Goal: Task Accomplishment & Management: Manage account settings

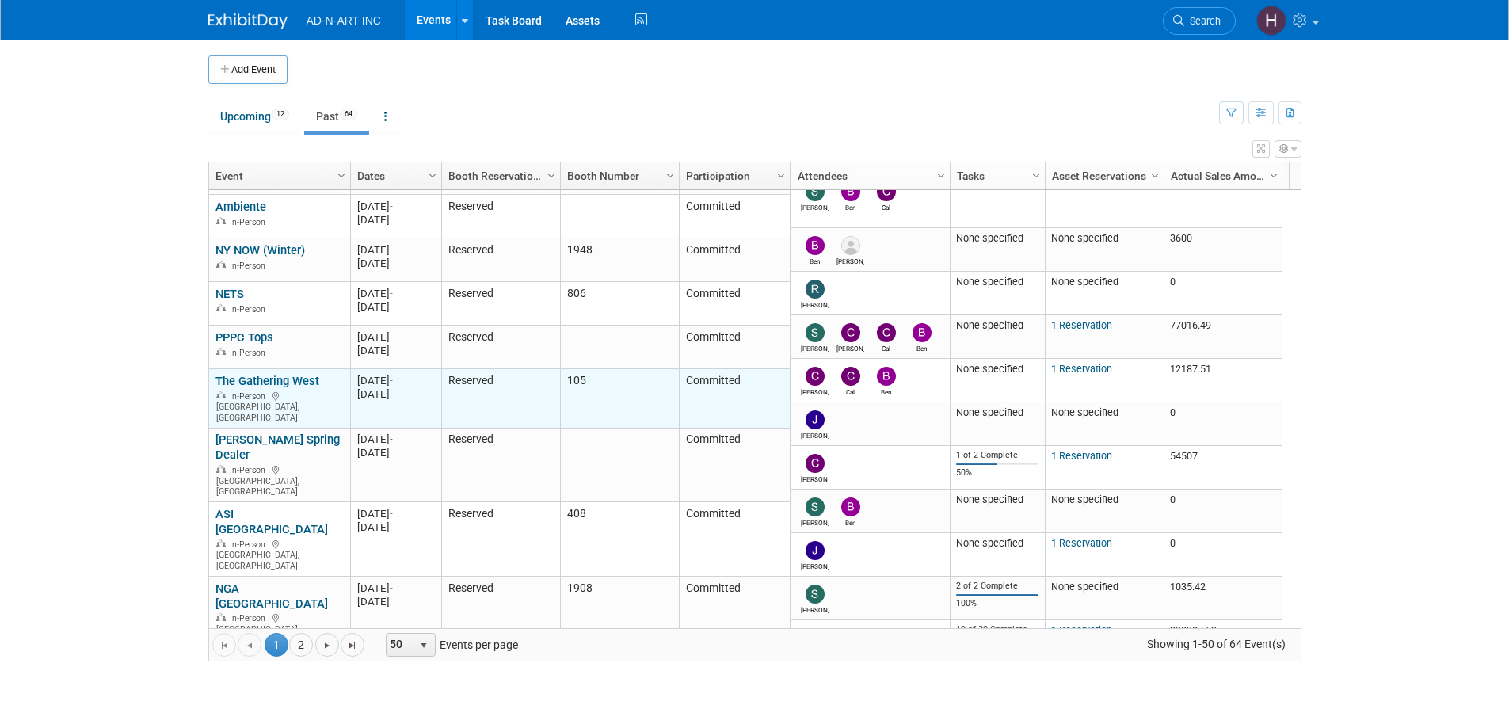
scroll to position [190, 0]
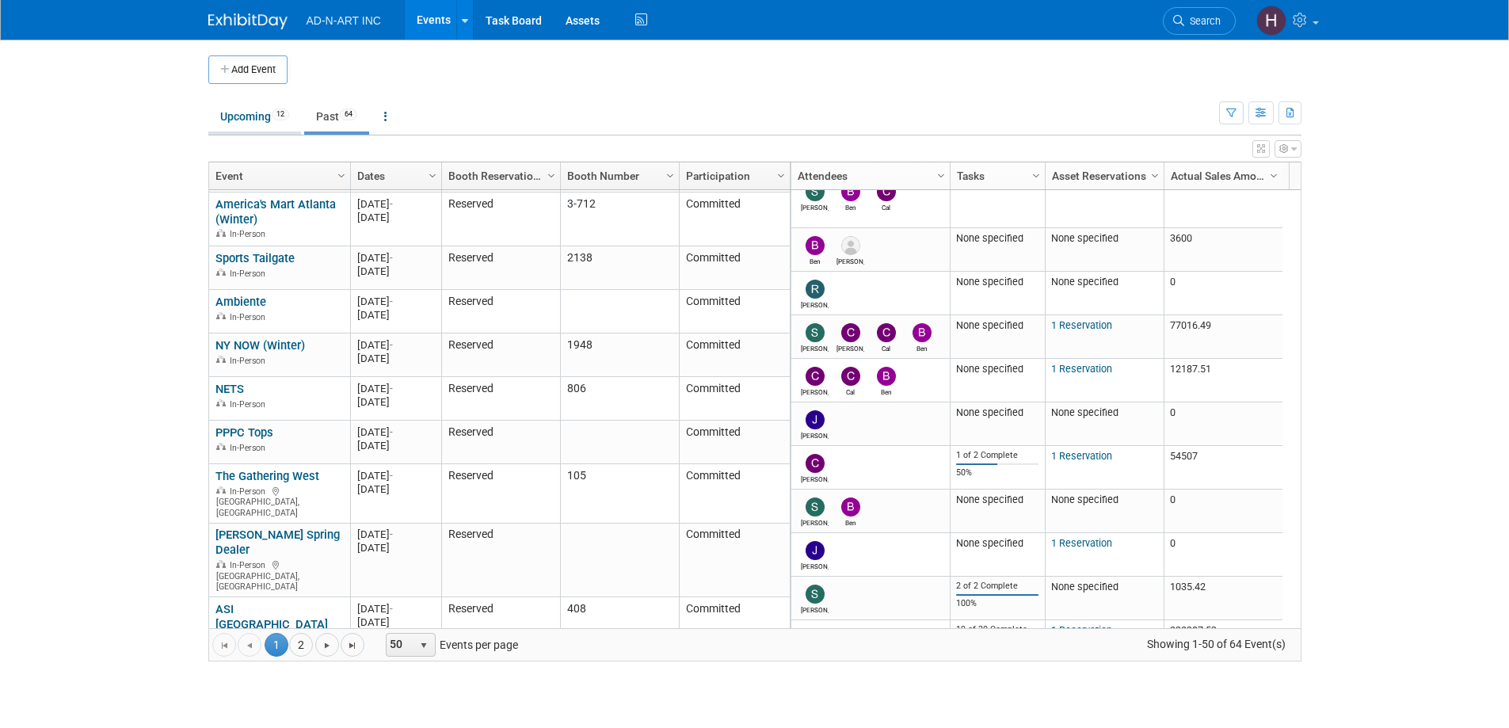
click at [259, 124] on link "Upcoming 12" at bounding box center [254, 116] width 93 height 30
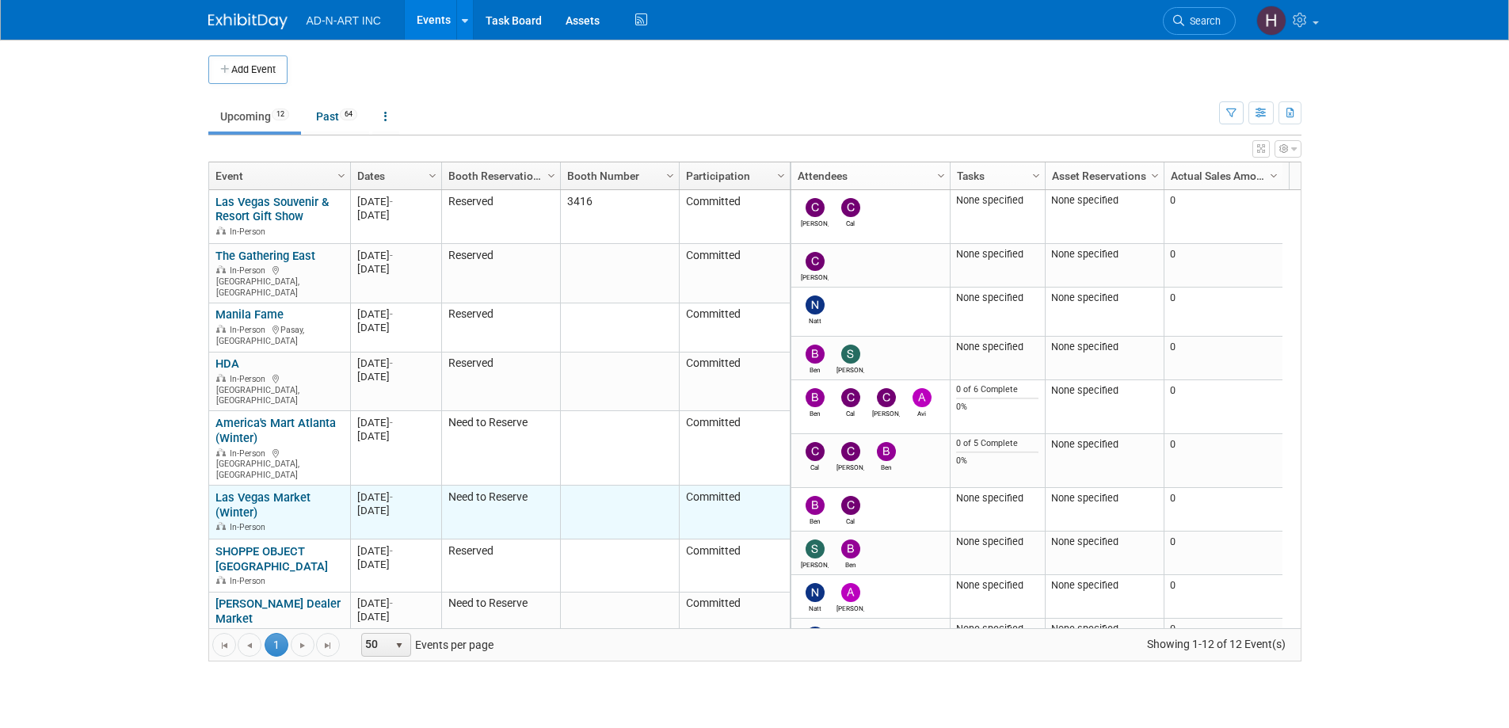
scroll to position [95, 0]
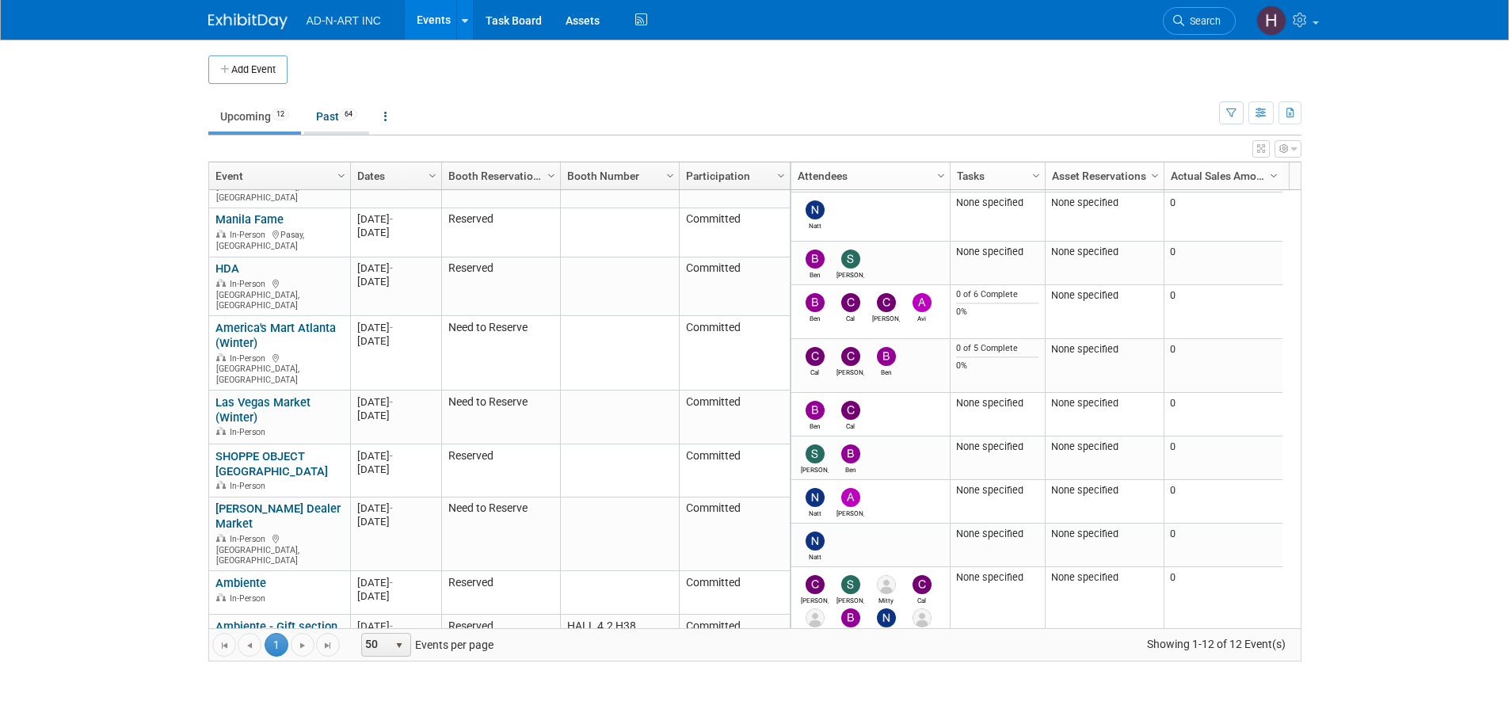
click at [329, 113] on link "Past 64" at bounding box center [336, 116] width 65 height 30
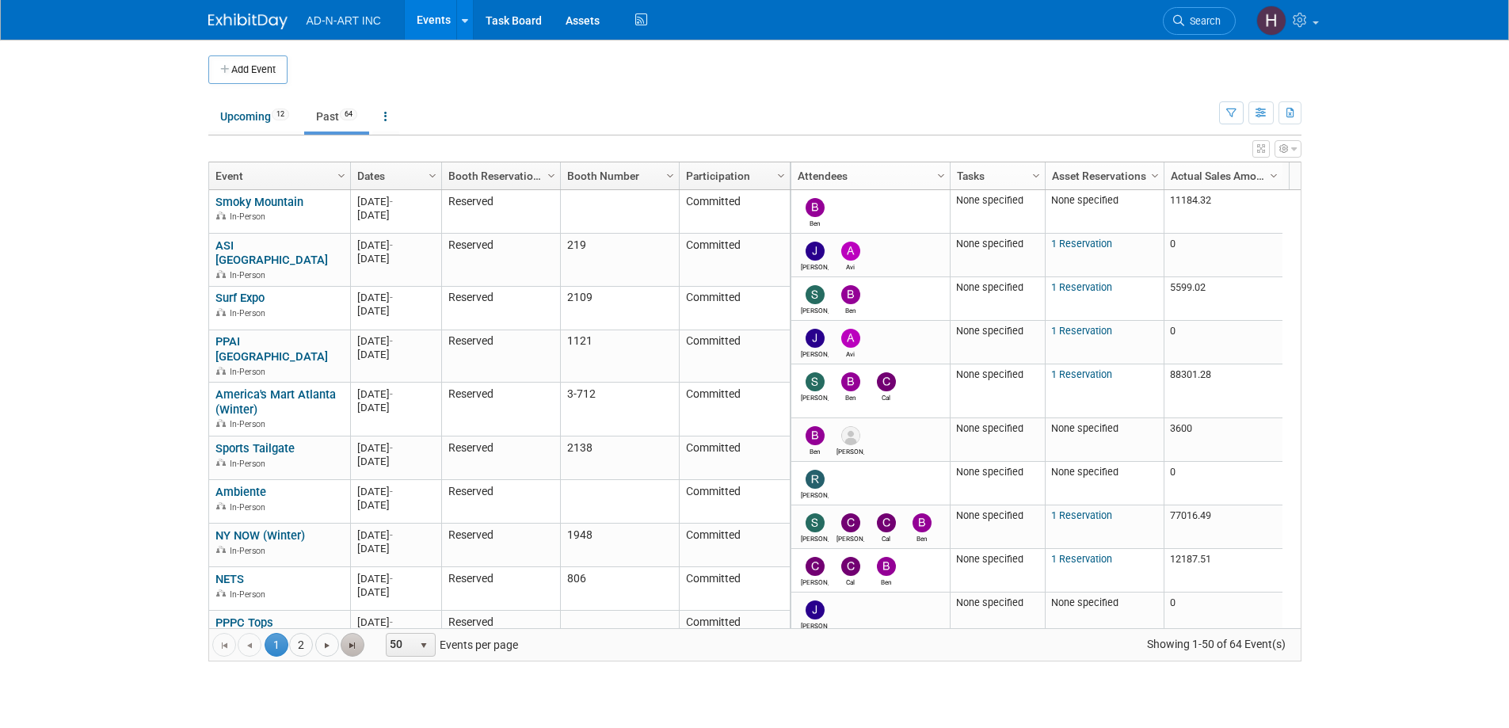
click at [351, 647] on span "Go to the last page" at bounding box center [352, 645] width 13 height 13
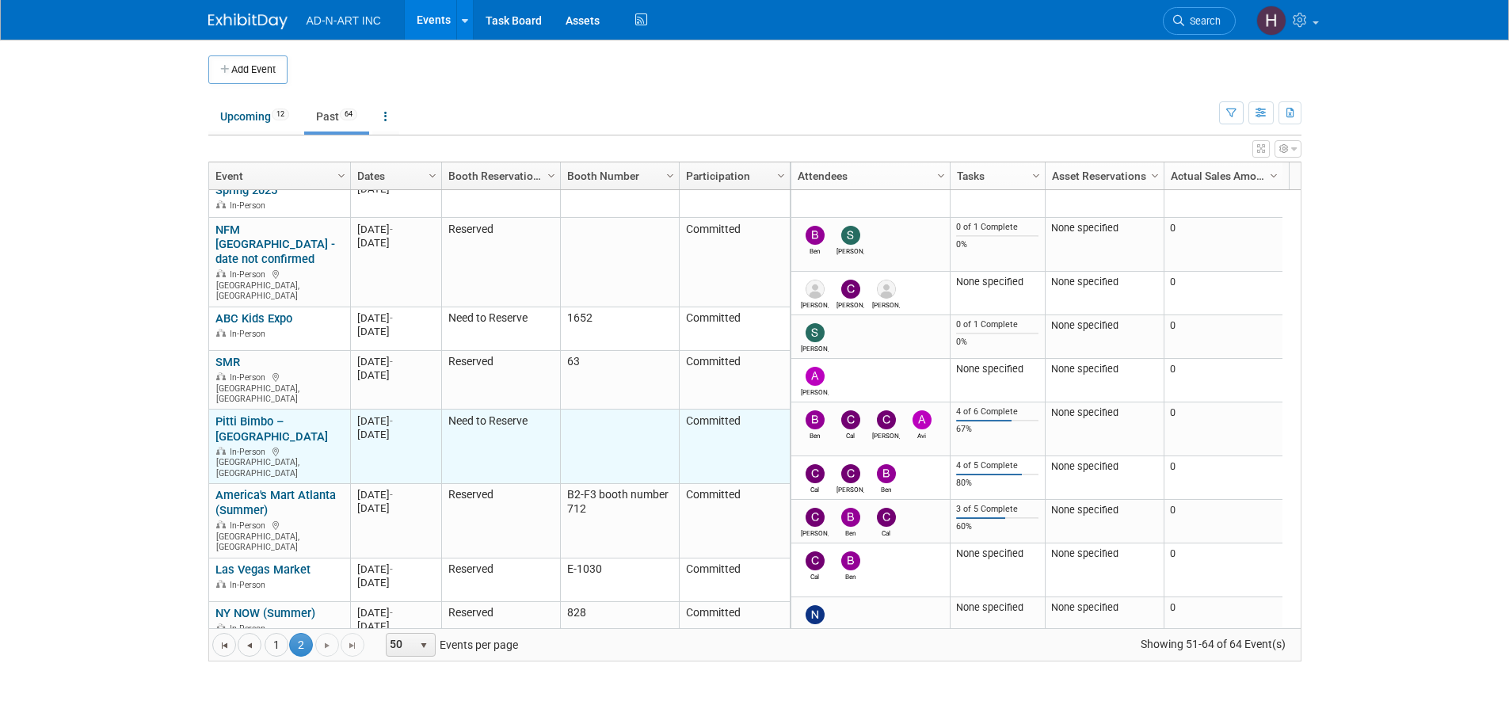
scroll to position [310, 0]
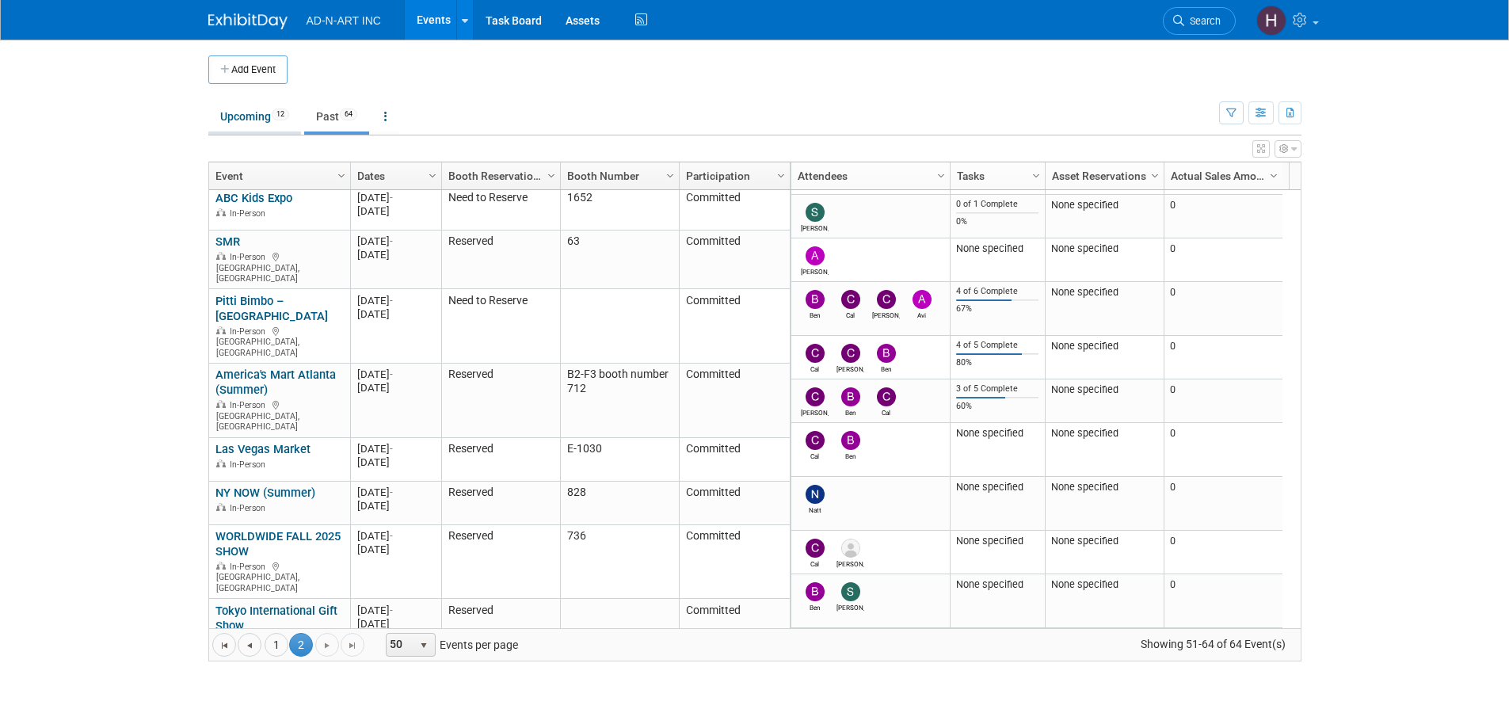
click at [261, 109] on link "Upcoming 12" at bounding box center [254, 116] width 93 height 30
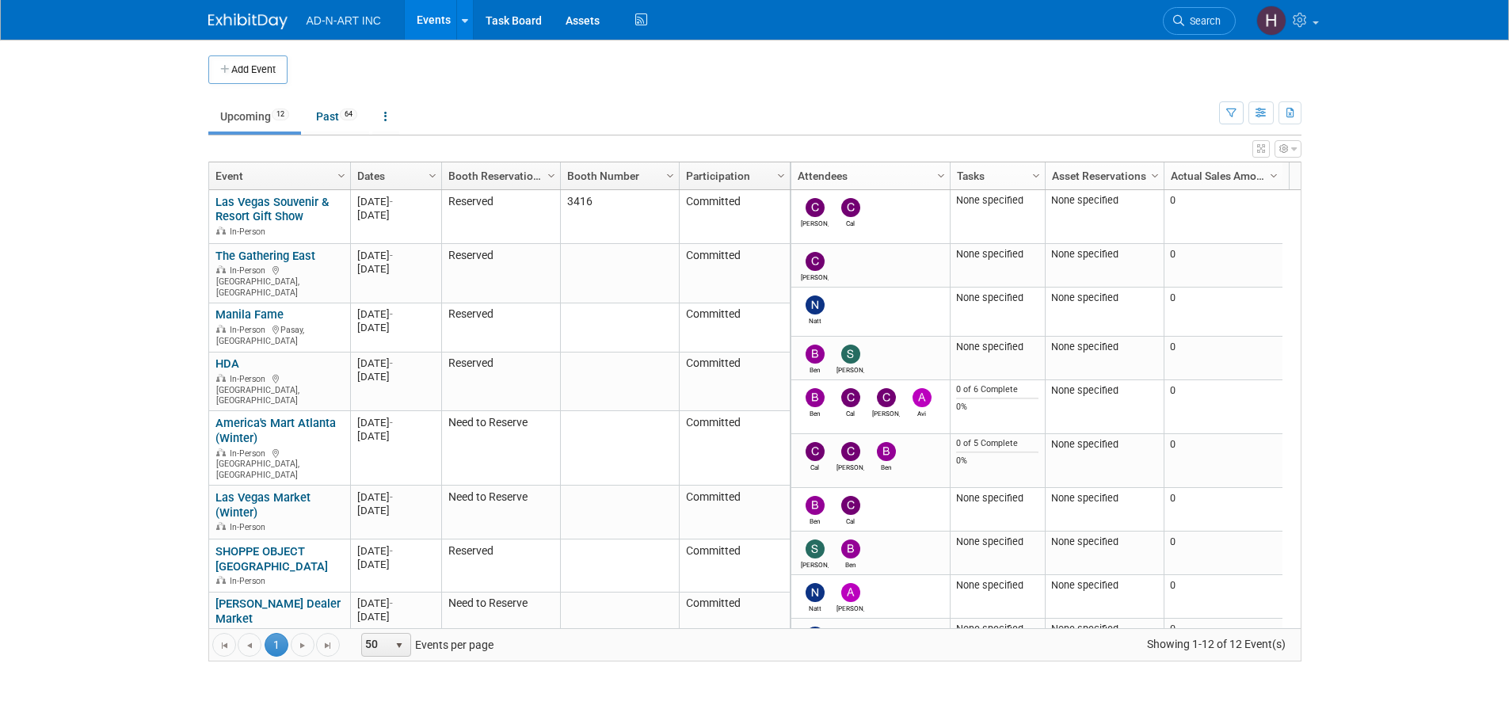
scroll to position [154, 0]
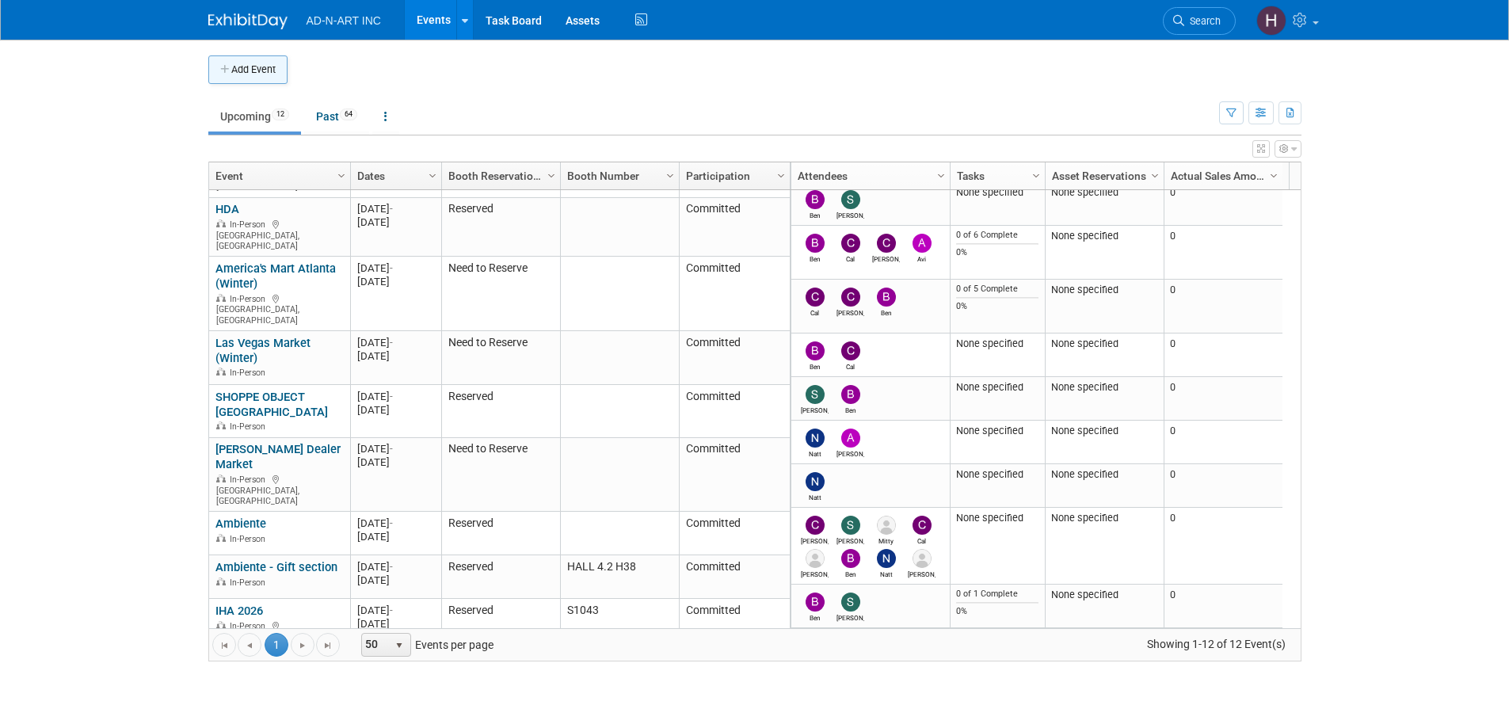
click at [239, 67] on button "Add Event" at bounding box center [247, 69] width 79 height 29
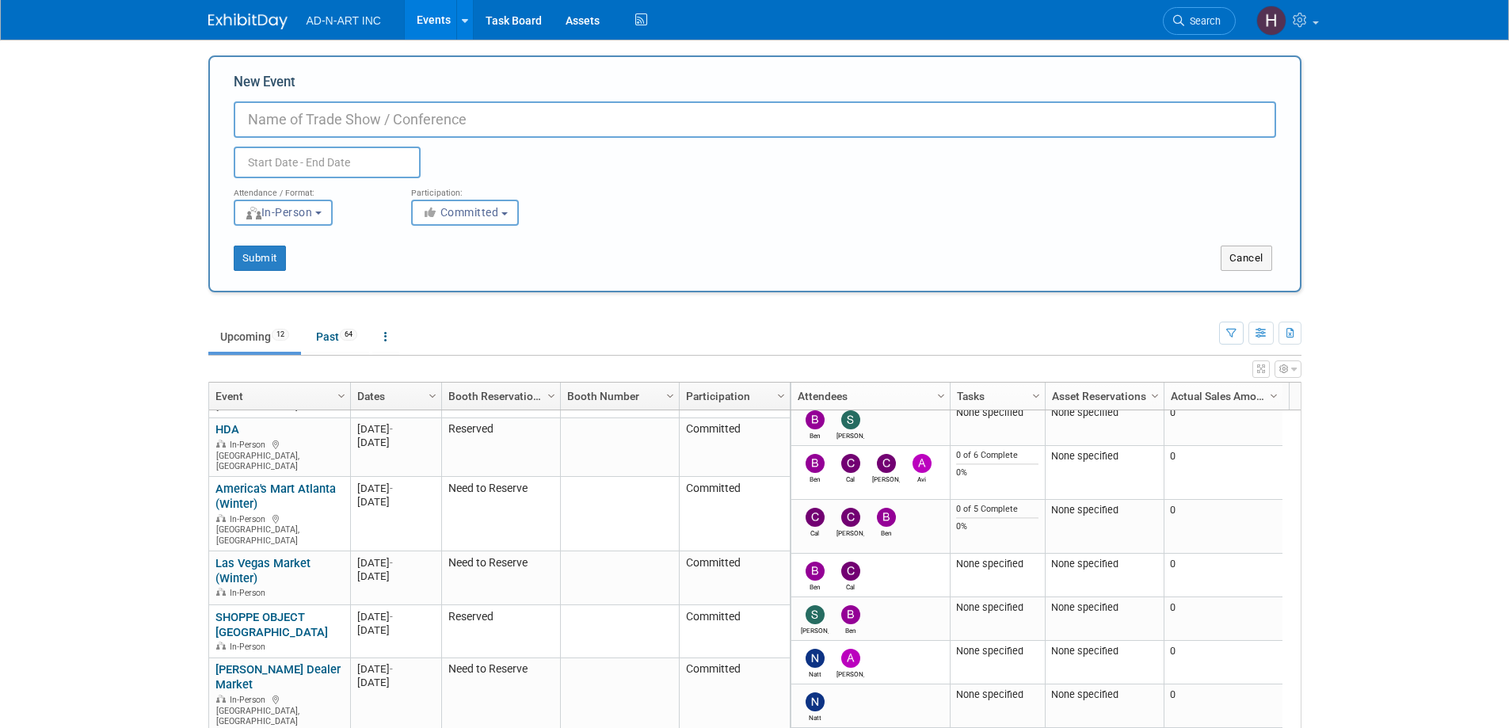
paste input "Toy Fair"
type input "Toy Fair"
click at [291, 154] on input "text" at bounding box center [327, 163] width 187 height 32
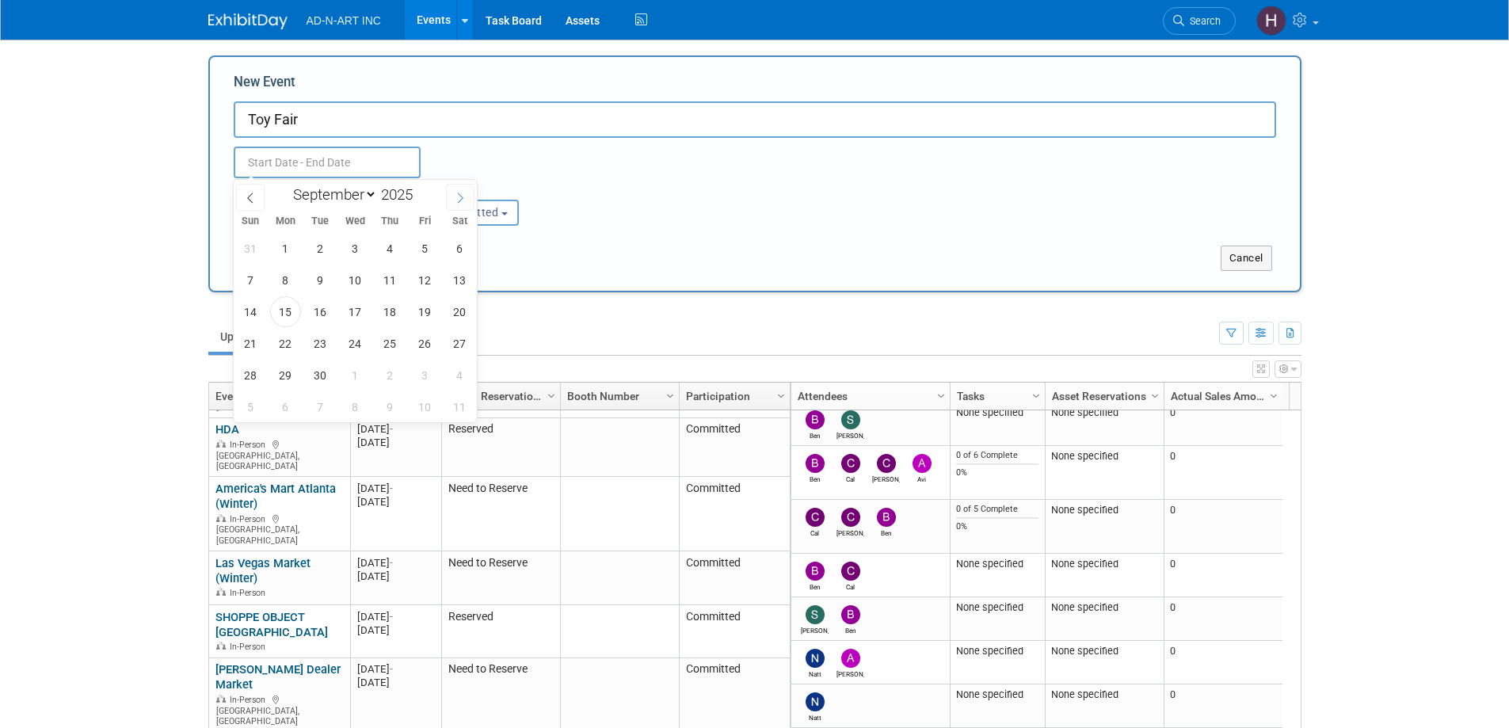
click at [450, 196] on span at bounding box center [460, 197] width 29 height 27
click at [451, 196] on span at bounding box center [460, 197] width 29 height 27
select select "11"
click at [451, 196] on span at bounding box center [460, 197] width 29 height 27
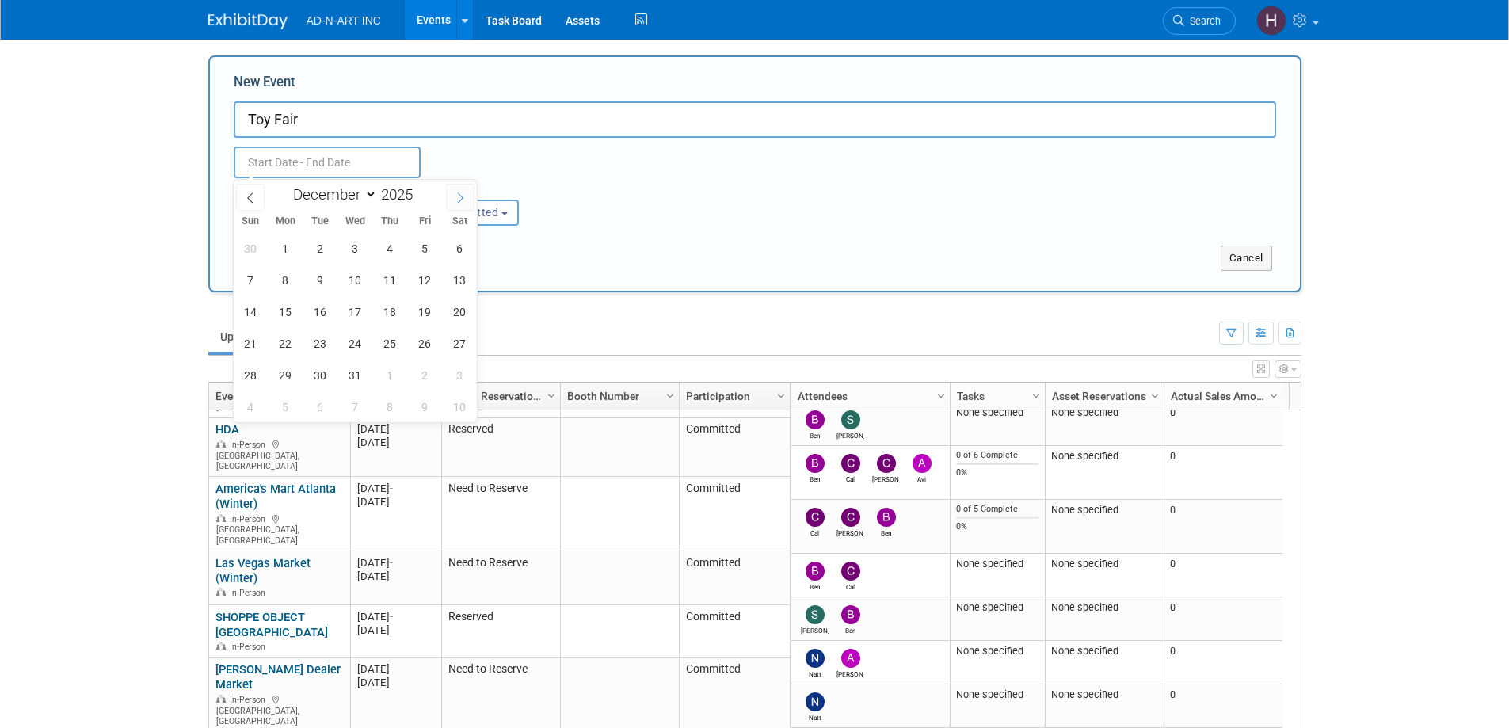
type input "2026"
click at [451, 196] on span at bounding box center [460, 197] width 29 height 27
select select "1"
click at [452, 279] on span "14" at bounding box center [459, 280] width 31 height 31
click at [324, 304] on span "17" at bounding box center [320, 311] width 31 height 31
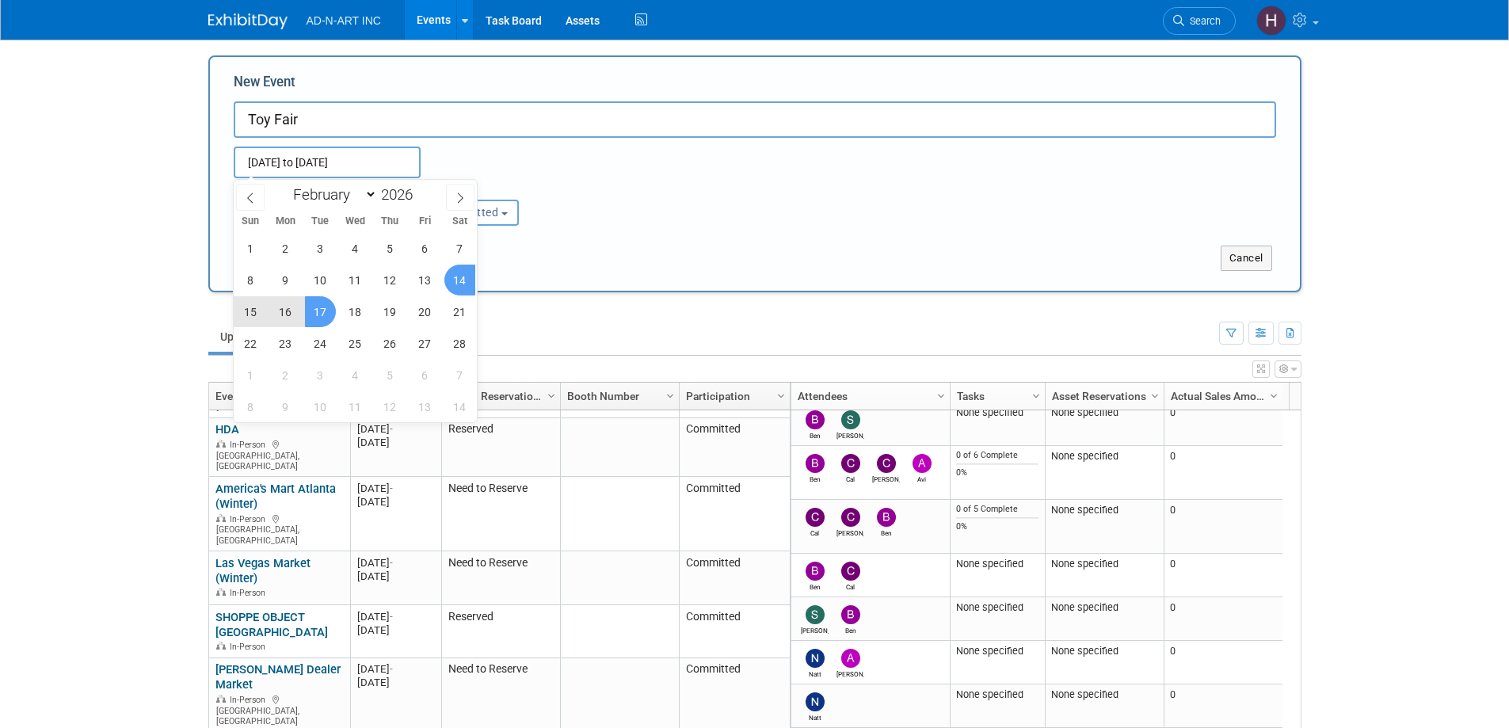
type input "Feb 14, 2026 to Feb 17, 2026"
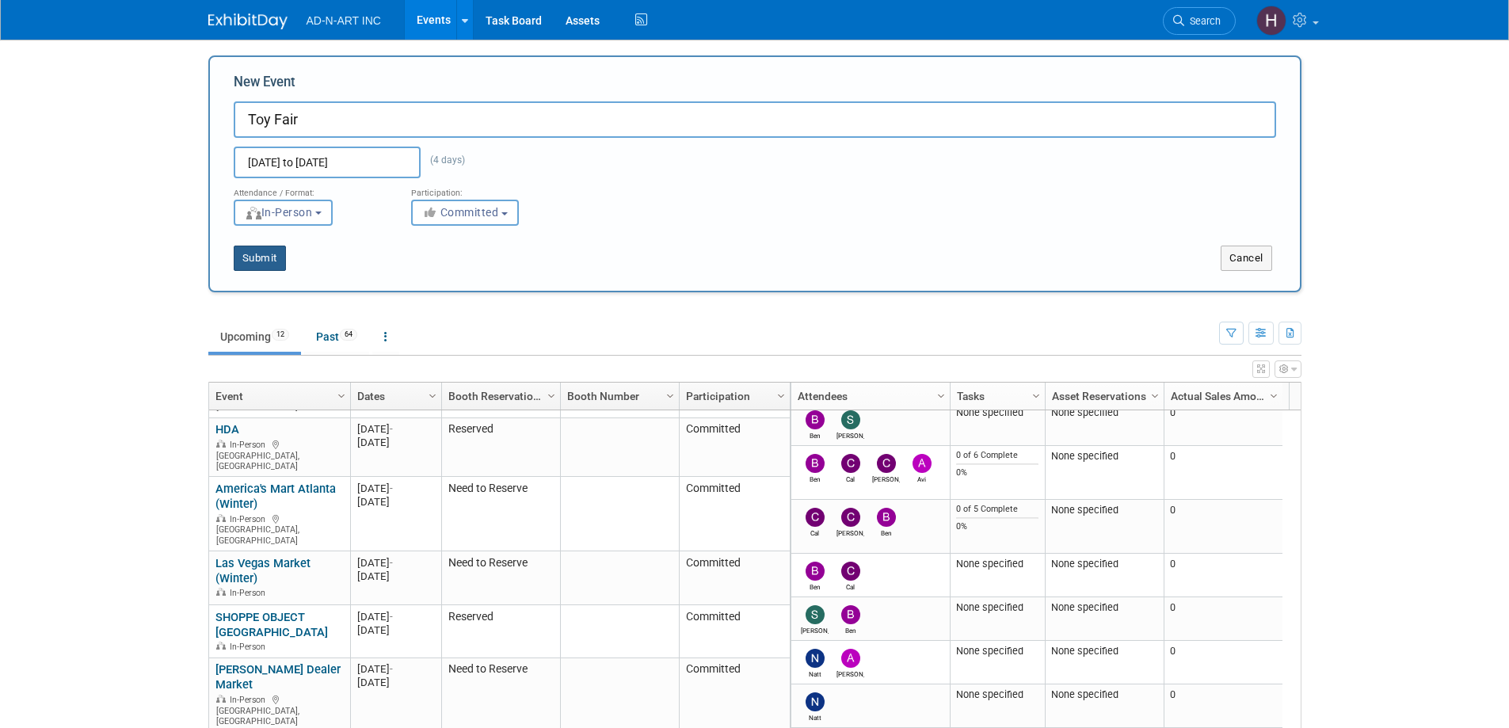
click at [269, 257] on button "Submit" at bounding box center [260, 257] width 52 height 25
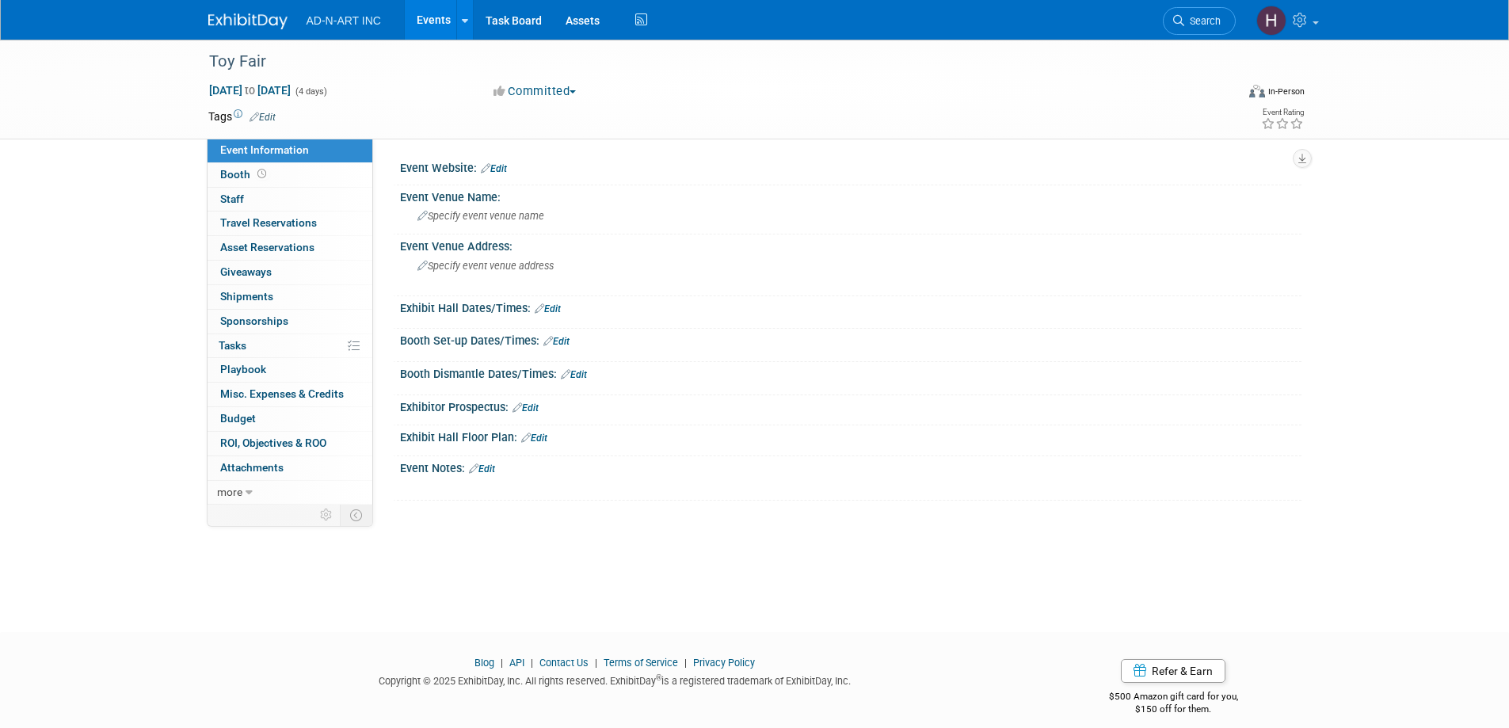
click at [501, 164] on link "Edit" at bounding box center [494, 168] width 26 height 11
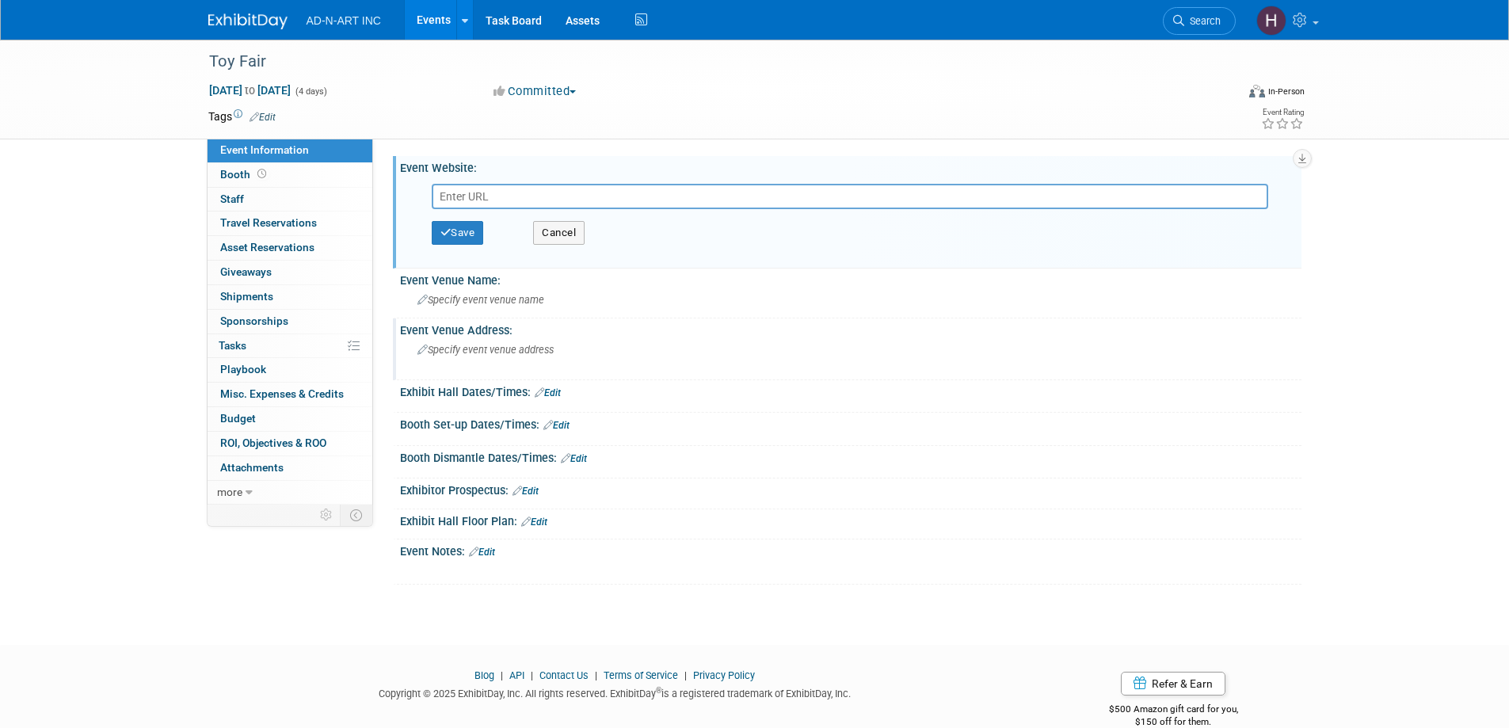
click at [461, 353] on span "Specify event venue address" at bounding box center [485, 350] width 136 height 12
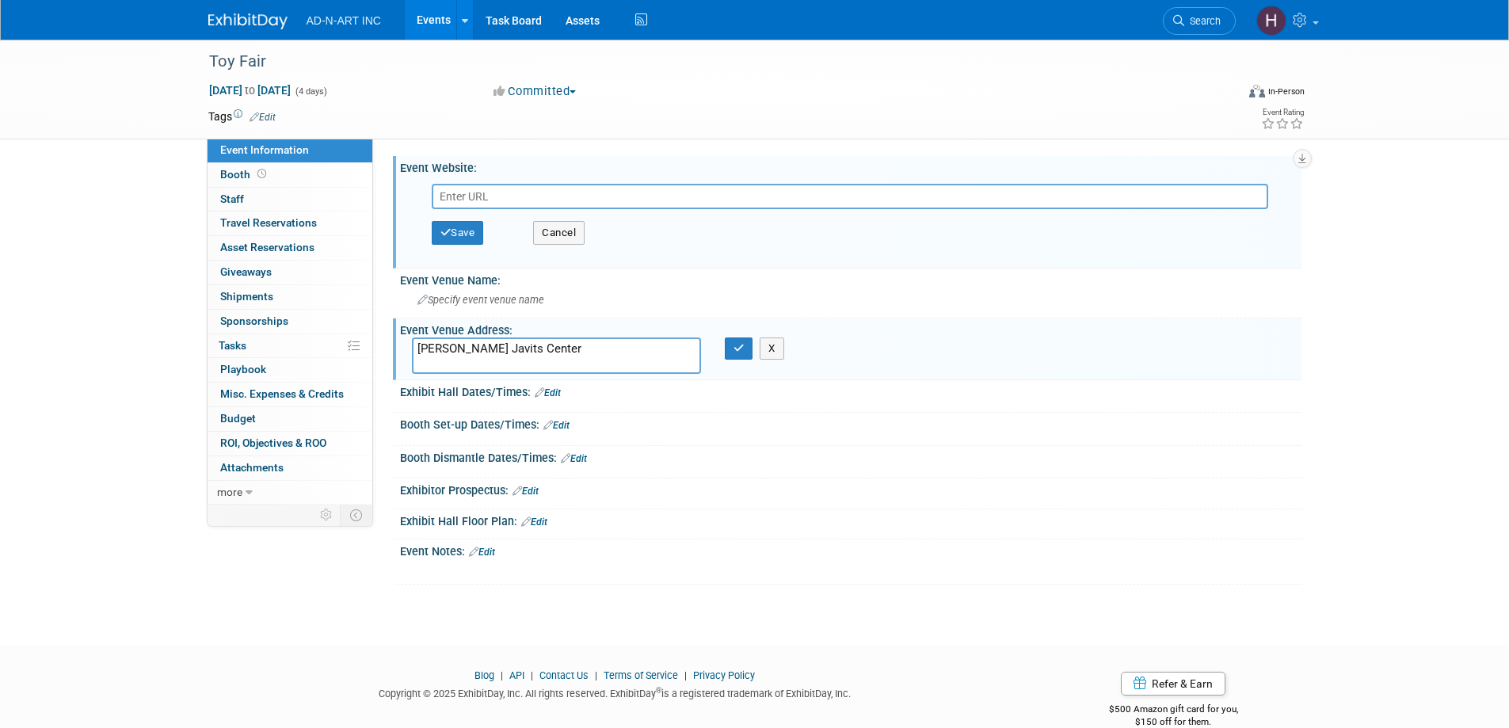
type textarea "Jacob K. Javits Center"
click at [515, 196] on input "text" at bounding box center [850, 196] width 836 height 25
paste input "https://toyfairny.com/"
type input "https://toyfairny.com/"
click at [516, 298] on span "Specify event venue name" at bounding box center [480, 300] width 127 height 12
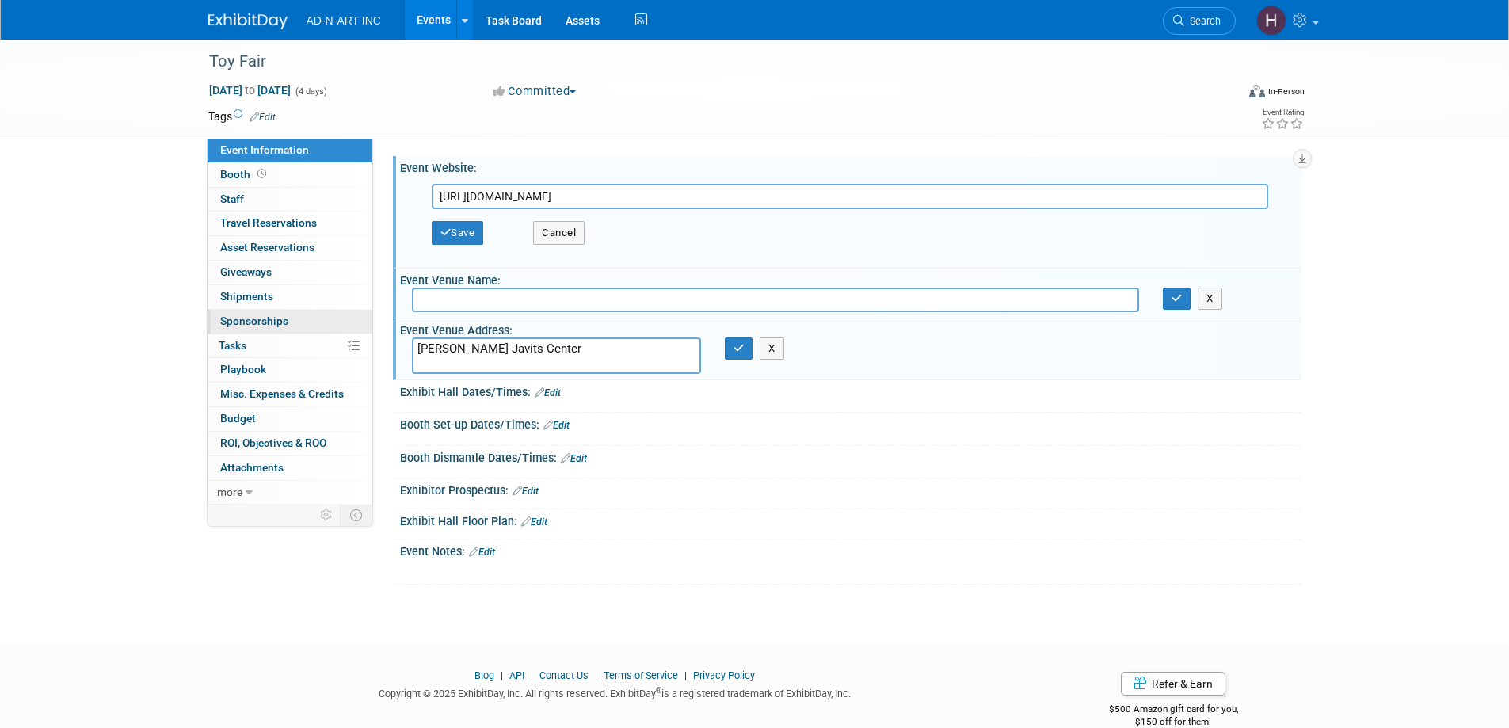
drag, startPoint x: 541, startPoint y: 347, endPoint x: 362, endPoint y: 329, distance: 179.9
click at [362, 329] on div "Event Information Event Info Booth Booth 0 Staff 0 Staff 0 Travel Reservations …" at bounding box center [754, 312] width 1117 height 545
click at [467, 296] on input "text" at bounding box center [775, 299] width 727 height 25
paste input "Jacob K. Javits Center"
type input "Jacob K. Javits Center"
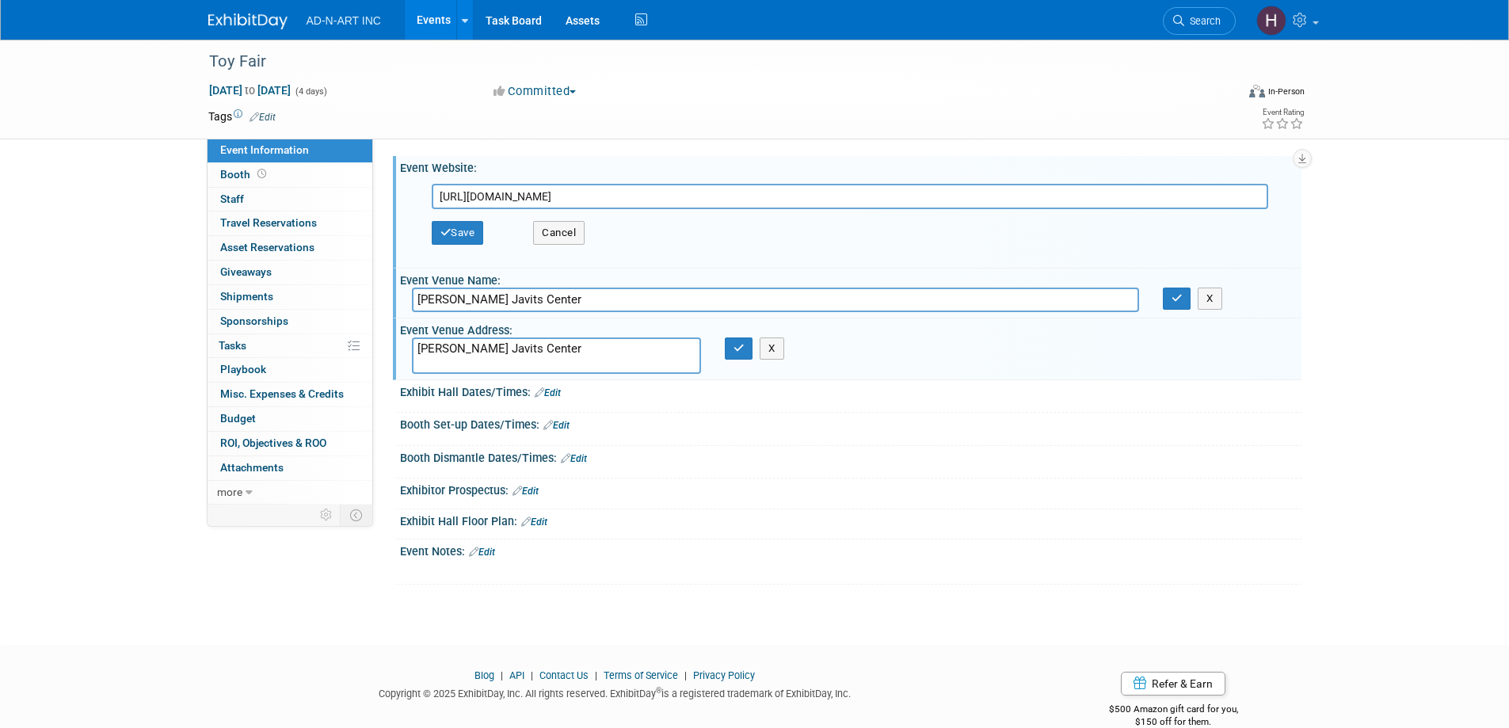
drag, startPoint x: 552, startPoint y: 355, endPoint x: 667, endPoint y: 333, distance: 117.0
click at [552, 353] on textarea "Jacob K. Javits Center" at bounding box center [556, 355] width 289 height 36
drag, startPoint x: 428, startPoint y: 344, endPoint x: 398, endPoint y: 344, distance: 30.1
click at [398, 344] on div "Event Venue Address: Jacob K. Javits Center X" at bounding box center [847, 348] width 908 height 61
paste textarea "429 11th Ave, New York, NY 10001"
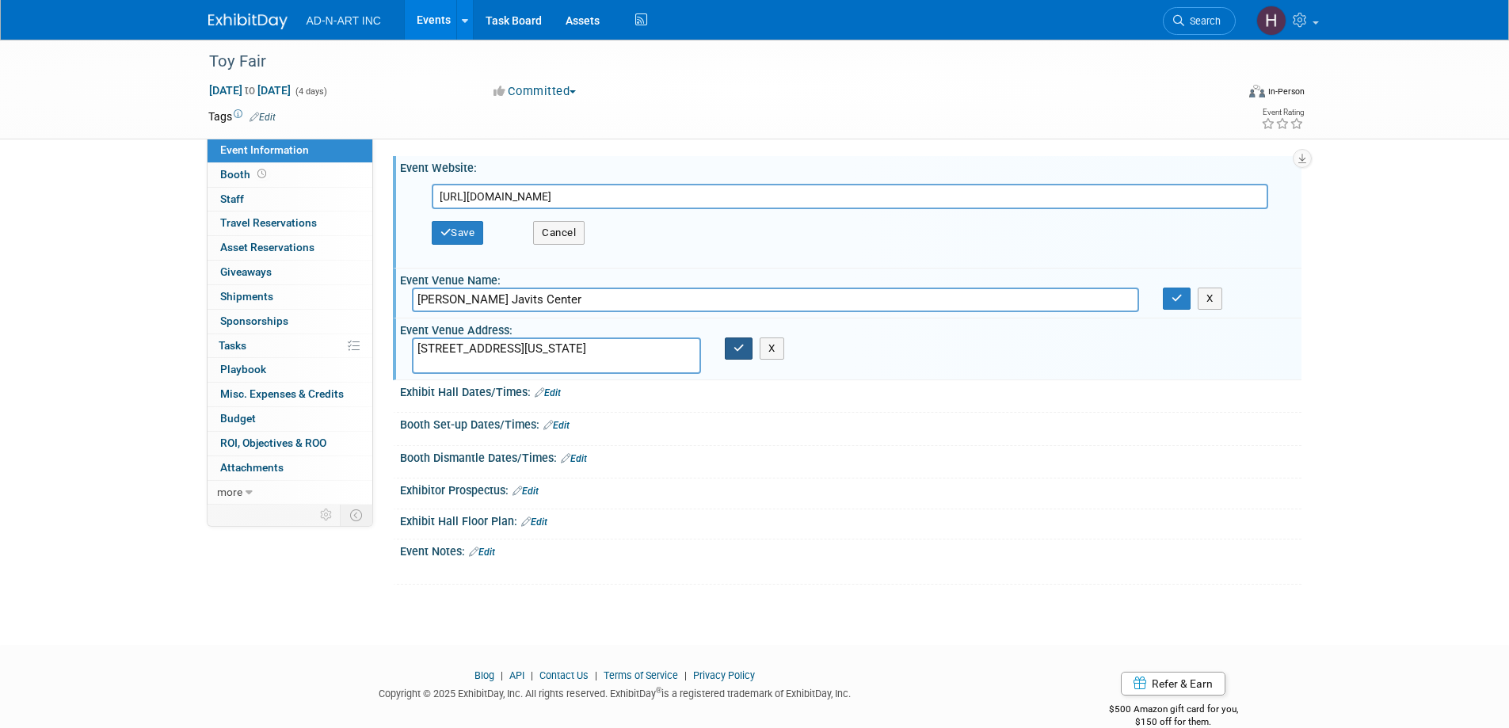
type textarea "429 11th Ave, New York, NY 10001"
click at [732, 352] on button "button" at bounding box center [739, 348] width 29 height 22
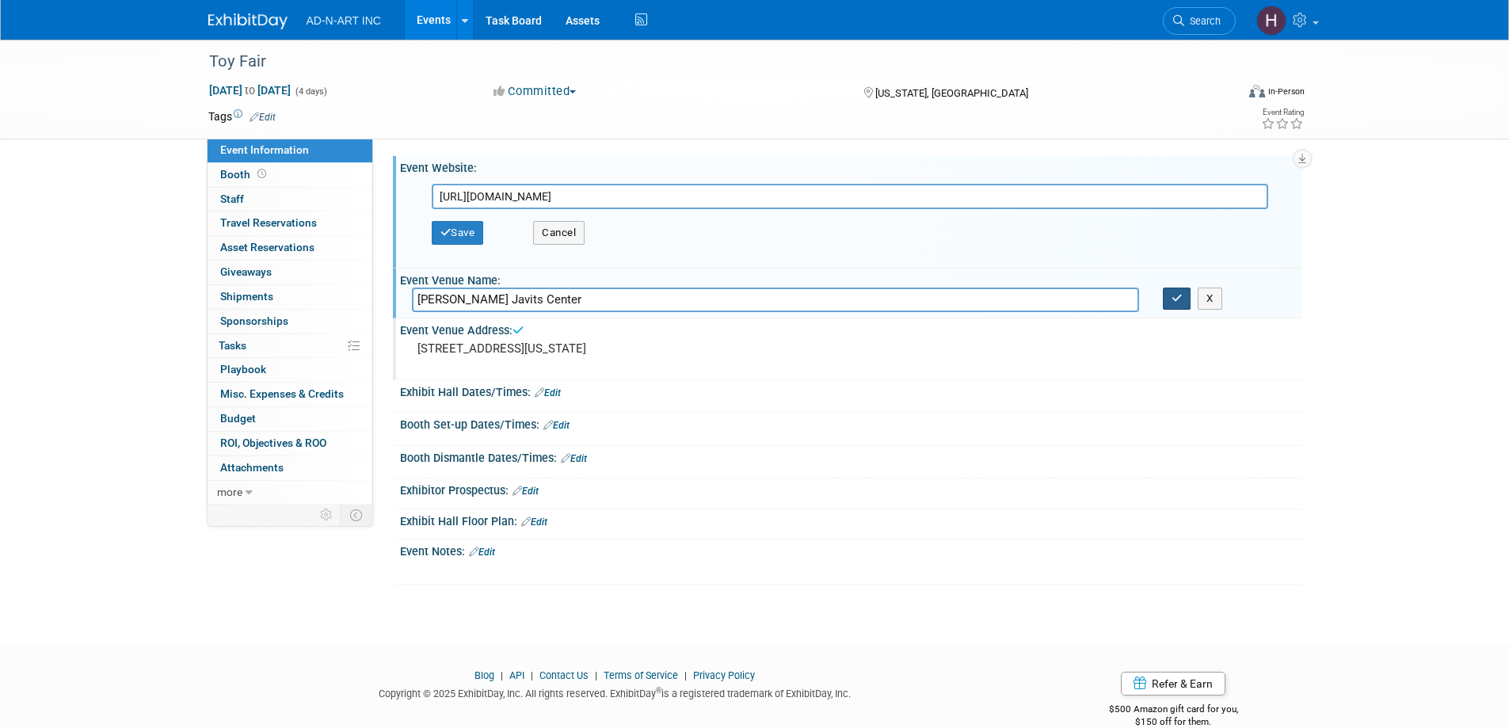
click at [1167, 295] on button "button" at bounding box center [1177, 298] width 29 height 22
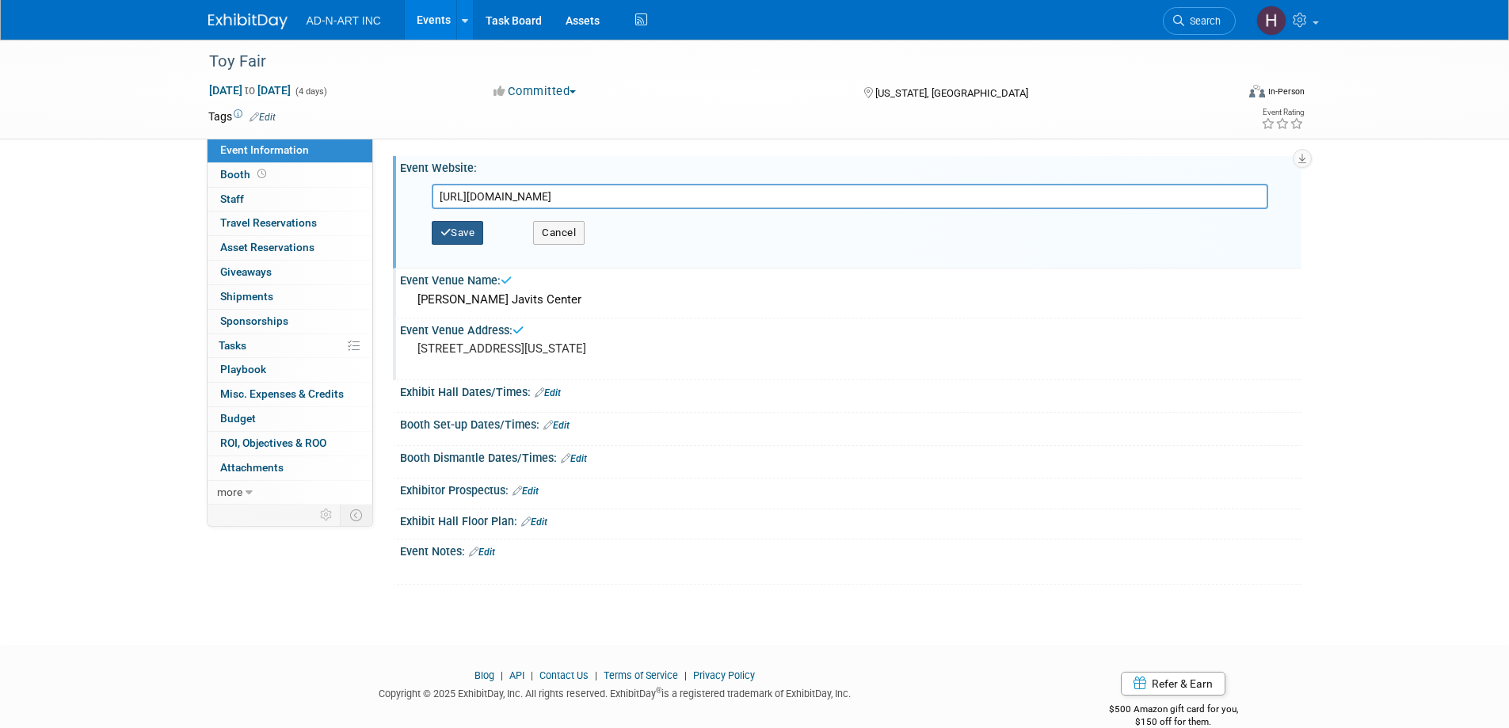
click at [468, 230] on button "Save" at bounding box center [458, 233] width 52 height 24
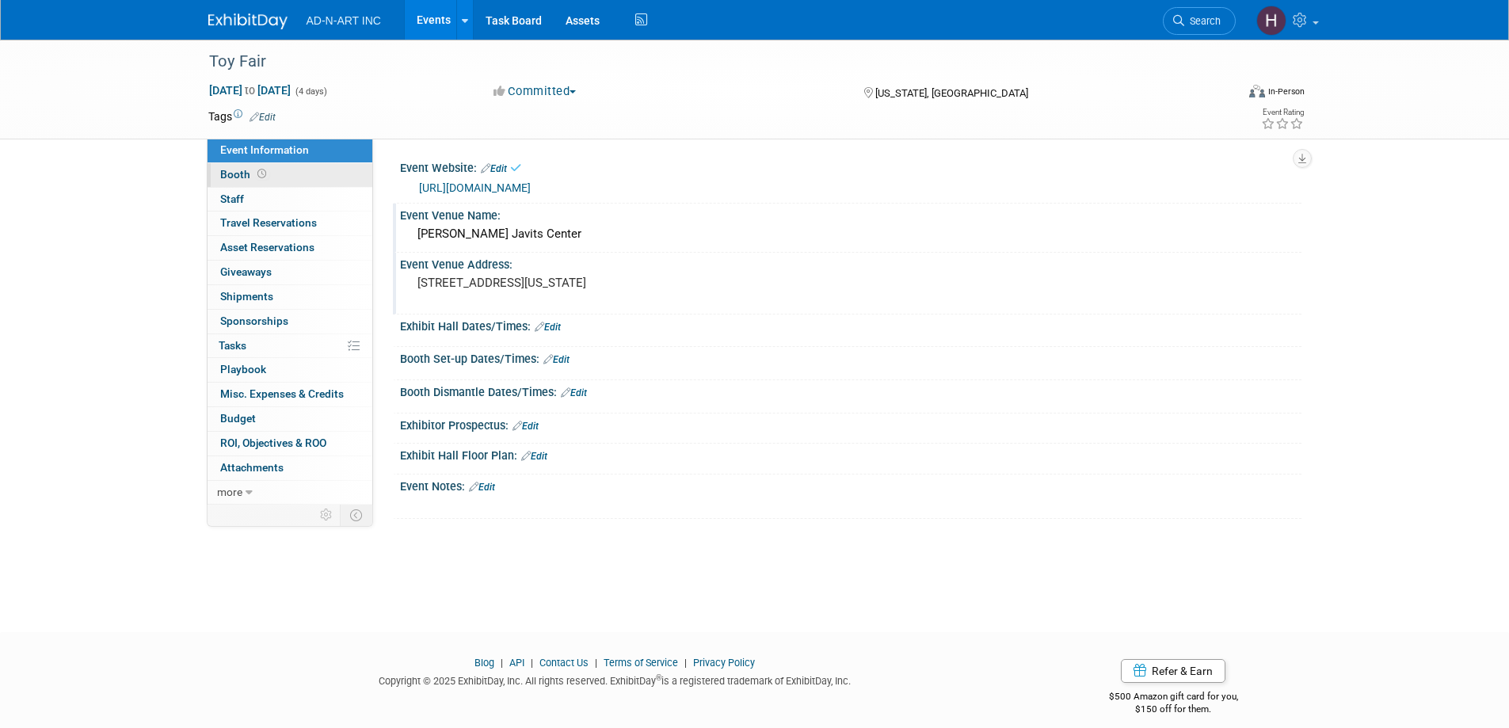
click at [238, 173] on span "Booth" at bounding box center [244, 174] width 49 height 13
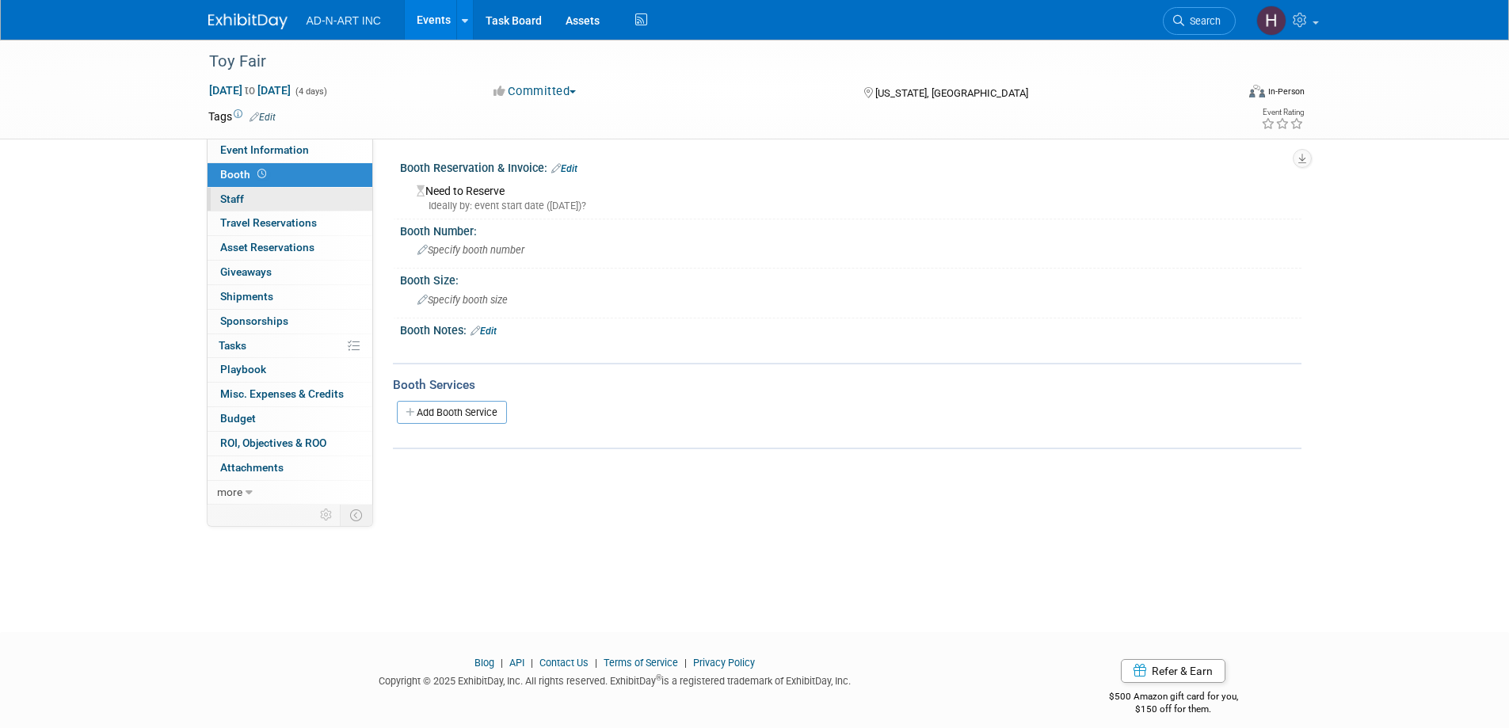
click at [226, 196] on span "Staff 0" at bounding box center [232, 198] width 24 height 13
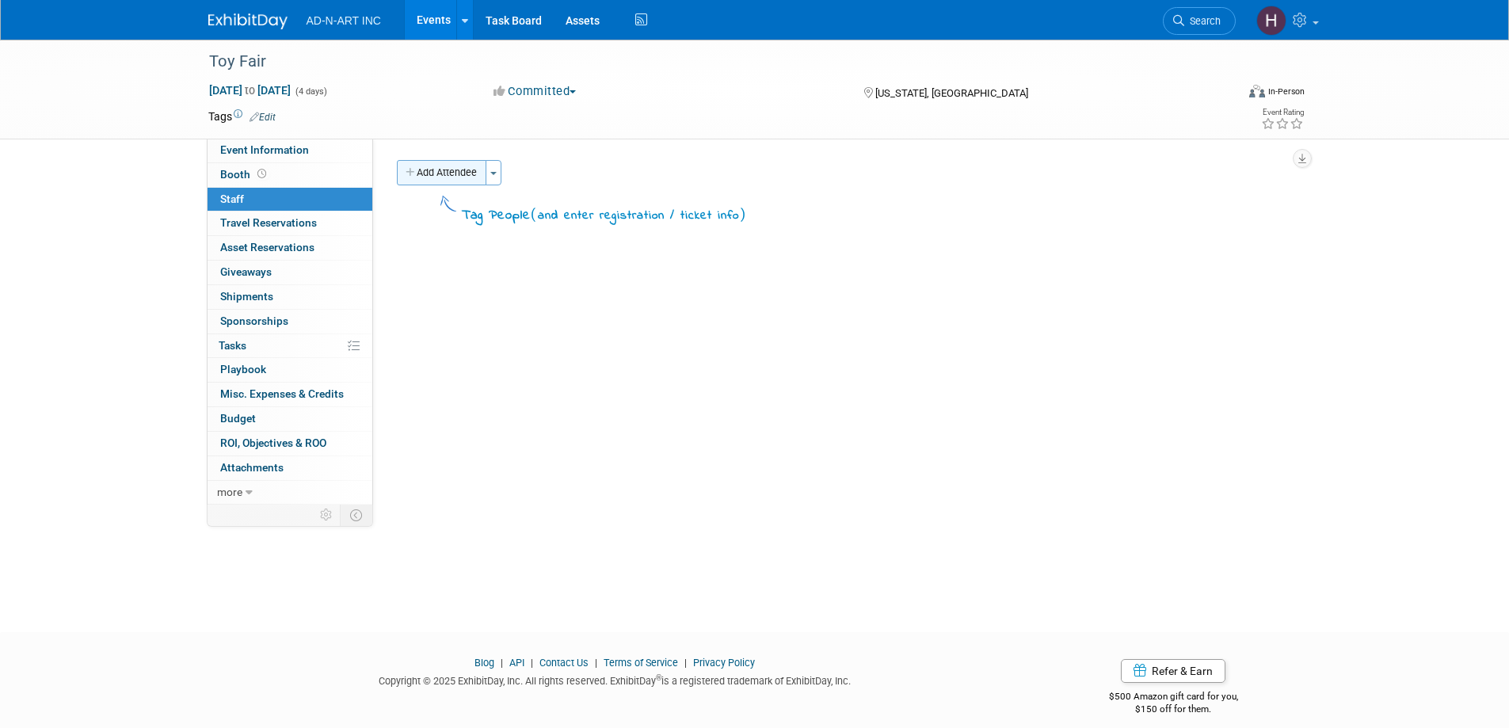
click at [460, 170] on button "Add Attendee" at bounding box center [441, 172] width 89 height 25
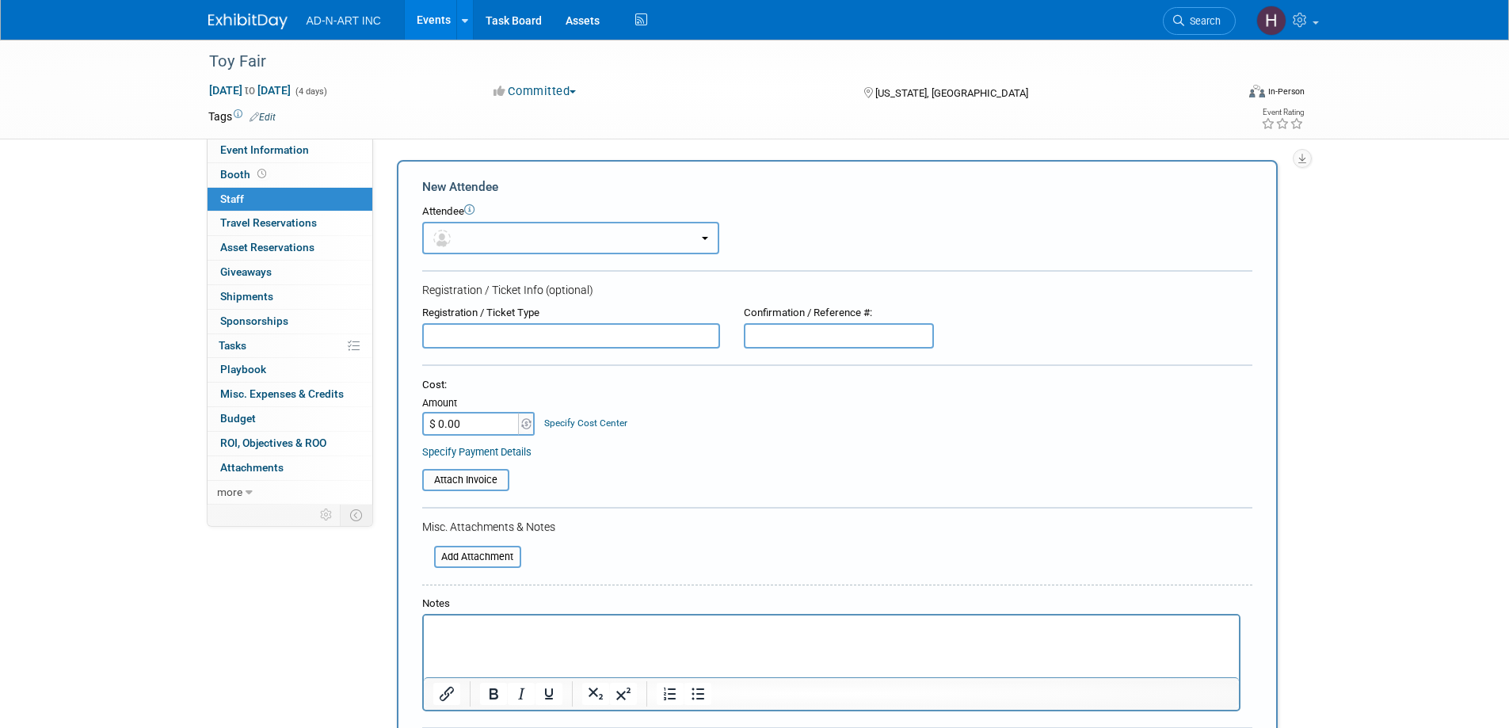
click at [464, 238] on button "button" at bounding box center [570, 238] width 297 height 32
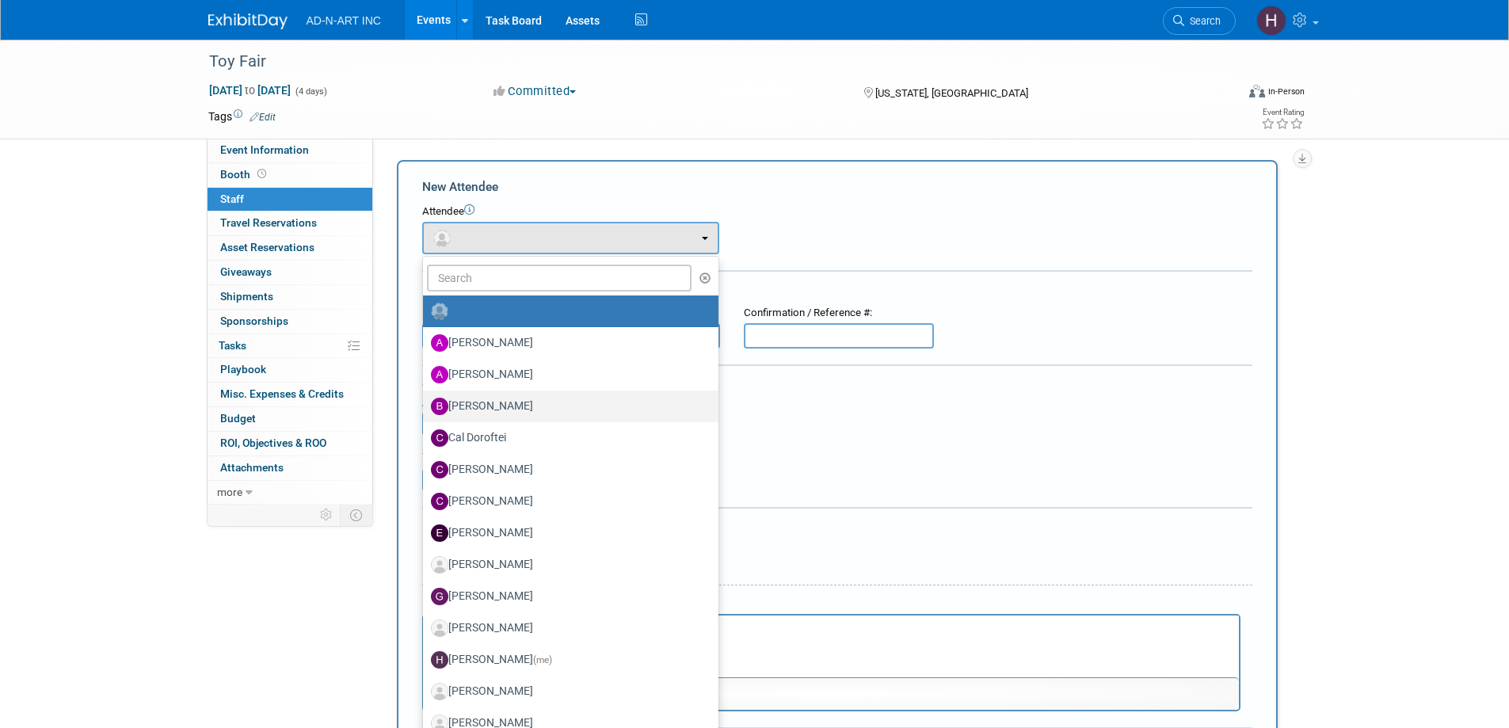
click at [502, 407] on label "Ben Petersen" at bounding box center [567, 406] width 272 height 25
click at [425, 407] on input "Ben Petersen" at bounding box center [420, 404] width 10 height 10
select select "eb08db07-2479-46b9-a8af-e7f3738a7bd0"
select select "4"
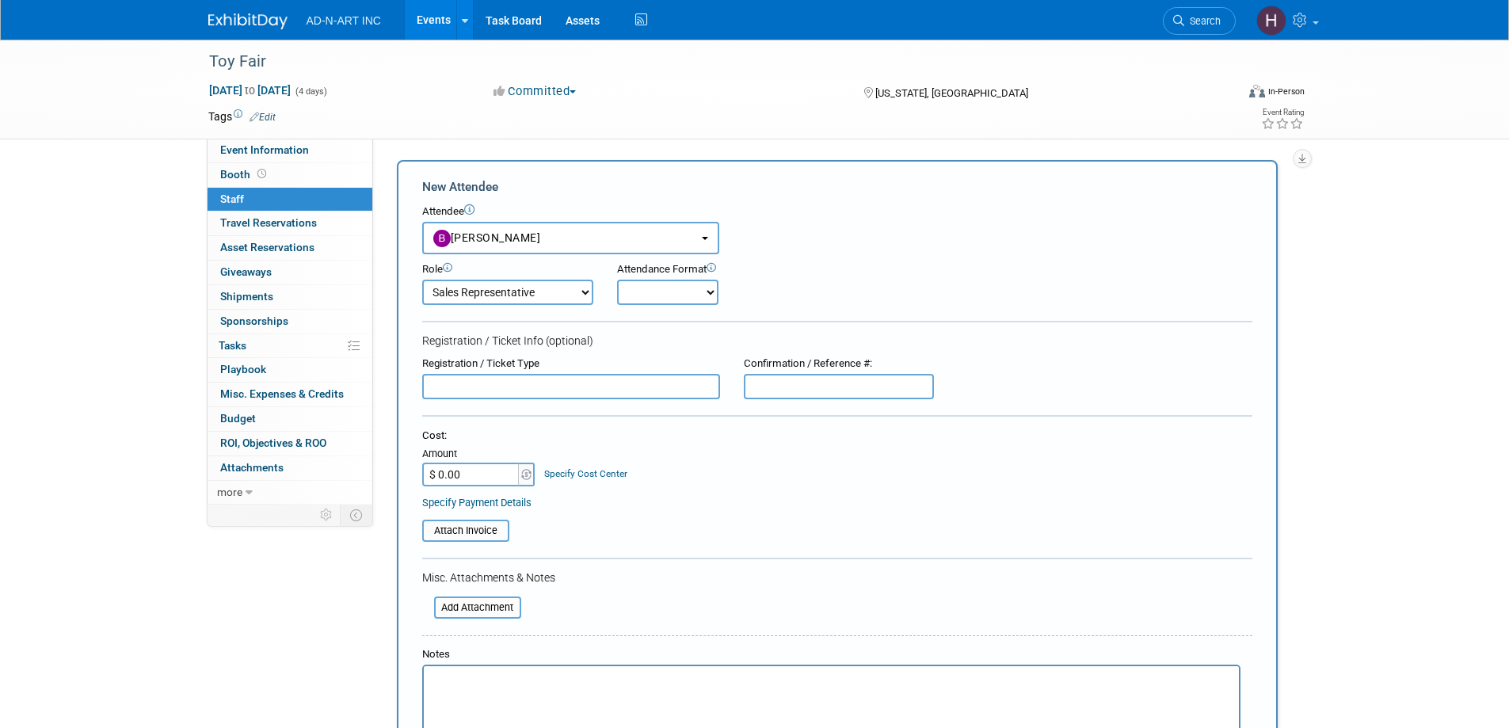
click at [492, 293] on select "Demonstrator Host Planner Presenter Sales Representative Set-up/Dismantle Crew …" at bounding box center [507, 292] width 171 height 25
drag, startPoint x: 492, startPoint y: 293, endPoint x: 504, endPoint y: 291, distance: 12.1
click at [492, 293] on select "Demonstrator Host Planner Presenter Sales Representative Set-up/Dismantle Crew …" at bounding box center [507, 292] width 171 height 25
click at [663, 297] on select "Onsite Remote" at bounding box center [667, 292] width 101 height 25
select select "1"
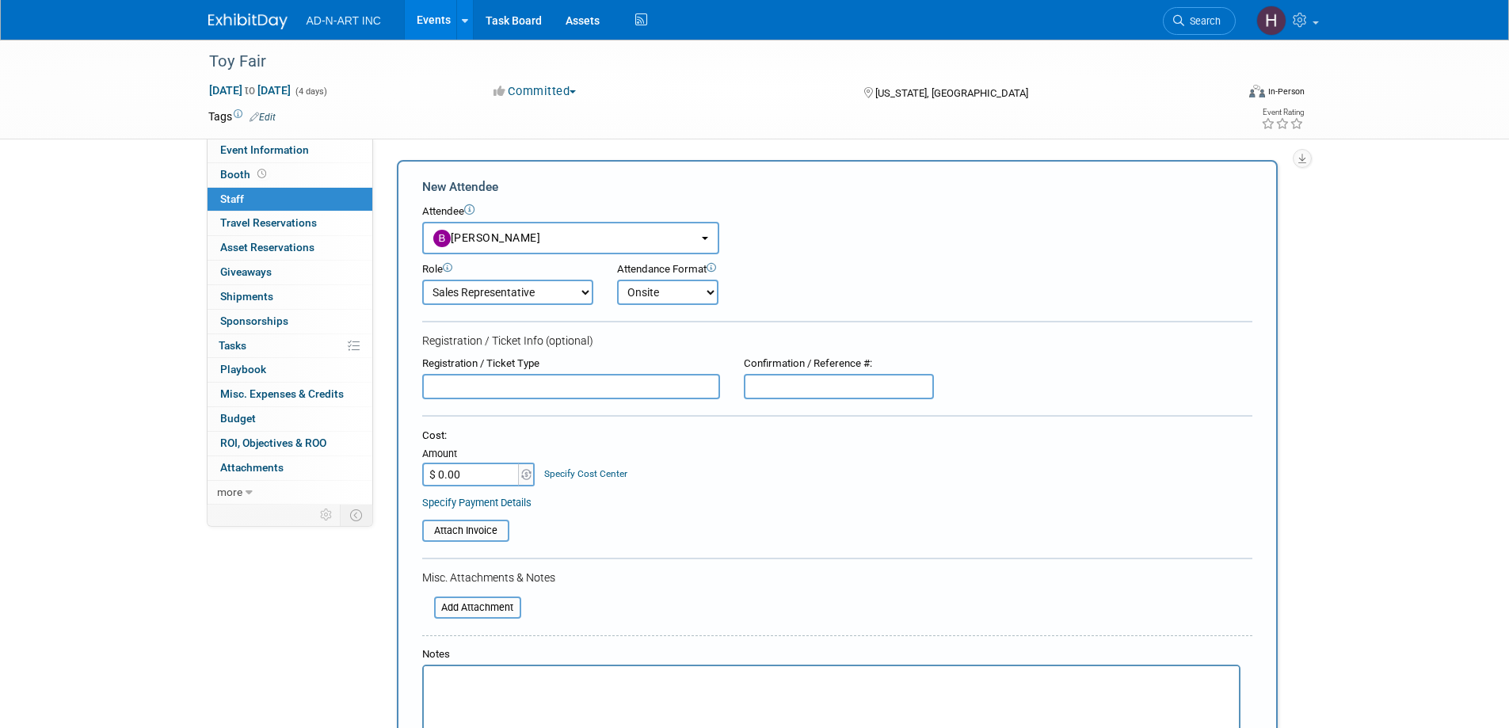
click at [617, 280] on select "Onsite Remote" at bounding box center [667, 292] width 101 height 25
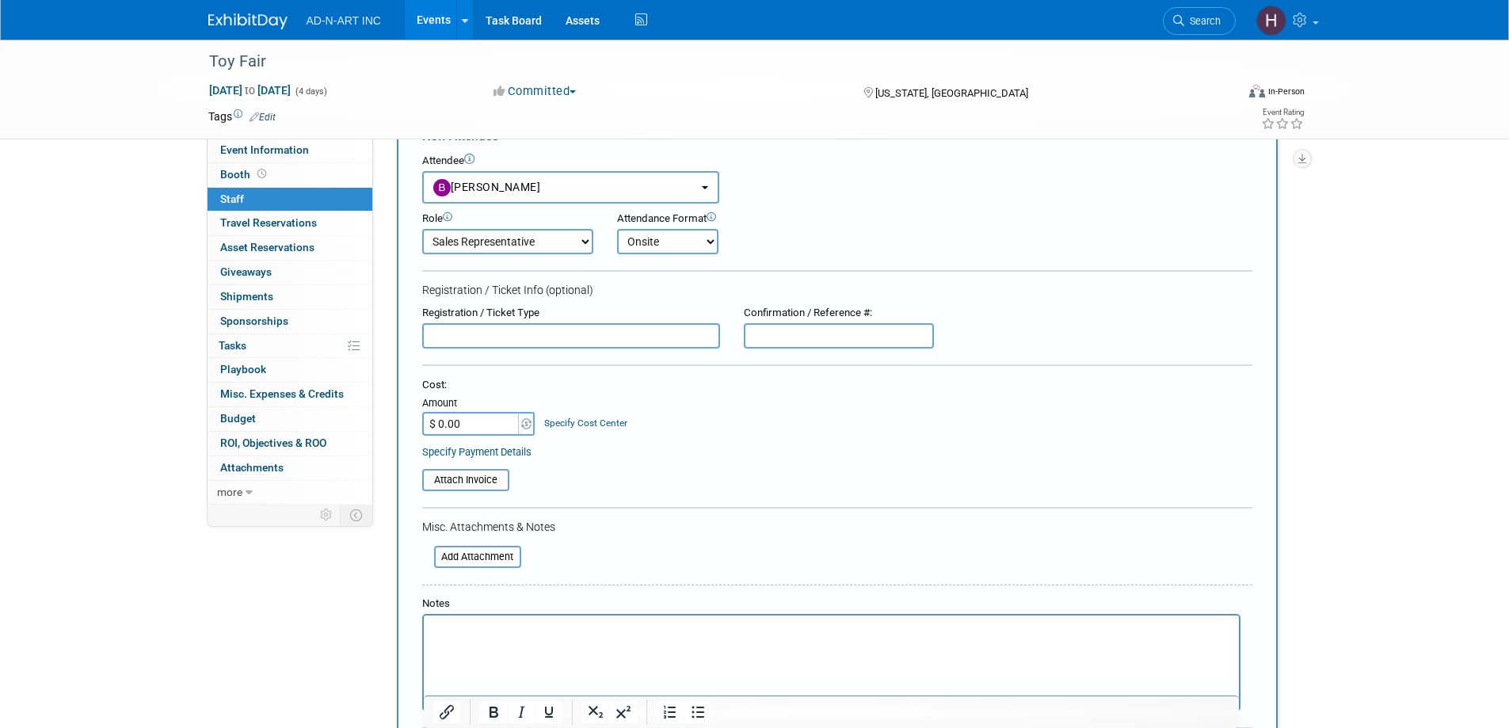
scroll to position [307, 0]
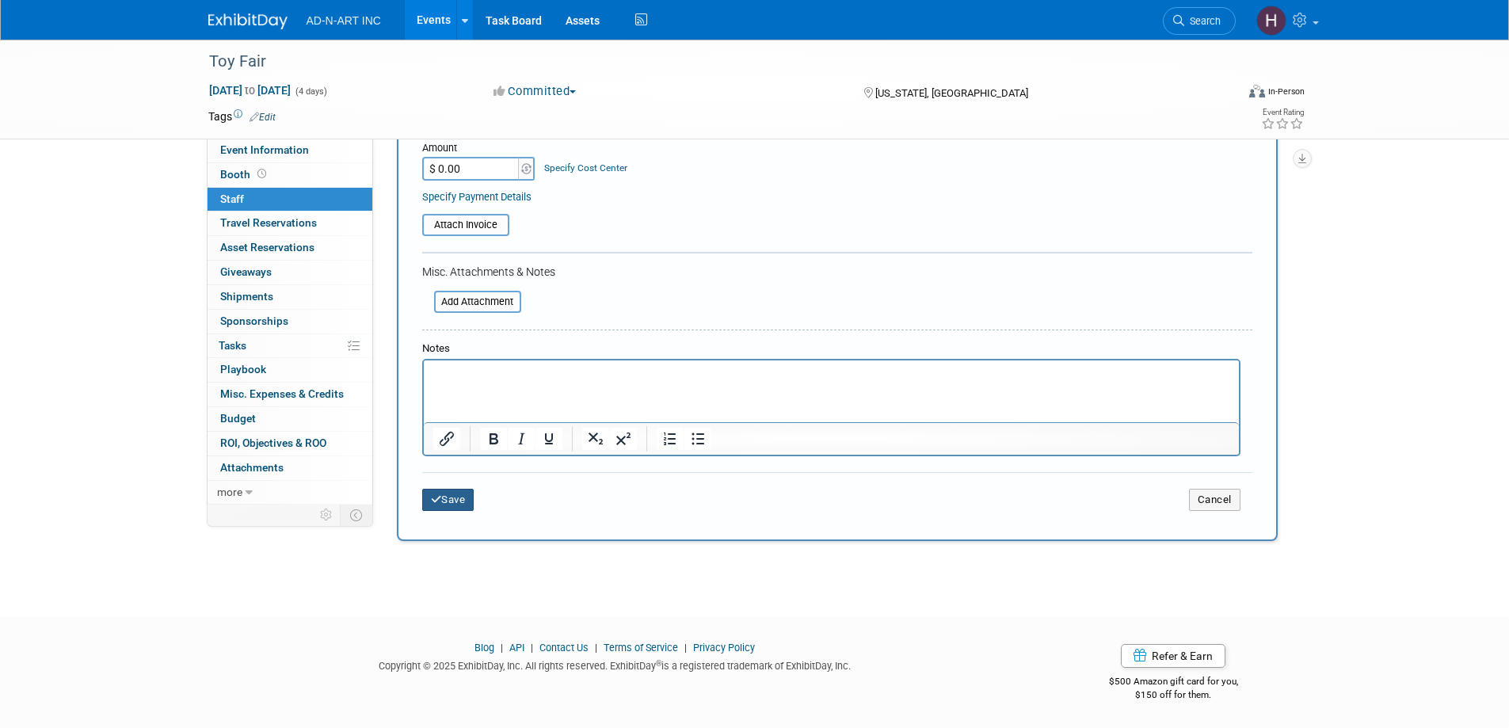
click at [445, 490] on button "Save" at bounding box center [448, 500] width 52 height 22
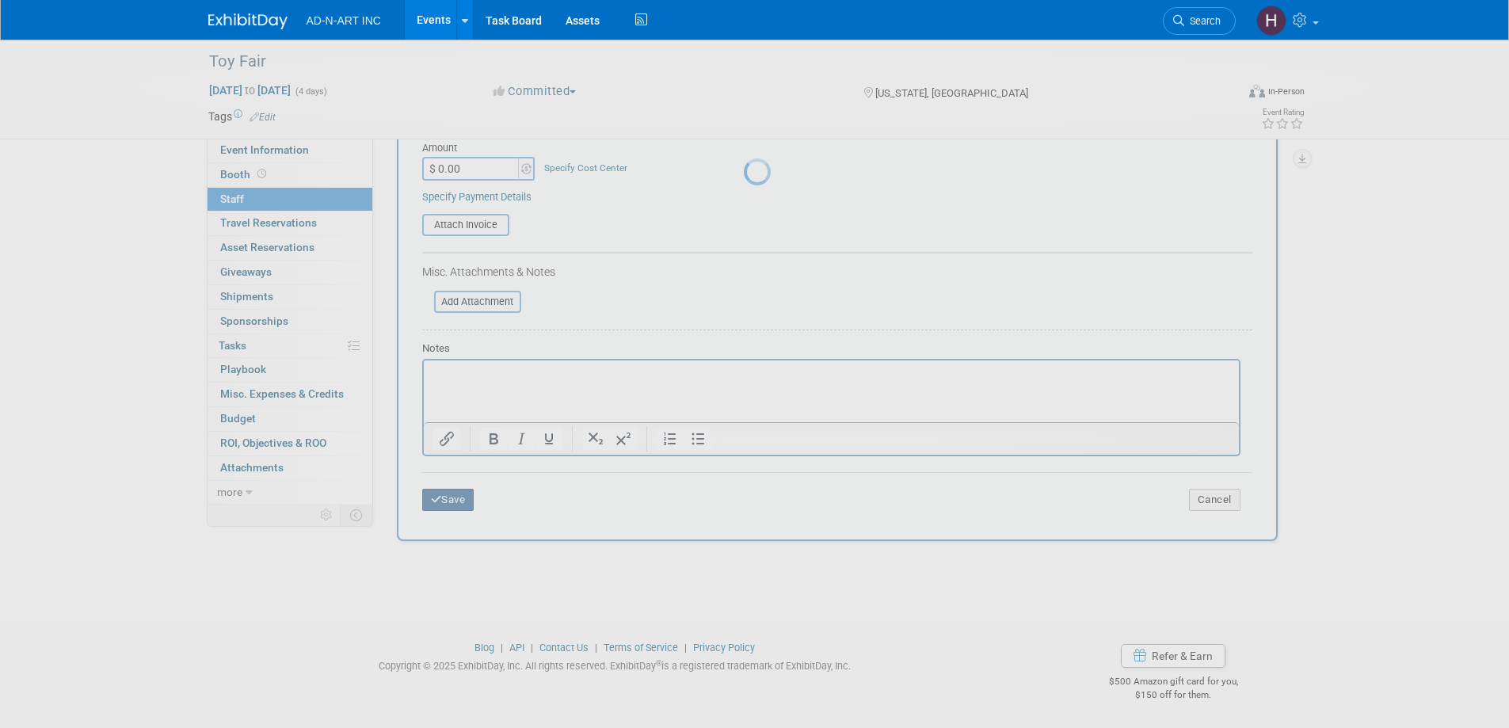
scroll to position [15, 0]
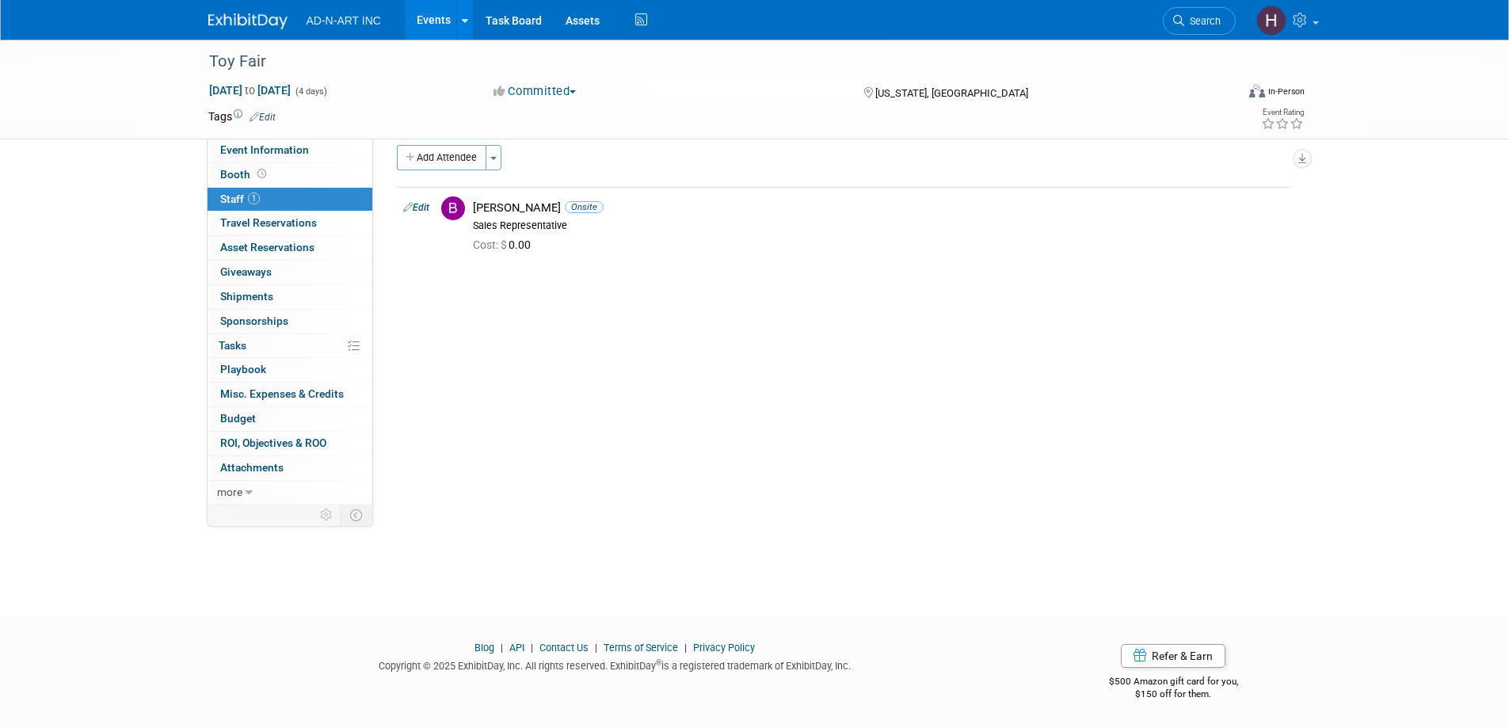
click at [261, 21] on img at bounding box center [247, 21] width 79 height 16
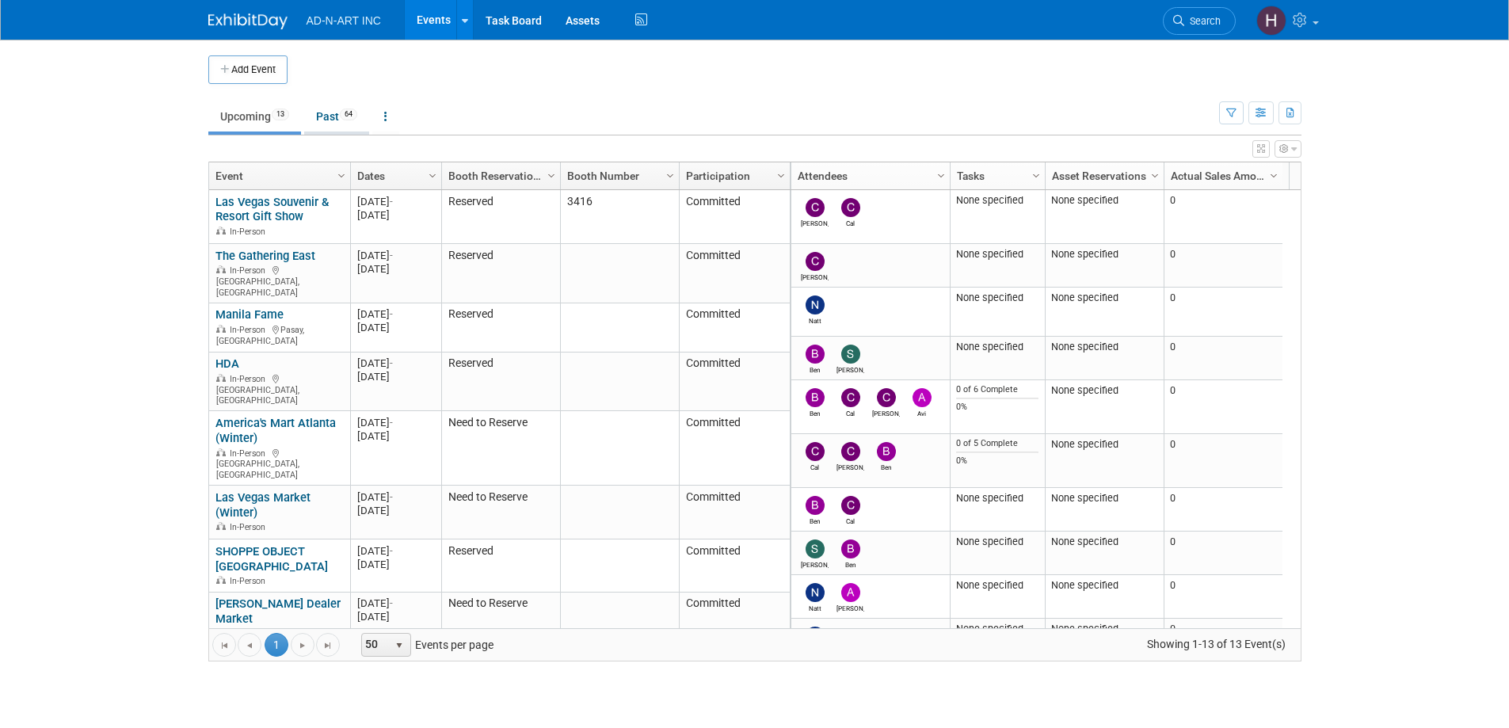
click at [337, 120] on link "Past 64" at bounding box center [336, 116] width 65 height 30
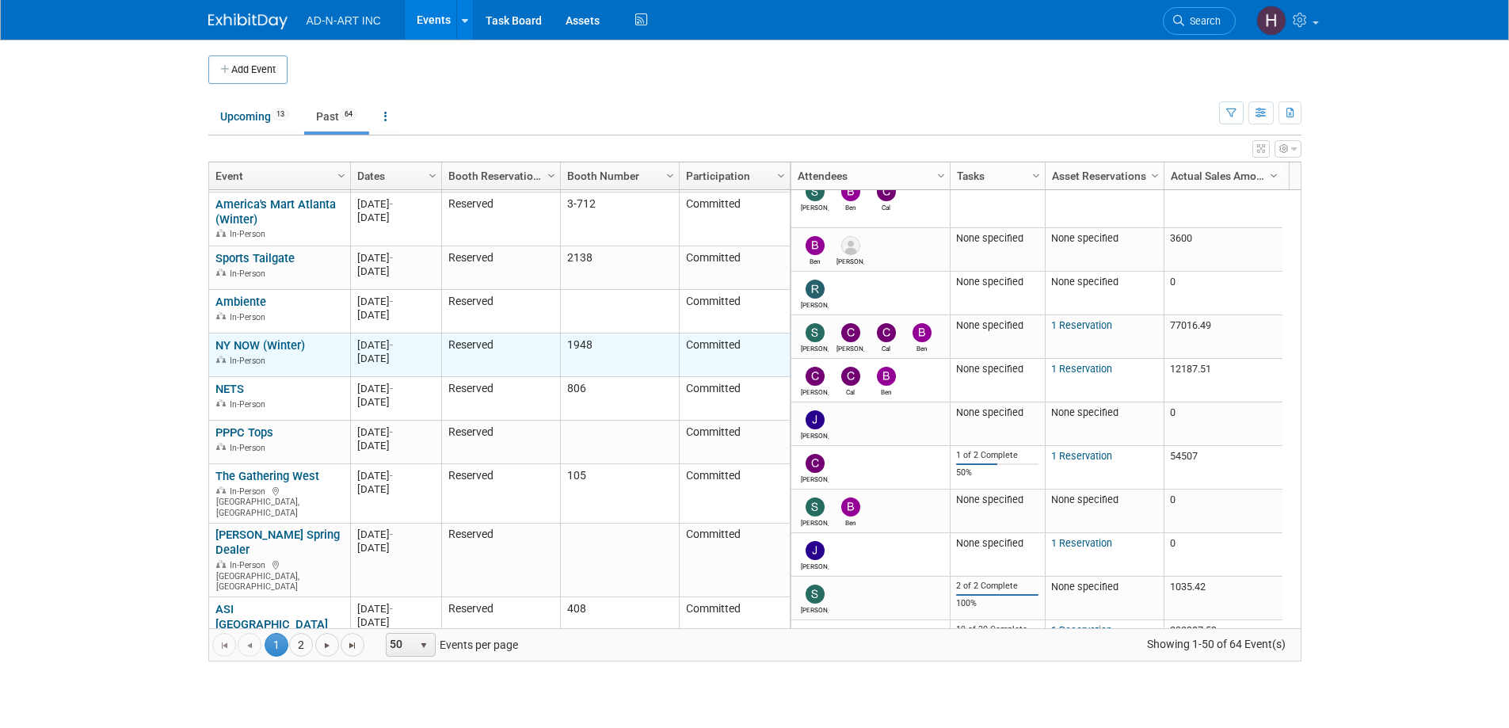
scroll to position [285, 0]
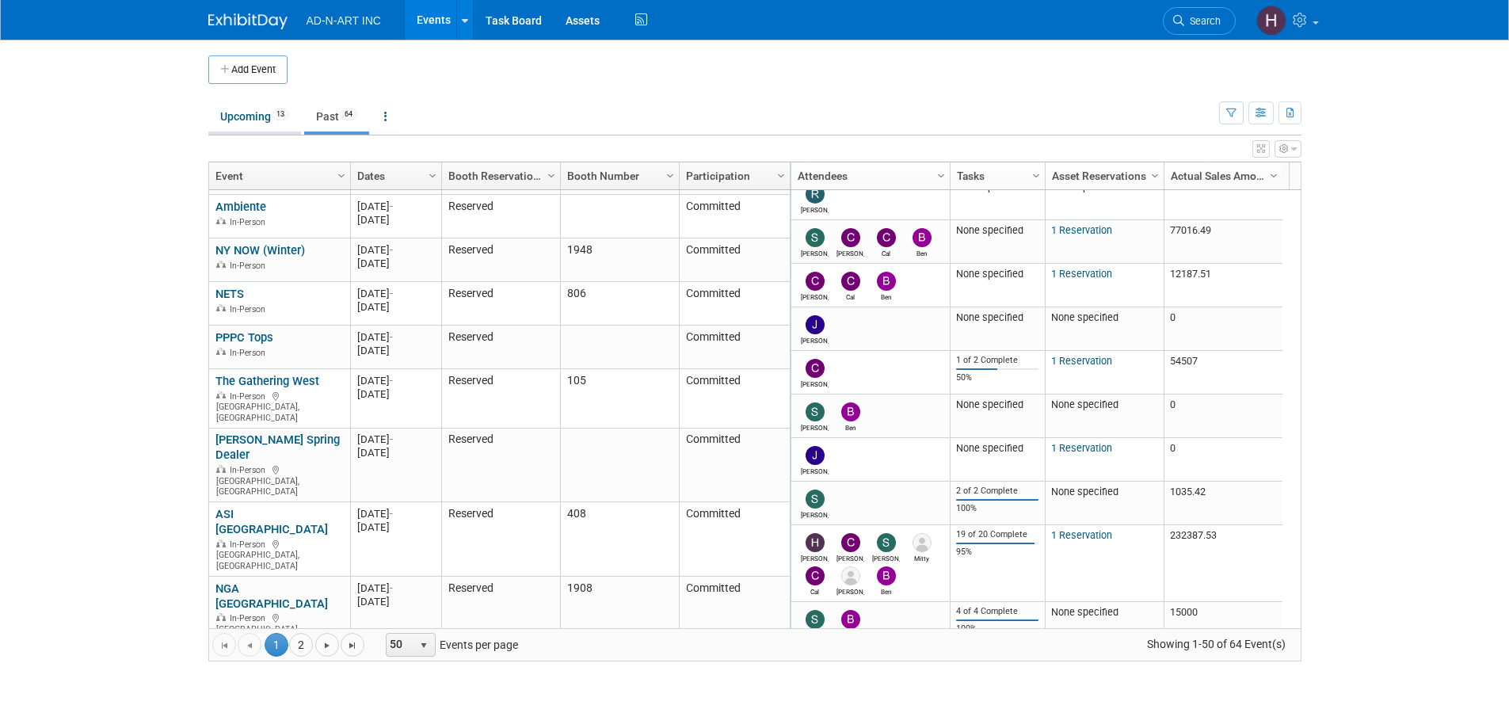
click at [233, 105] on link "Upcoming 13" at bounding box center [254, 116] width 93 height 30
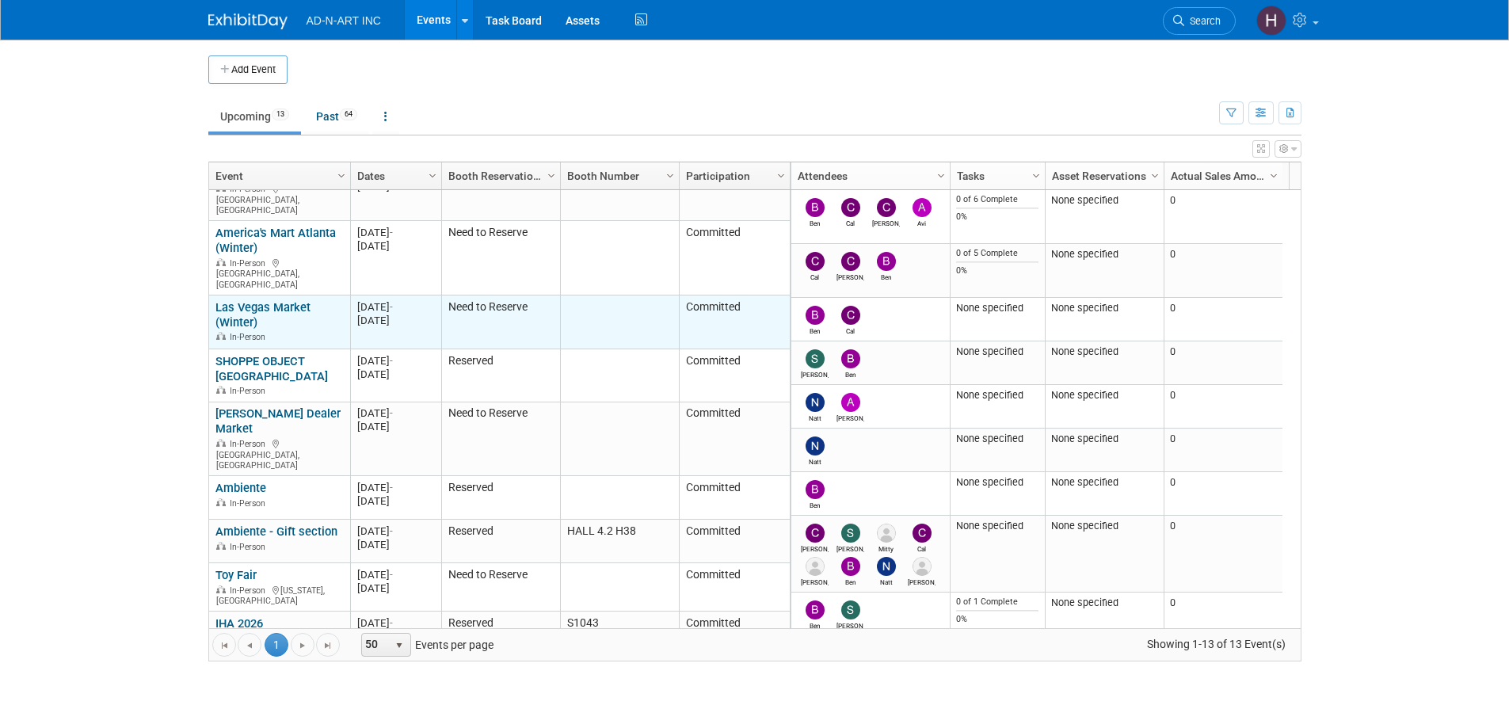
scroll to position [198, 0]
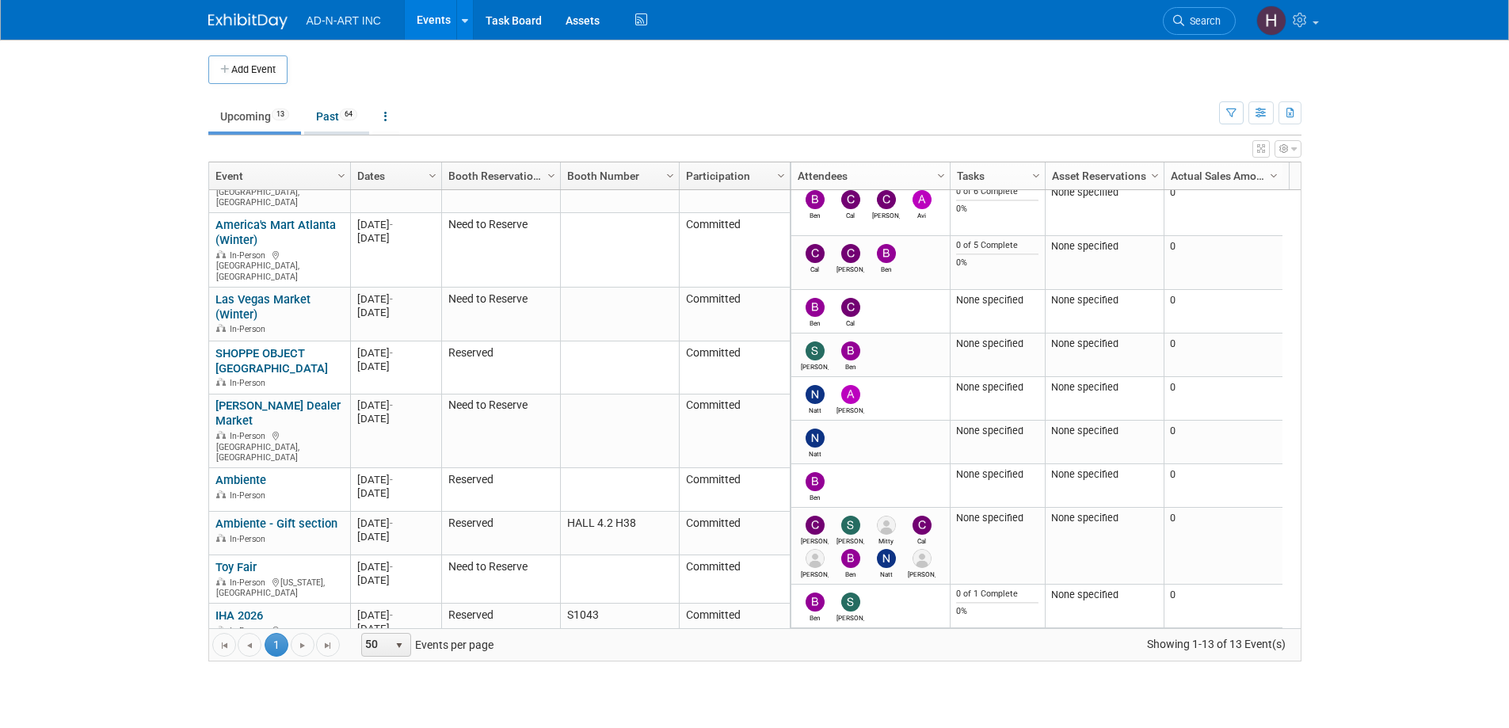
click at [320, 115] on link "Past 64" at bounding box center [336, 116] width 65 height 30
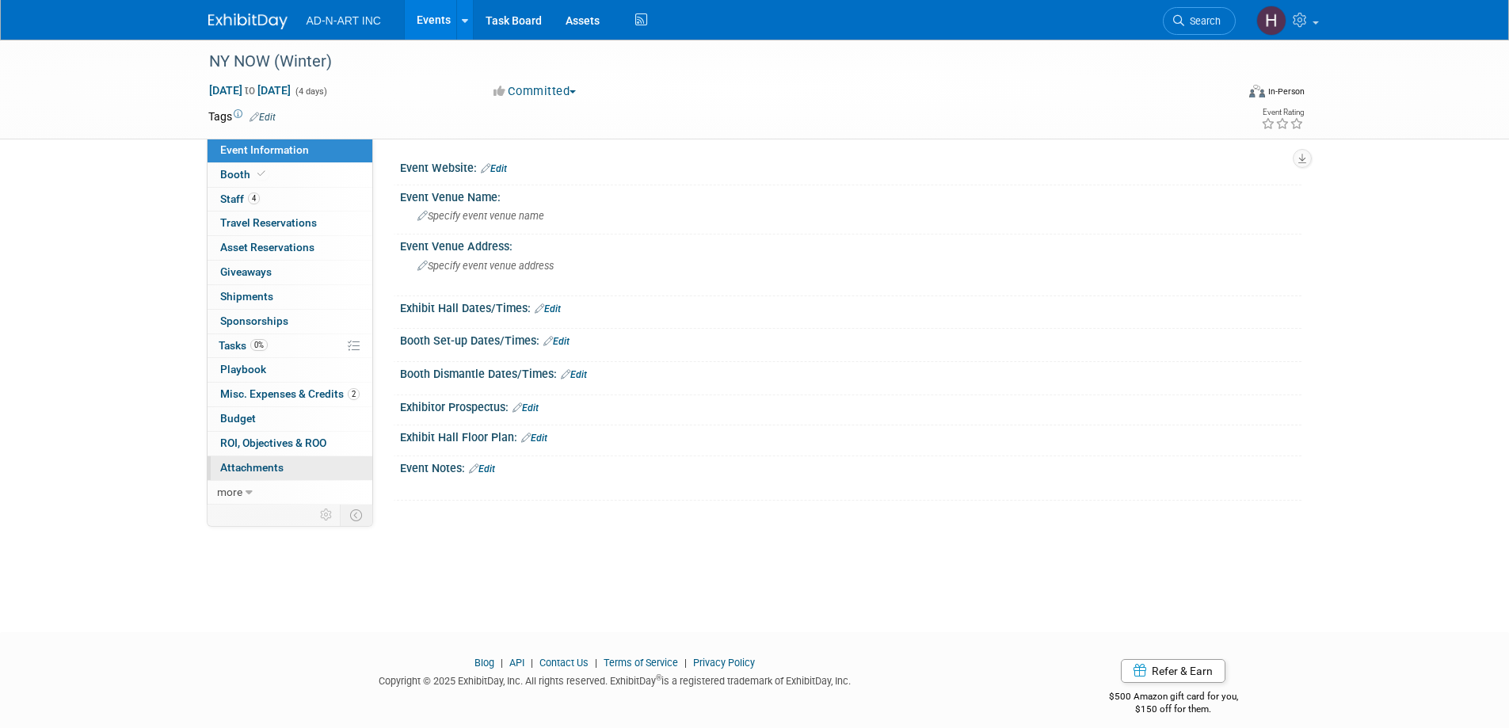
click at [222, 478] on link "0 Attachments 0" at bounding box center [289, 468] width 165 height 24
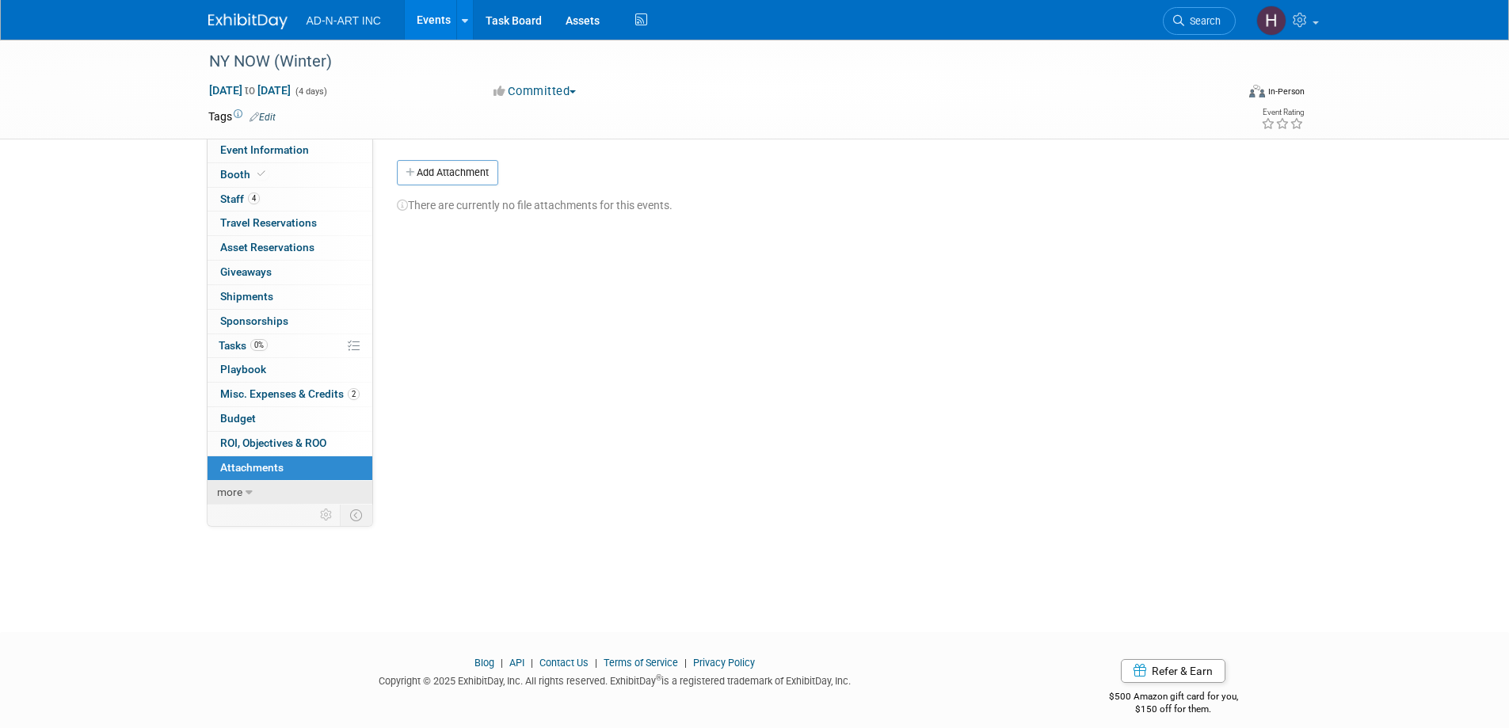
click at [222, 489] on span "more" at bounding box center [229, 491] width 25 height 13
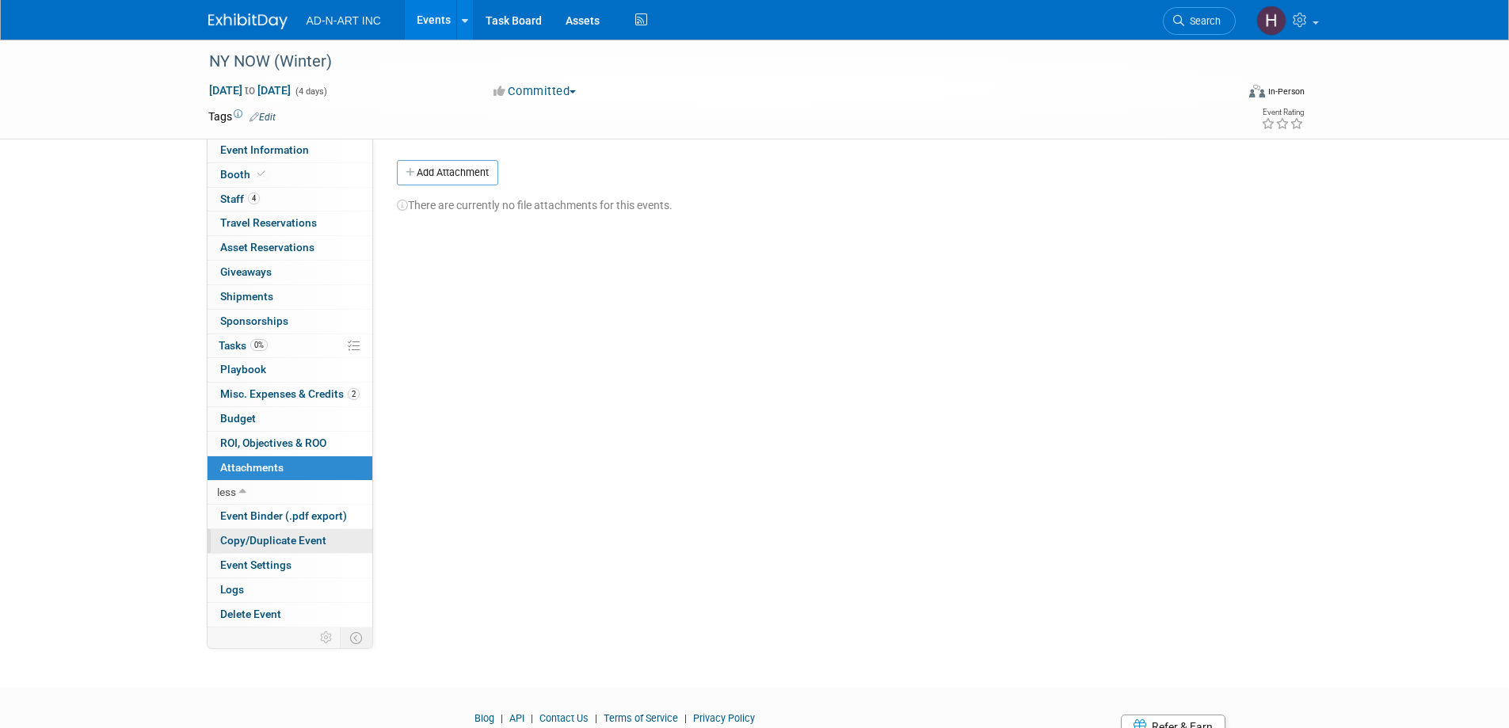
click at [261, 533] on link "Copy/Duplicate Event" at bounding box center [289, 541] width 165 height 24
select select "1"
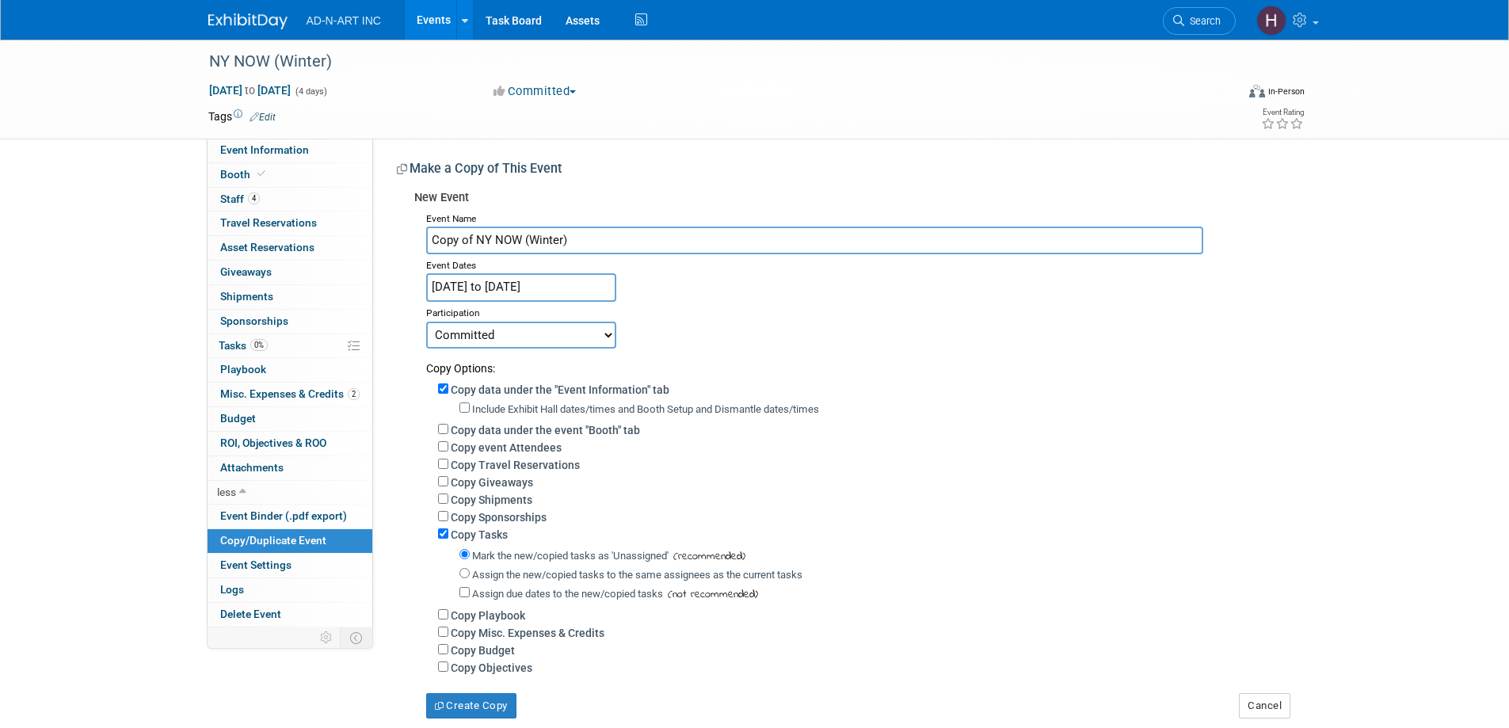
drag, startPoint x: 474, startPoint y: 238, endPoint x: 402, endPoint y: 235, distance: 72.1
click at [402, 235] on div "New Event Event Name Copy of NY NOW (Winter) Event Dates Feb 2, 2025 to Feb 5, …" at bounding box center [843, 450] width 893 height 535
type input "NY NOW (Winter)"
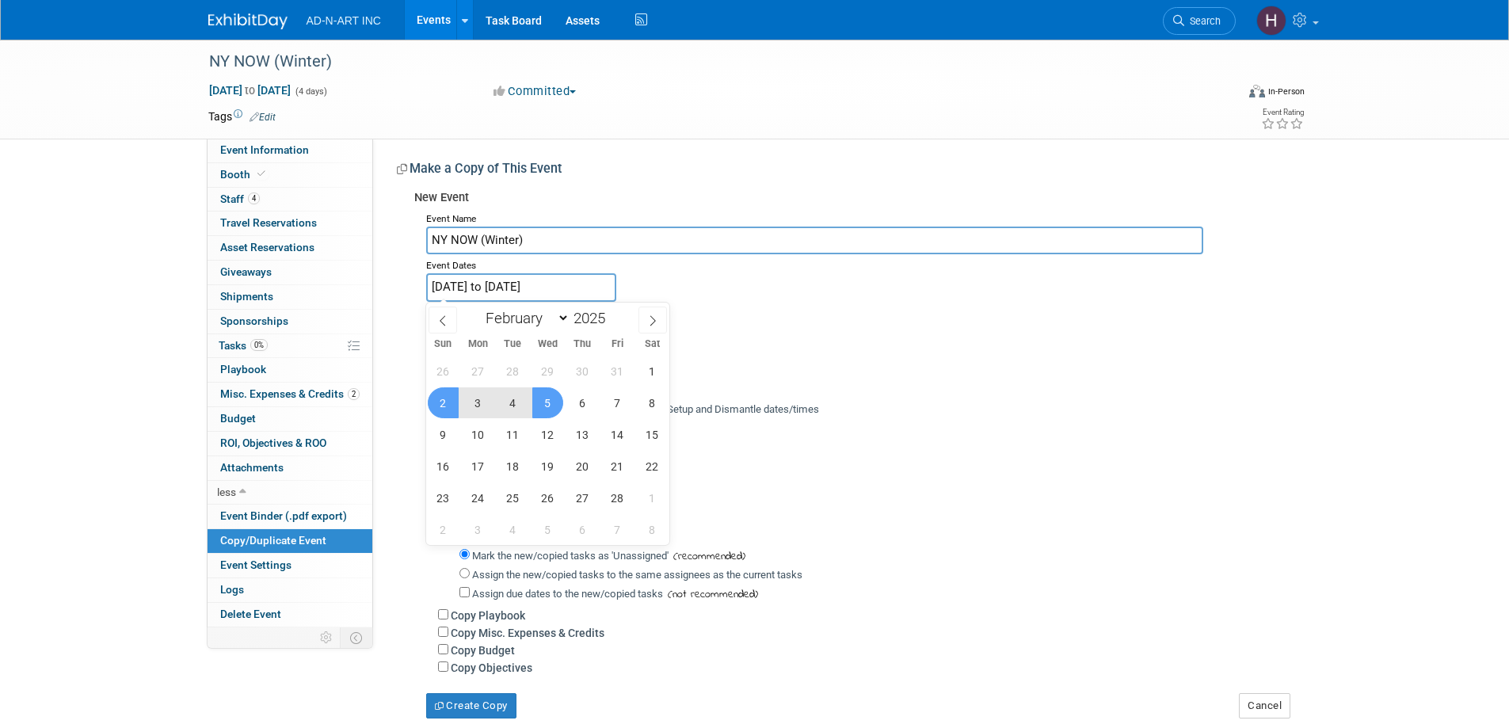
click at [512, 284] on input "Feb 2, 2025 to Feb 5, 2025" at bounding box center [521, 287] width 190 height 28
click at [647, 318] on icon at bounding box center [652, 320] width 11 height 11
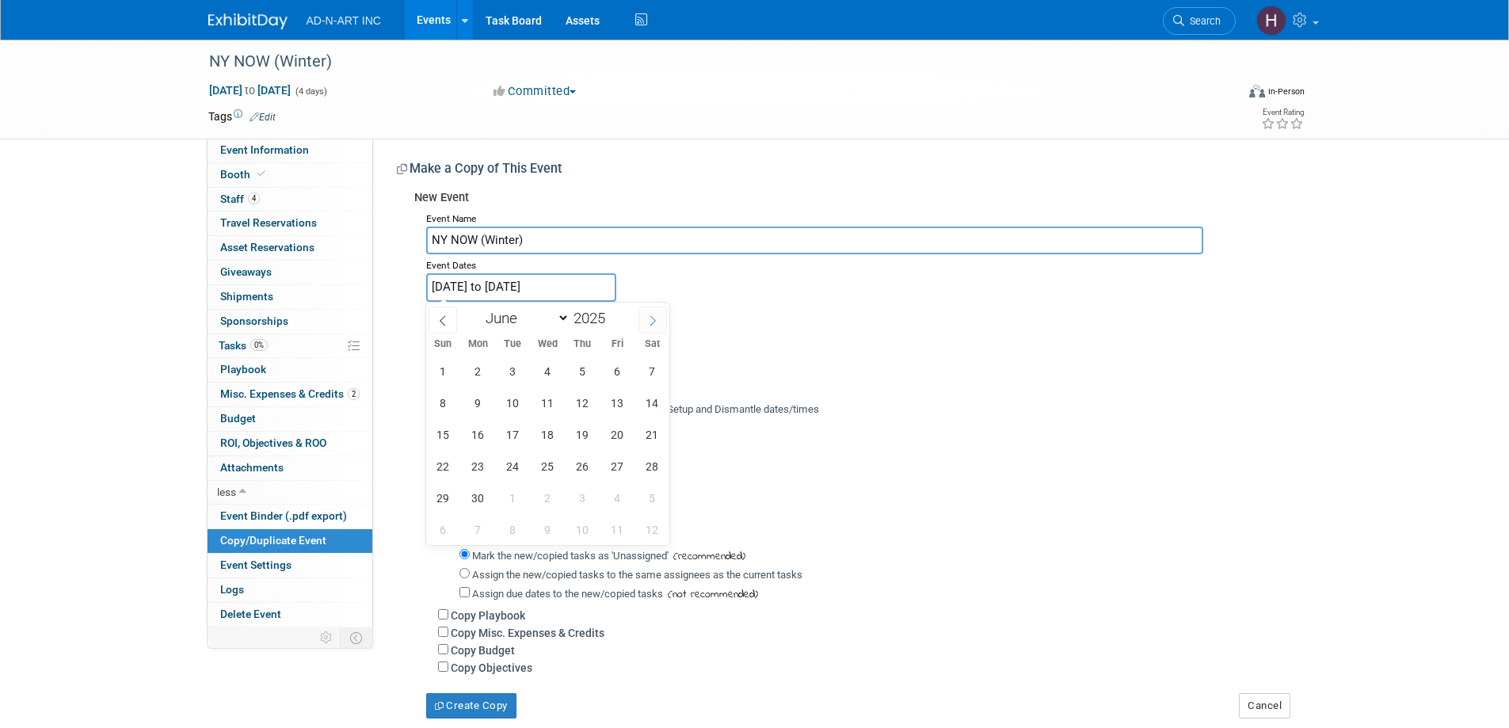
click at [647, 318] on icon at bounding box center [652, 320] width 11 height 11
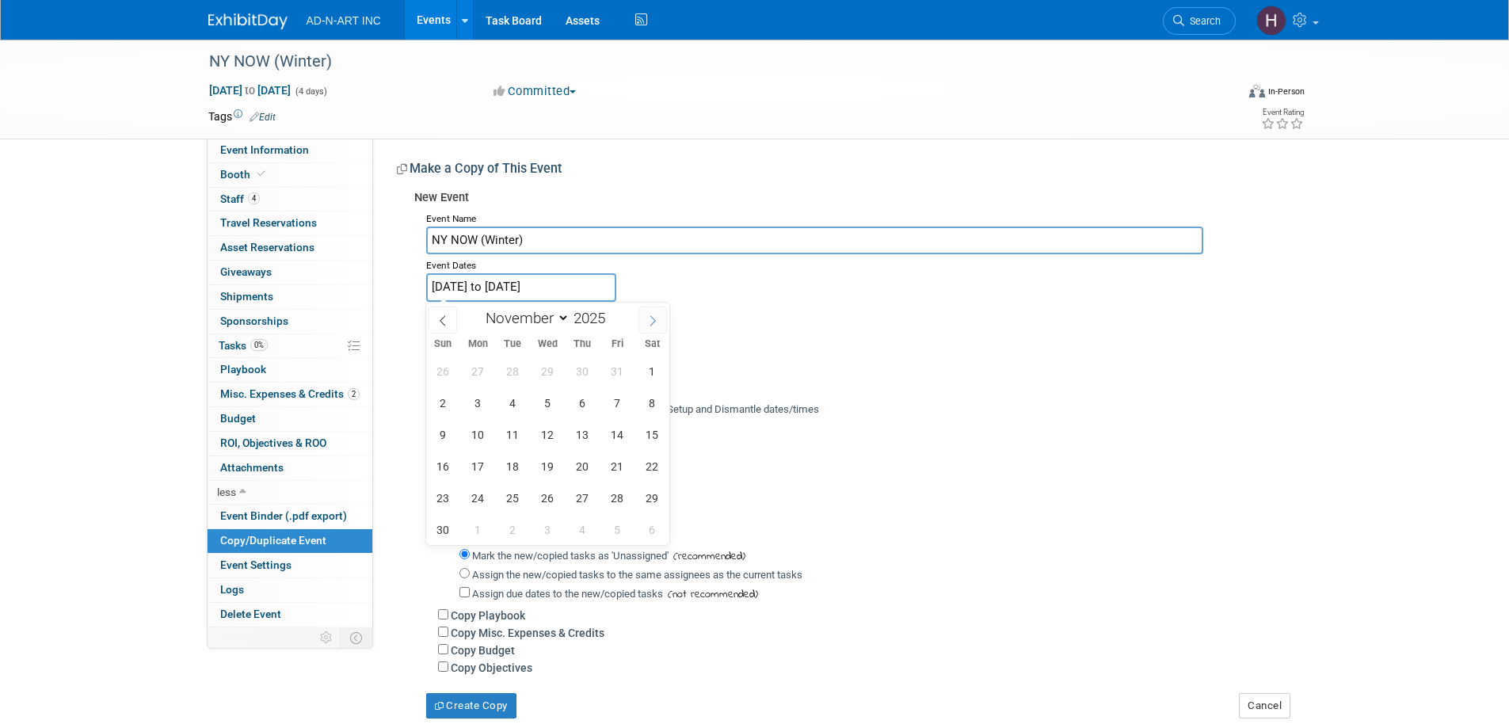
click at [647, 318] on icon at bounding box center [652, 320] width 11 height 11
select select "11"
click at [647, 318] on icon at bounding box center [652, 320] width 11 height 11
type input "2026"
click at [647, 318] on icon at bounding box center [652, 320] width 11 height 11
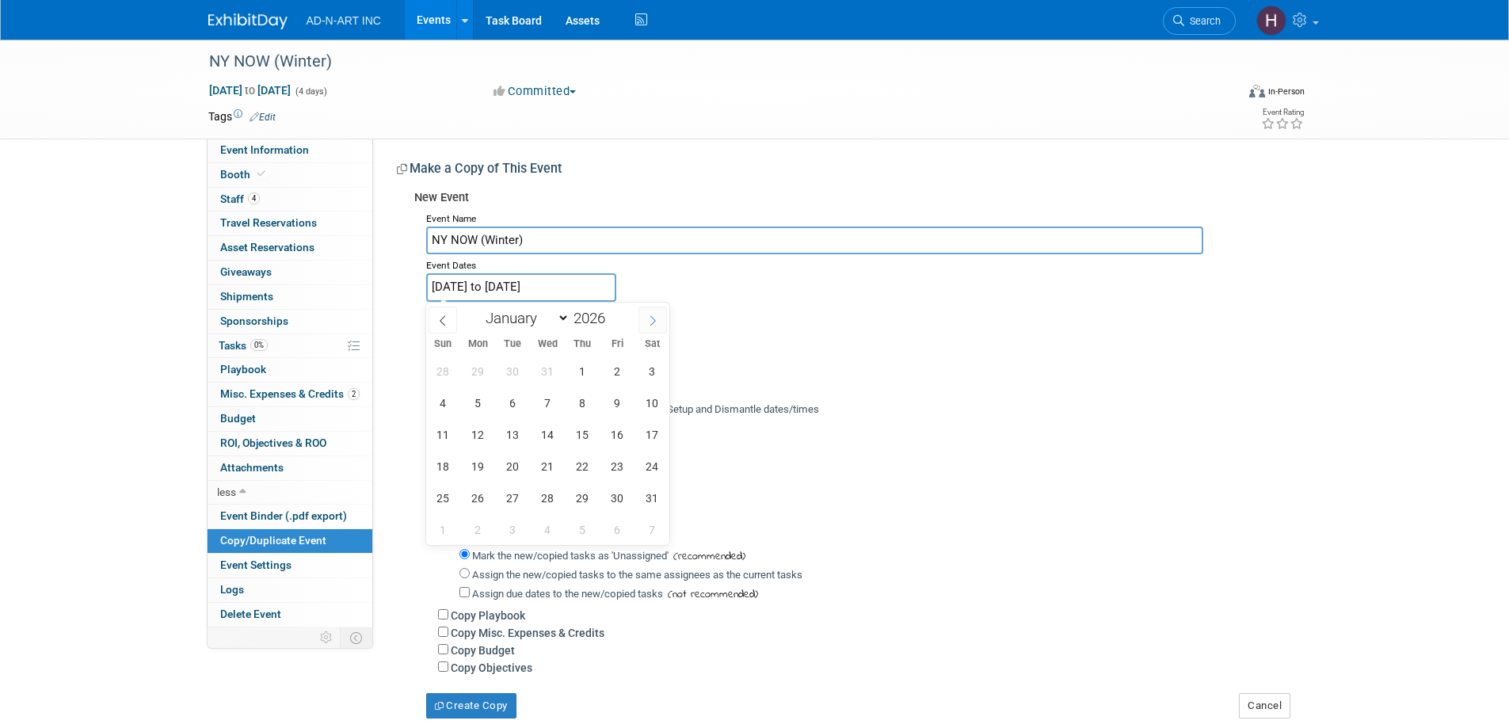
select select "1"
click at [434, 366] on span "1" at bounding box center [443, 371] width 31 height 31
click at [510, 366] on span "3" at bounding box center [512, 371] width 31 height 31
type input "Feb 1, 2026 to Feb 3, 2026"
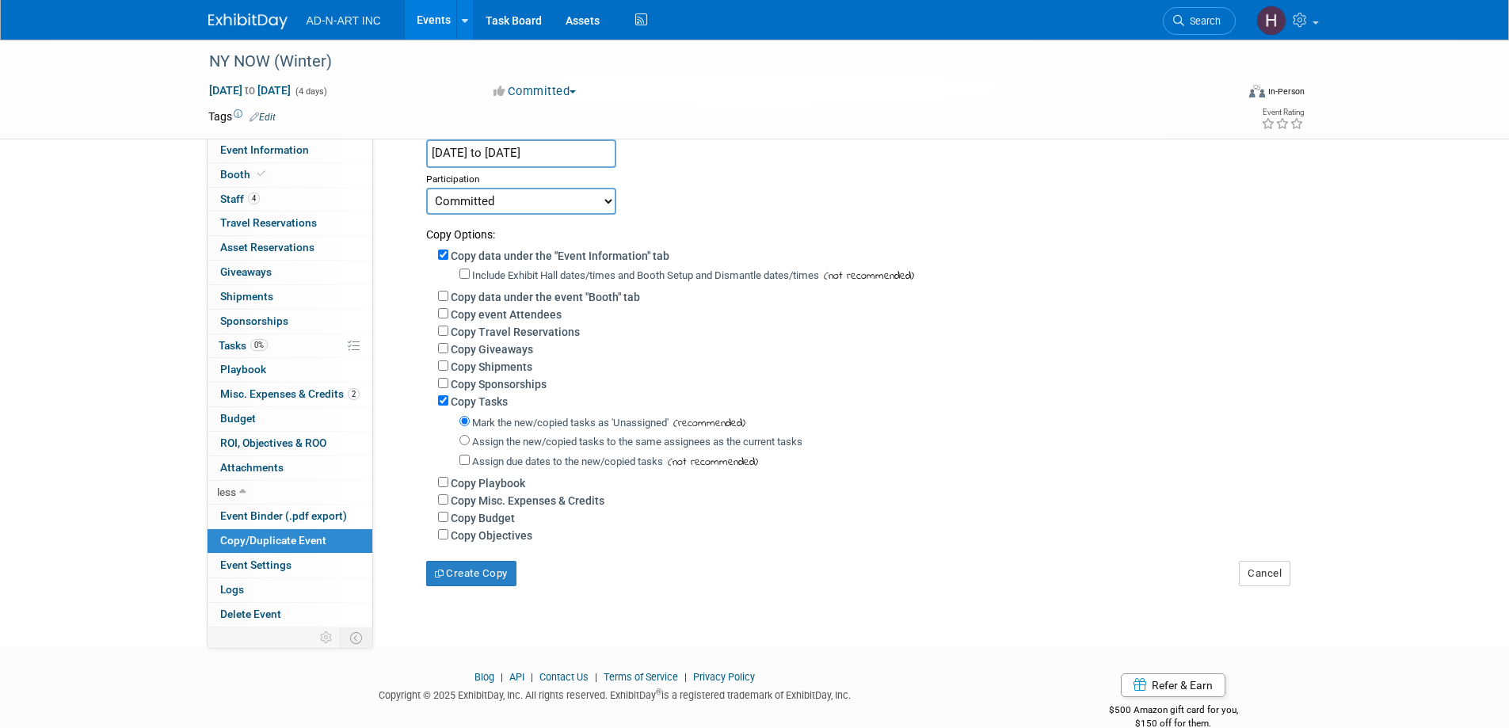
scroll to position [173, 0]
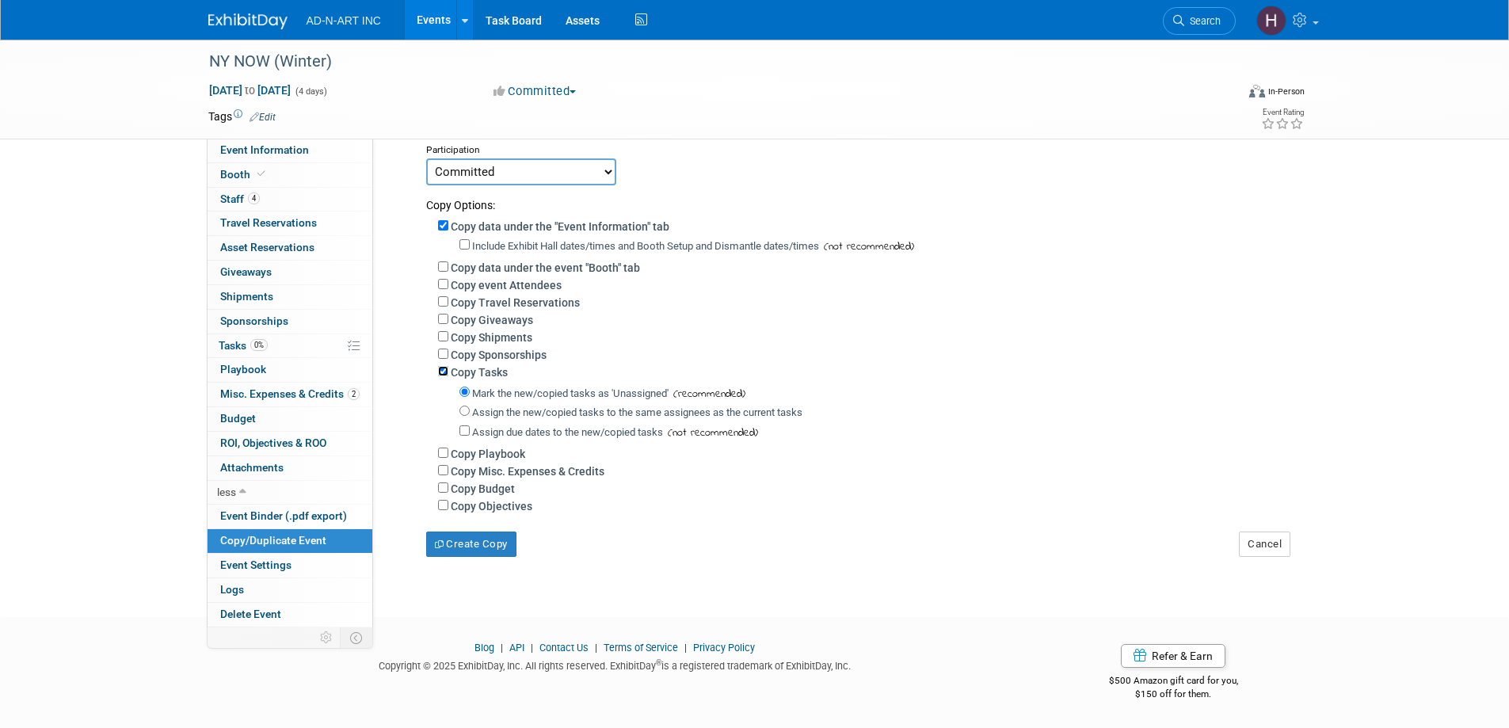
click at [440, 367] on input "Copy Tasks" at bounding box center [443, 371] width 10 height 10
checkbox input "false"
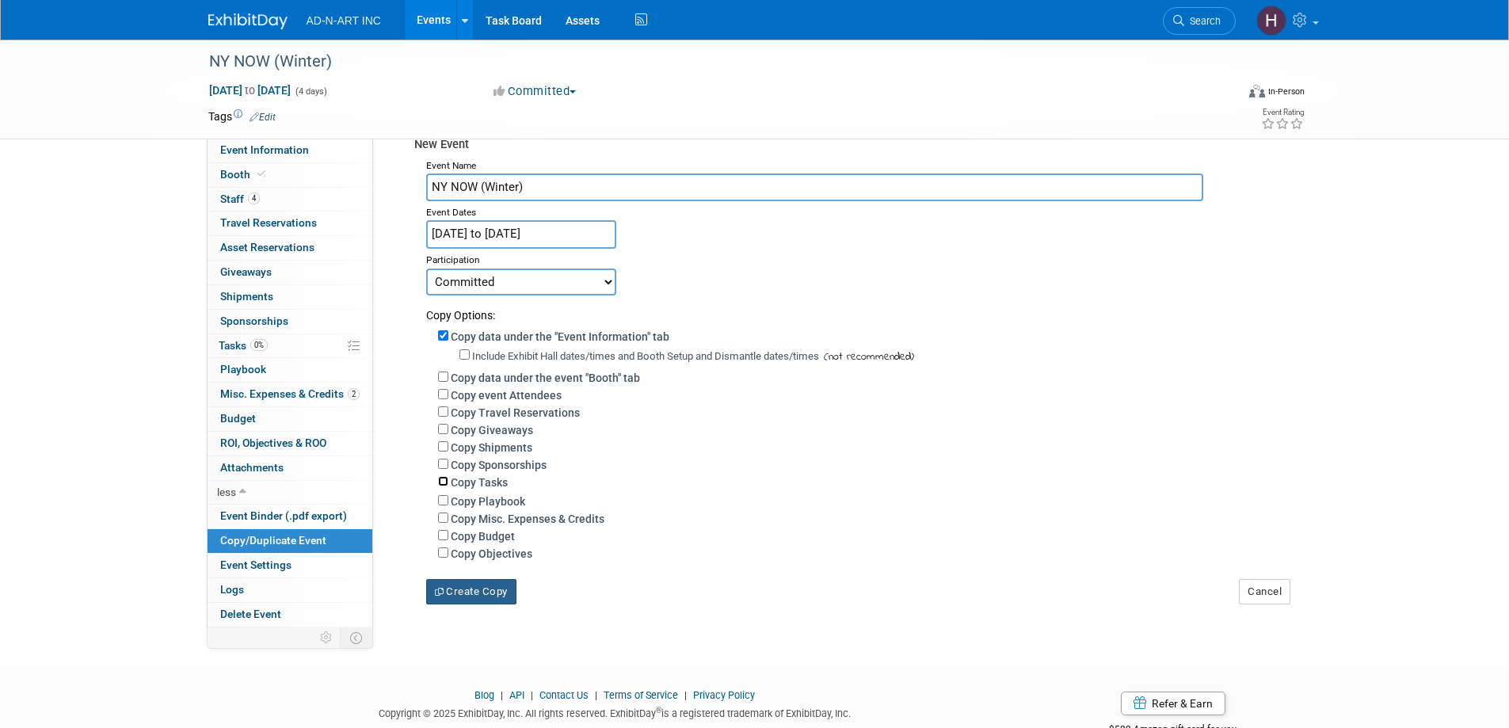
scroll to position [0, 0]
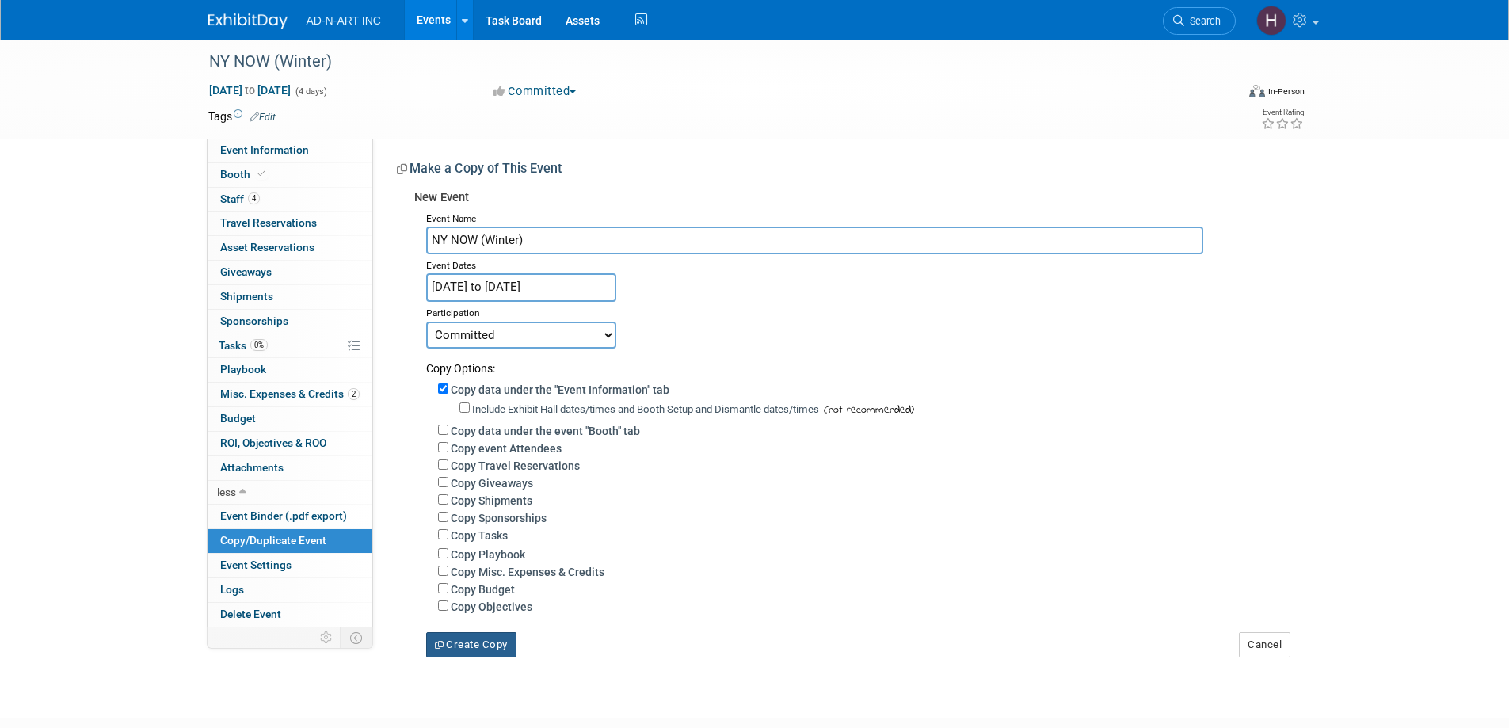
click at [479, 649] on button "Create Copy" at bounding box center [471, 644] width 90 height 25
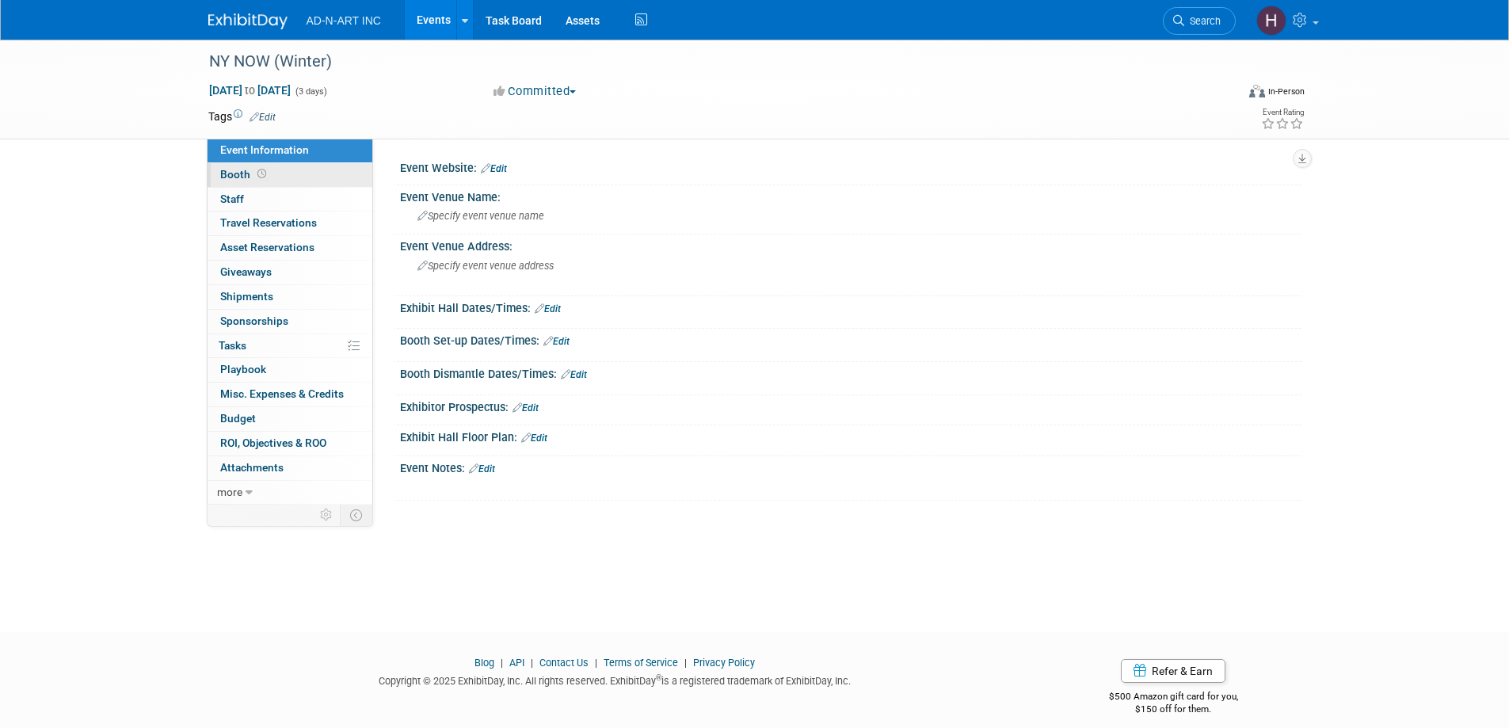
click at [237, 173] on span "Booth" at bounding box center [244, 174] width 49 height 13
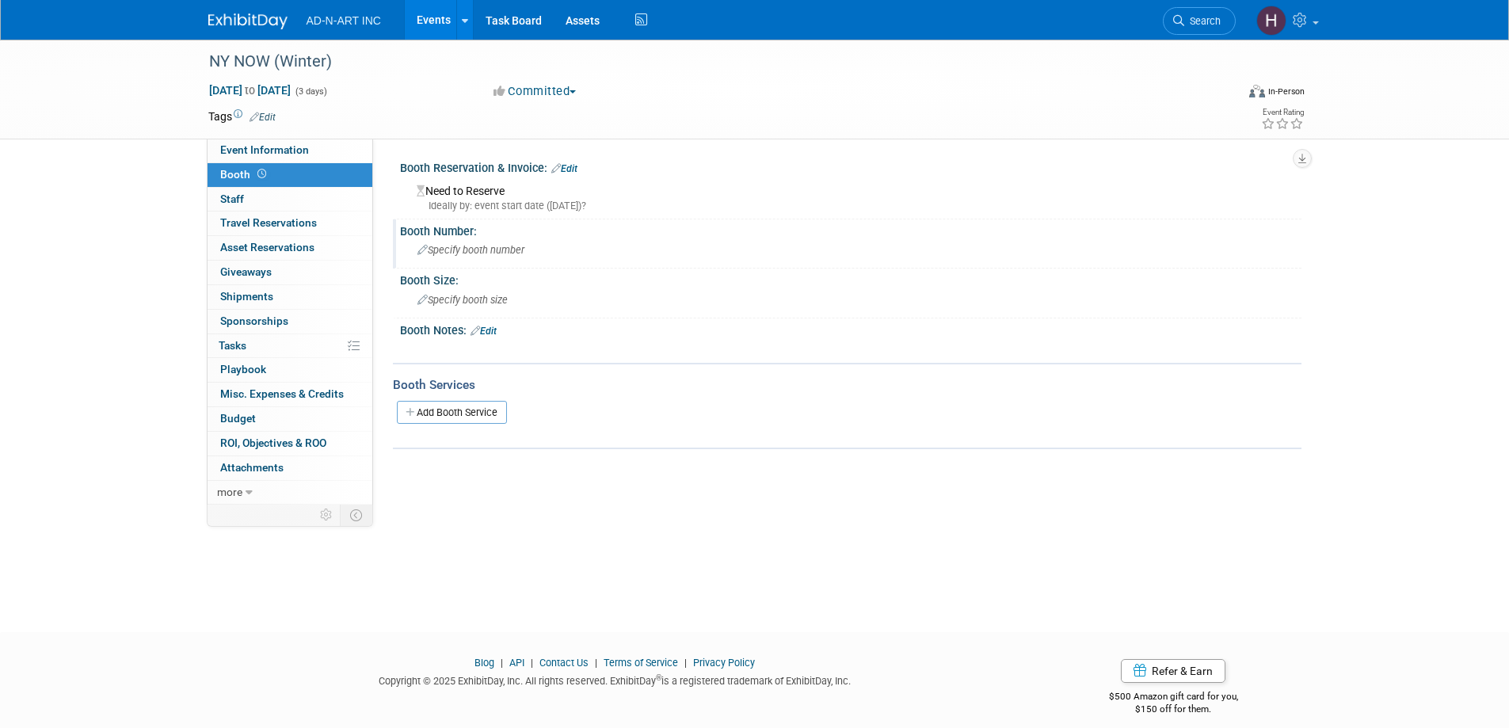
click at [448, 253] on span "Specify booth number" at bounding box center [470, 250] width 107 height 12
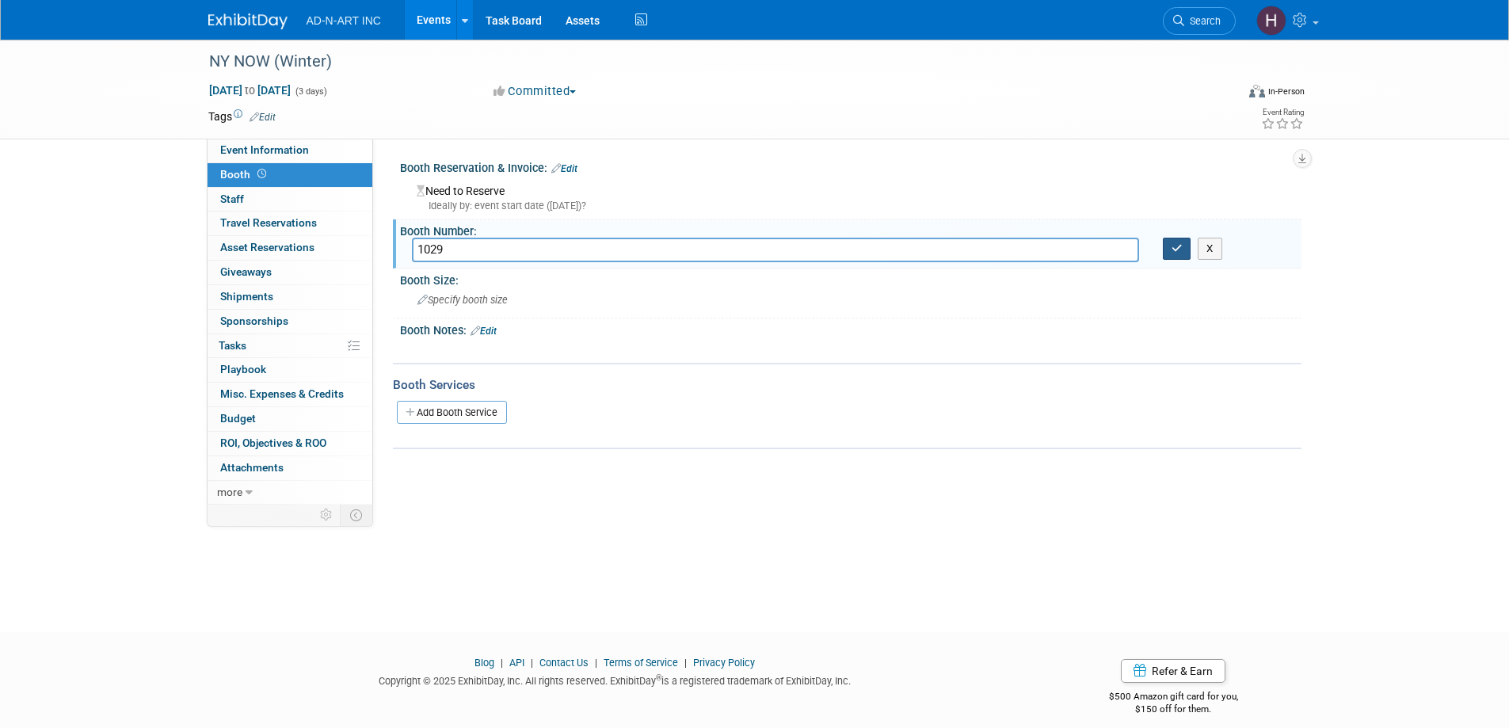
type input "1029"
drag, startPoint x: 1185, startPoint y: 251, endPoint x: 1015, endPoint y: 226, distance: 171.4
click at [1185, 250] on button "button" at bounding box center [1177, 249] width 29 height 22
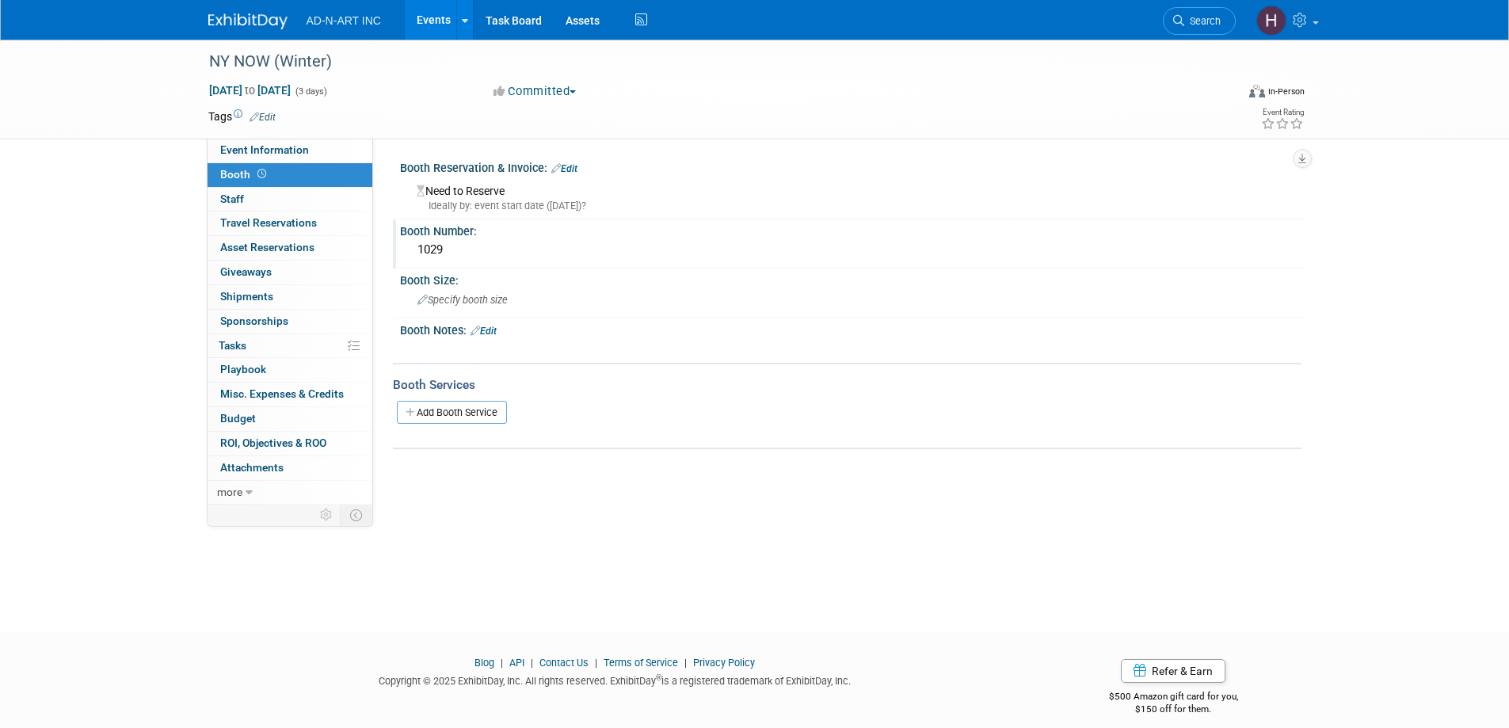
click at [573, 169] on link "Edit" at bounding box center [564, 168] width 26 height 11
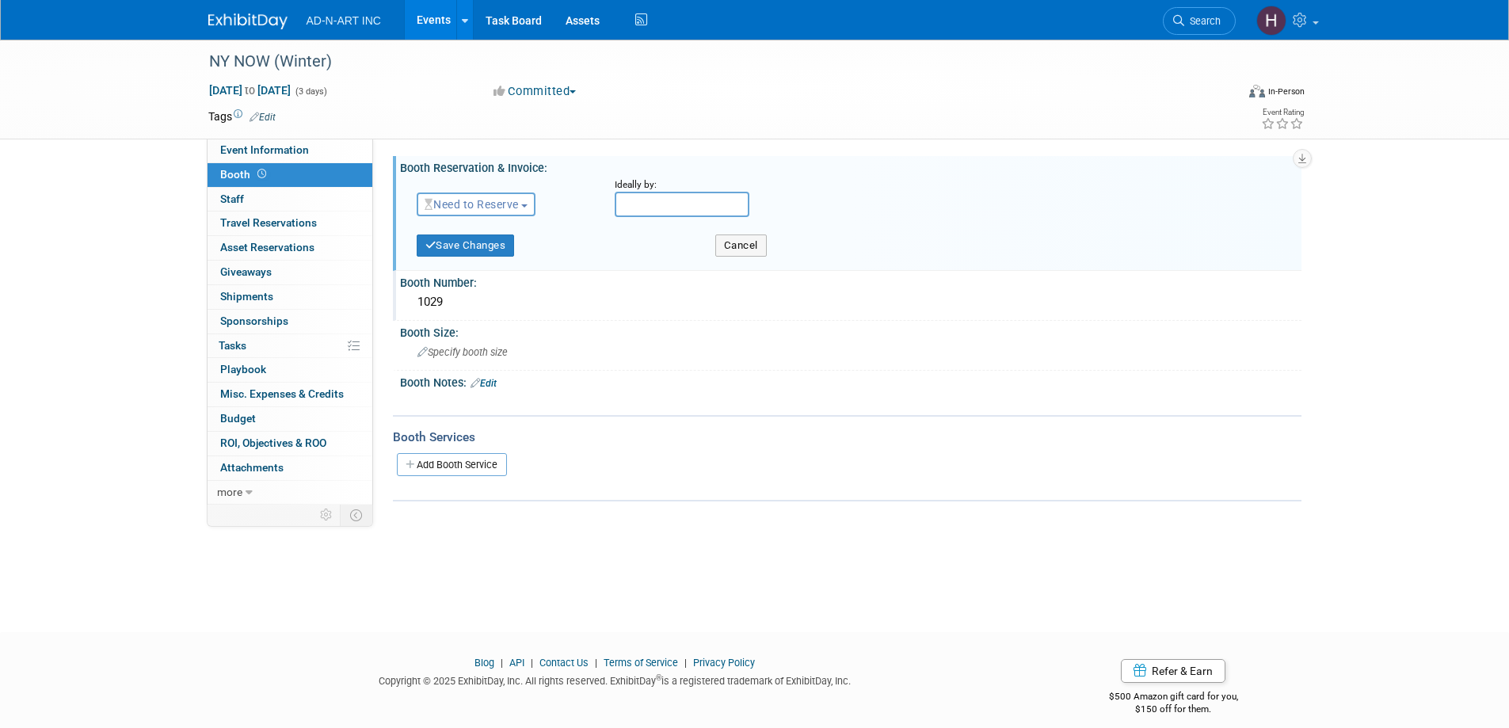
click at [486, 206] on span "Need to Reserve" at bounding box center [471, 204] width 94 height 13
click at [479, 254] on link "Reserved" at bounding box center [501, 253] width 169 height 22
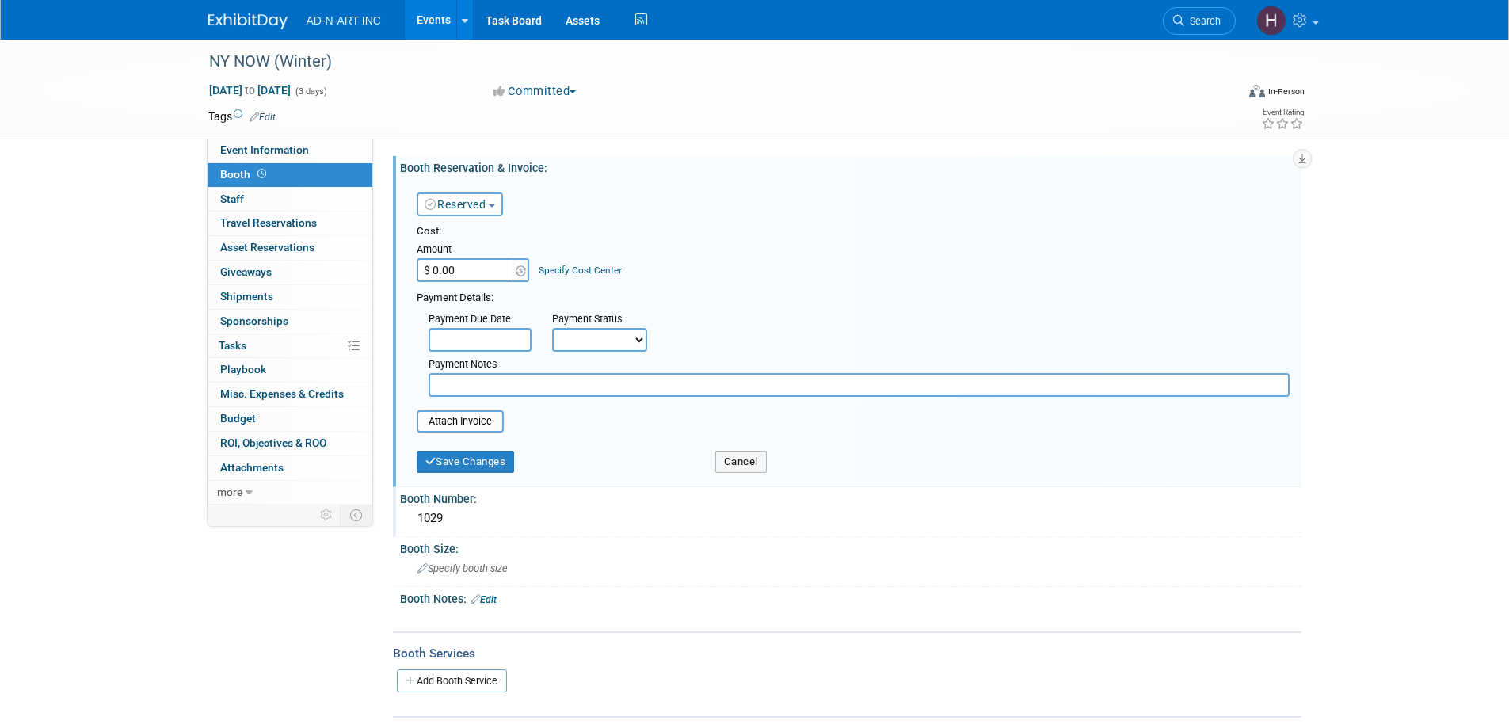
paste input "10,314"
type input "$ 10,314.00"
click at [457, 460] on button "Save Changes" at bounding box center [466, 462] width 98 height 22
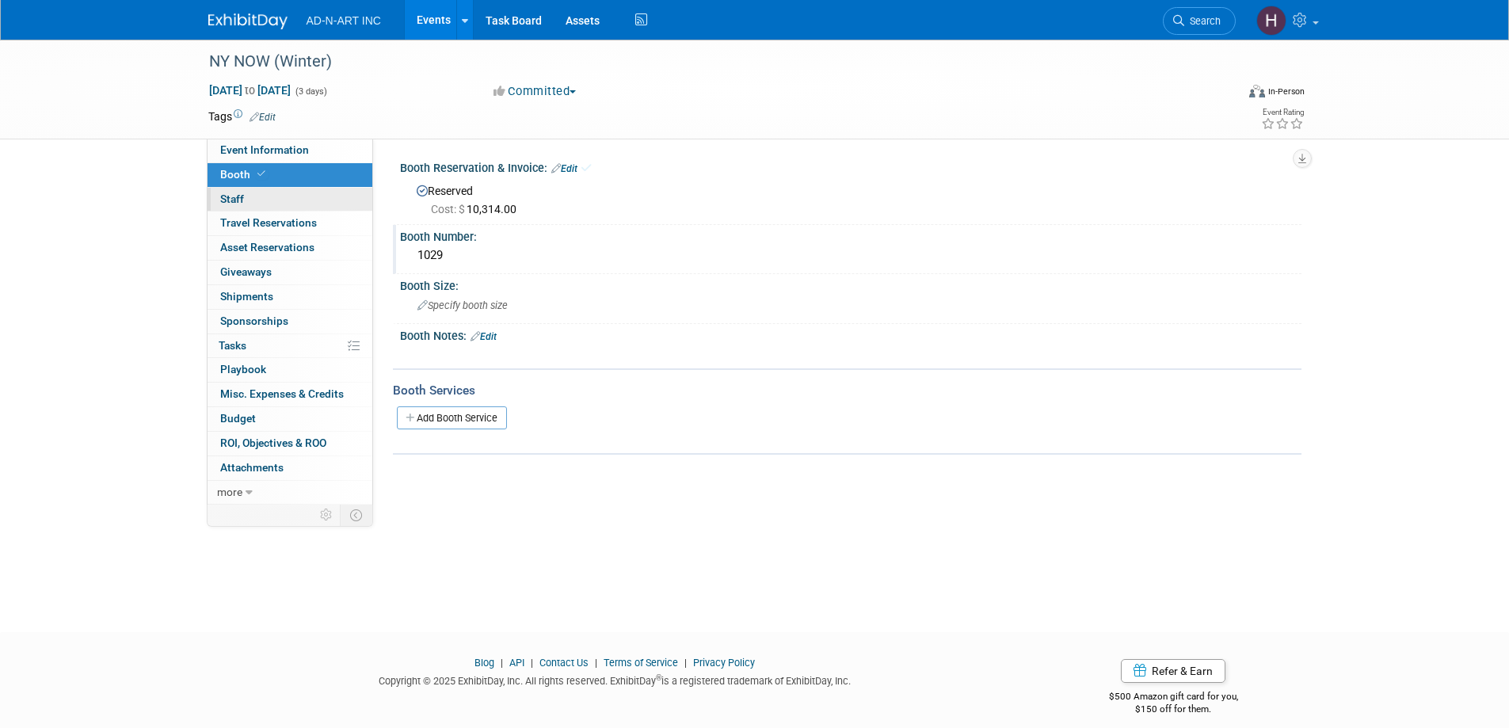
click at [224, 200] on span "Staff 0" at bounding box center [232, 198] width 24 height 13
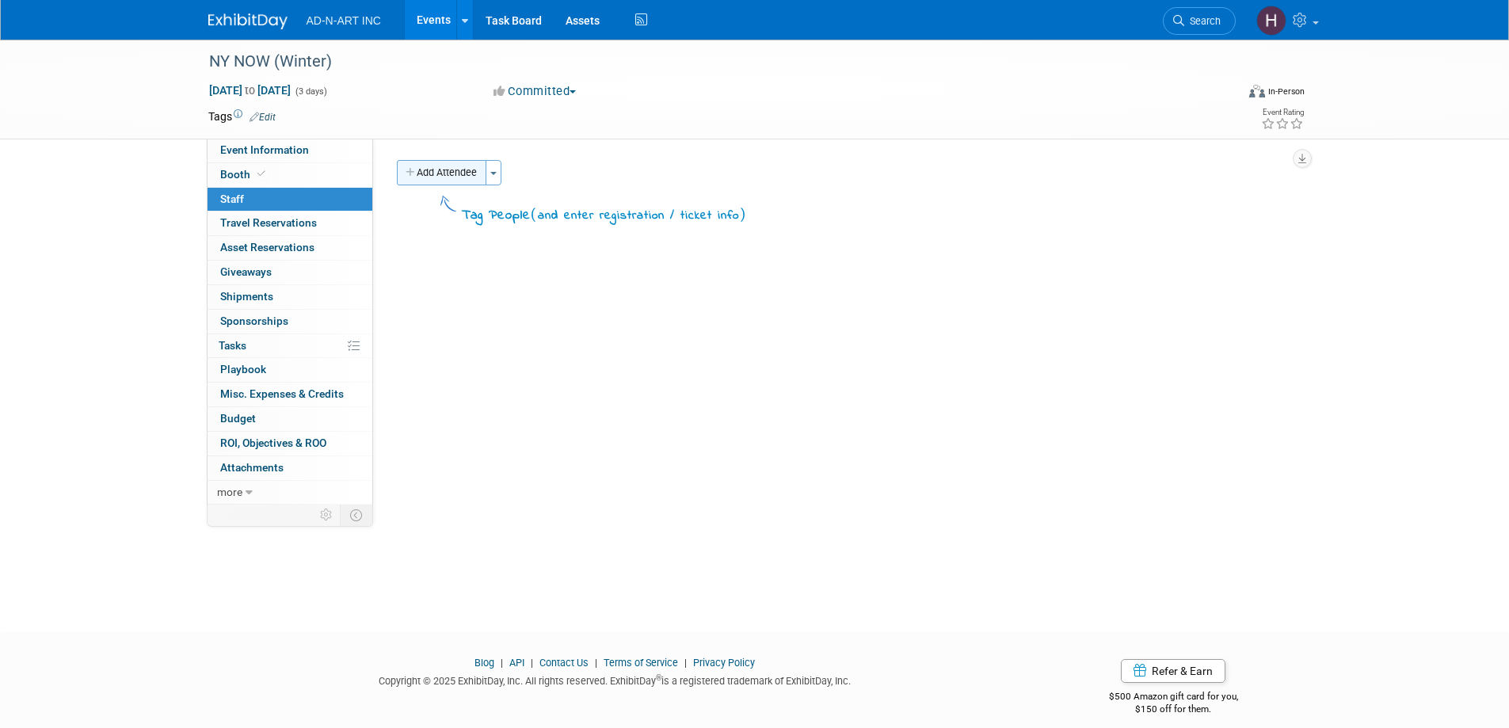
click at [452, 173] on button "Add Attendee" at bounding box center [441, 172] width 89 height 25
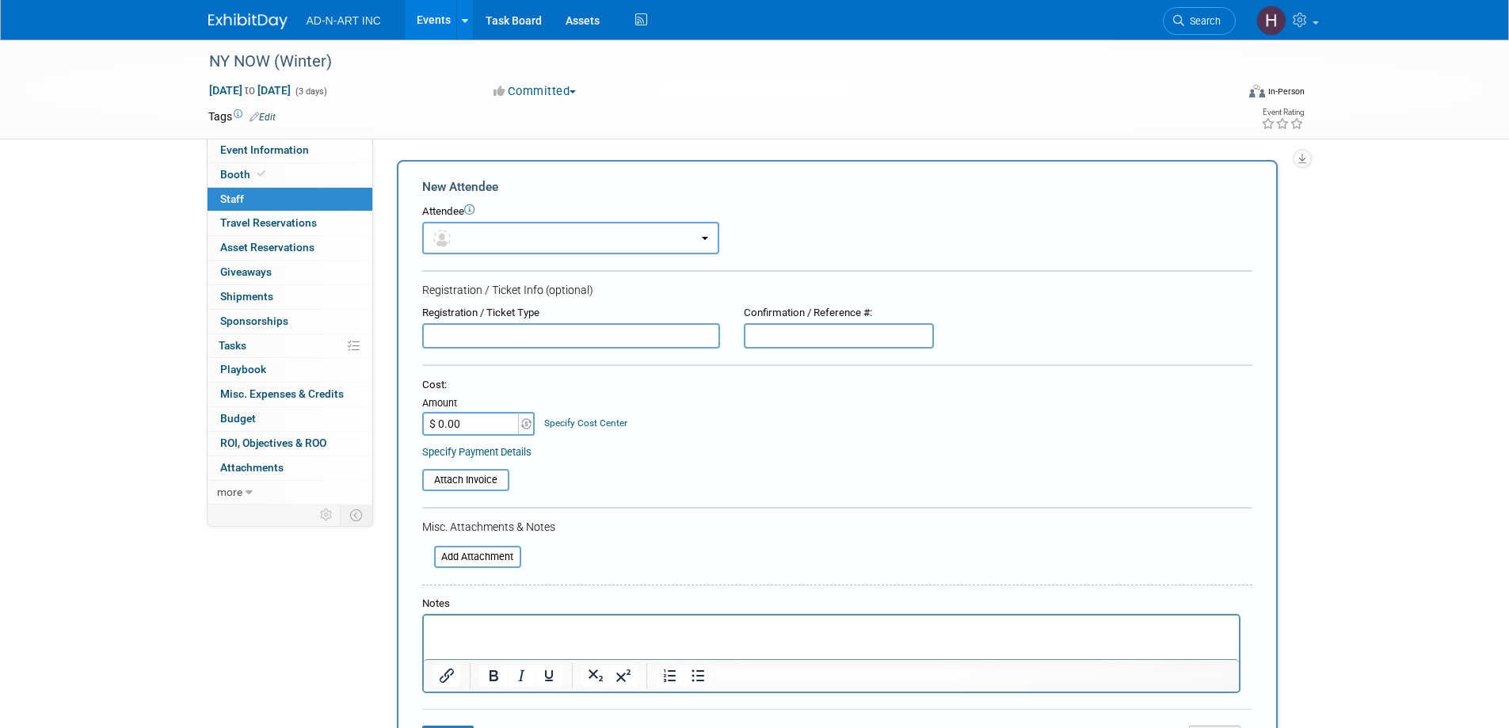
click at [452, 239] on span "button" at bounding box center [444, 237] width 23 height 13
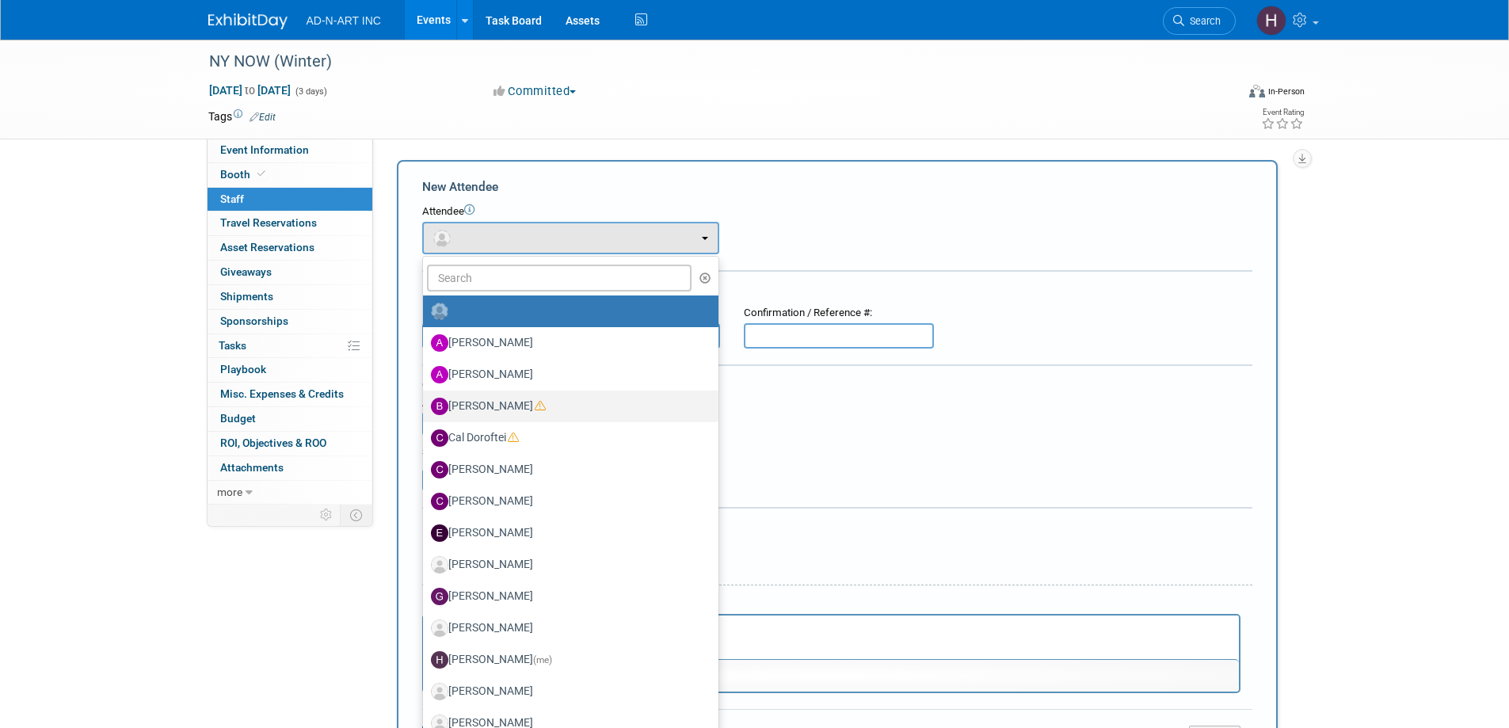
click at [502, 412] on label "Ben Petersen" at bounding box center [567, 406] width 272 height 25
click at [425, 409] on input "Ben Petersen" at bounding box center [420, 404] width 10 height 10
select select "eb08db07-2479-46b9-a8af-e7f3738a7bd0"
select select "4"
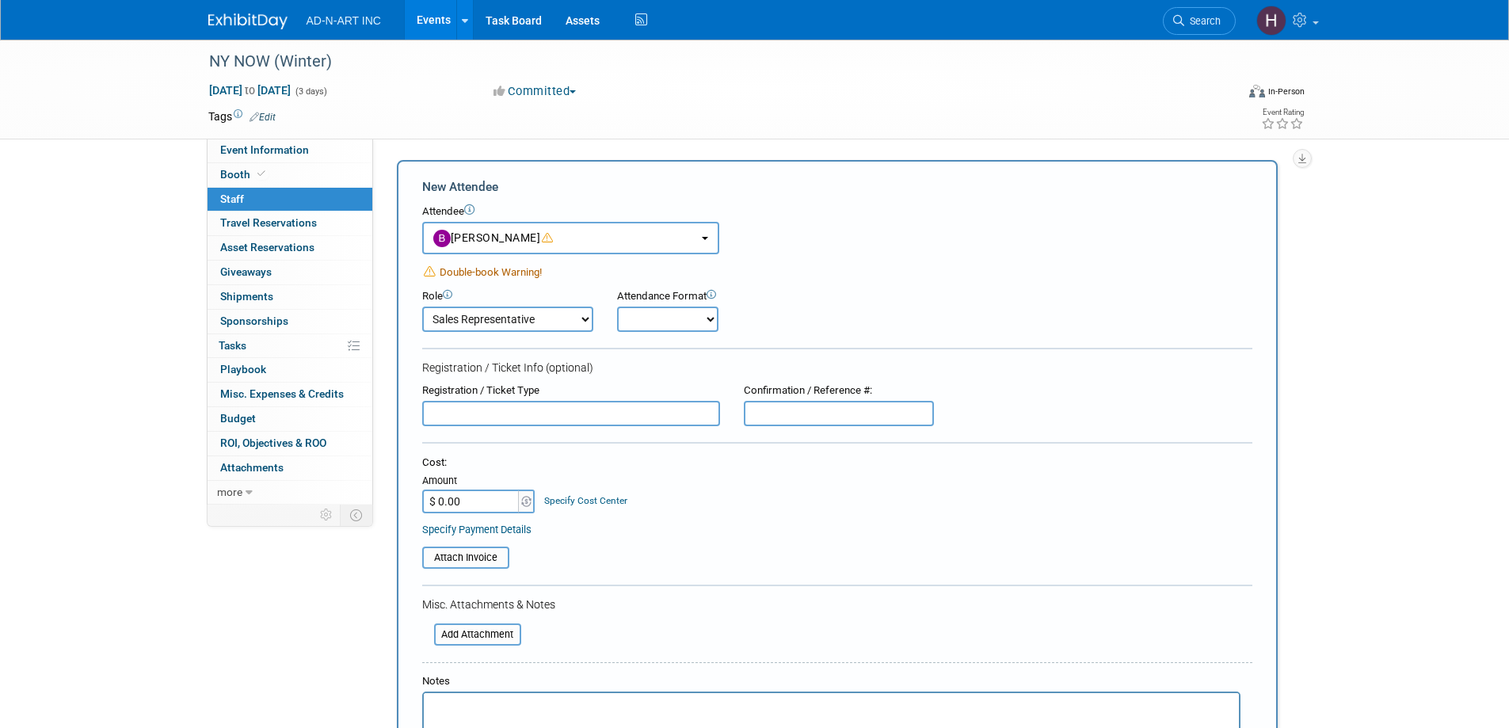
click at [483, 316] on select "Demonstrator Host Planner Presenter Sales Representative Set-up/Dismantle Crew …" at bounding box center [507, 318] width 171 height 25
click at [422, 306] on select "Demonstrator Host Planner Presenter Sales Representative Set-up/Dismantle Crew …" at bounding box center [507, 318] width 171 height 25
click at [665, 317] on select "Onsite Remote" at bounding box center [667, 318] width 101 height 25
select select "1"
click at [617, 306] on select "Onsite Remote" at bounding box center [667, 318] width 101 height 25
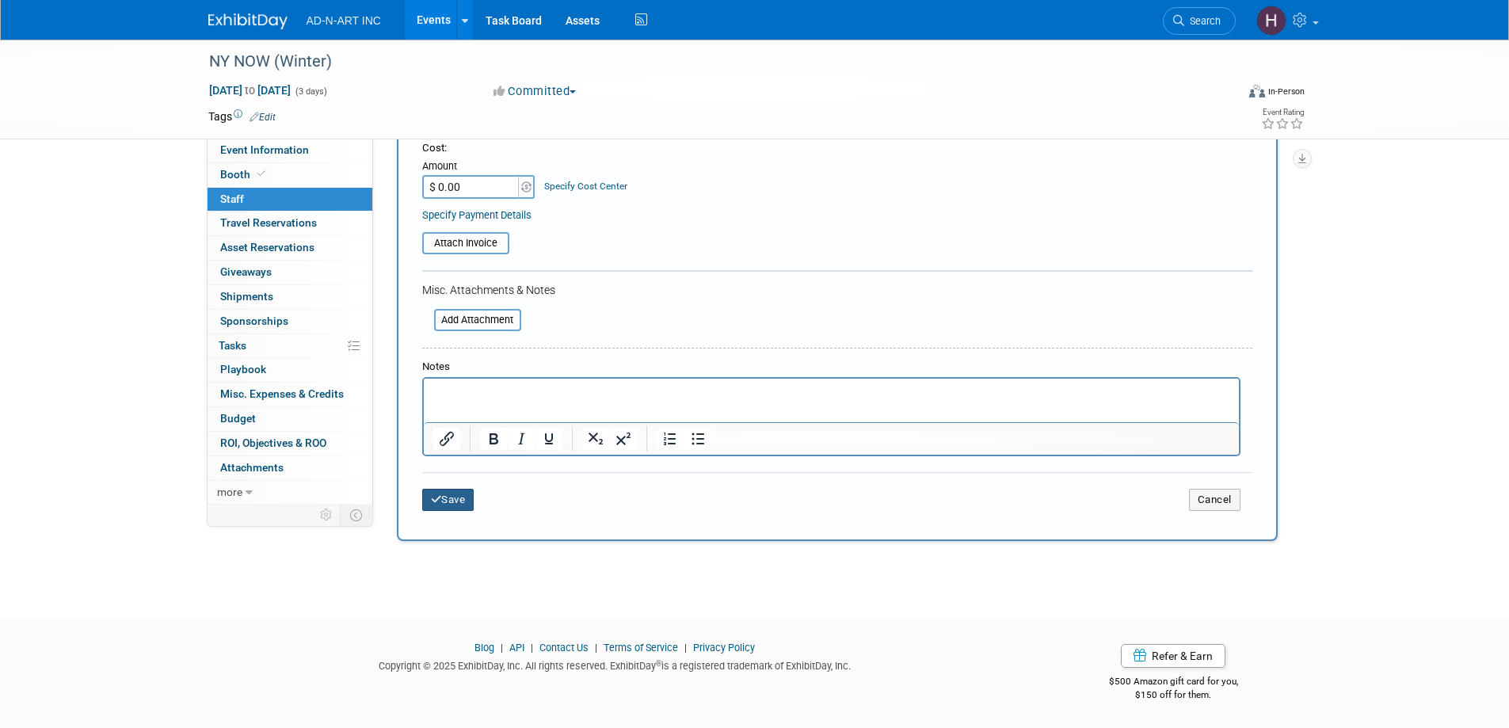
click at [461, 504] on button "Save" at bounding box center [448, 500] width 52 height 22
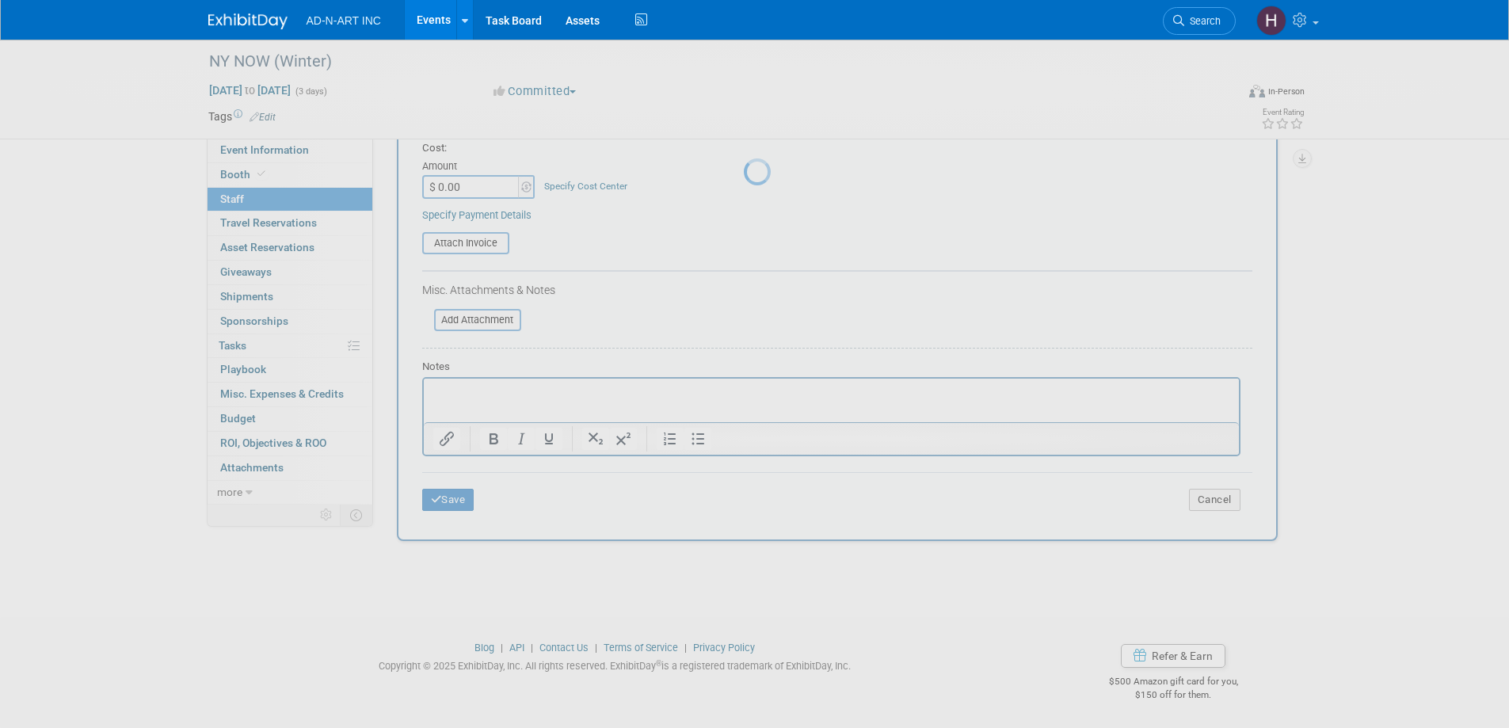
scroll to position [15, 0]
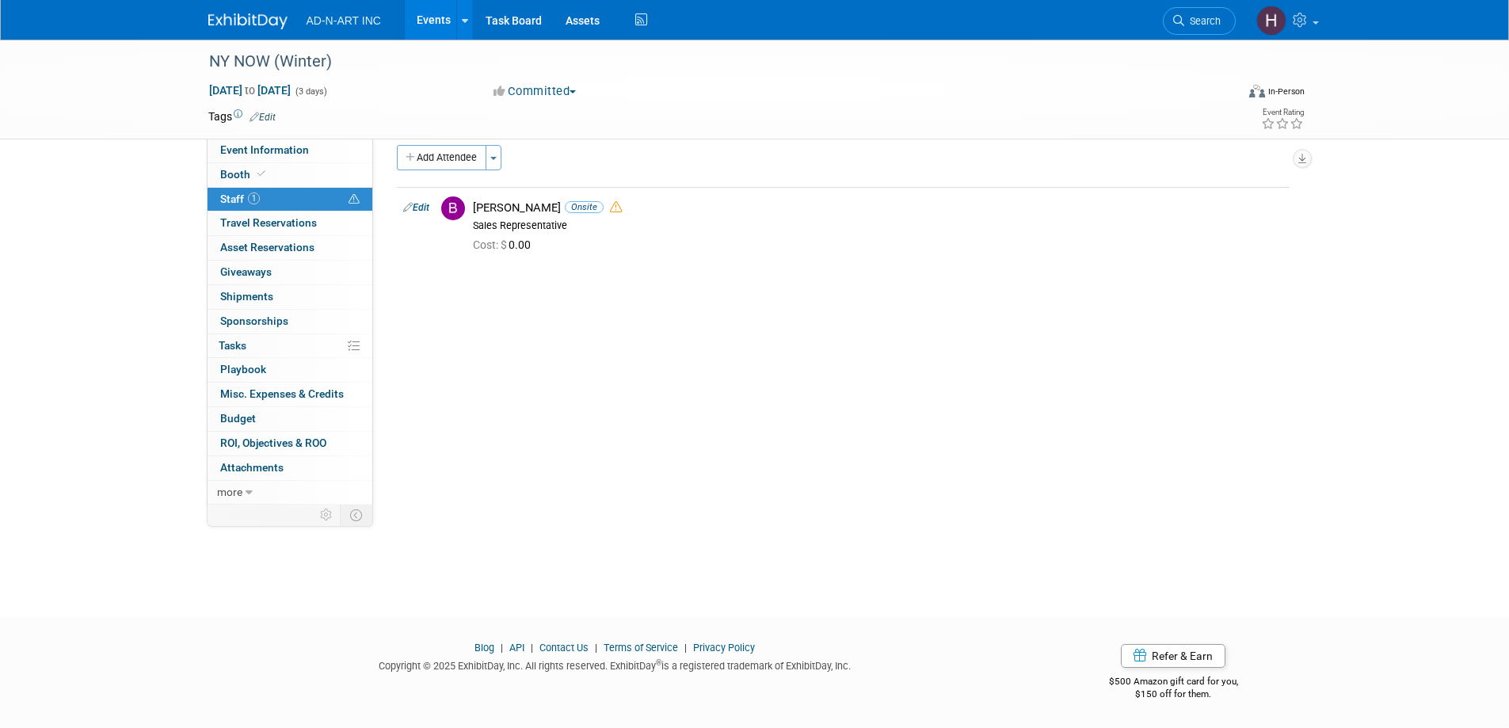
click at [243, 21] on img at bounding box center [247, 21] width 79 height 16
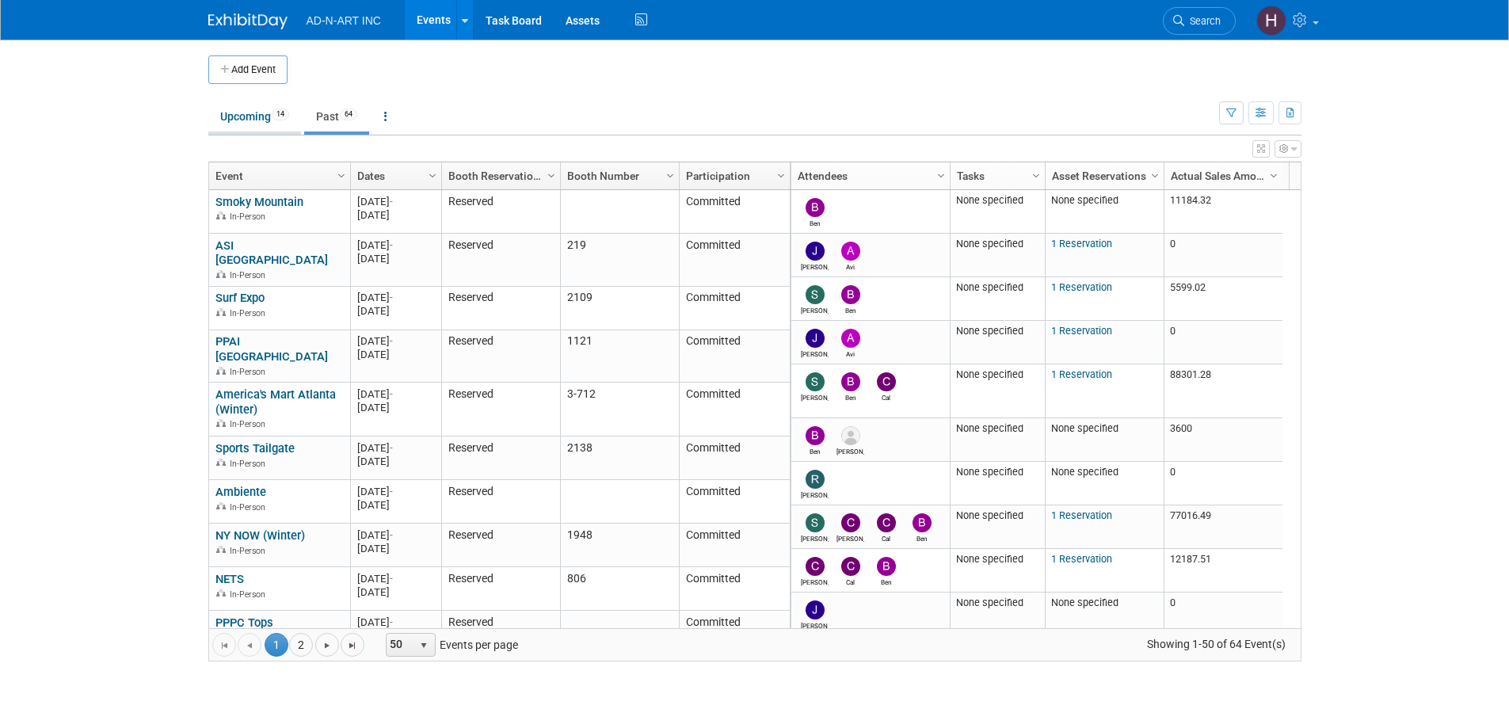
click at [253, 106] on link "Upcoming 14" at bounding box center [254, 116] width 93 height 30
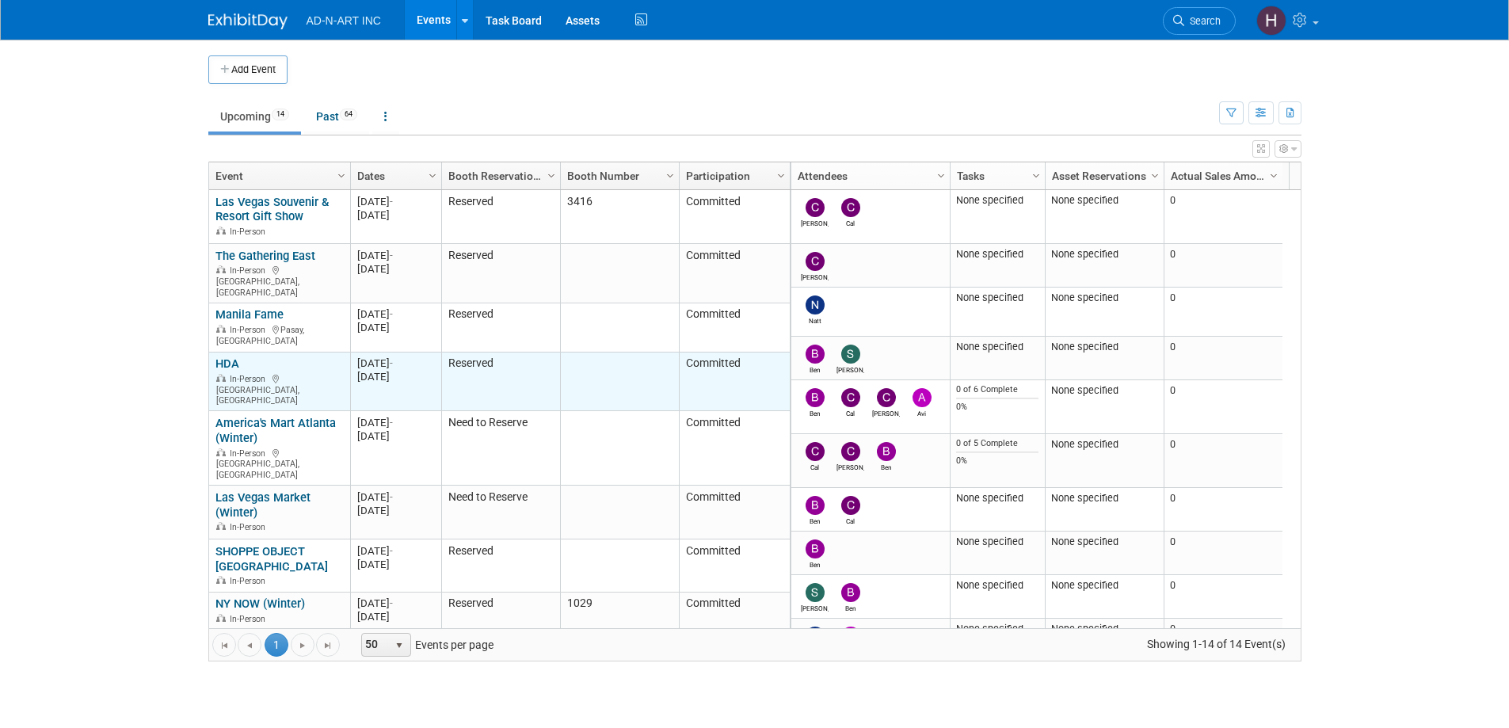
scroll to position [242, 0]
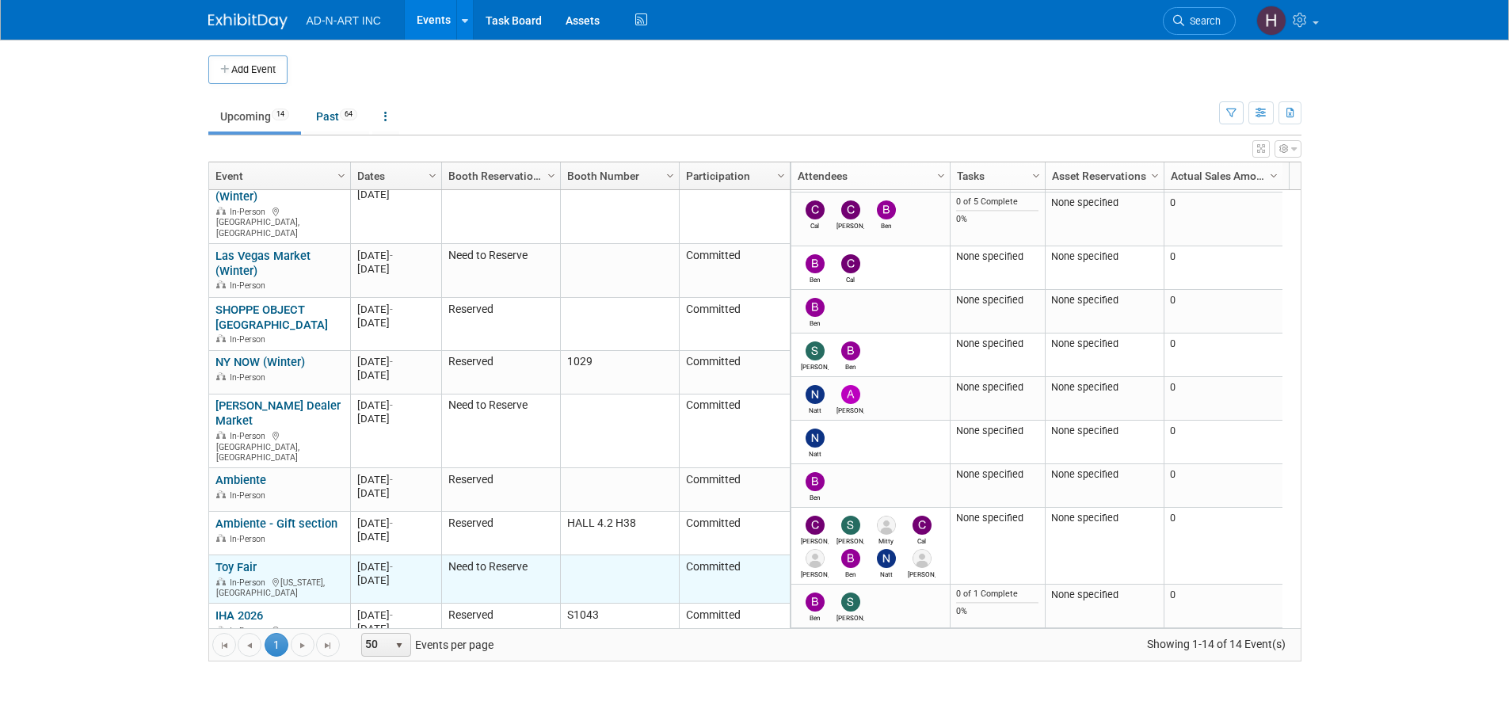
click at [230, 560] on link "Toy Fair" at bounding box center [235, 567] width 41 height 14
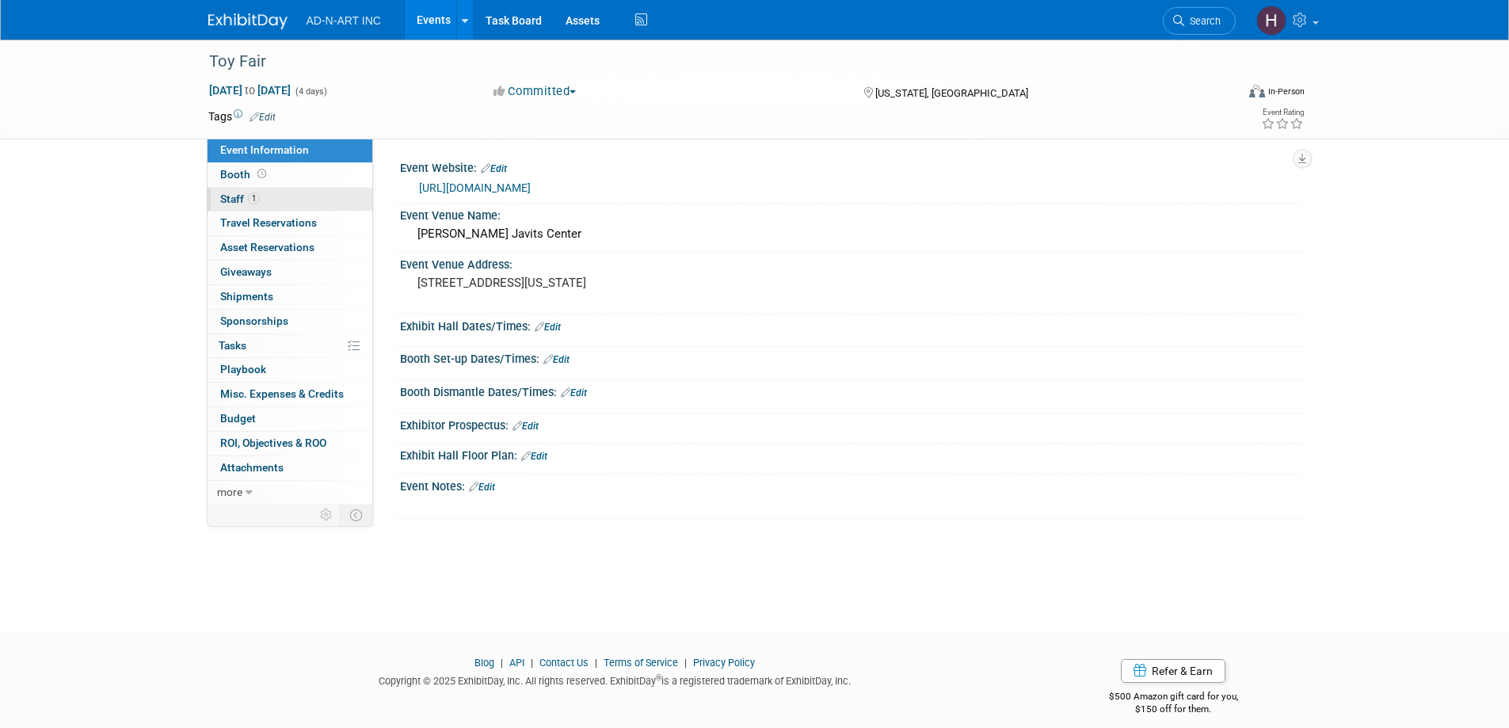
click at [229, 189] on link "1 Staff 1" at bounding box center [289, 200] width 165 height 24
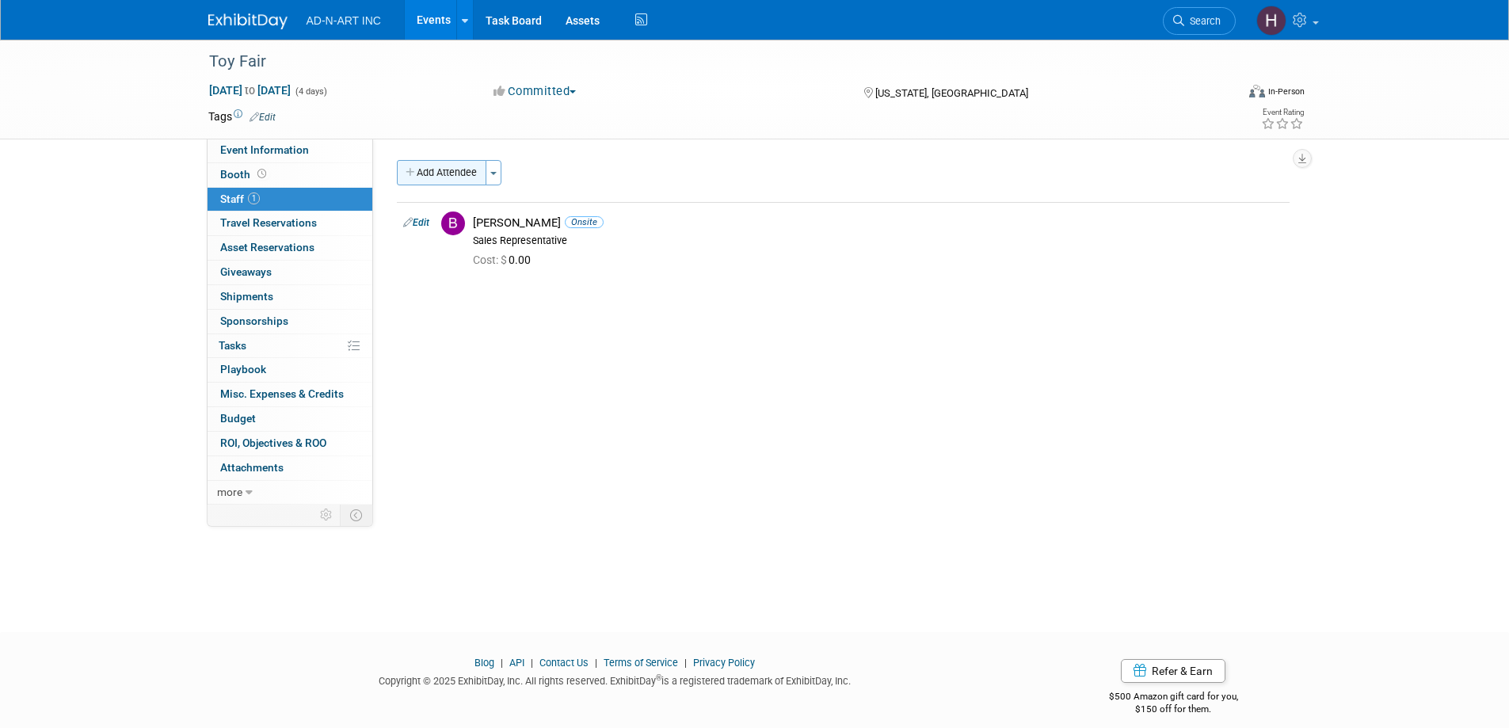
click at [431, 169] on button "Add Attendee" at bounding box center [441, 172] width 89 height 25
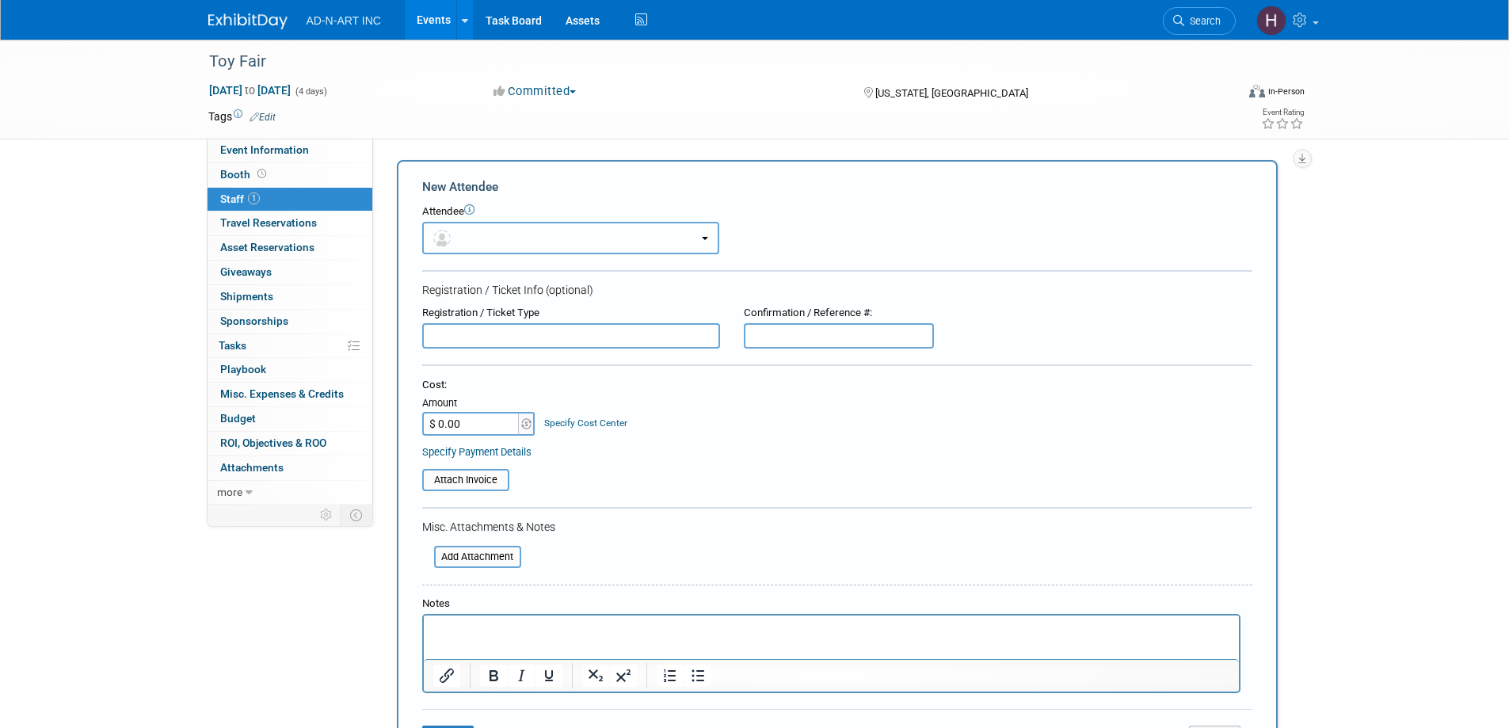
click at [466, 238] on button "button" at bounding box center [570, 238] width 297 height 32
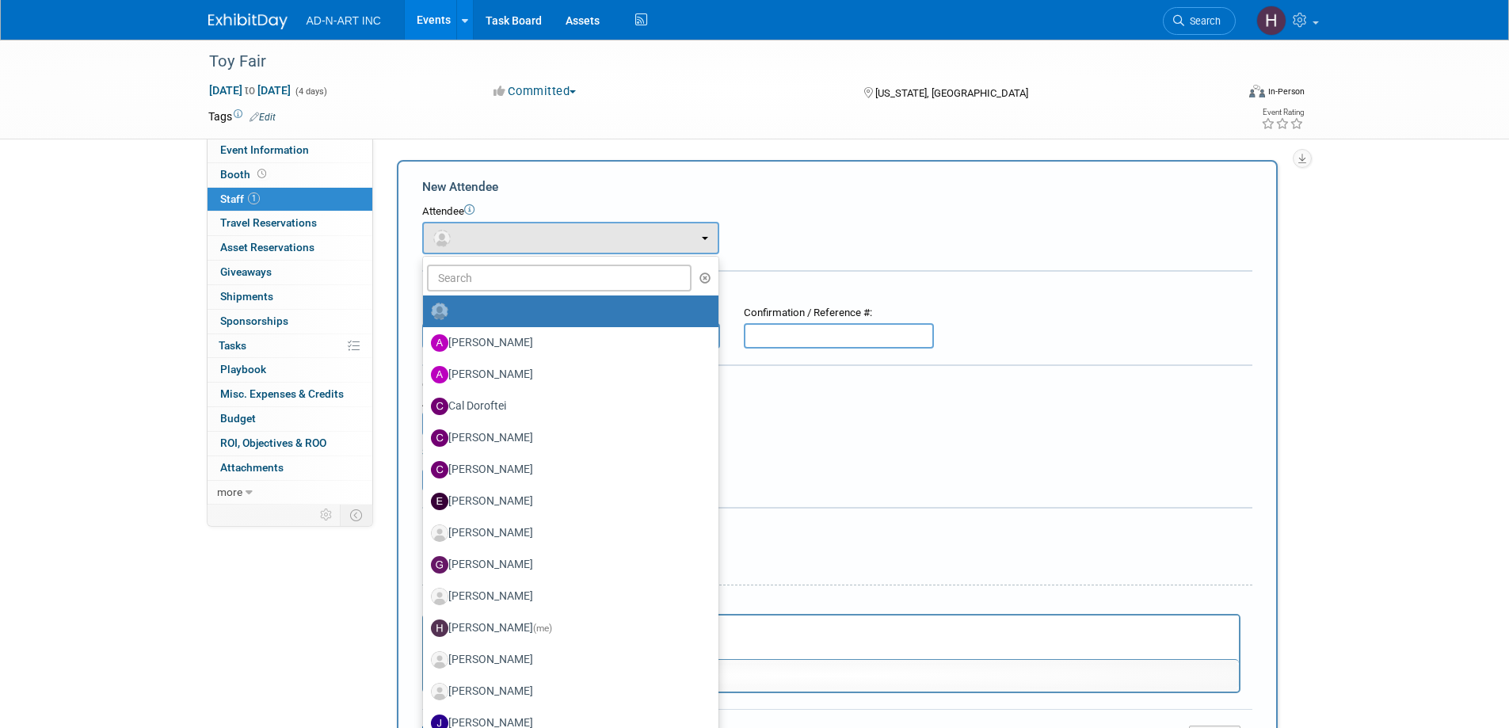
click at [950, 195] on div "New Attendee" at bounding box center [837, 186] width 830 height 17
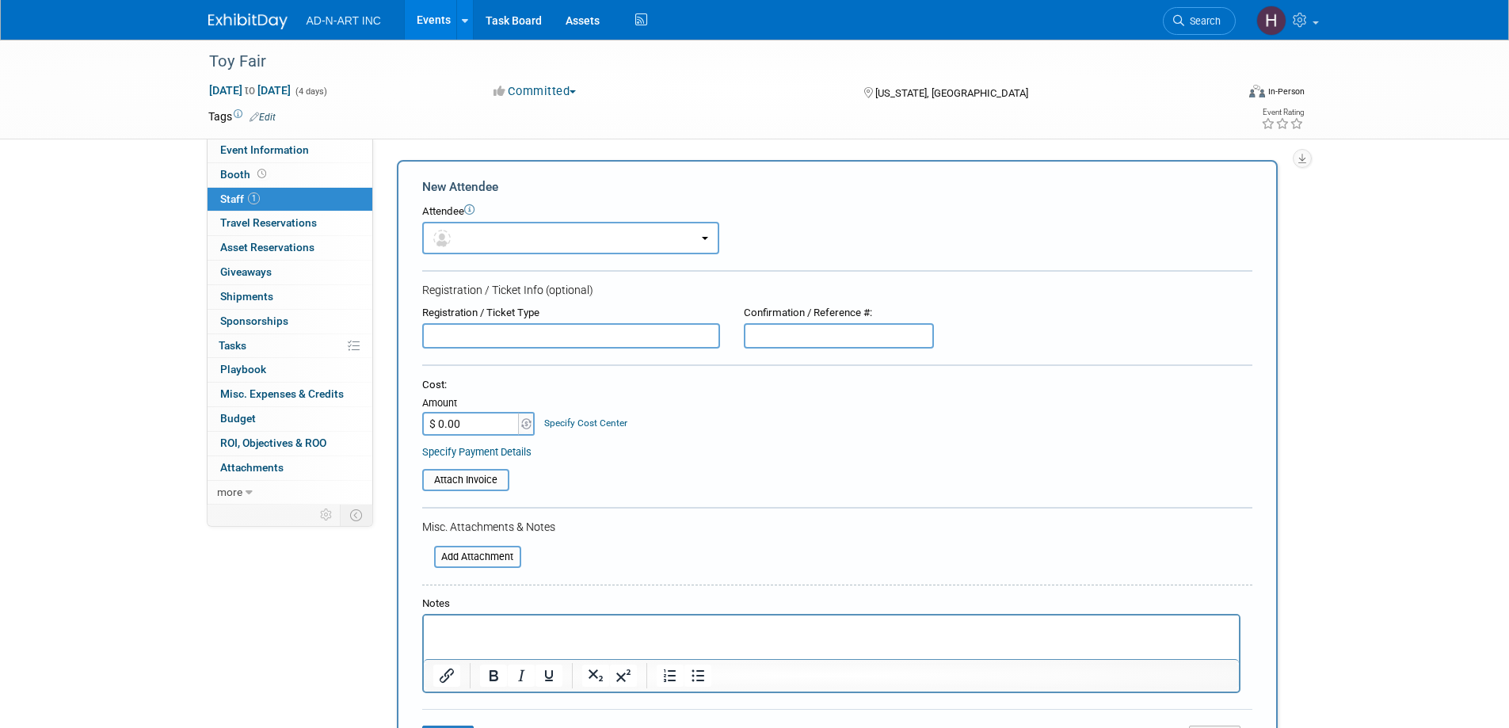
click at [256, 17] on img at bounding box center [247, 21] width 79 height 16
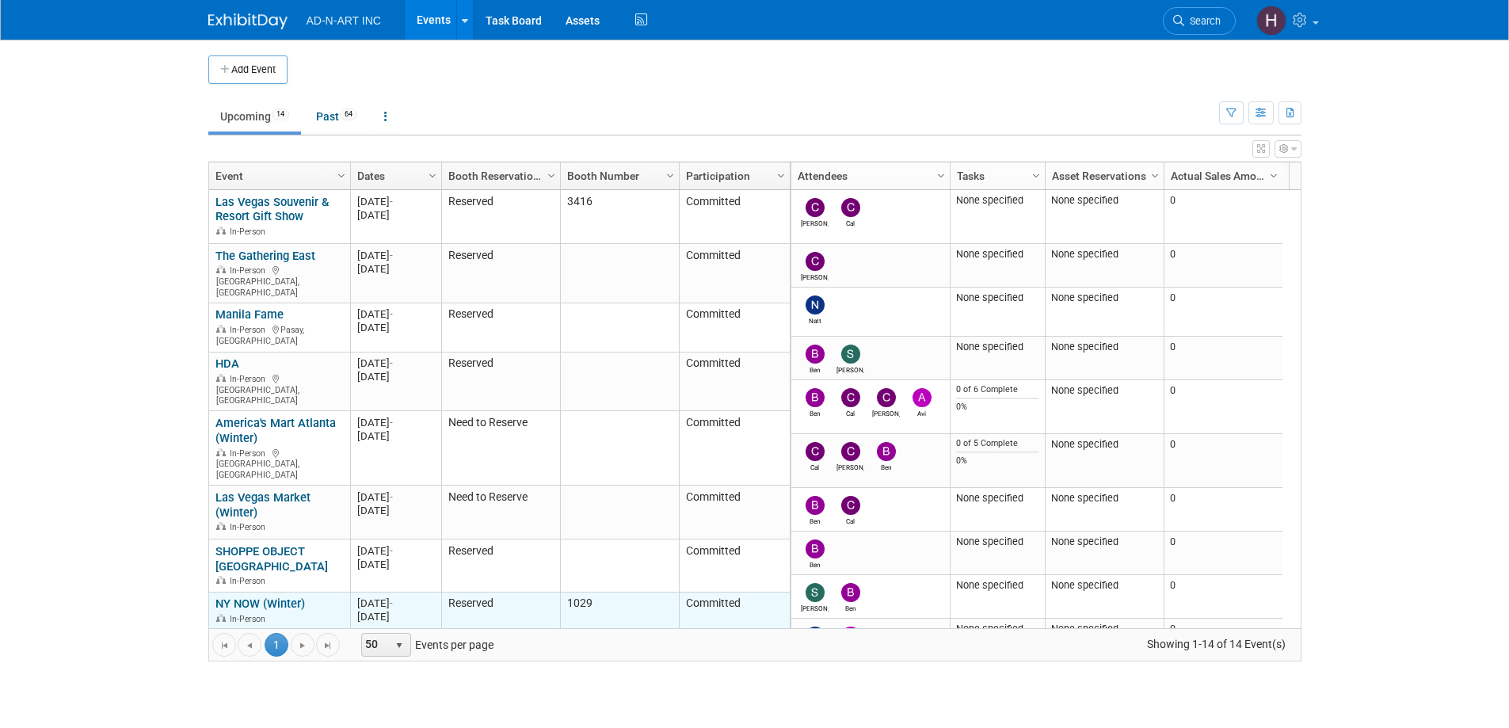
click at [269, 596] on link "NY NOW (Winter)" at bounding box center [259, 603] width 89 height 14
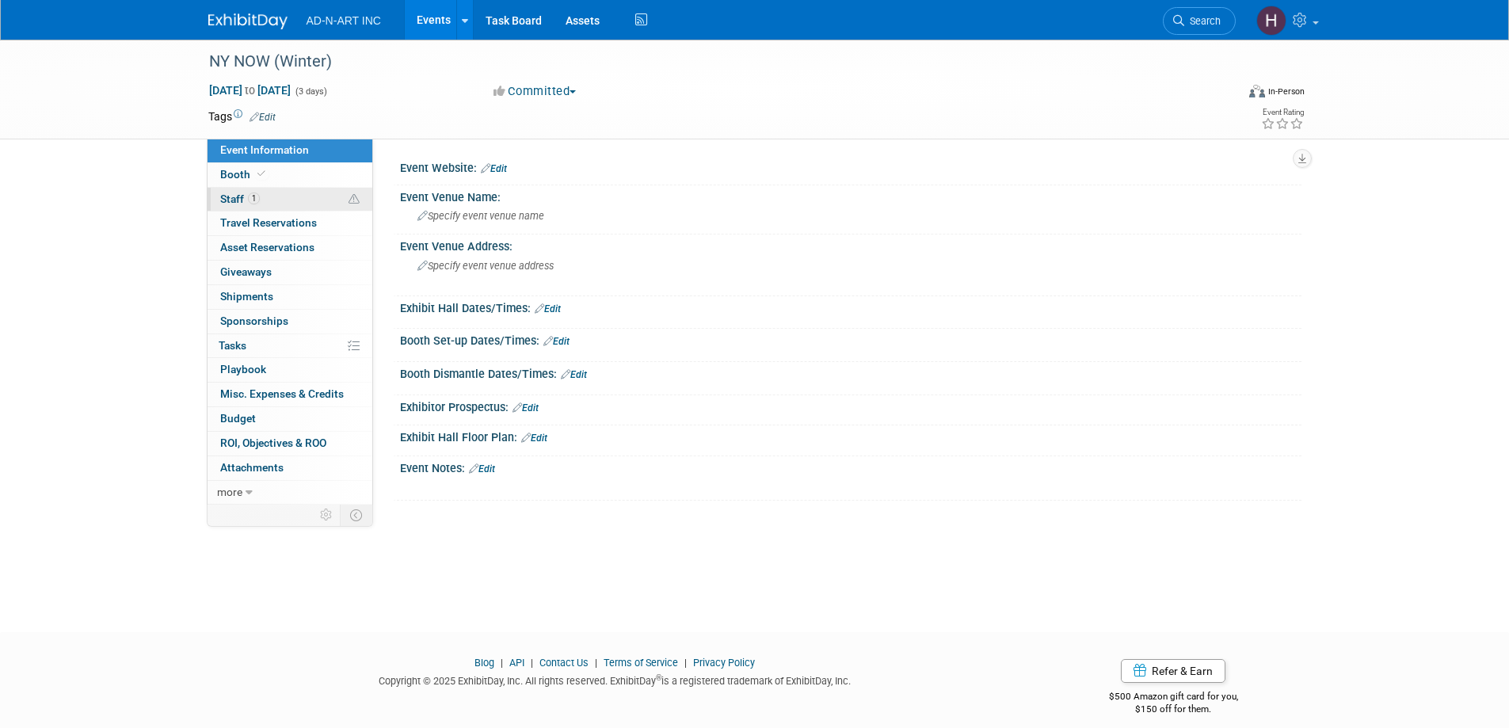
click at [223, 193] on span "Staff 1" at bounding box center [240, 198] width 40 height 13
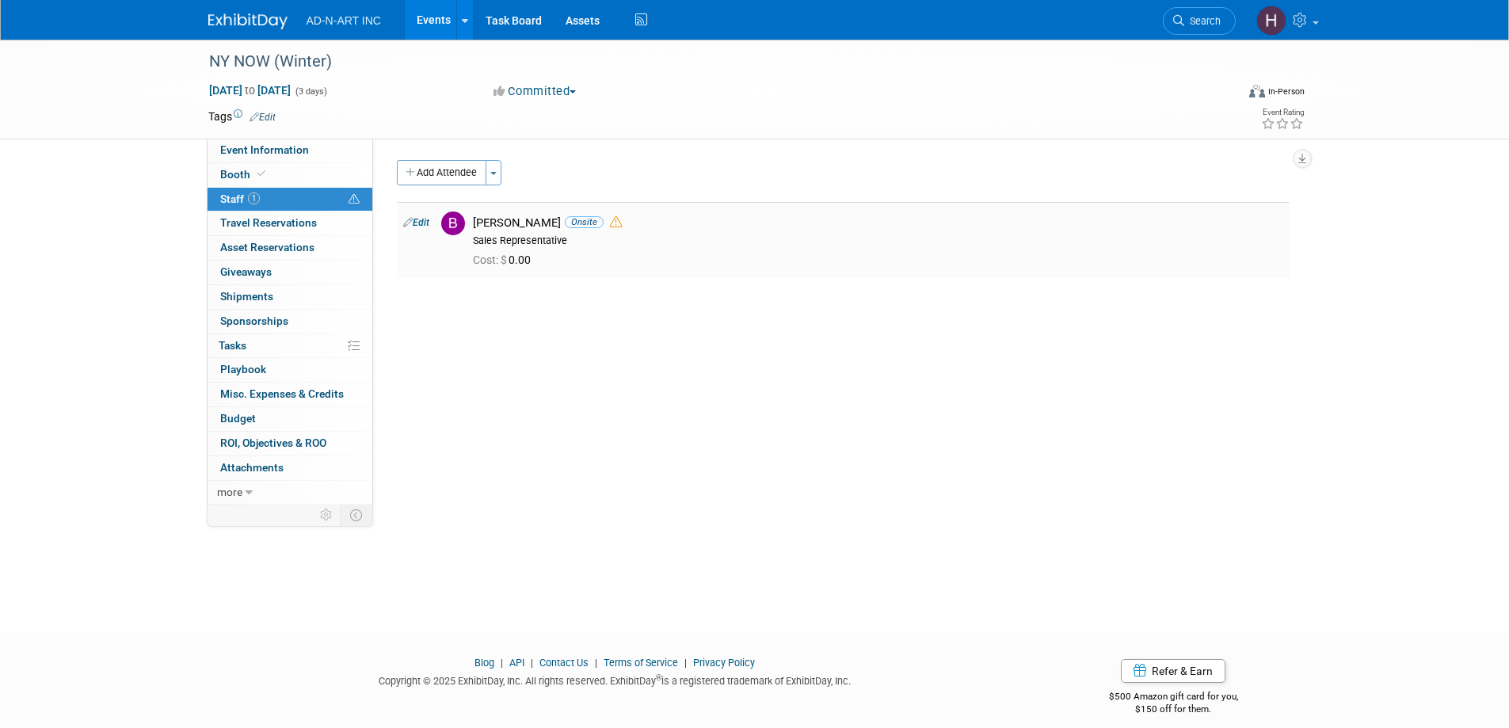
click at [610, 226] on icon at bounding box center [616, 222] width 12 height 12
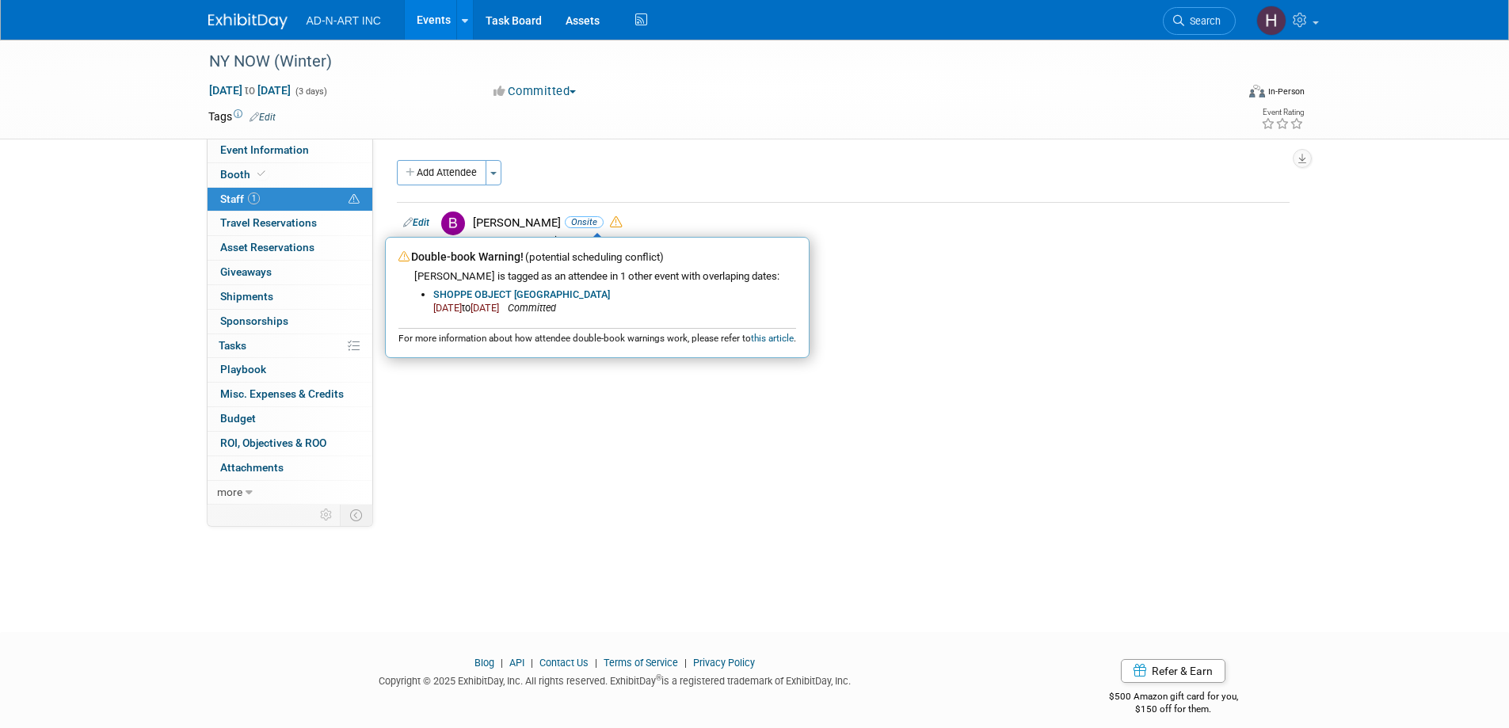
click at [1068, 287] on div "Add Attendee Toggle Dropdown Quick -Tag Attendees Apply X (me) select all" at bounding box center [843, 227] width 893 height 134
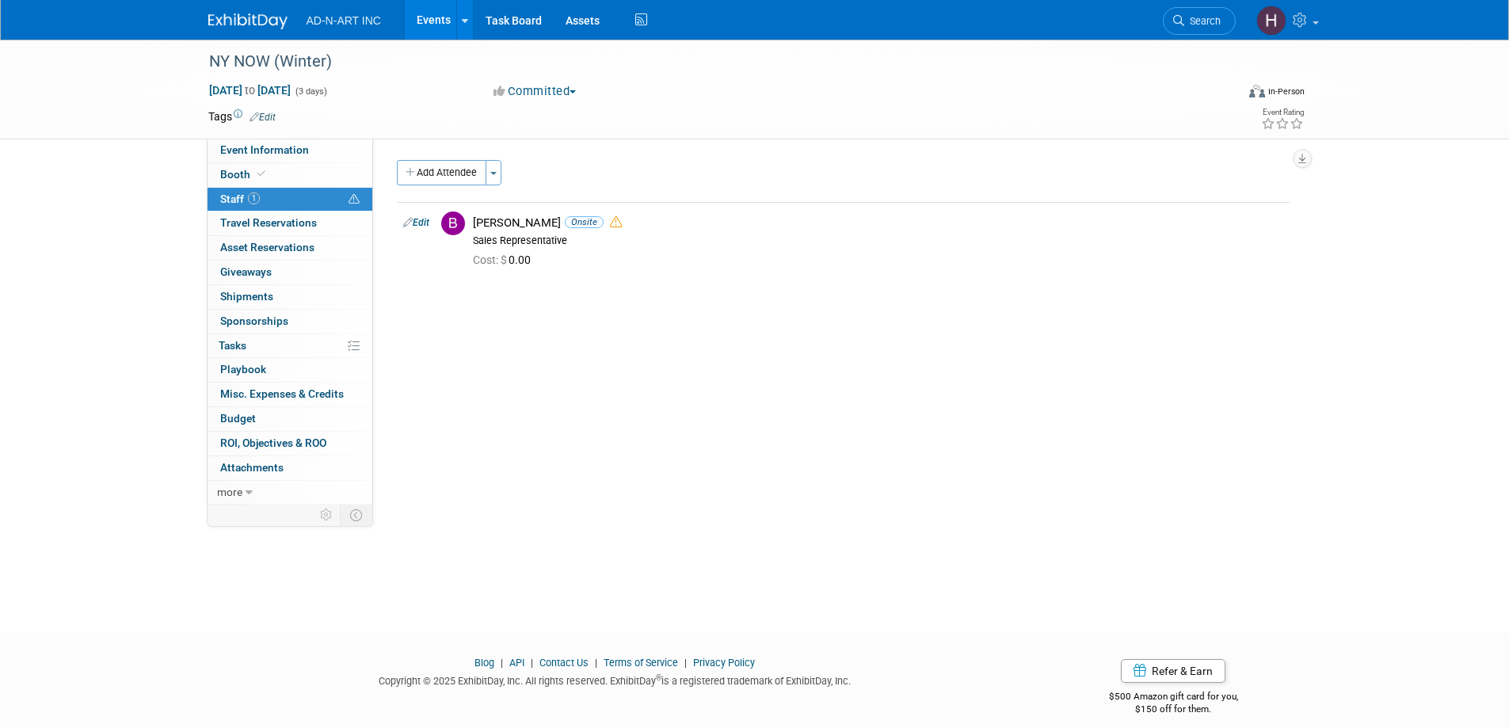
click at [249, 24] on img at bounding box center [247, 21] width 79 height 16
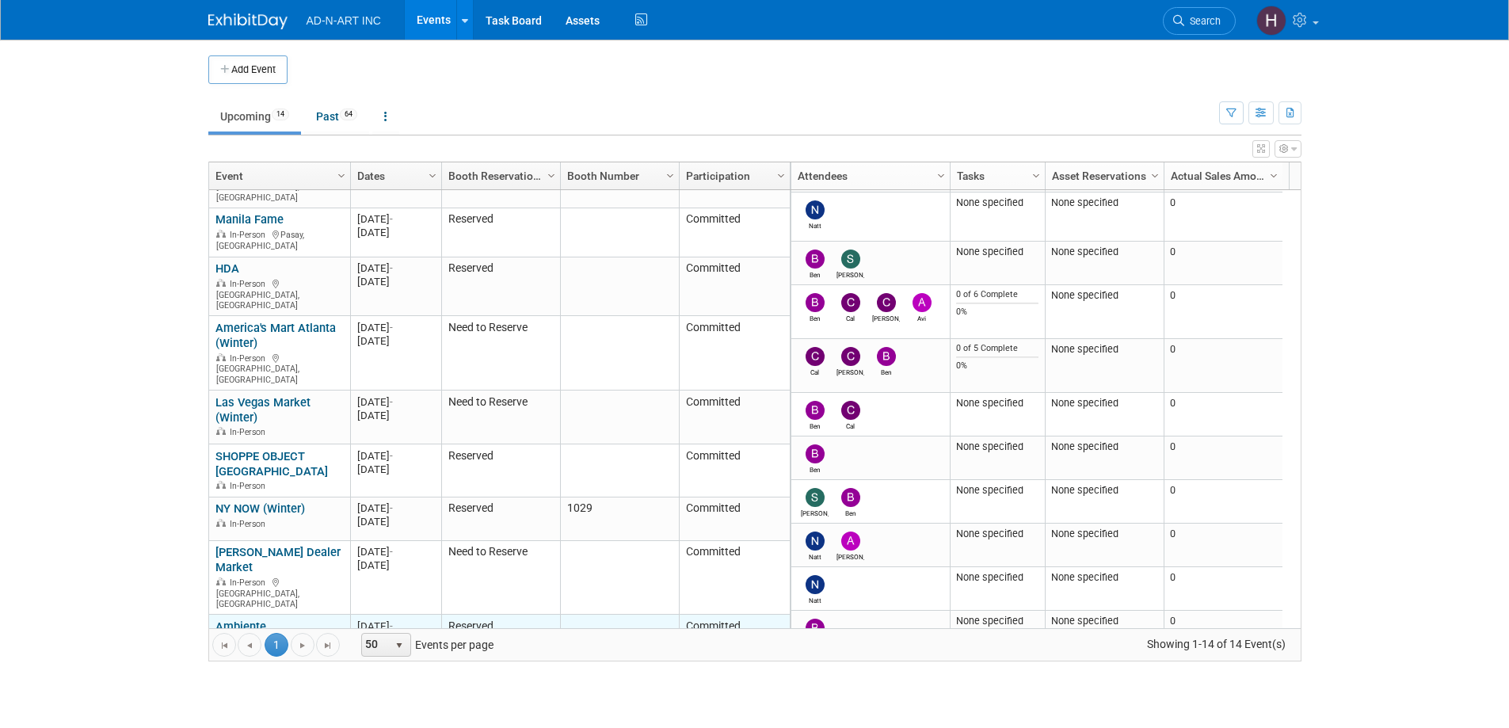
scroll to position [190, 0]
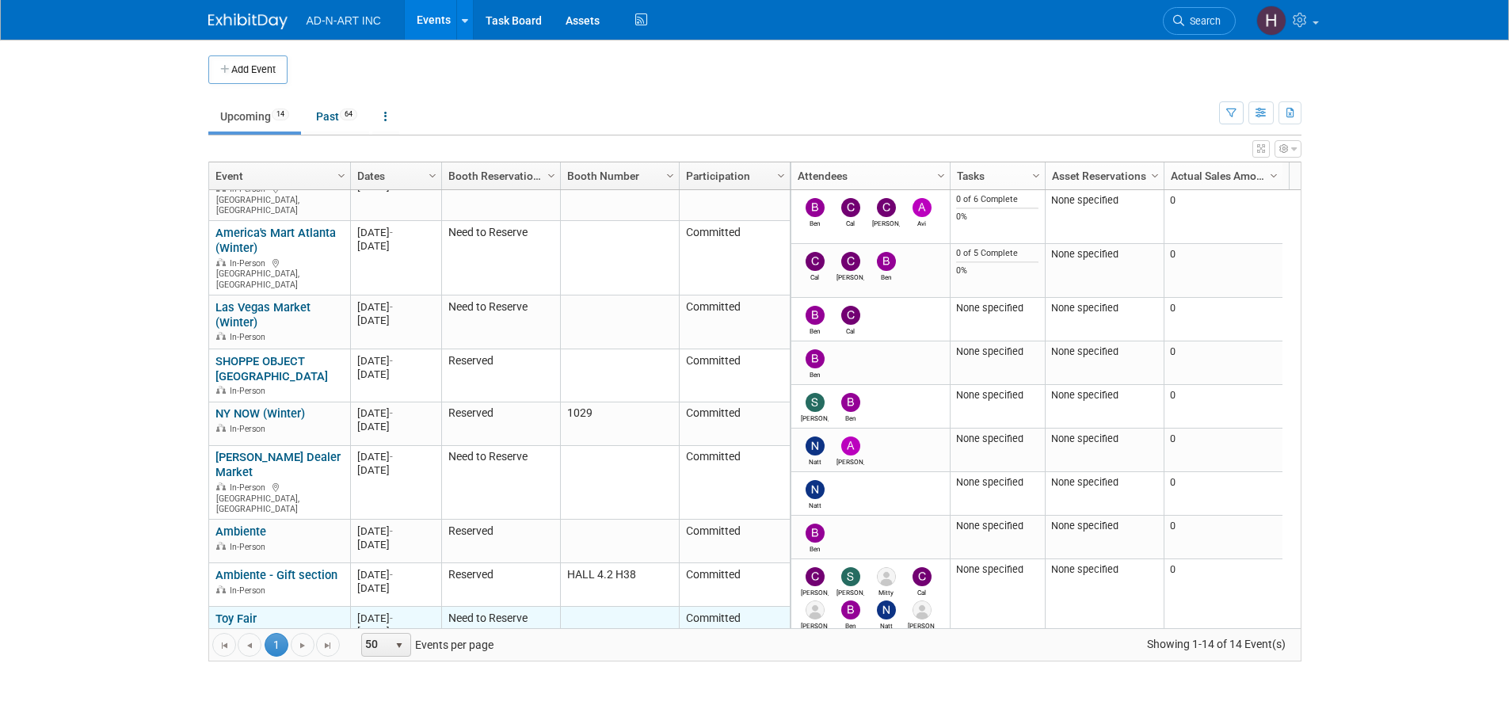
click at [234, 611] on link "Toy Fair" at bounding box center [235, 618] width 41 height 14
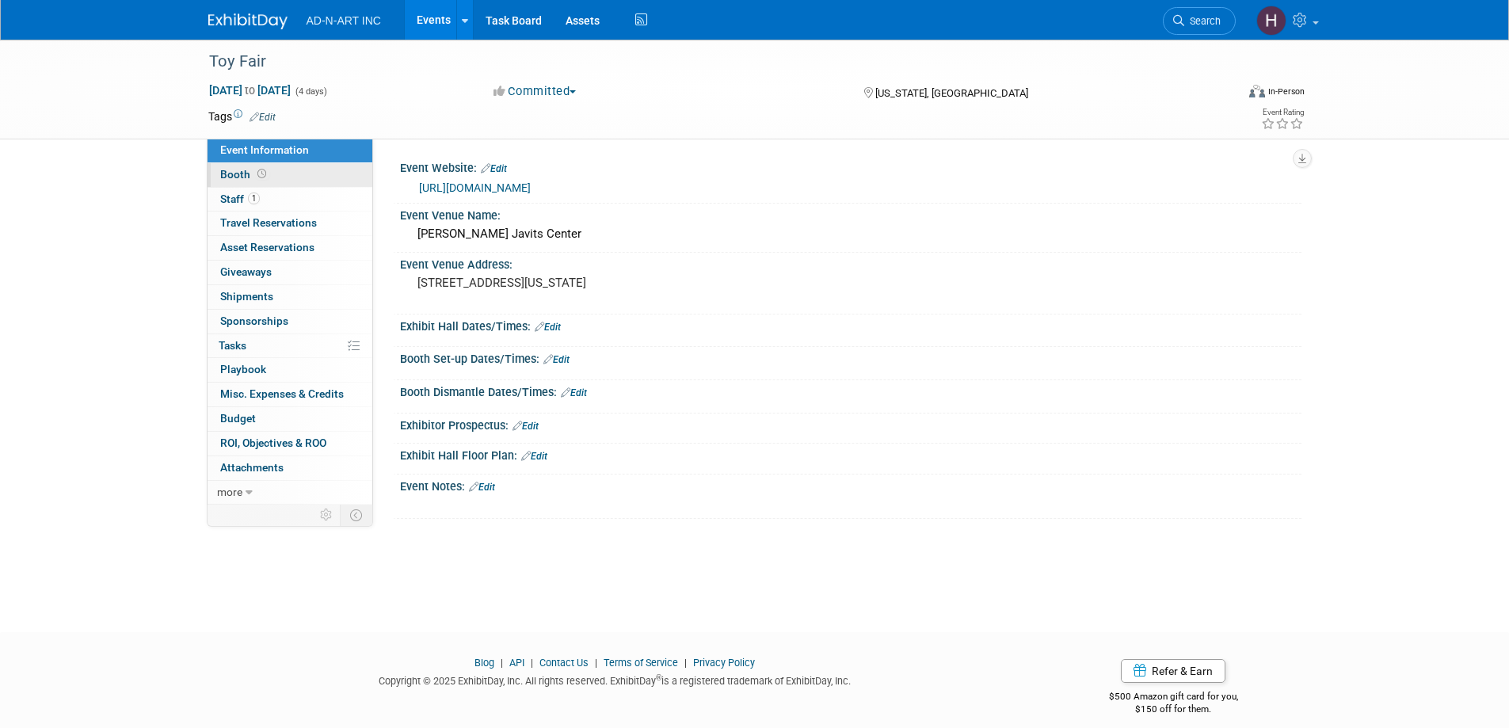
click at [250, 173] on span "Booth" at bounding box center [244, 174] width 49 height 13
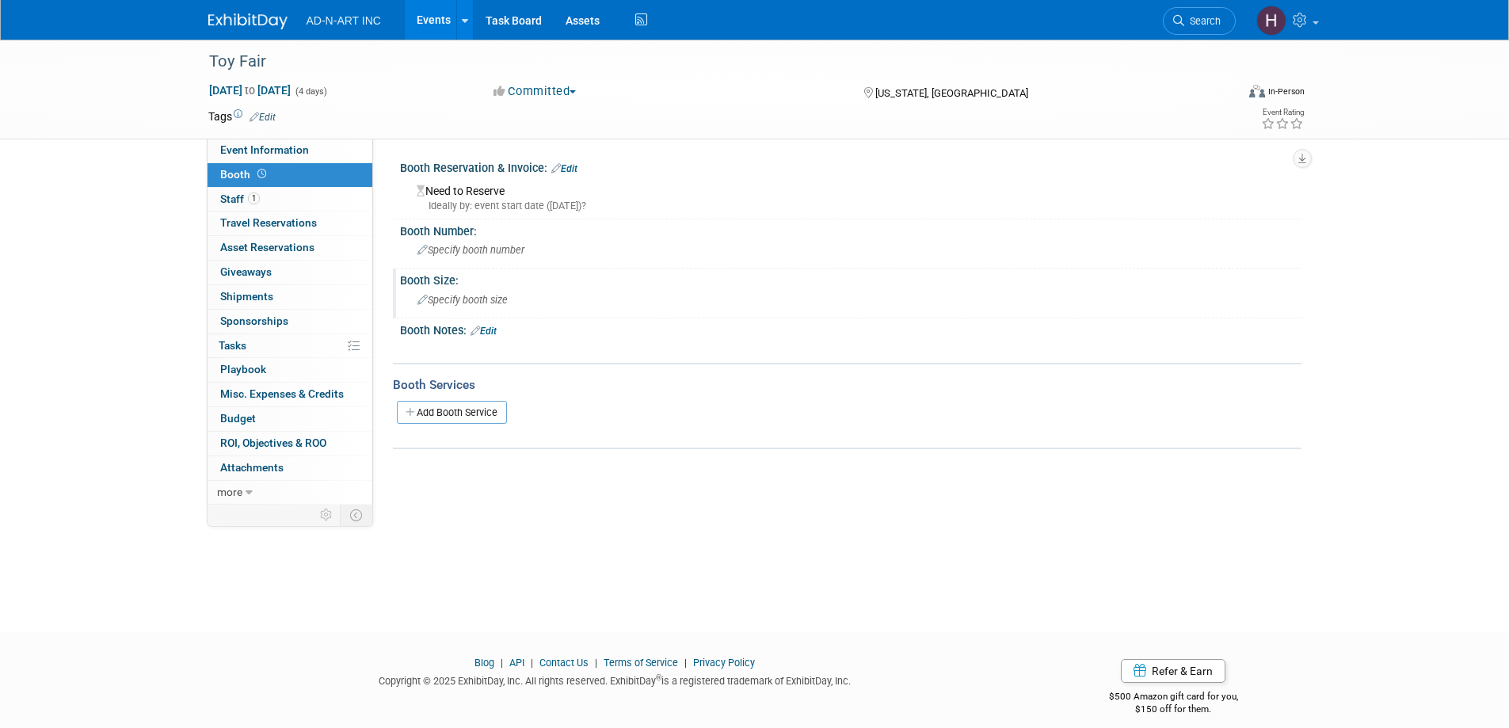
click at [456, 302] on span "Specify booth size" at bounding box center [462, 300] width 90 height 12
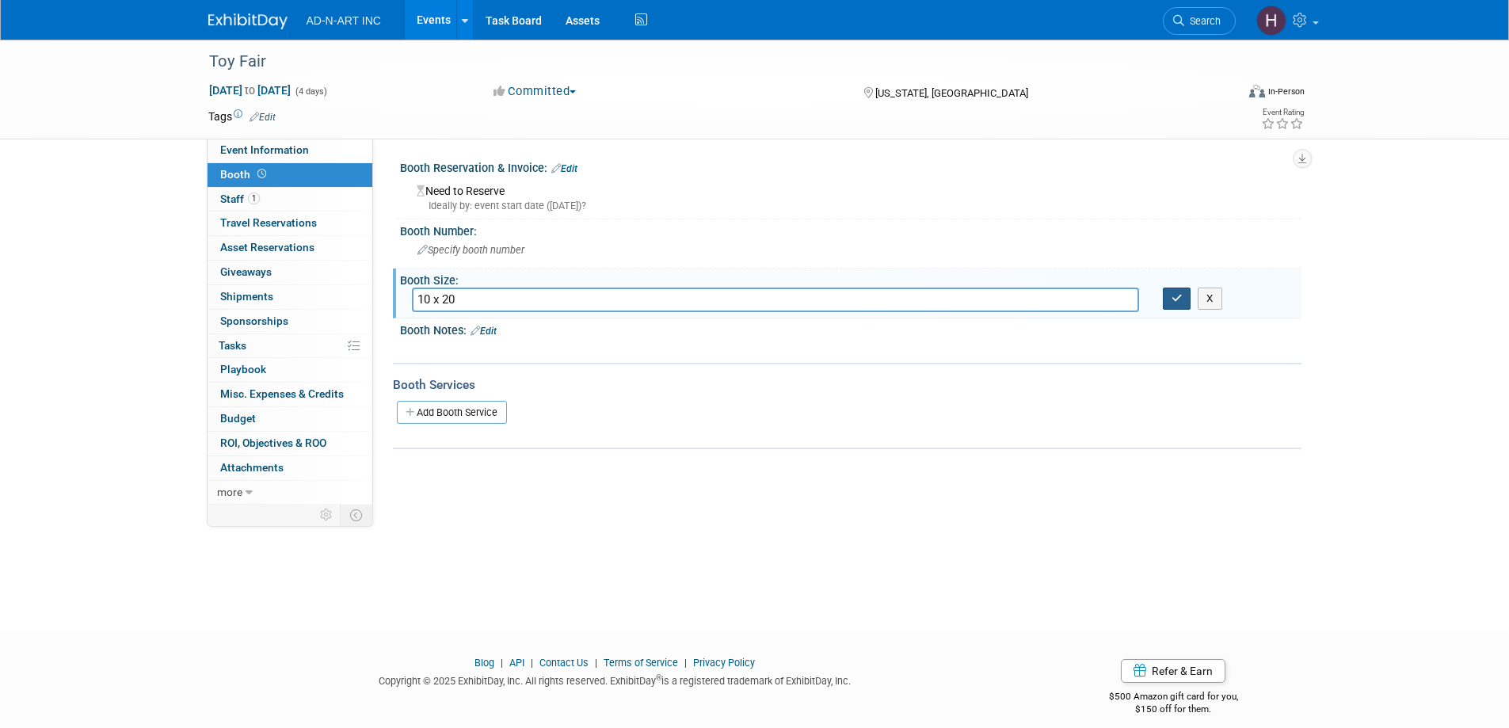
type input "10 x 20"
click at [1167, 296] on button "button" at bounding box center [1177, 298] width 29 height 22
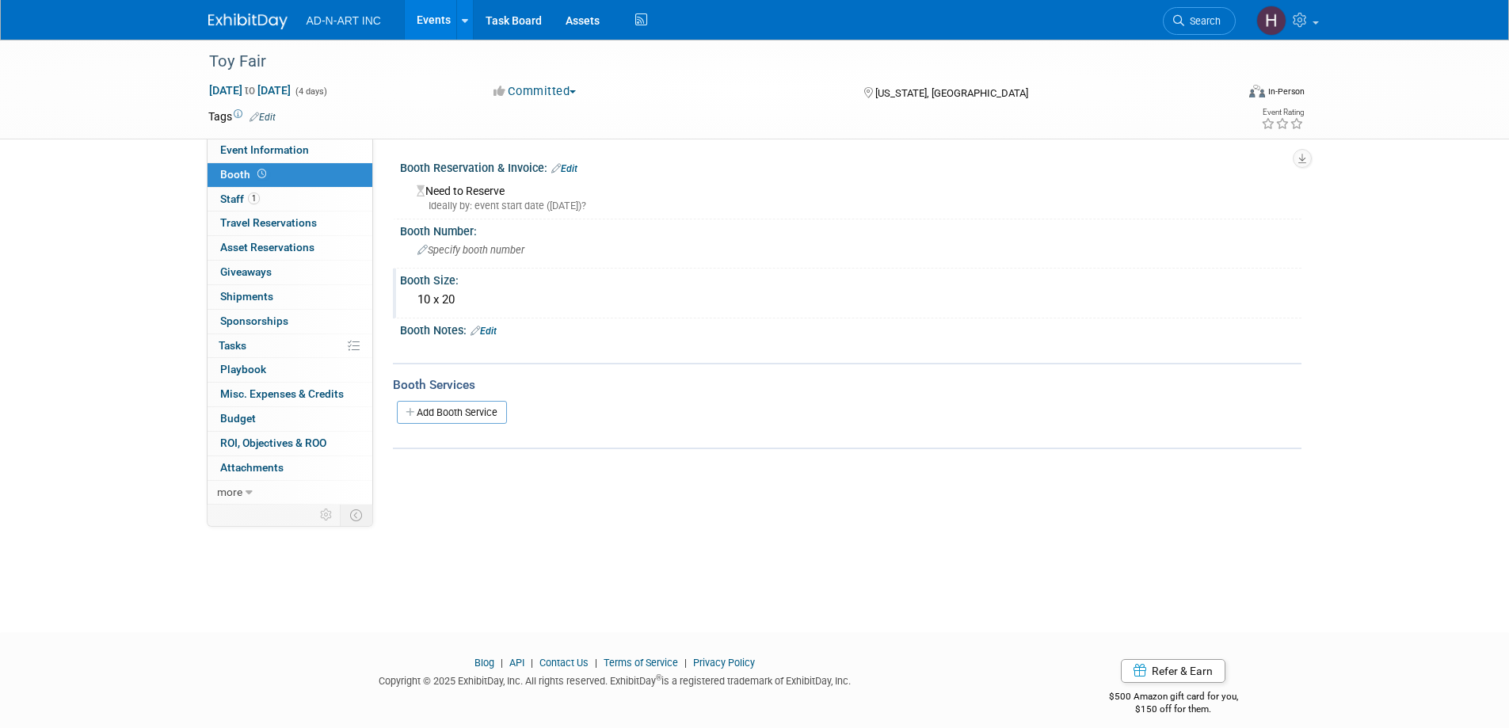
click at [242, 18] on img at bounding box center [247, 21] width 79 height 16
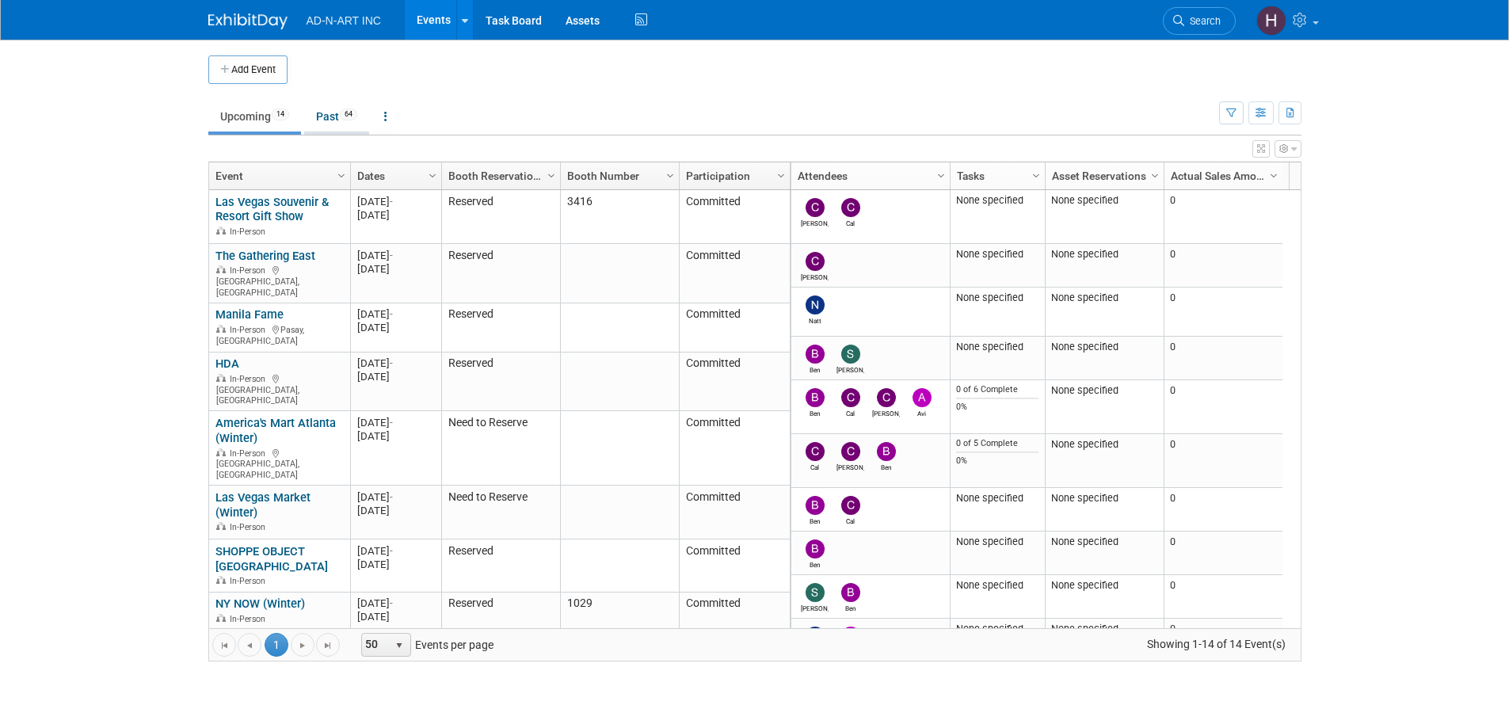
click at [328, 116] on link "Past 64" at bounding box center [336, 116] width 65 height 30
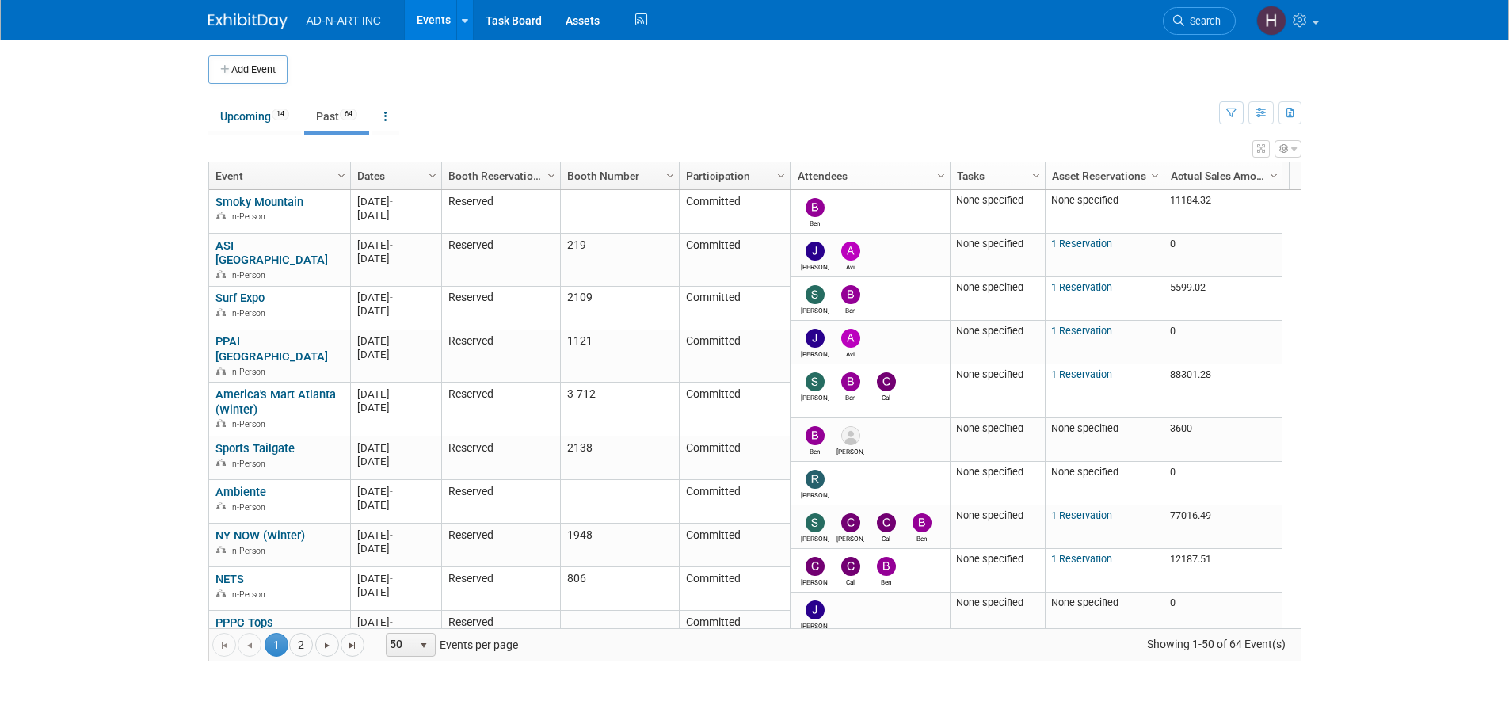
drag, startPoint x: 1303, startPoint y: 216, endPoint x: 1292, endPoint y: 223, distance: 12.5
click at [1298, 220] on div "Add Event New Event Duplicate Event Warning There is another event in your work…" at bounding box center [754, 366] width 1117 height 653
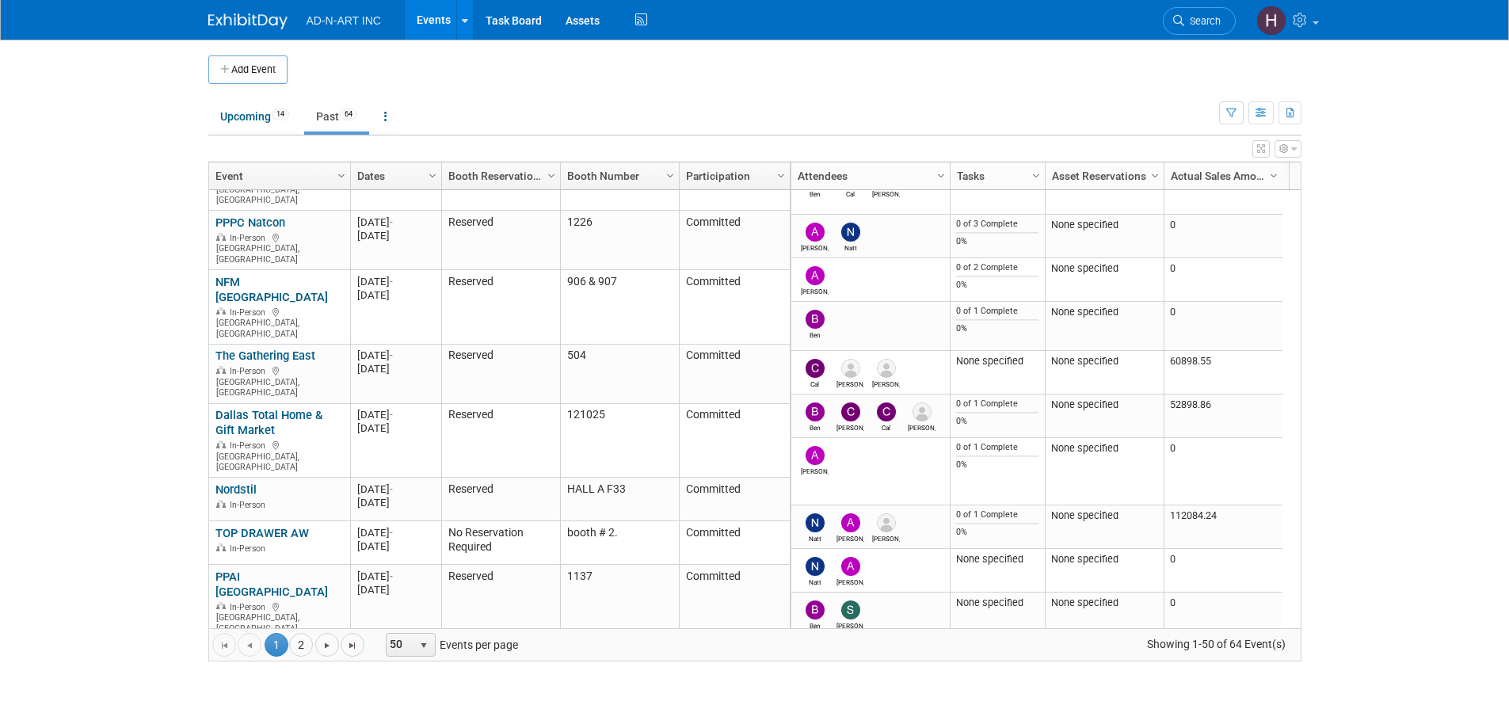
scroll to position [1887, 0]
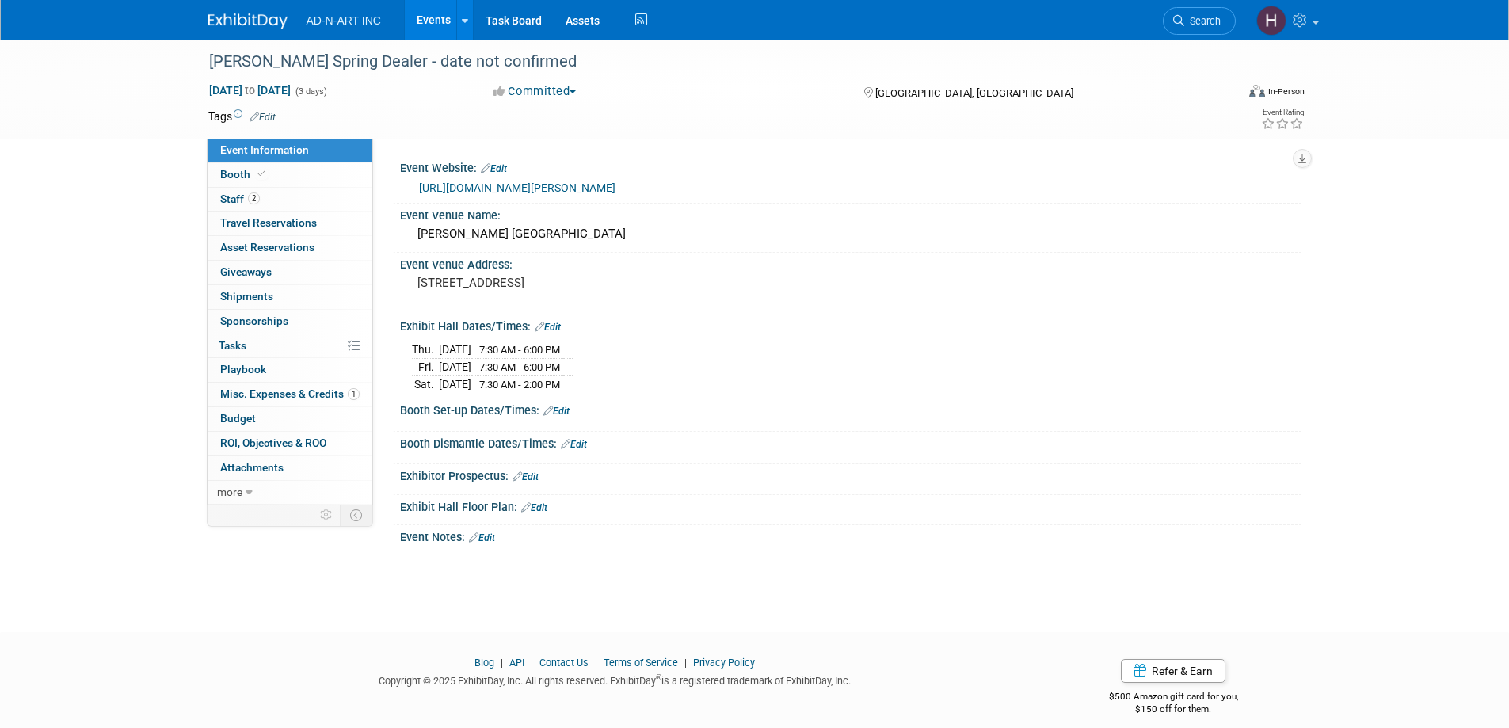
click at [236, 17] on img at bounding box center [247, 21] width 79 height 16
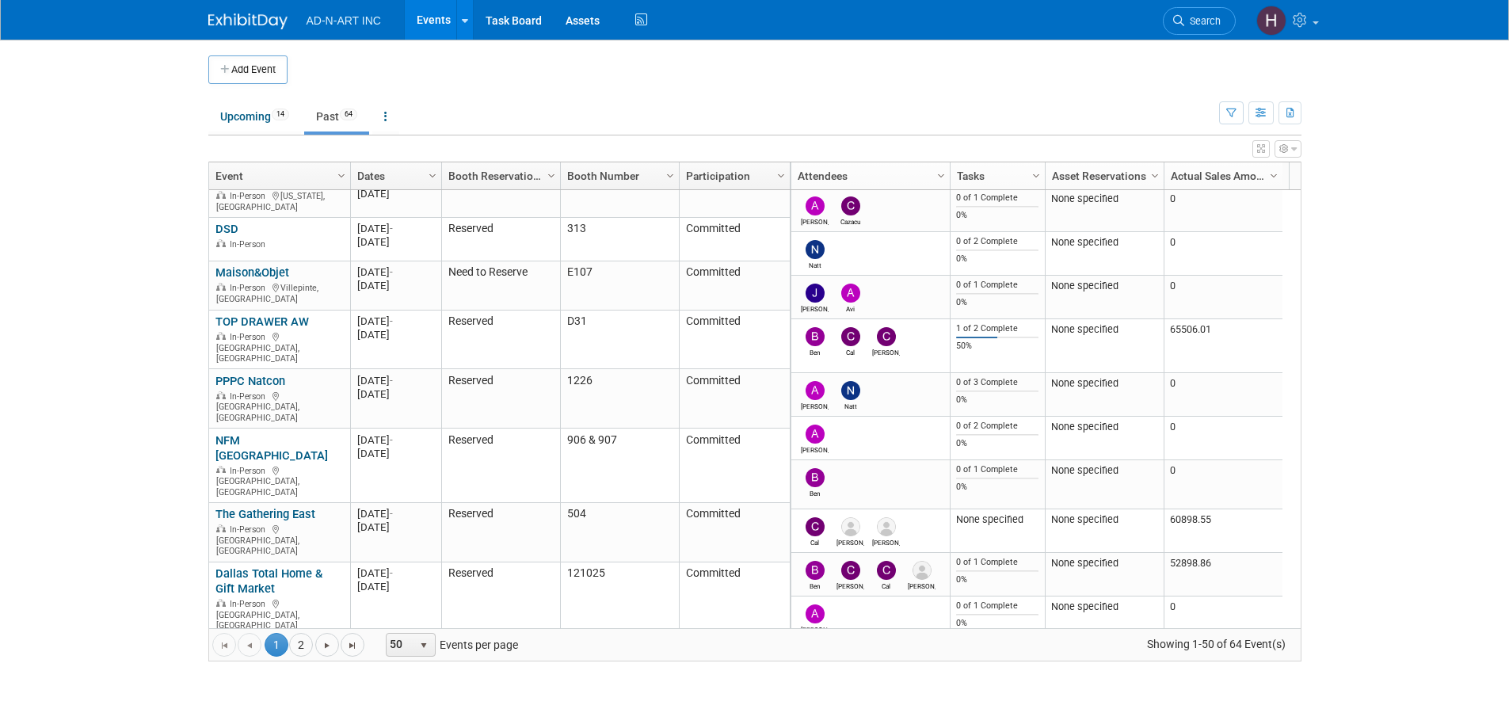
scroll to position [1887, 0]
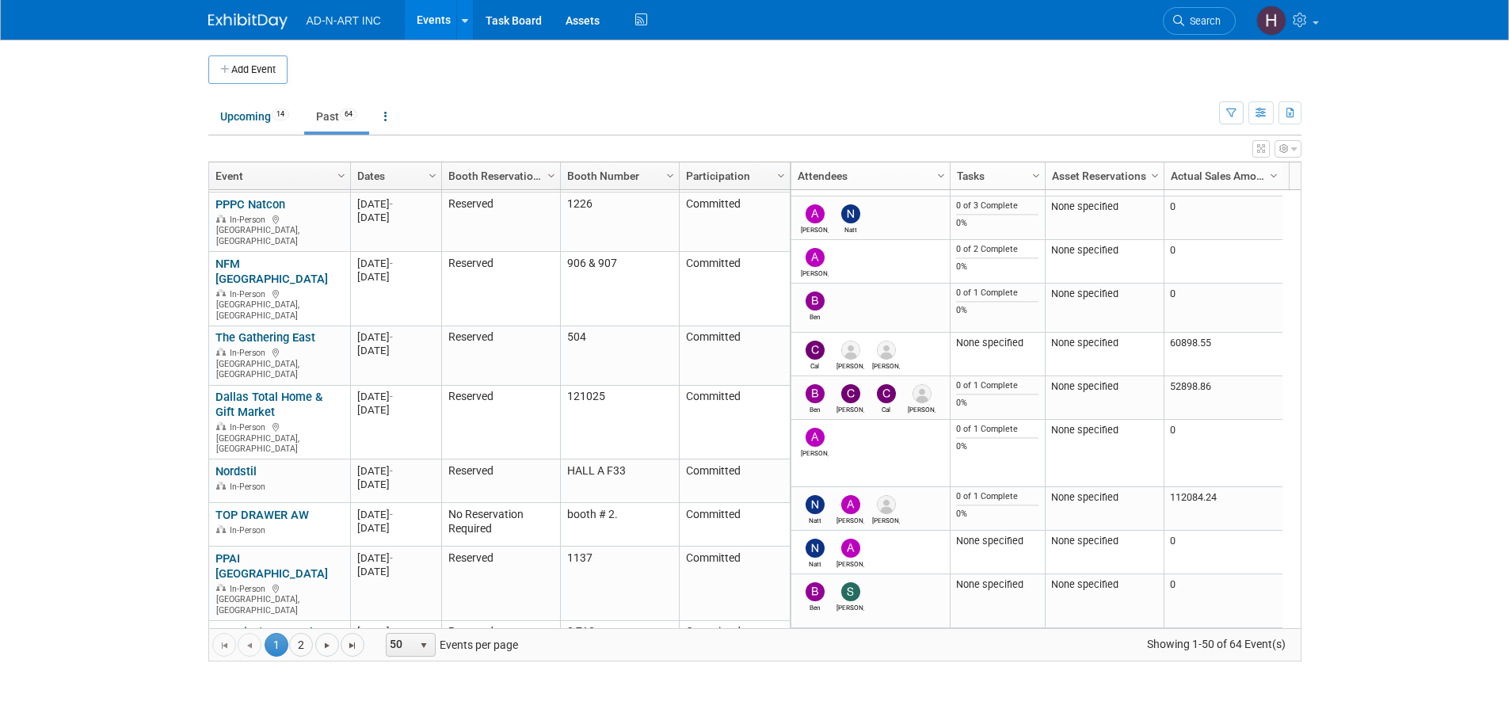
click at [447, 680] on div "Add Event New Event Duplicate Event Warning There is another event in your work…" at bounding box center [754, 366] width 1117 height 653
click at [249, 68] on button "Add Event" at bounding box center [247, 69] width 79 height 29
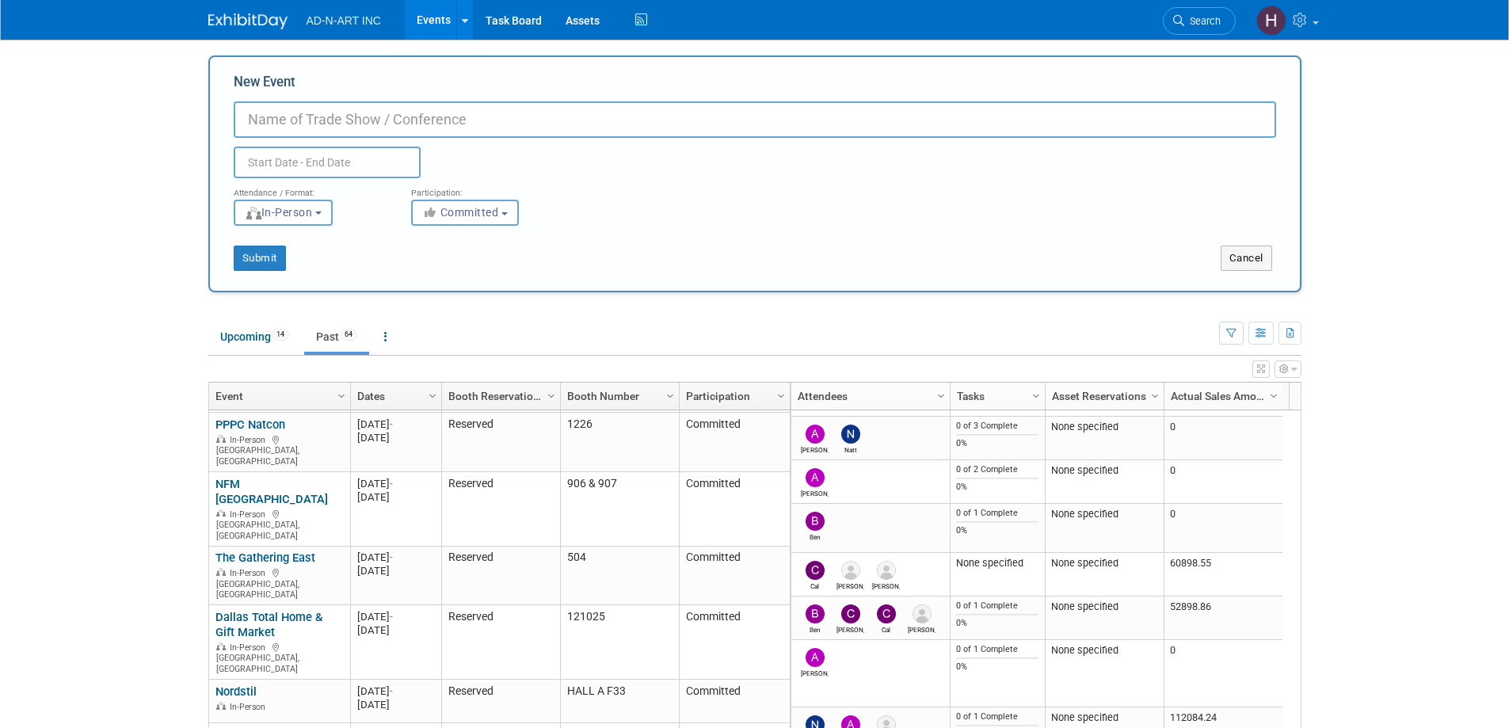
paste input "maison&objet paris"
type input "maison&objet paris"
click at [280, 156] on input "text" at bounding box center [327, 163] width 187 height 32
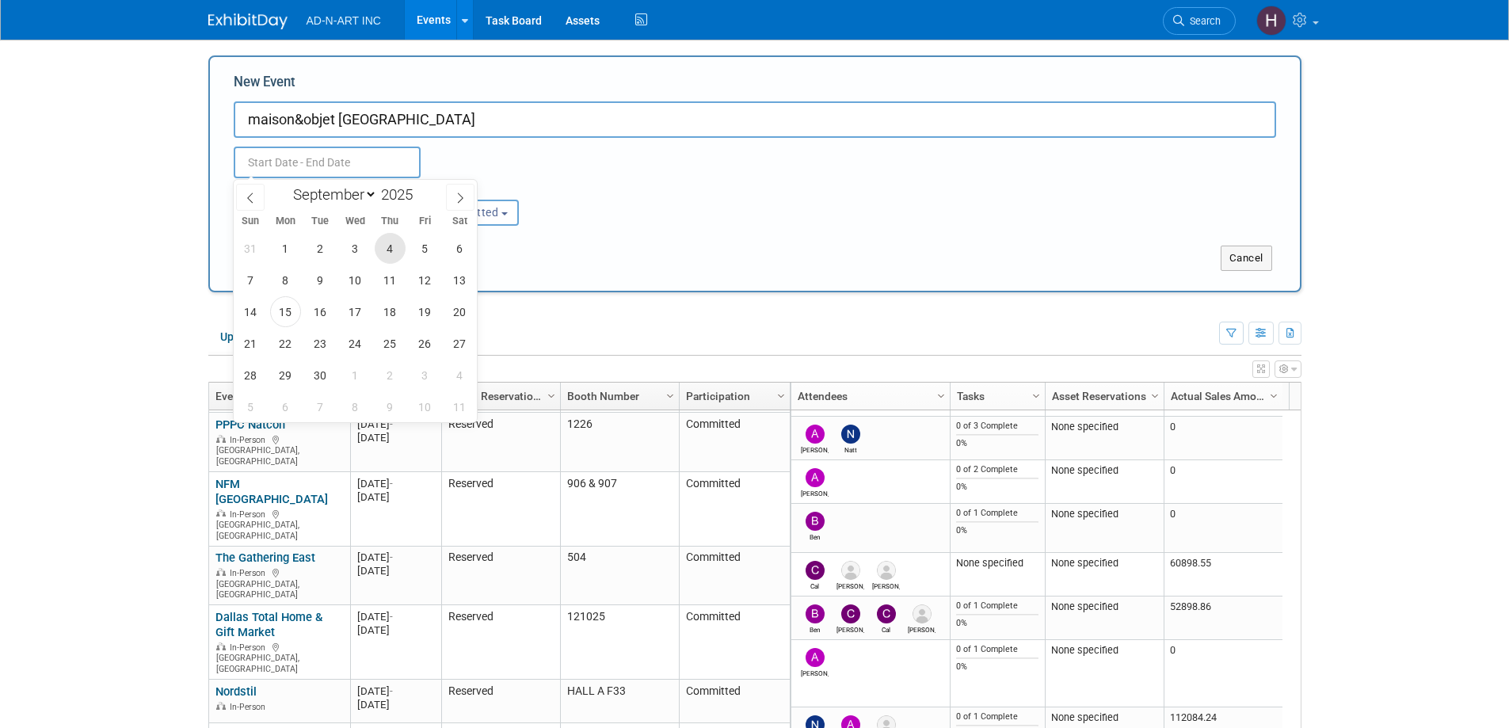
click at [386, 242] on span "4" at bounding box center [390, 248] width 31 height 31
click at [288, 281] on span "8" at bounding box center [285, 280] width 31 height 31
type input "Sep 4, 2025 to Sep 8, 2025"
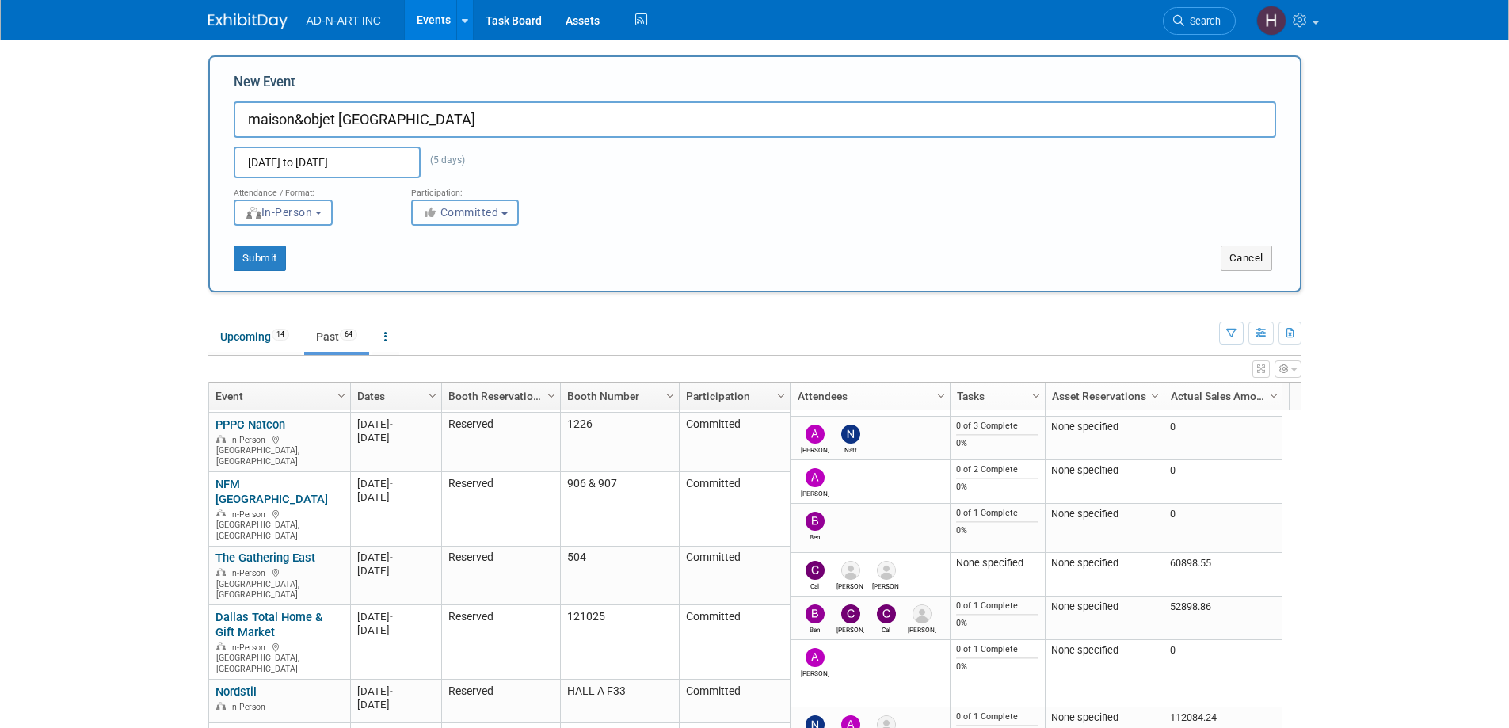
click at [470, 215] on span "Committed" at bounding box center [460, 212] width 77 height 13
click at [638, 238] on div "Submit Cancel" at bounding box center [755, 248] width 1066 height 45
click at [397, 121] on input "maison&objet paris" at bounding box center [755, 119] width 1042 height 36
type input "maison&objet [GEOGRAPHIC_DATA] (Summer) 2025"
click at [259, 257] on button "Submit" at bounding box center [260, 257] width 52 height 25
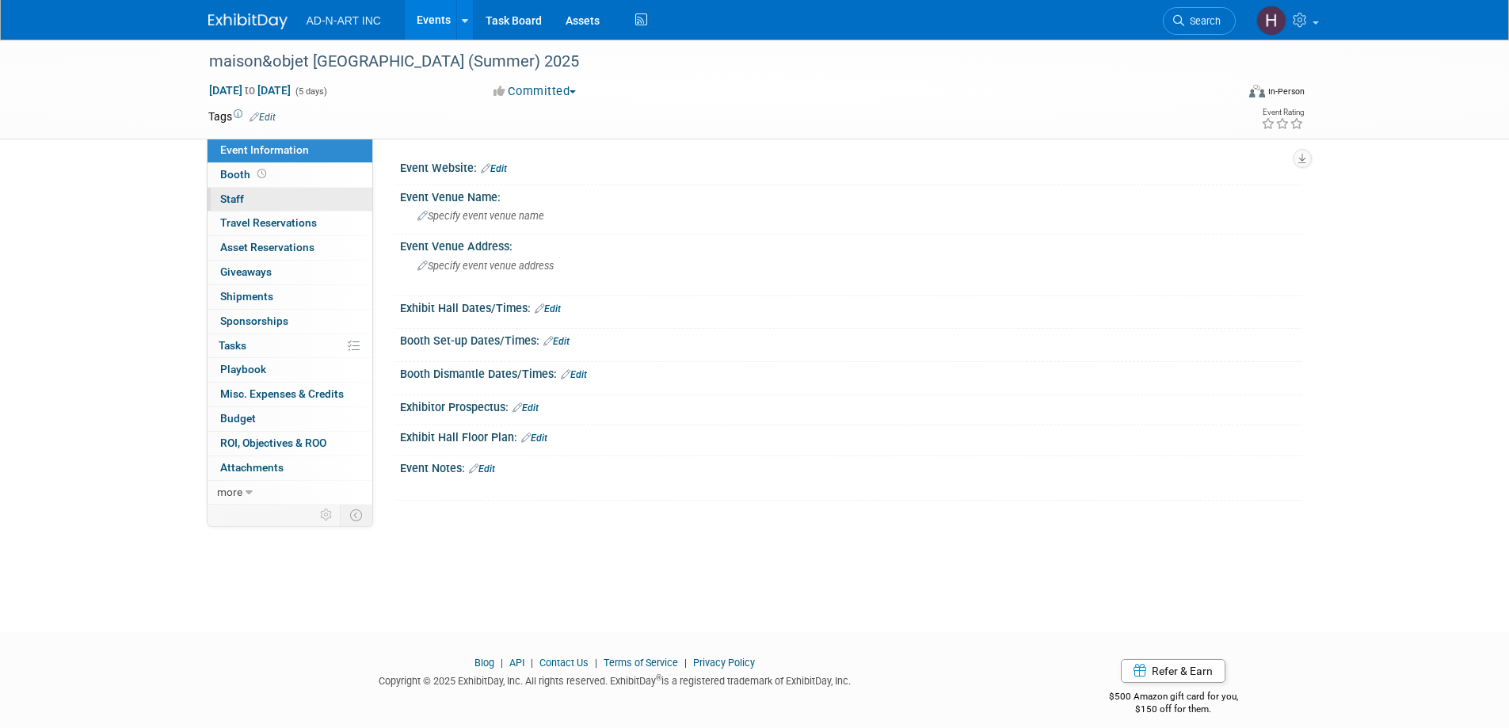
click at [248, 194] on link "0 Staff 0" at bounding box center [289, 200] width 165 height 24
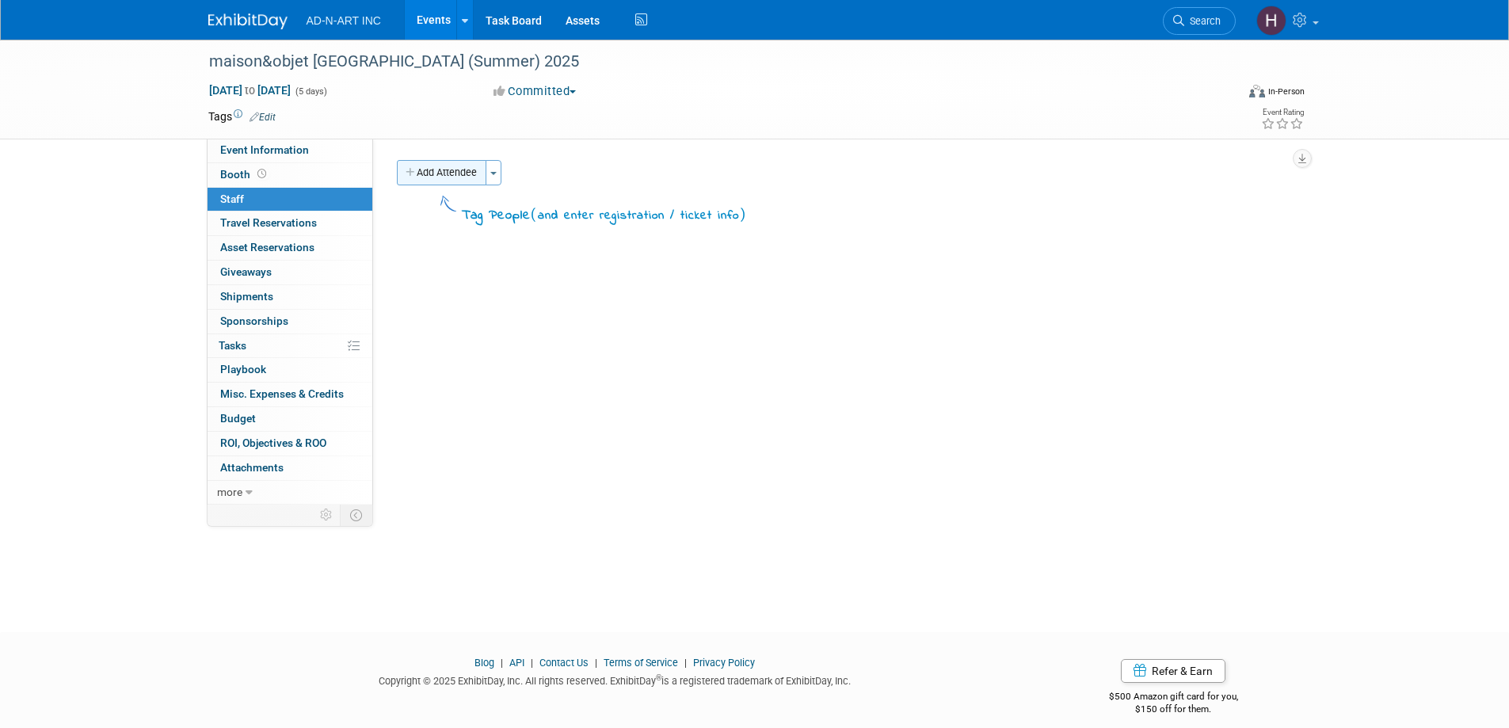
click at [433, 174] on button "Add Attendee" at bounding box center [441, 172] width 89 height 25
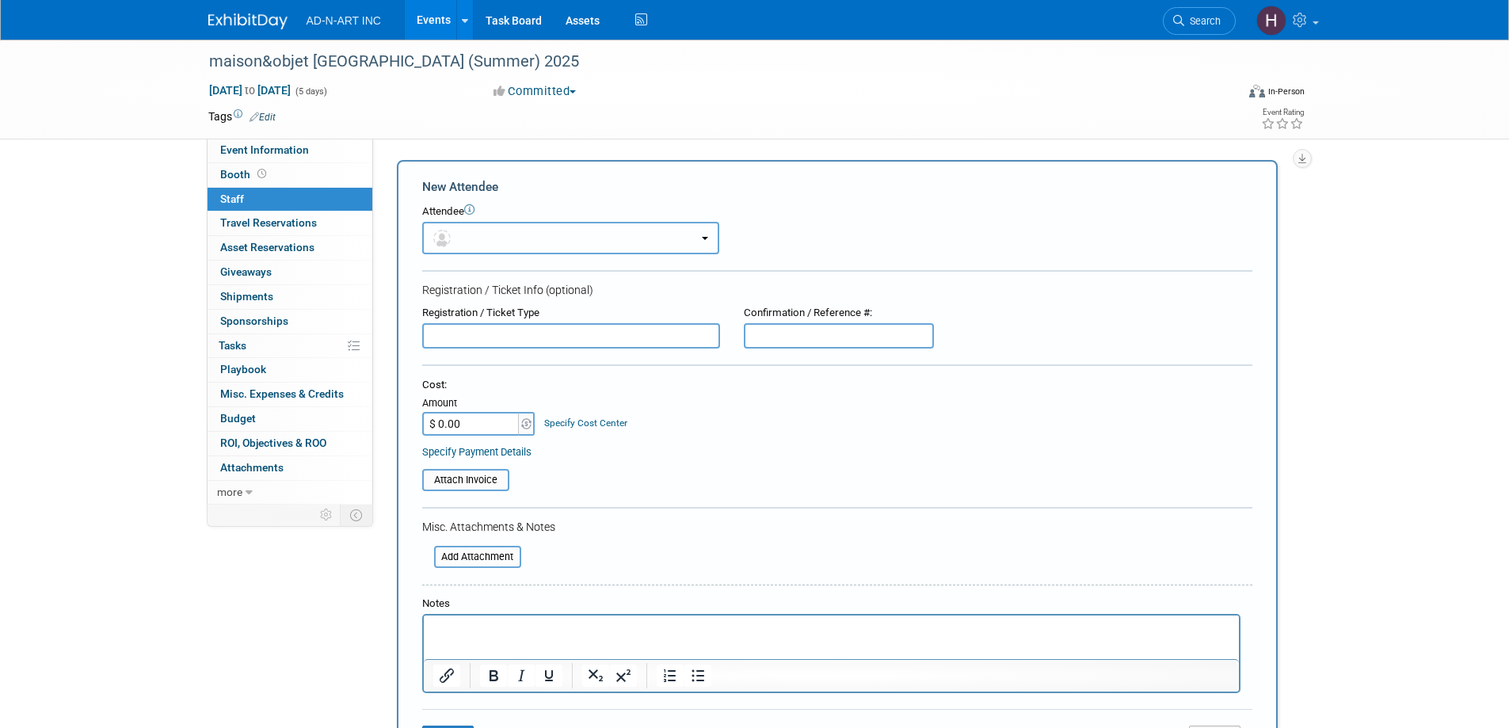
click at [483, 237] on button "button" at bounding box center [570, 238] width 297 height 32
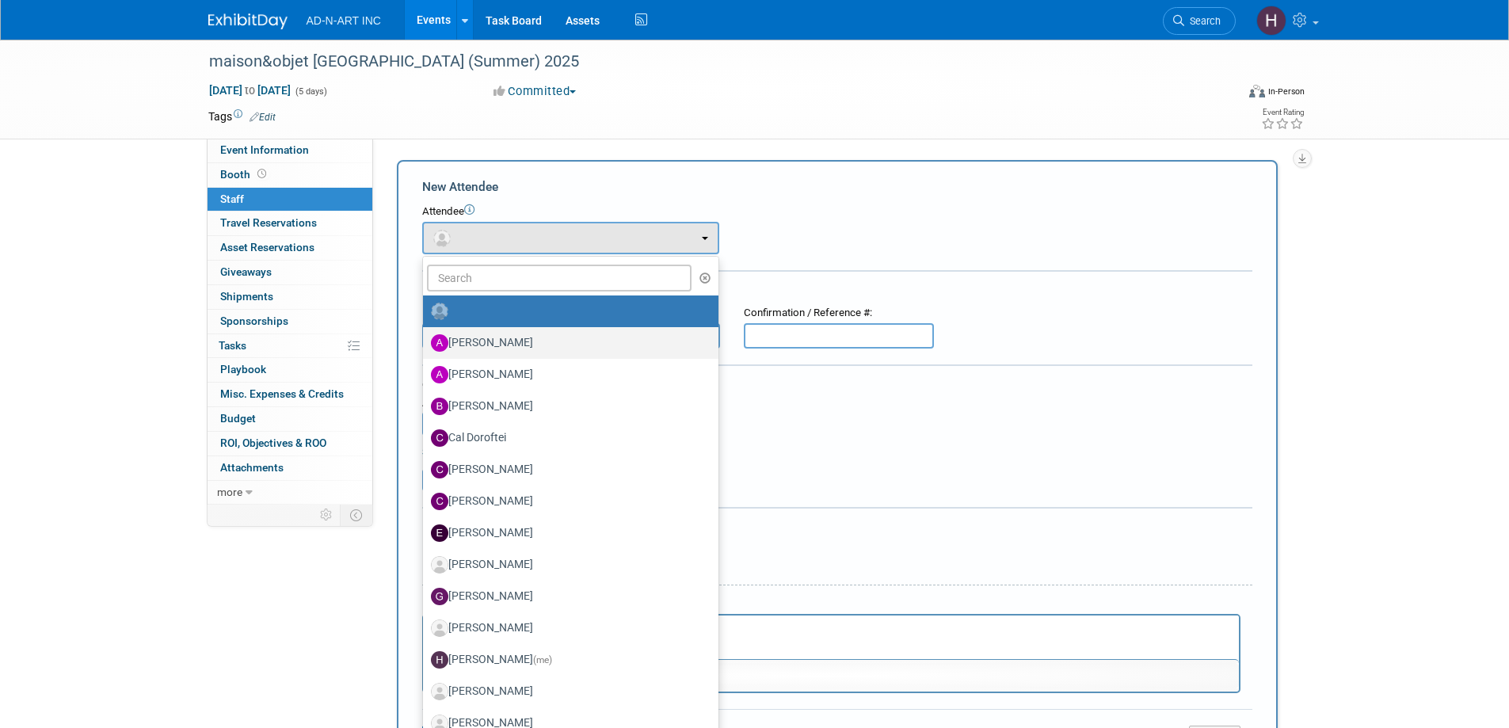
click at [530, 344] on label "Alan Mozes" at bounding box center [567, 342] width 272 height 25
click at [425, 344] on input "Alan Mozes" at bounding box center [420, 341] width 10 height 10
select select "50ed956b-f57e-4429-b325-722a780accbe"
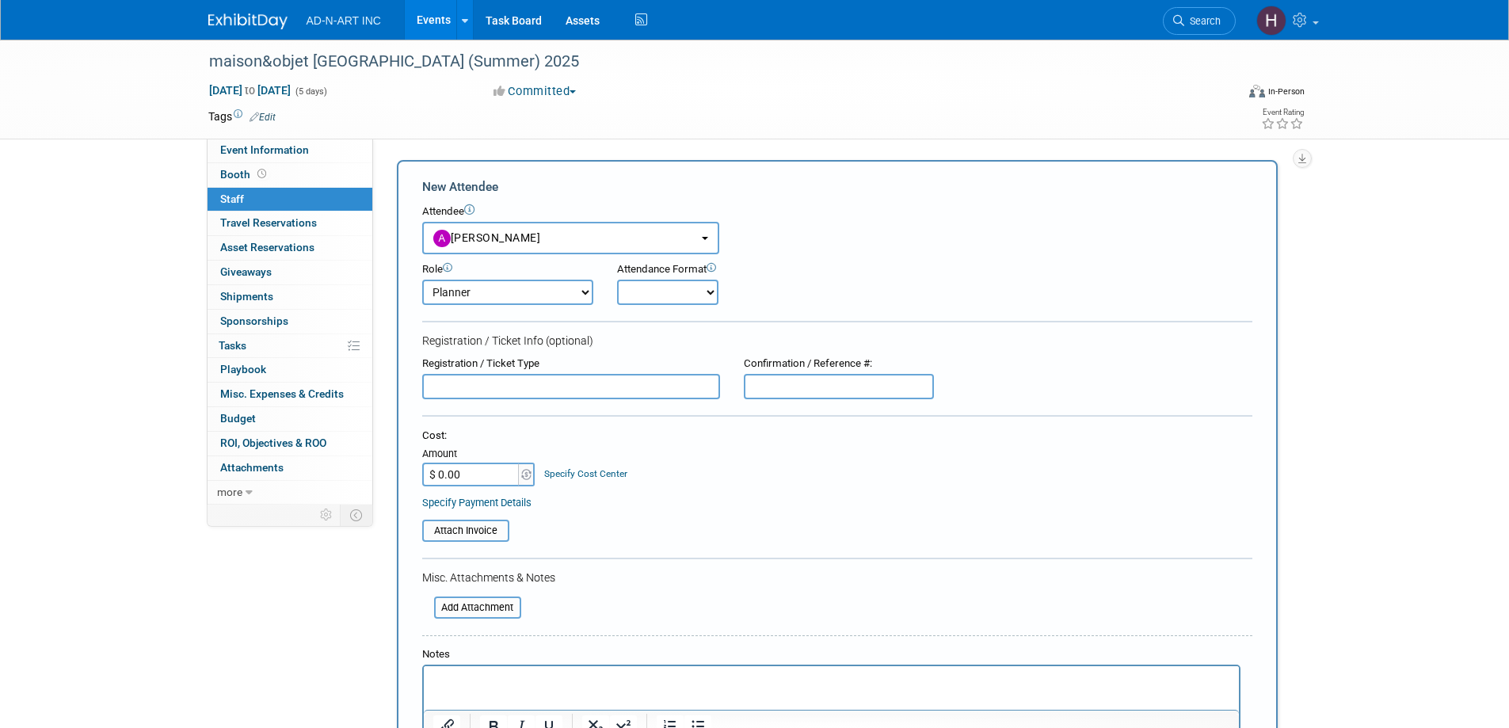
click at [515, 295] on select "Demonstrator Host Planner Presenter Sales Representative Set-up/Dismantle Crew …" at bounding box center [507, 292] width 171 height 25
select select "4"
click at [422, 280] on select "Demonstrator Host Planner Presenter Sales Representative Set-up/Dismantle Crew …" at bounding box center [507, 292] width 171 height 25
click at [641, 288] on select "Onsite Remote" at bounding box center [667, 292] width 101 height 25
select select "1"
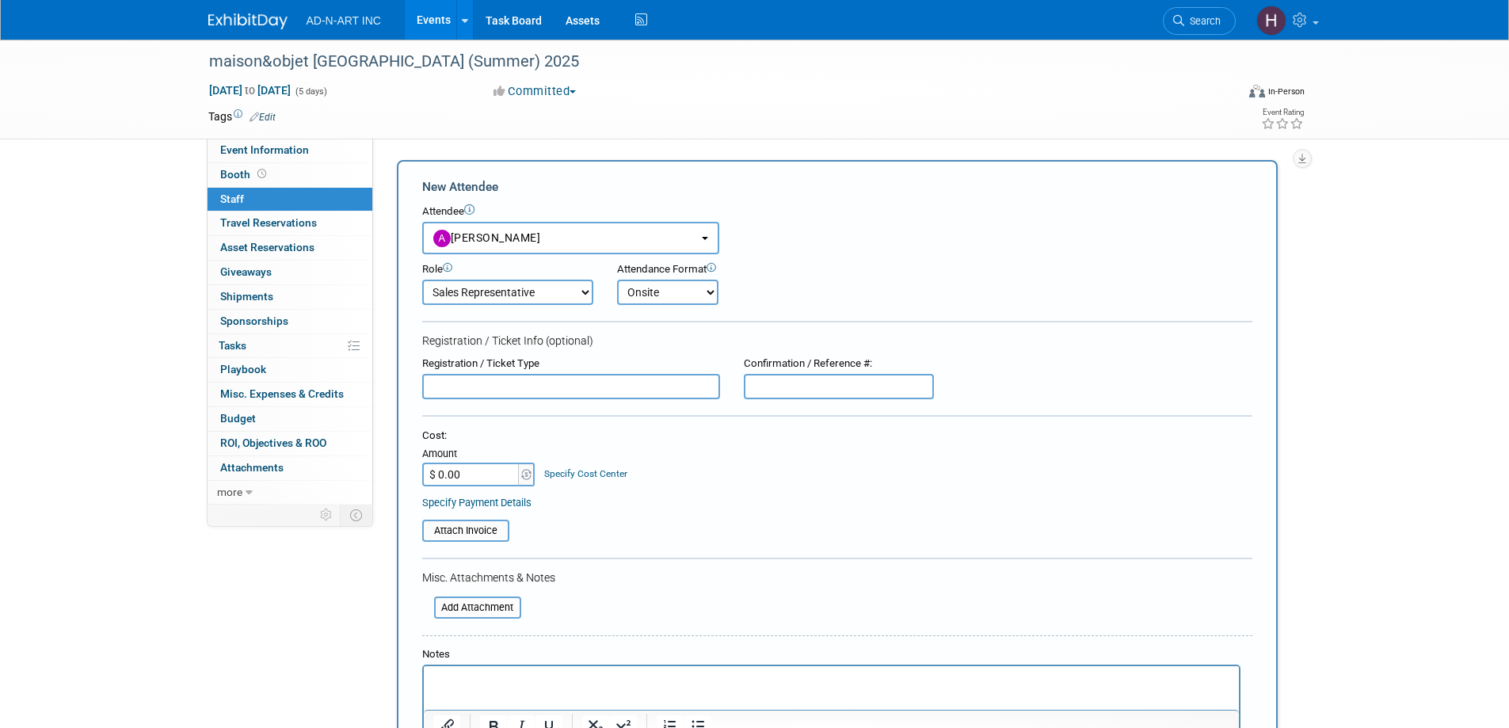
click at [617, 280] on select "Onsite Remote" at bounding box center [667, 292] width 101 height 25
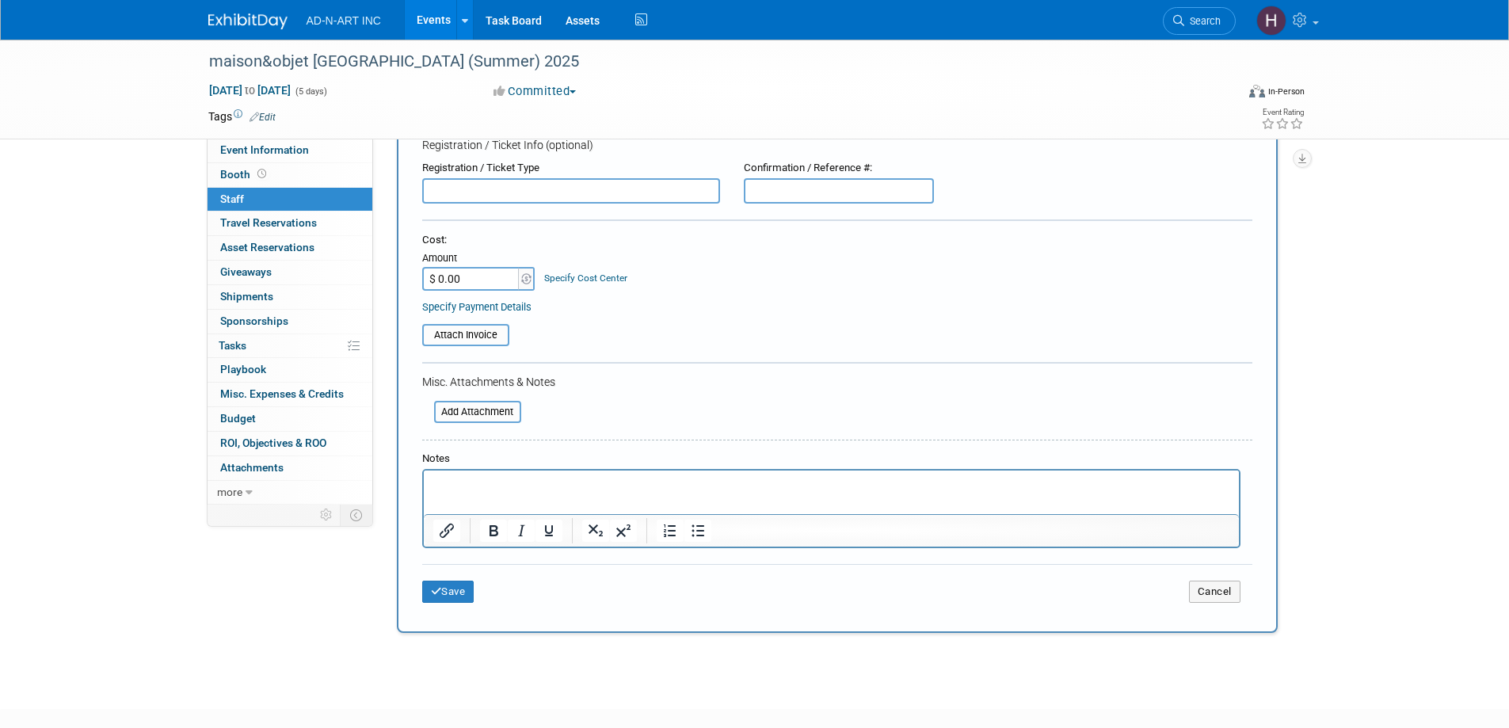
scroll to position [289, 0]
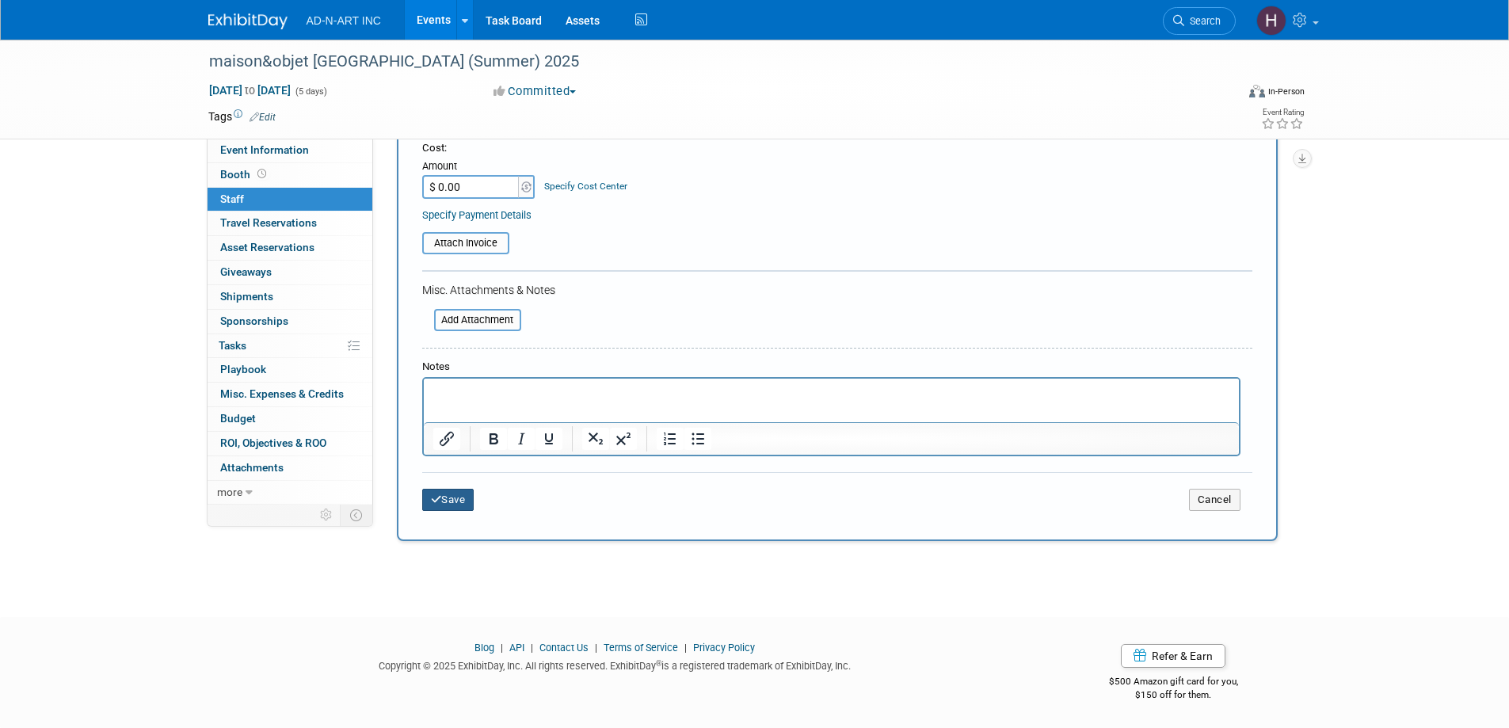
click at [459, 498] on button "Save" at bounding box center [448, 500] width 52 height 22
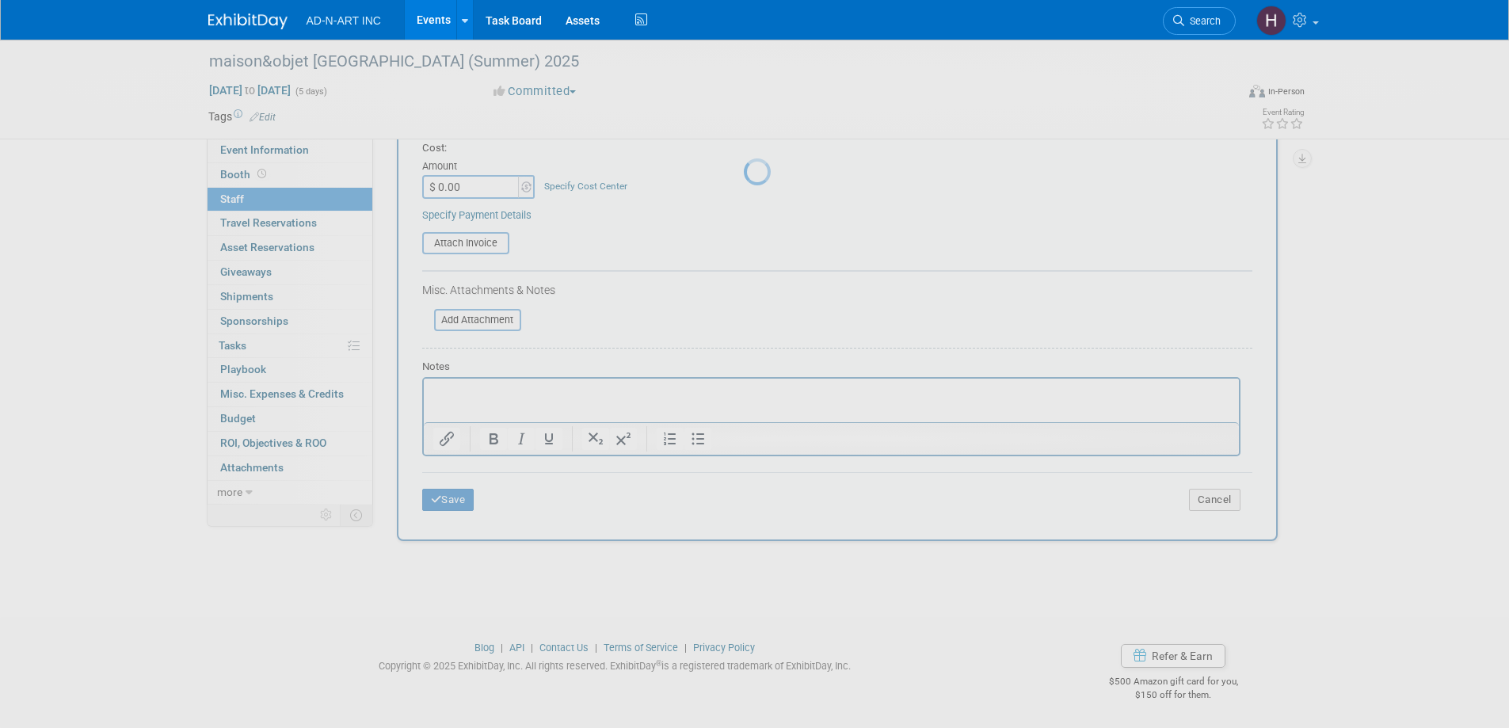
scroll to position [15, 0]
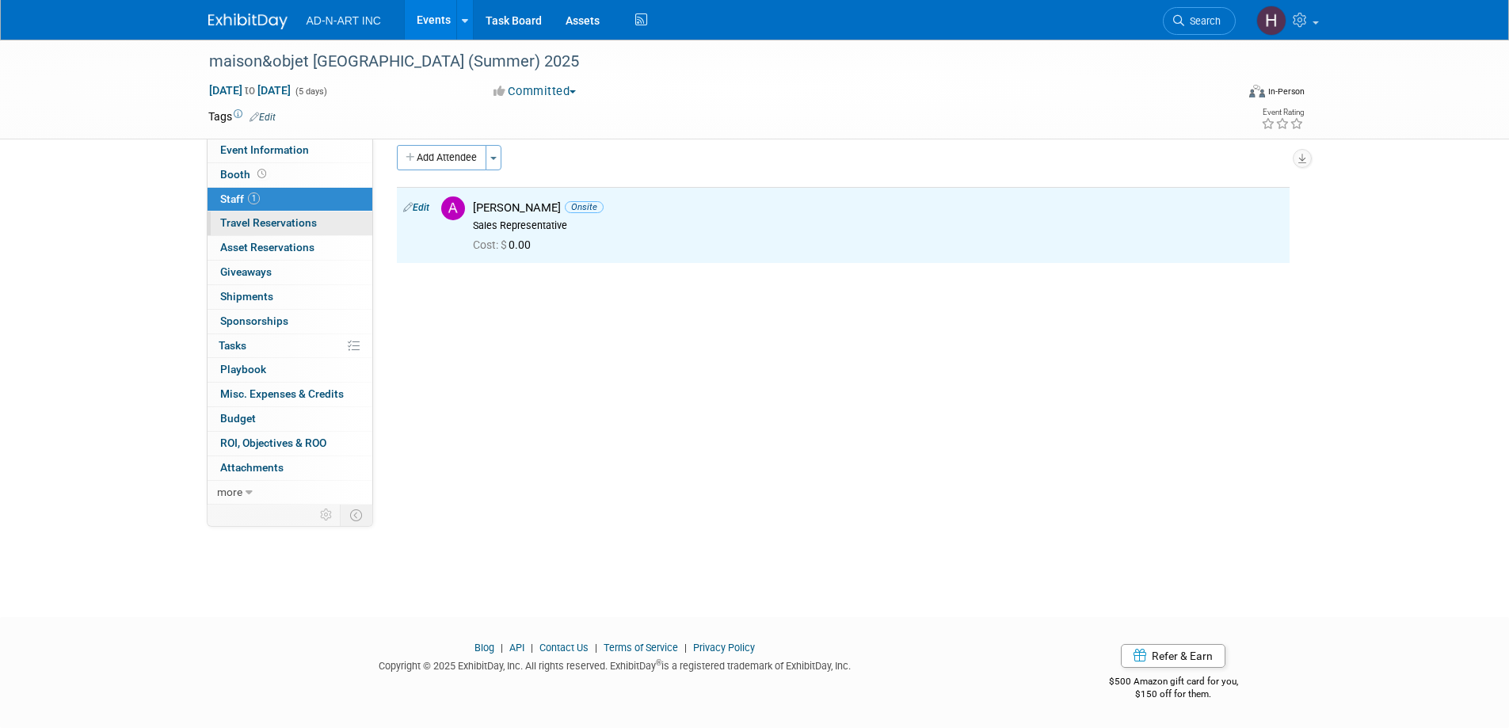
click at [275, 219] on span "Travel Reservations 0" at bounding box center [268, 222] width 97 height 13
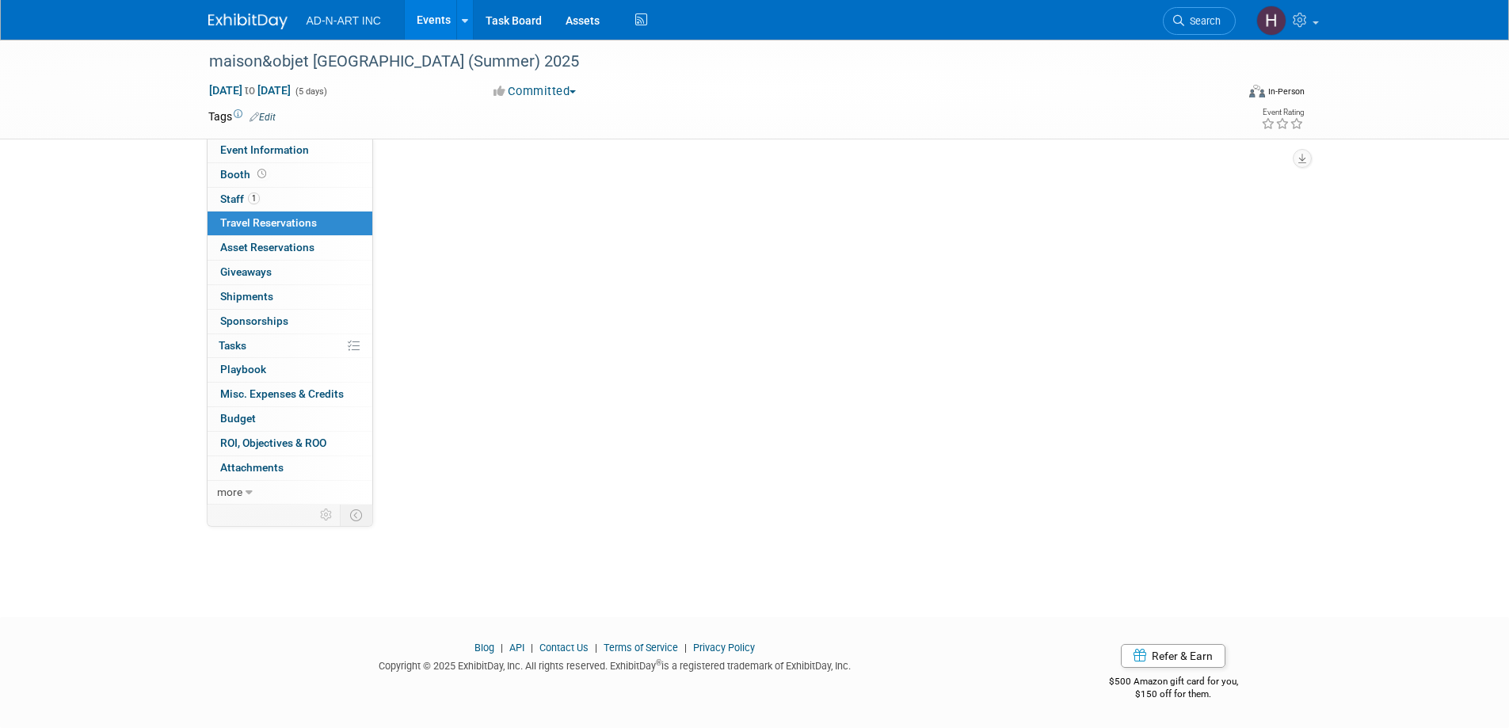
scroll to position [0, 0]
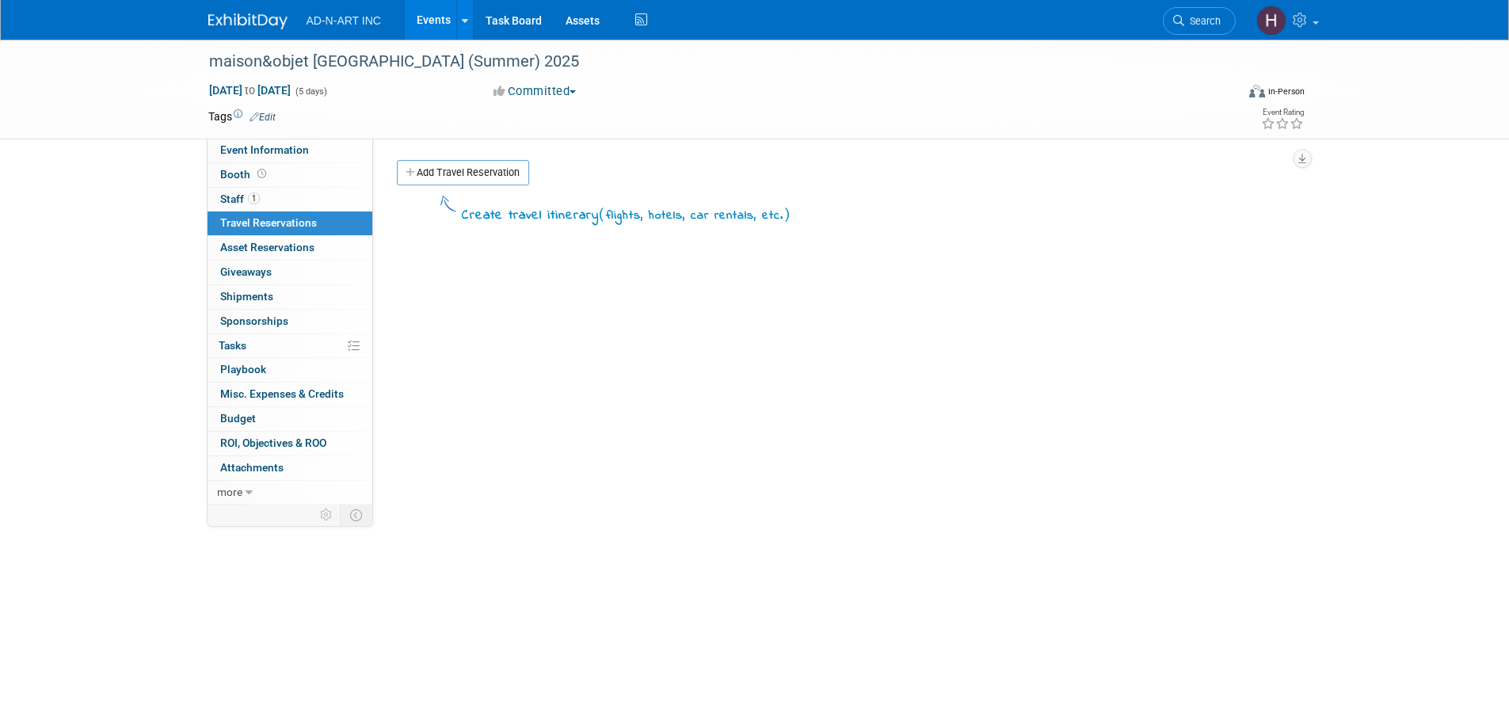
click at [236, 15] on img at bounding box center [247, 21] width 79 height 16
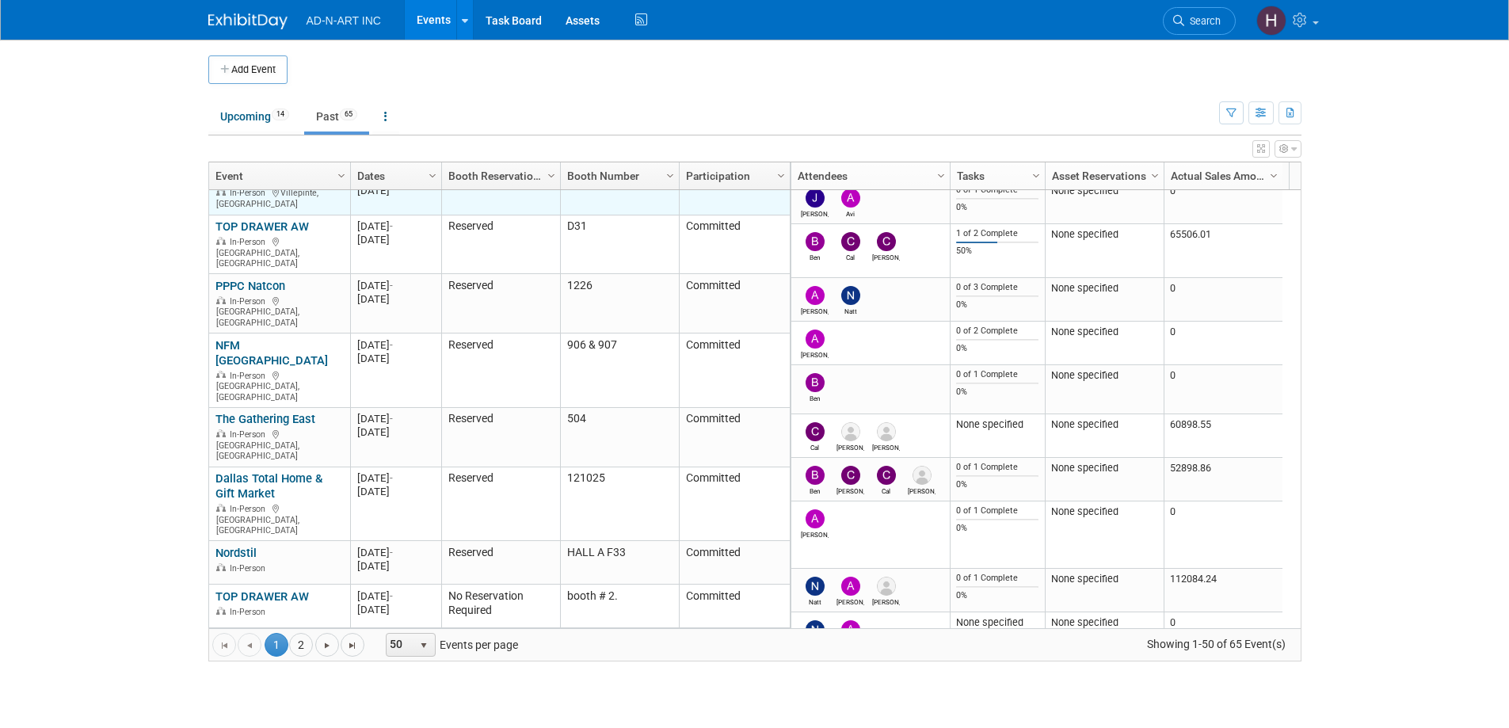
scroll to position [1887, 0]
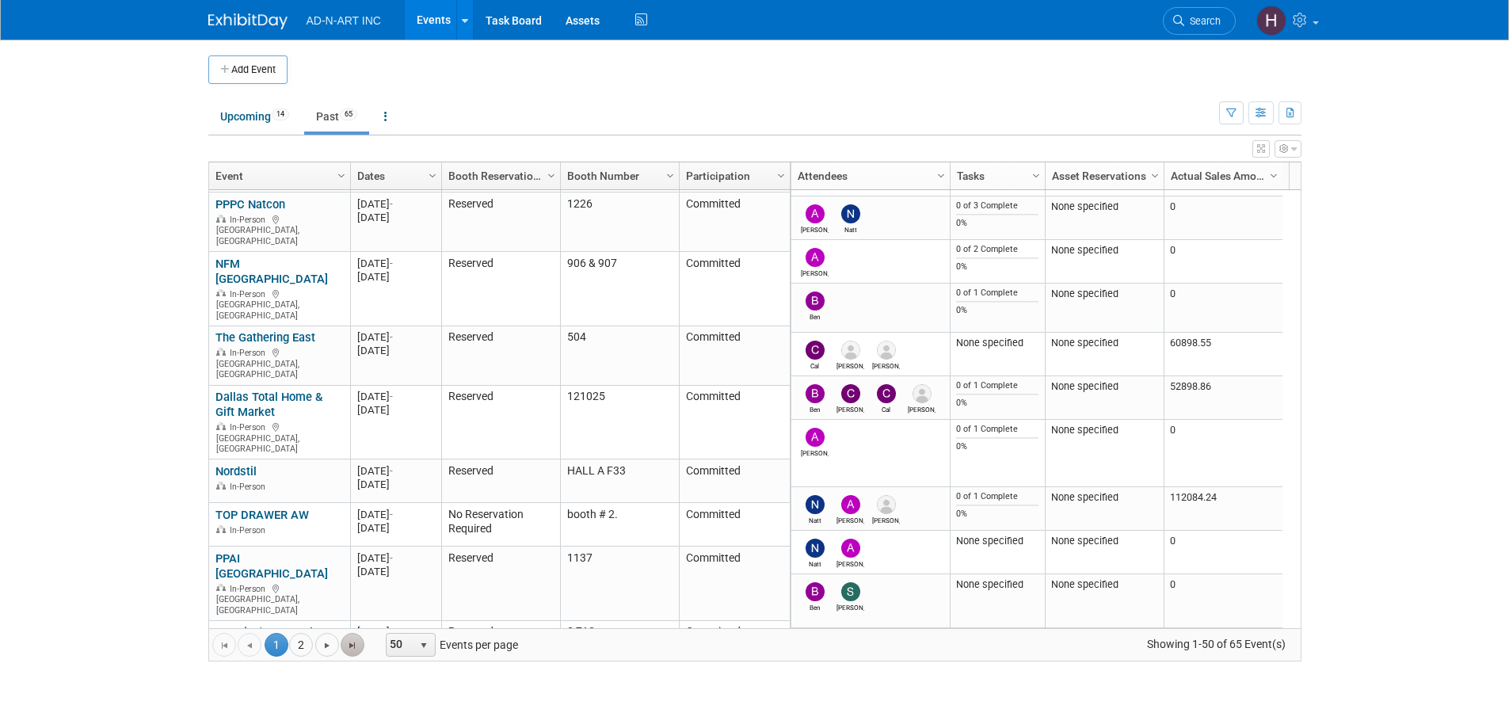
click at [341, 645] on link "Go to the last page" at bounding box center [353, 645] width 24 height 24
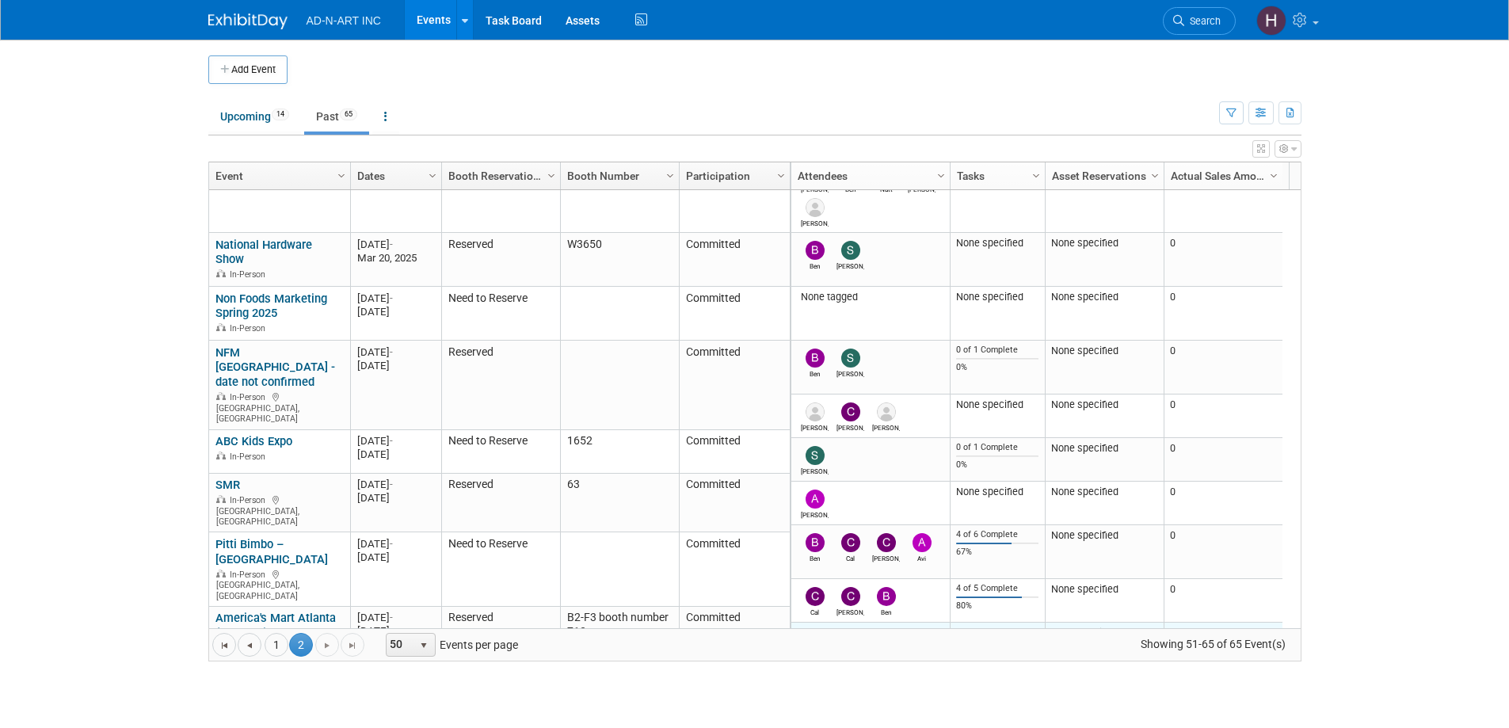
scroll to position [0, 0]
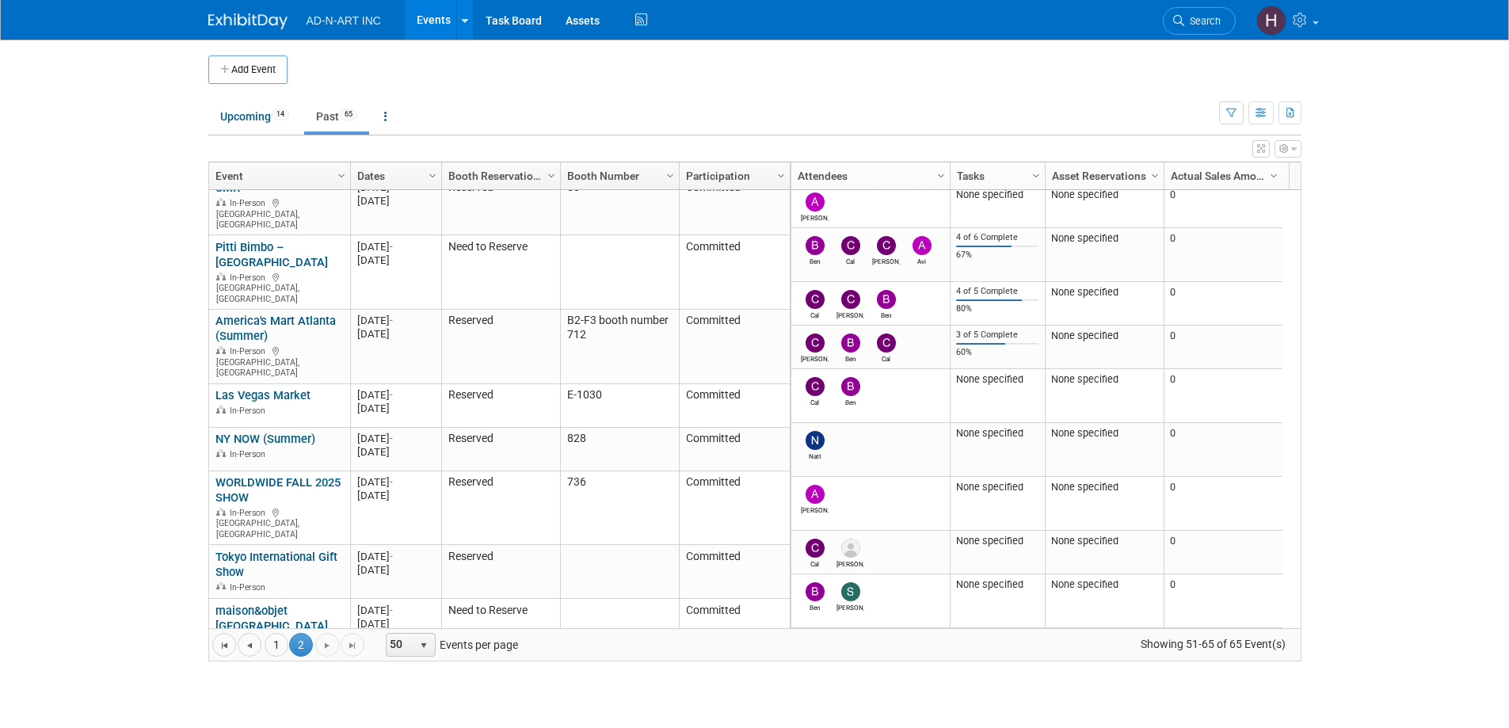
click at [257, 714] on link "ECRM - Home & Kitchen Essentials" at bounding box center [278, 728] width 126 height 29
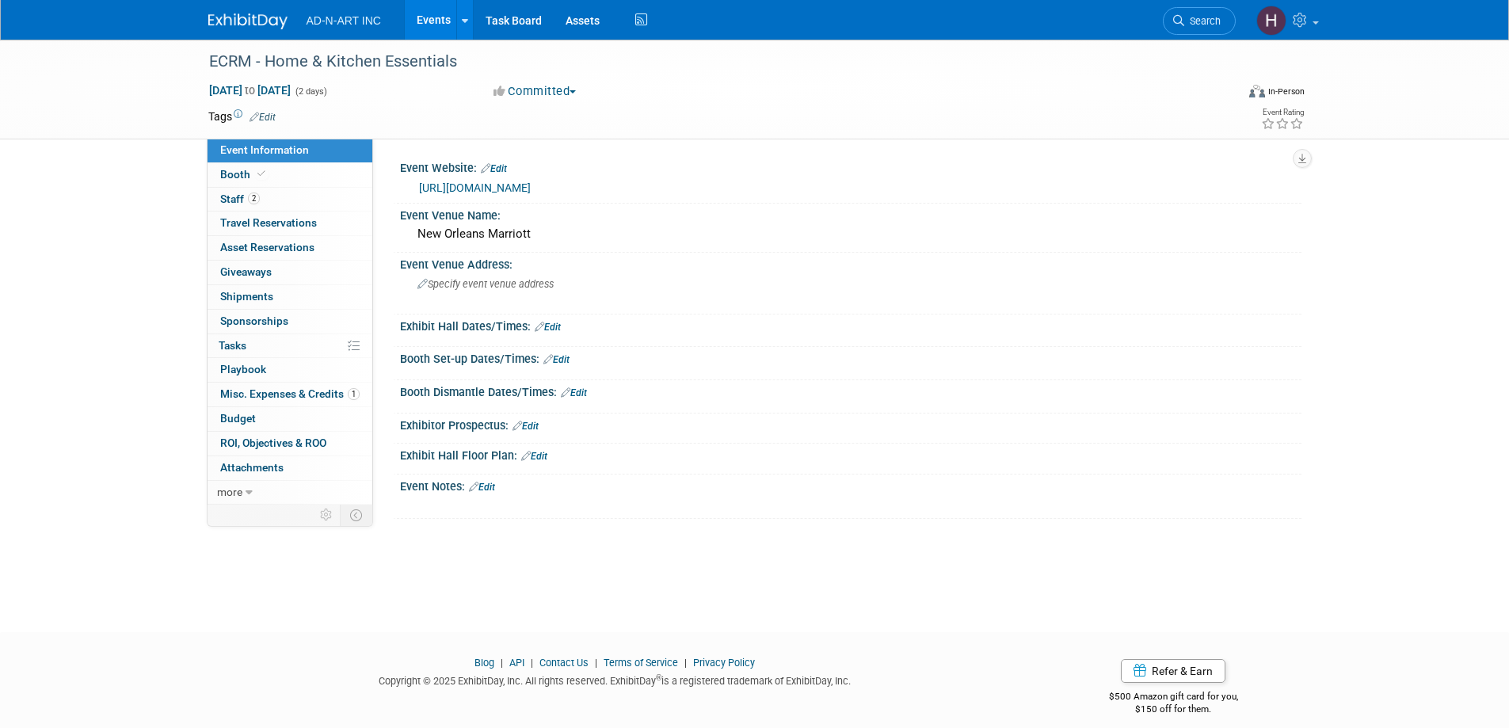
click at [266, 13] on img at bounding box center [247, 21] width 79 height 16
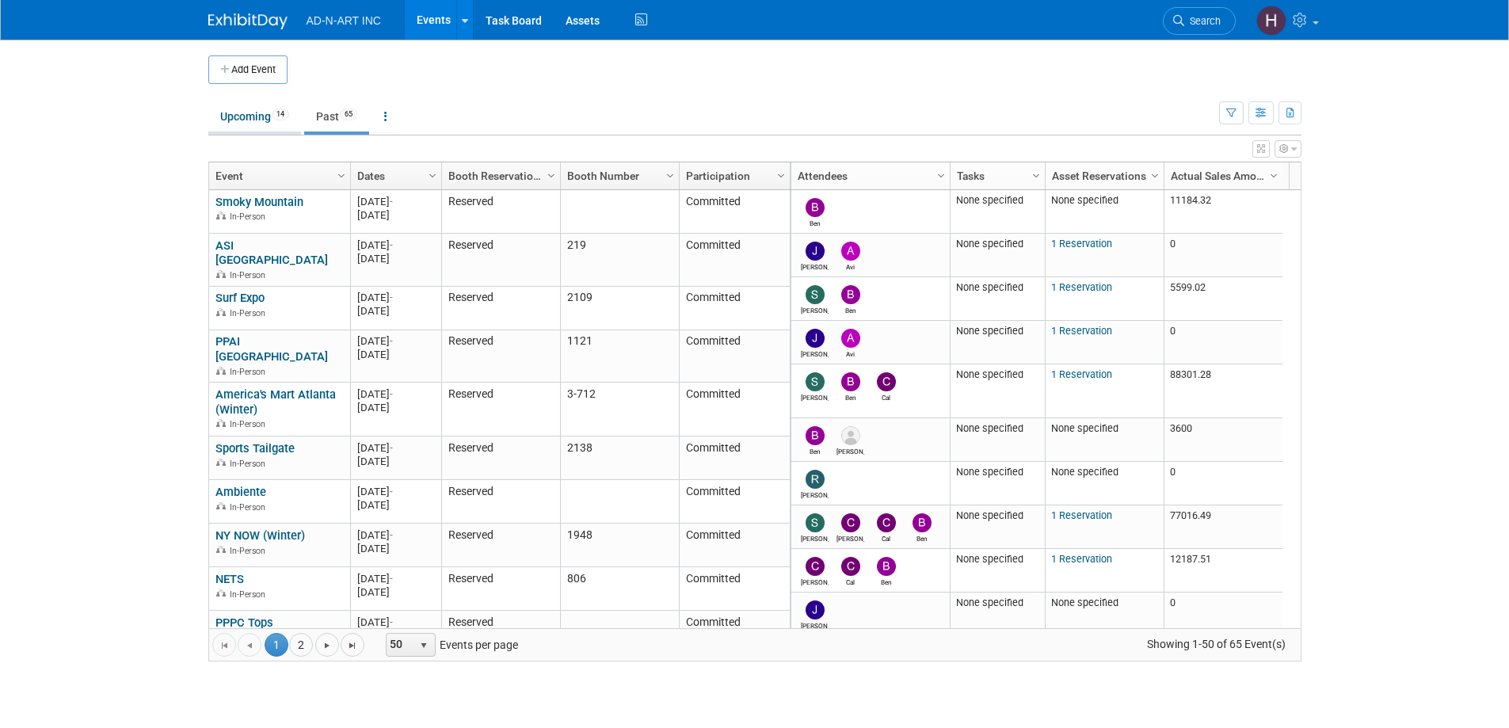
click at [265, 112] on link "Upcoming 14" at bounding box center [254, 116] width 93 height 30
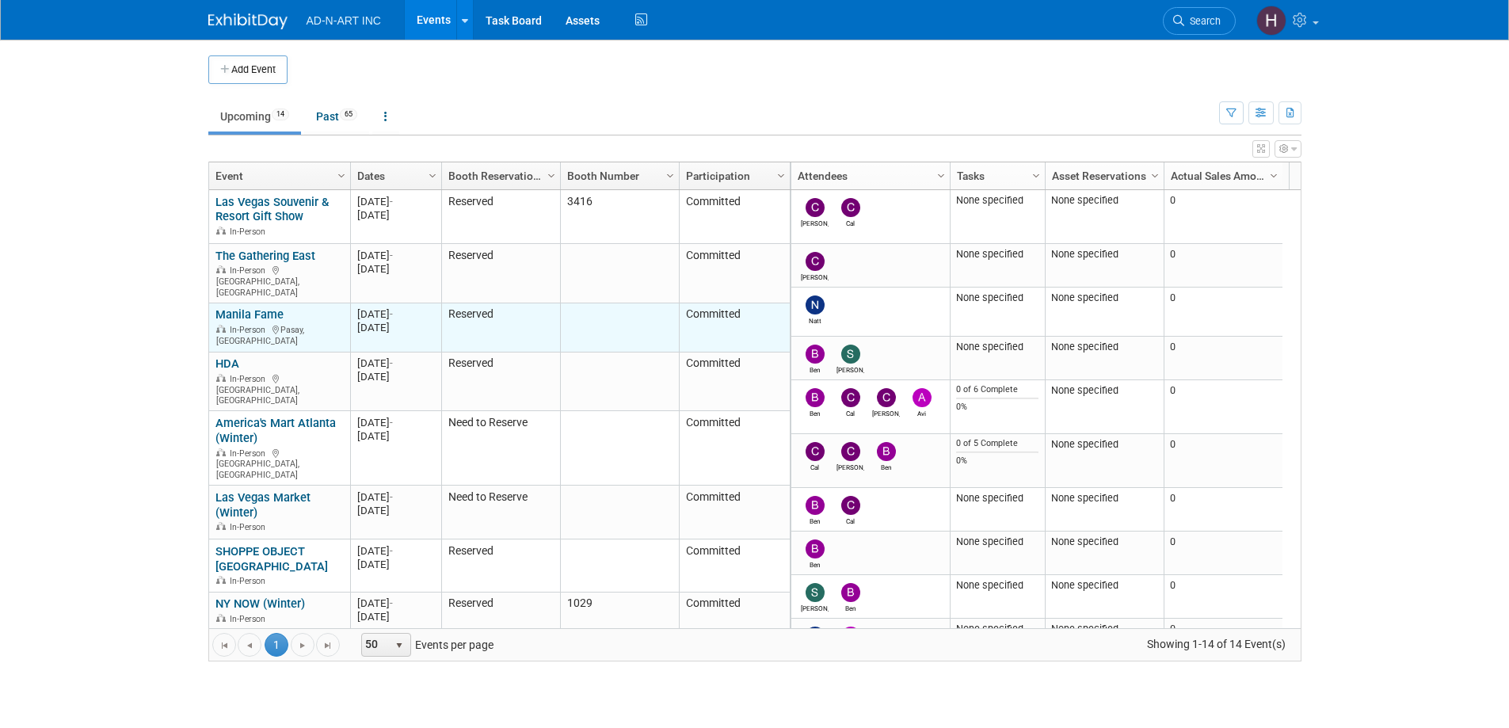
click at [231, 307] on link "Manila Fame" at bounding box center [249, 314] width 68 height 14
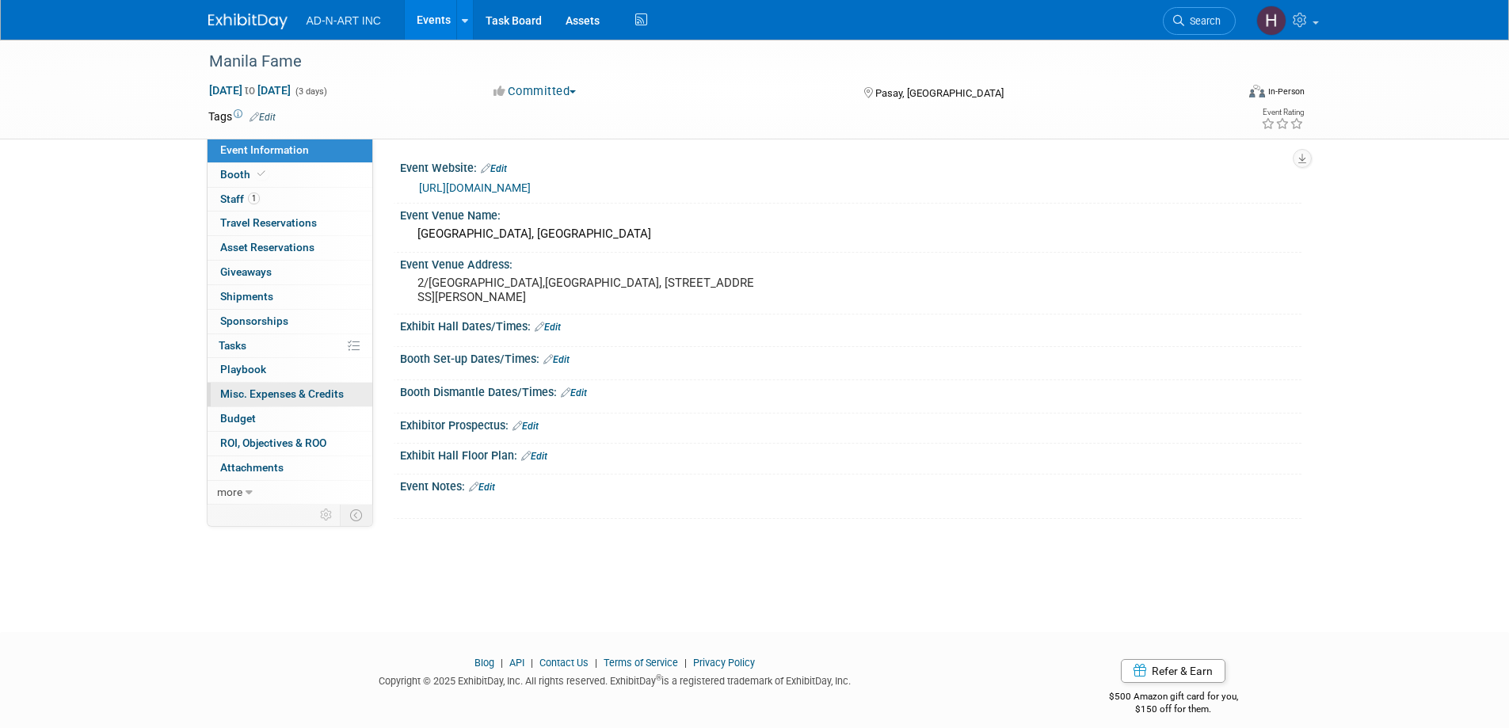
click at [234, 387] on span "Misc. Expenses & Credits 0" at bounding box center [282, 393] width 124 height 13
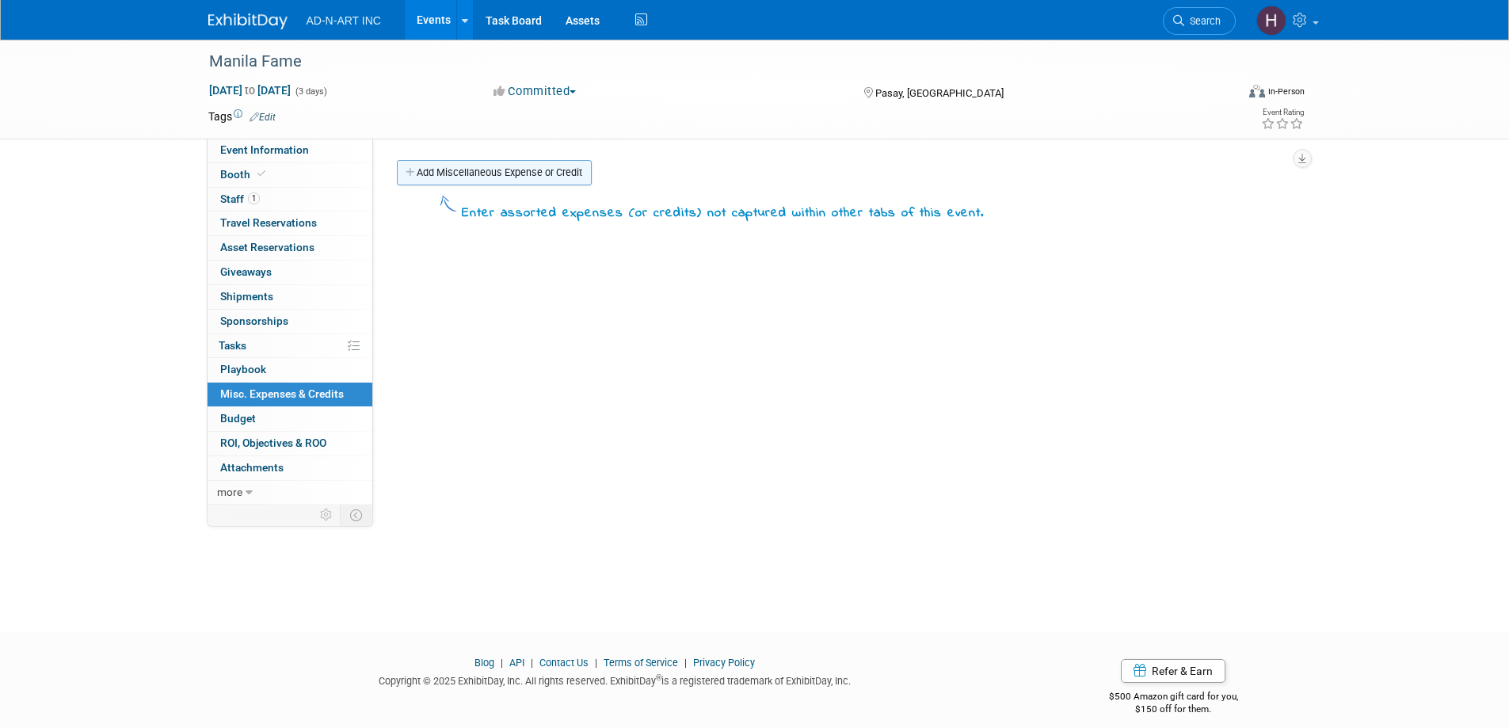
click at [466, 169] on link "Add Miscellaneous Expense or Credit" at bounding box center [494, 172] width 195 height 25
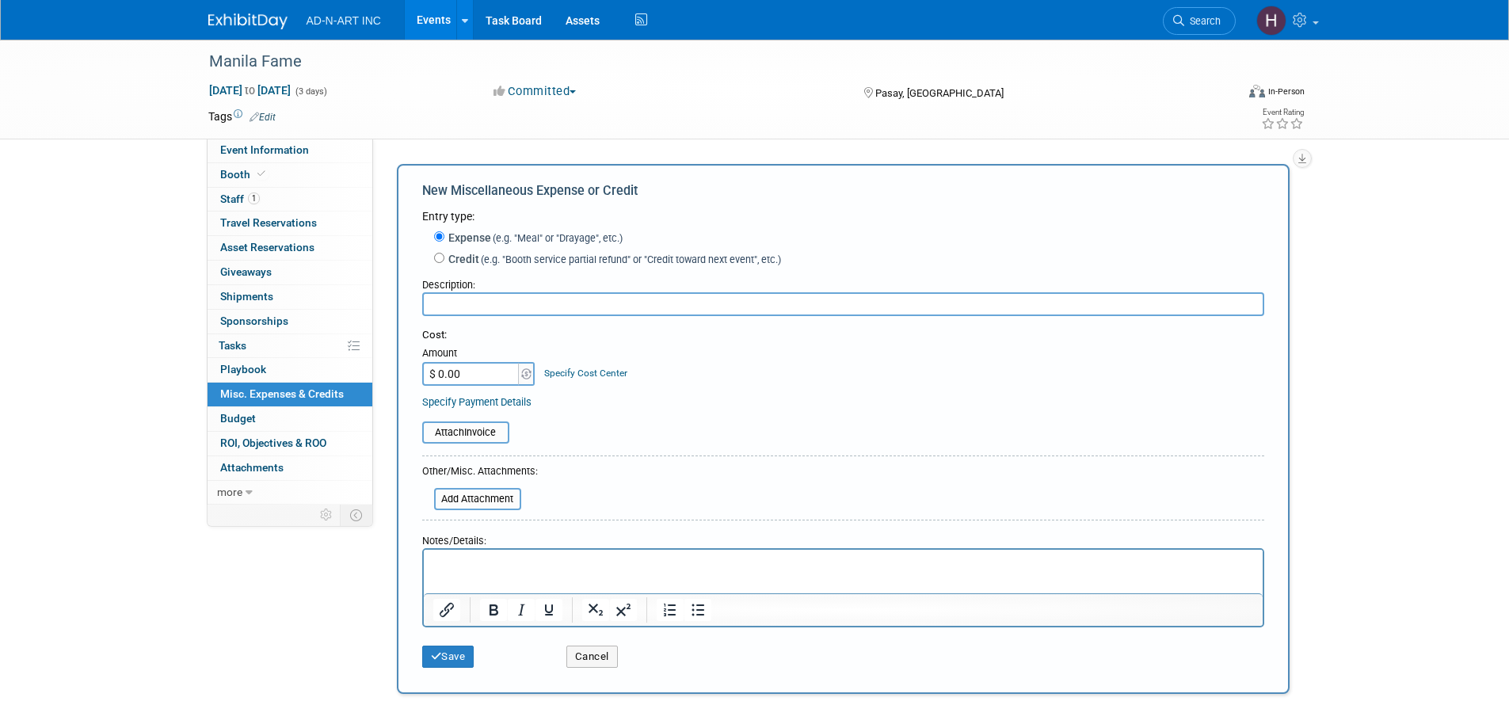
click at [596, 112] on td at bounding box center [697, 116] width 843 height 16
click at [597, 666] on button "Cancel" at bounding box center [591, 656] width 51 height 22
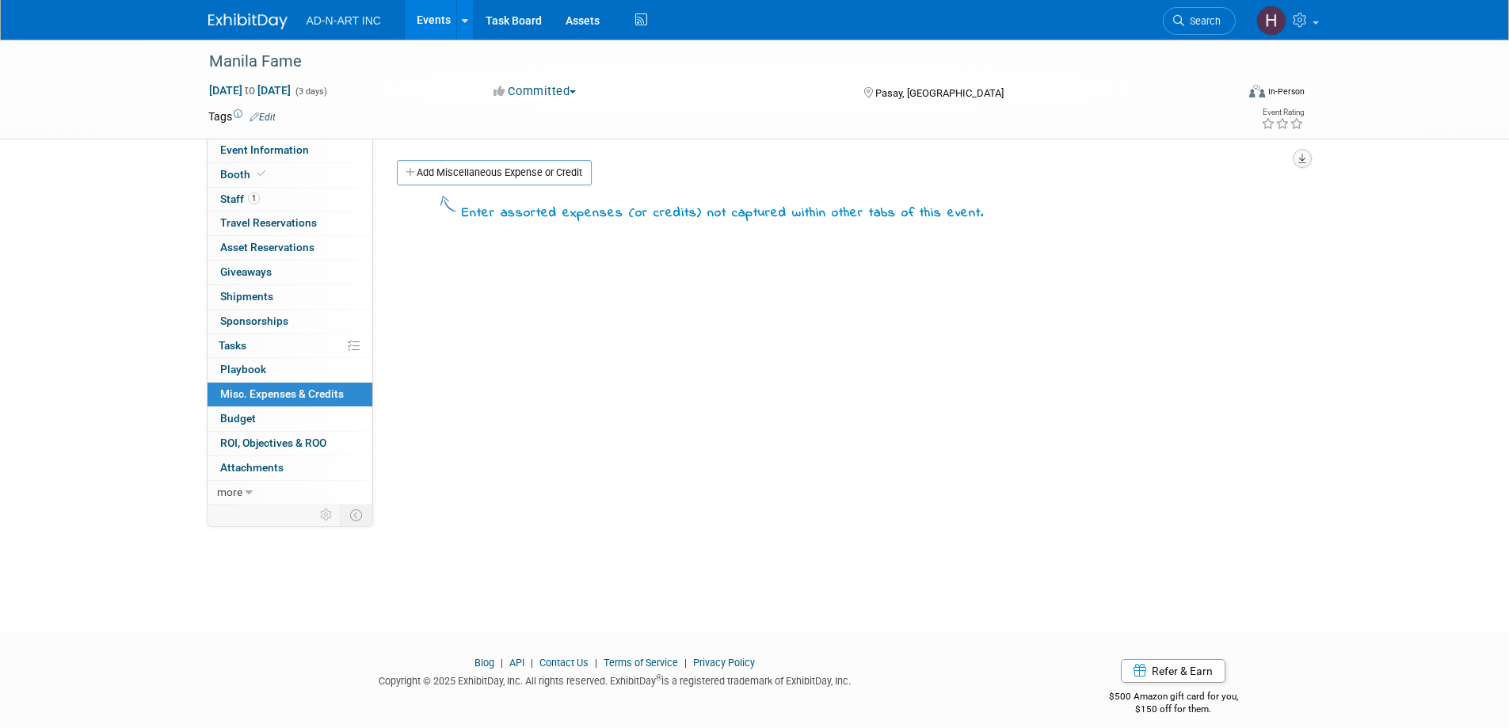
click at [1305, 158] on icon "button" at bounding box center [1302, 159] width 8 height 10
click at [1403, 164] on div "Manila Fame [DATE] to [DATE] (3 days) [DATE] to [DATE] Committed Committed Cons…" at bounding box center [754, 322] width 1509 height 564
click at [237, 23] on img at bounding box center [247, 21] width 79 height 16
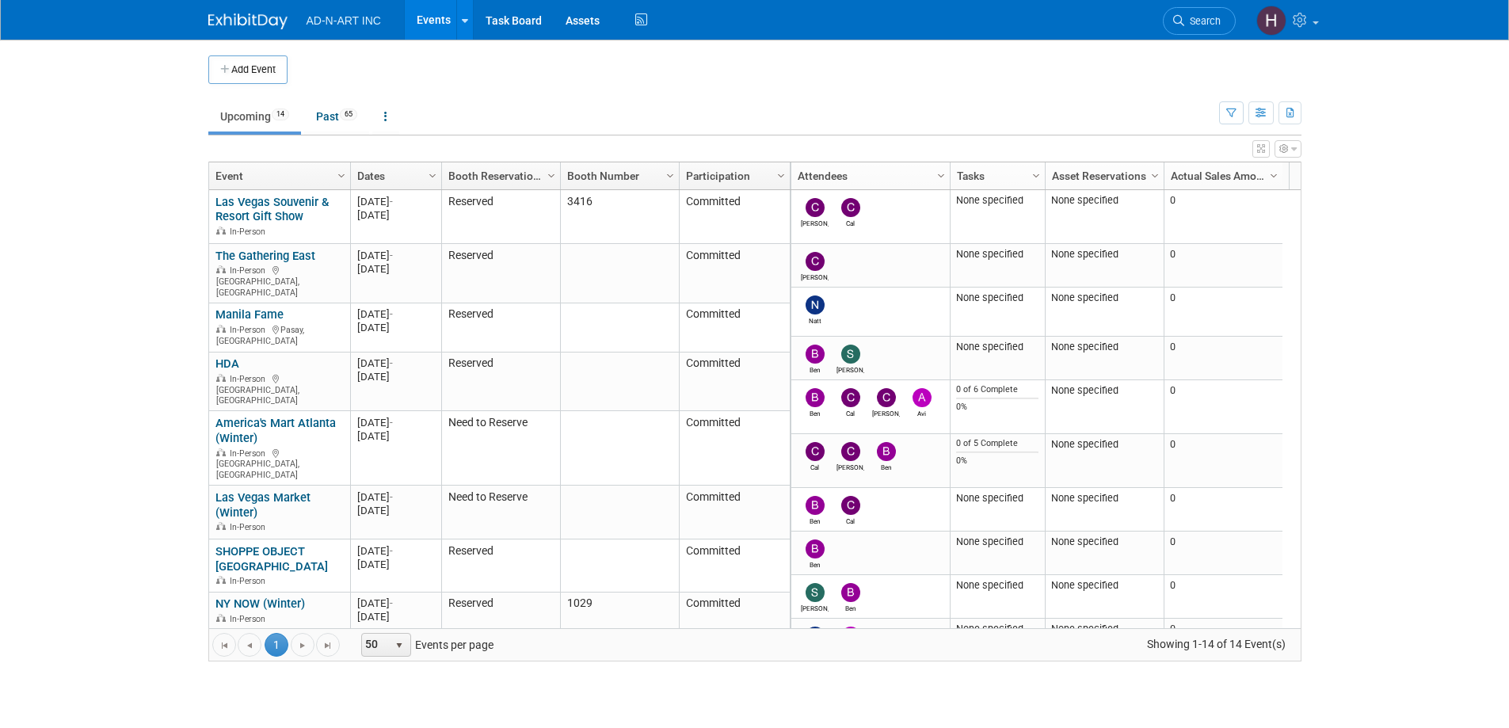
click at [251, 117] on link "Upcoming 14" at bounding box center [254, 116] width 93 height 30
click at [340, 114] on link "Past 65" at bounding box center [336, 116] width 65 height 30
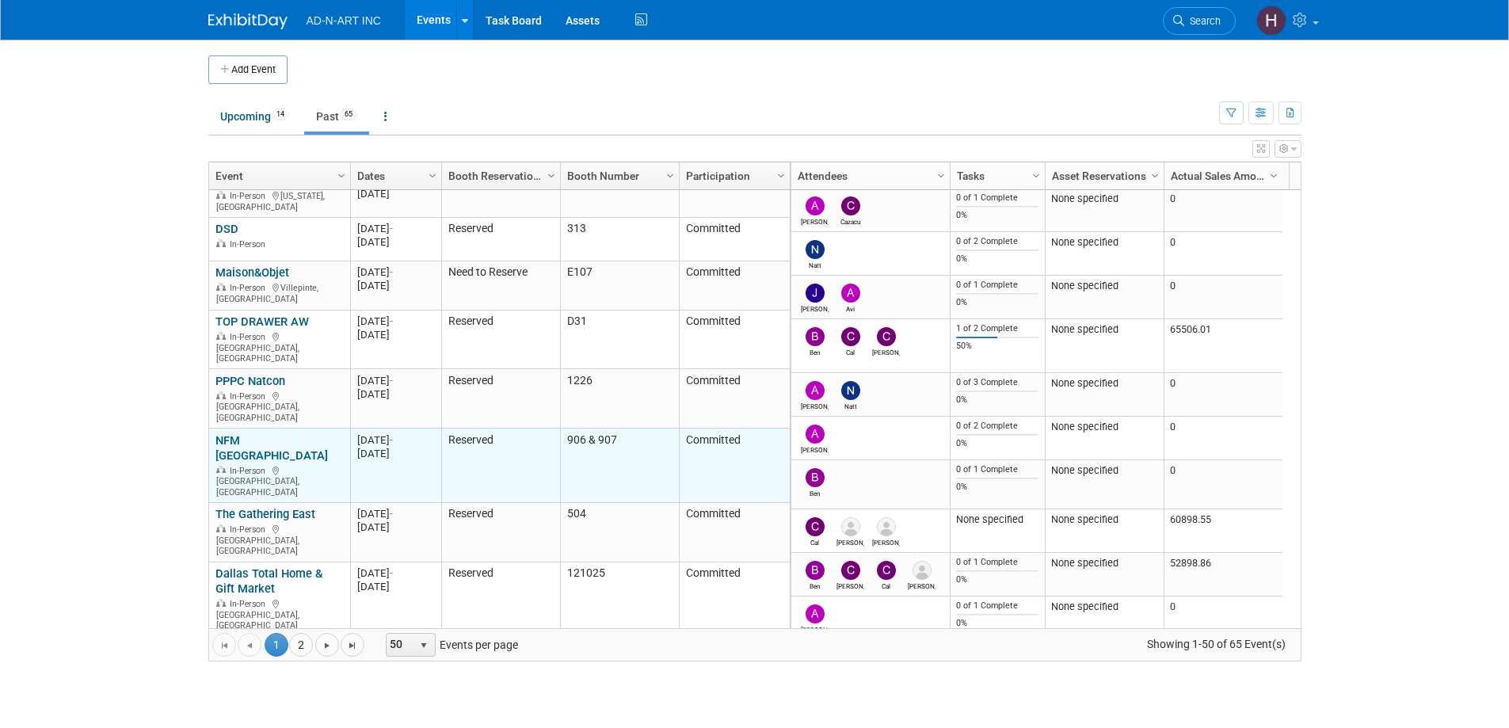
scroll to position [1887, 0]
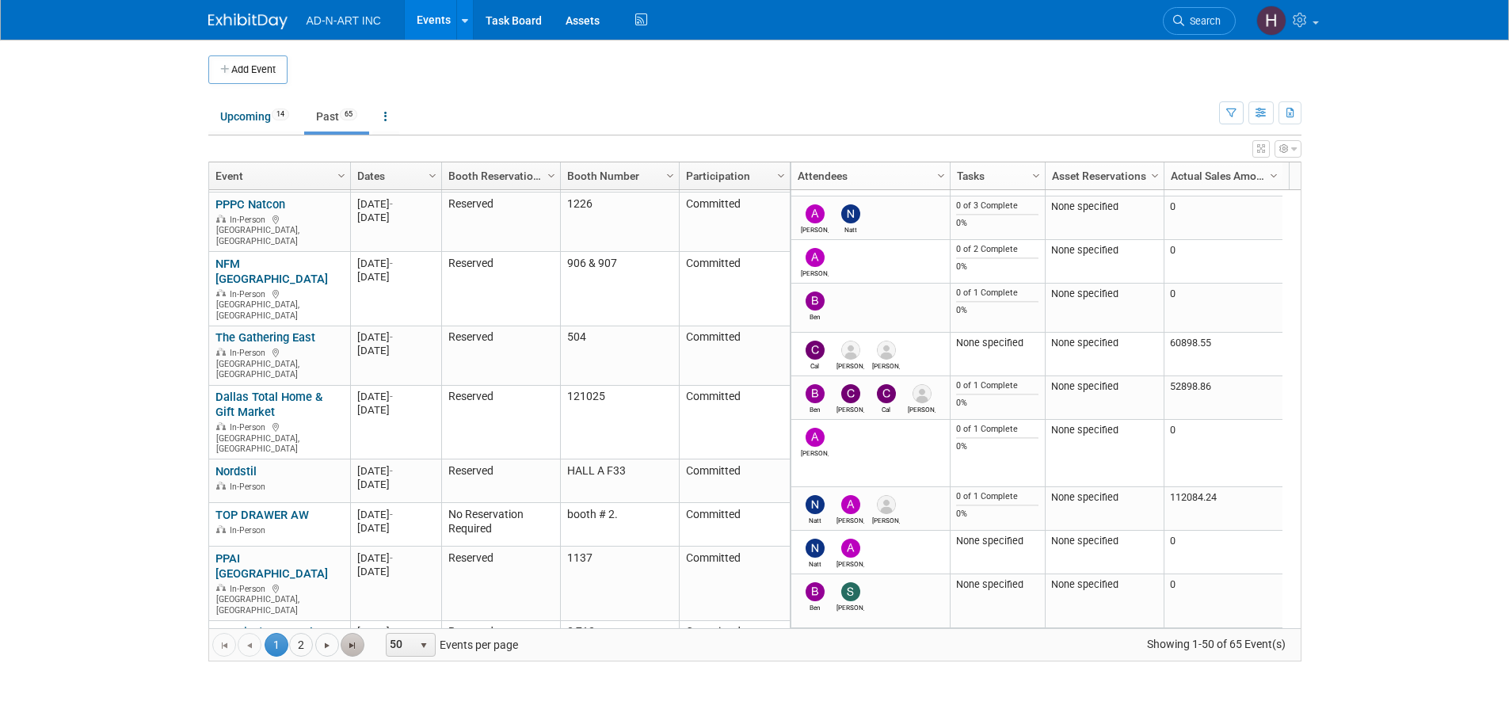
click at [346, 645] on link "Go to the last page" at bounding box center [353, 645] width 24 height 24
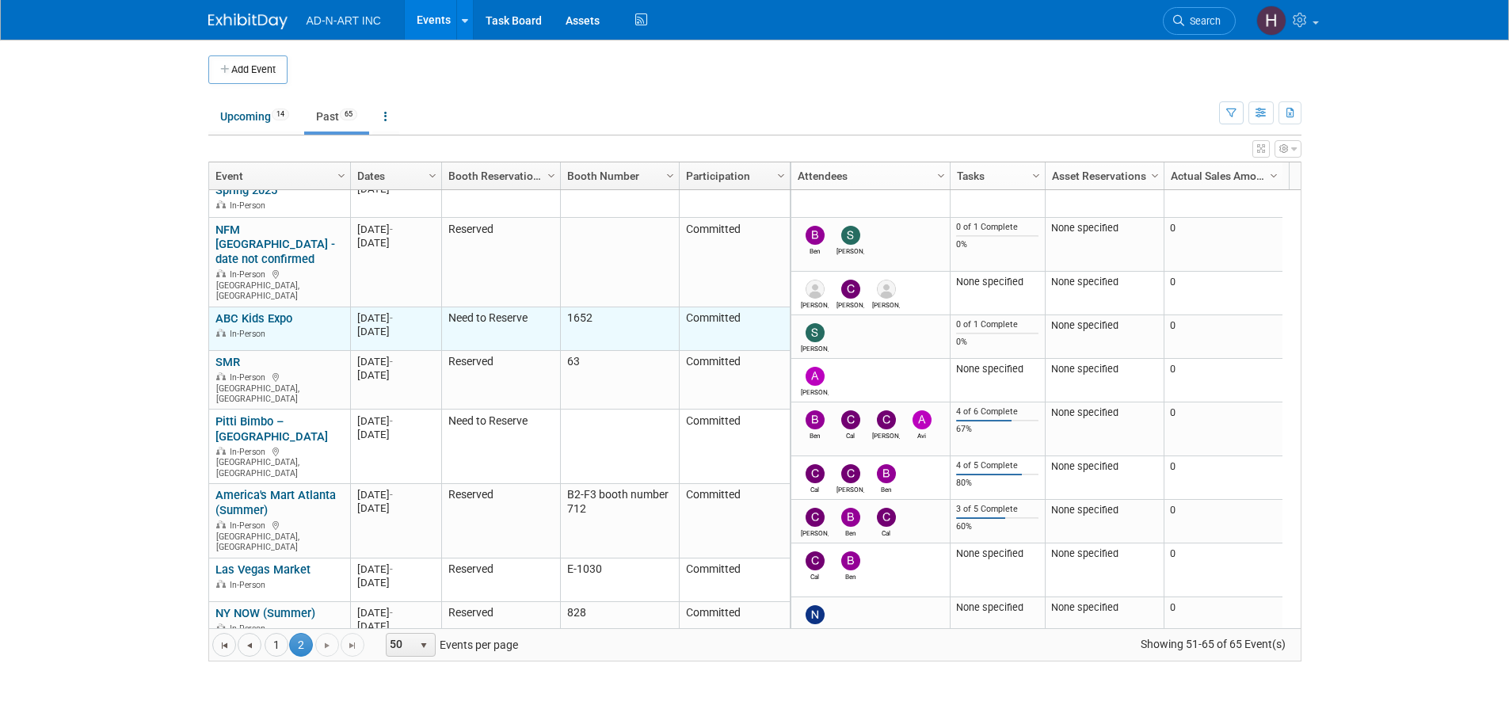
scroll to position [364, 0]
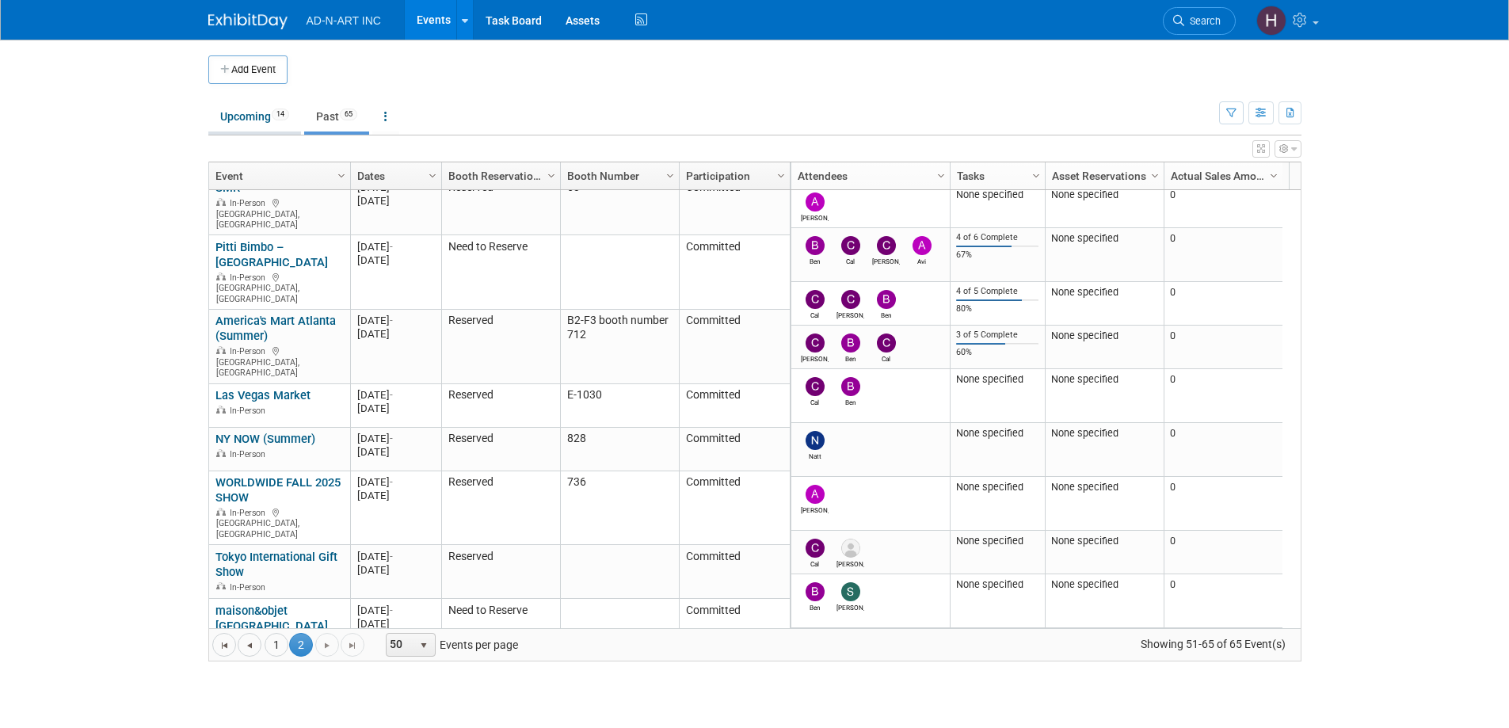
click at [255, 120] on link "Upcoming 14" at bounding box center [254, 116] width 93 height 30
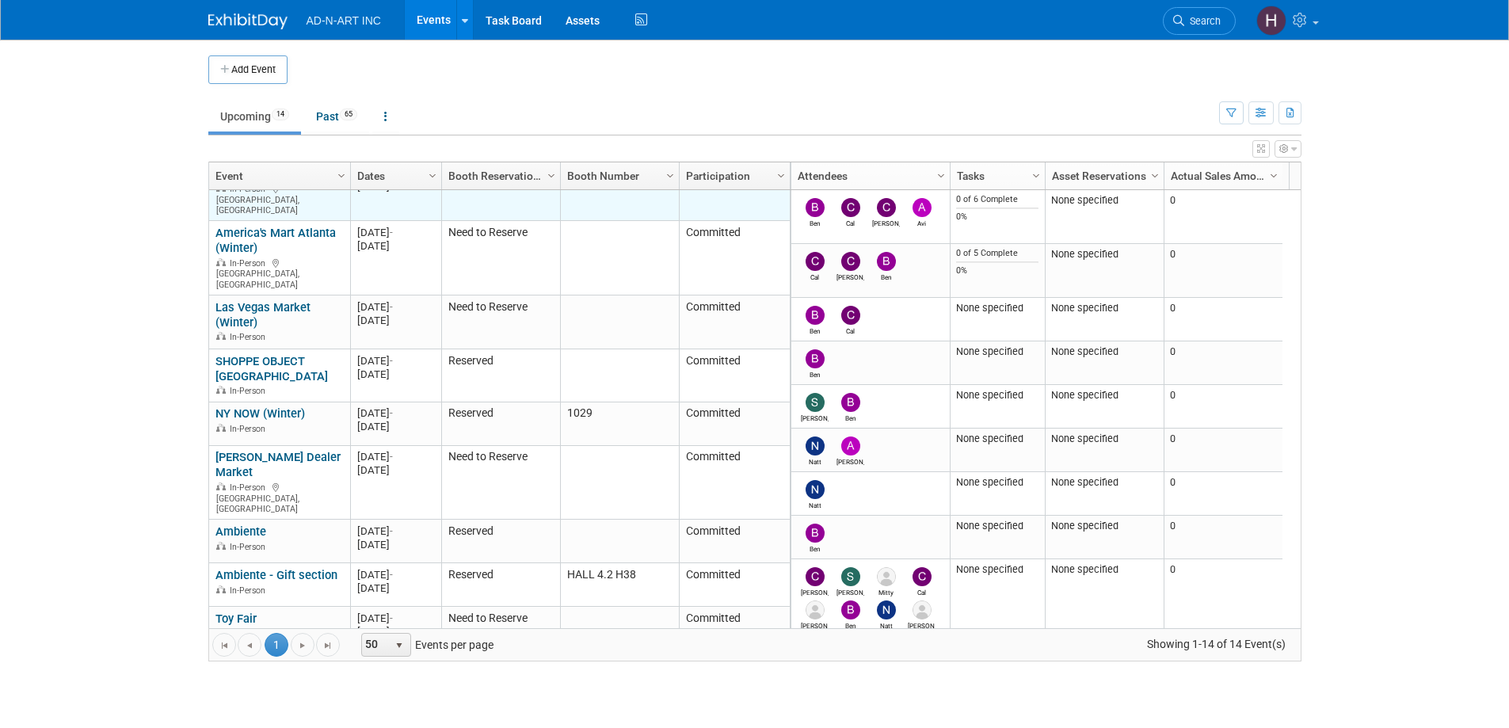
scroll to position [242, 0]
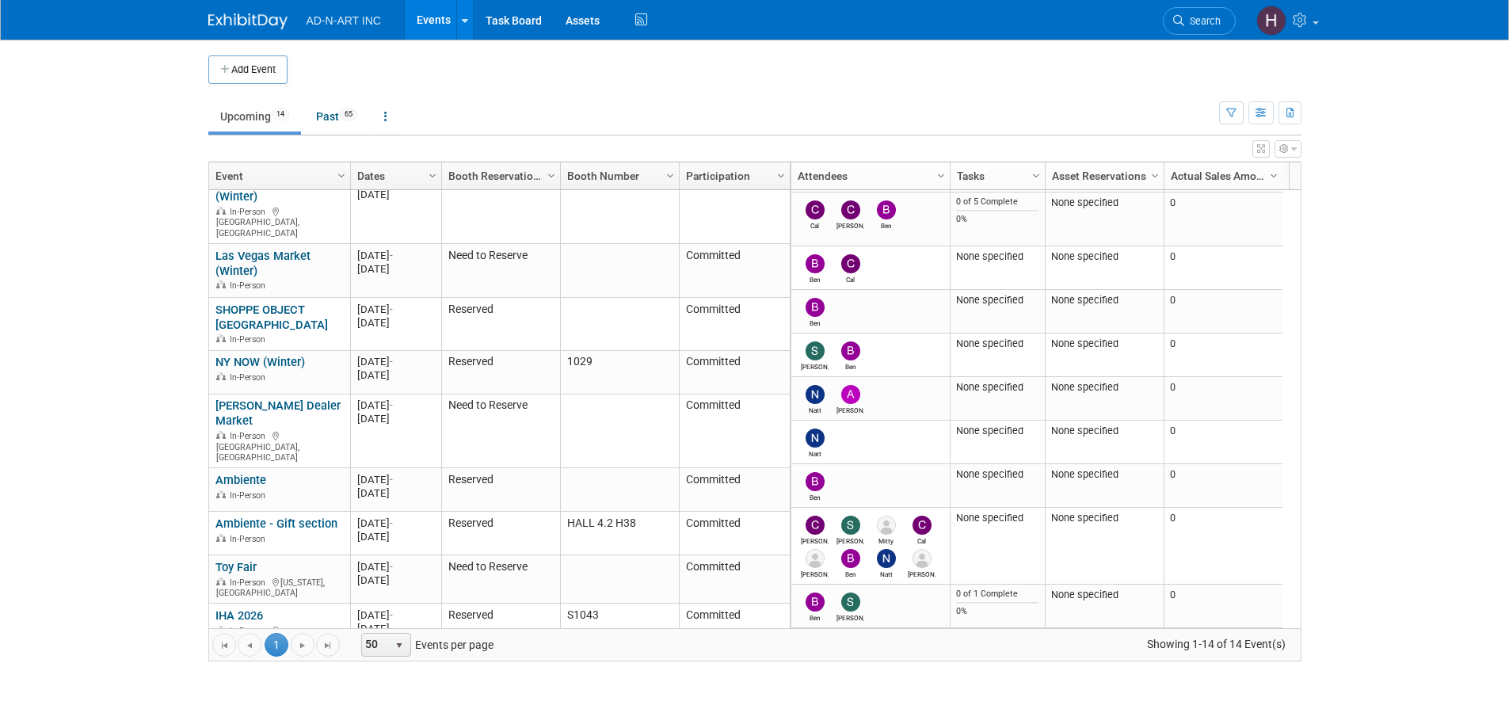
click at [242, 21] on img at bounding box center [247, 21] width 79 height 16
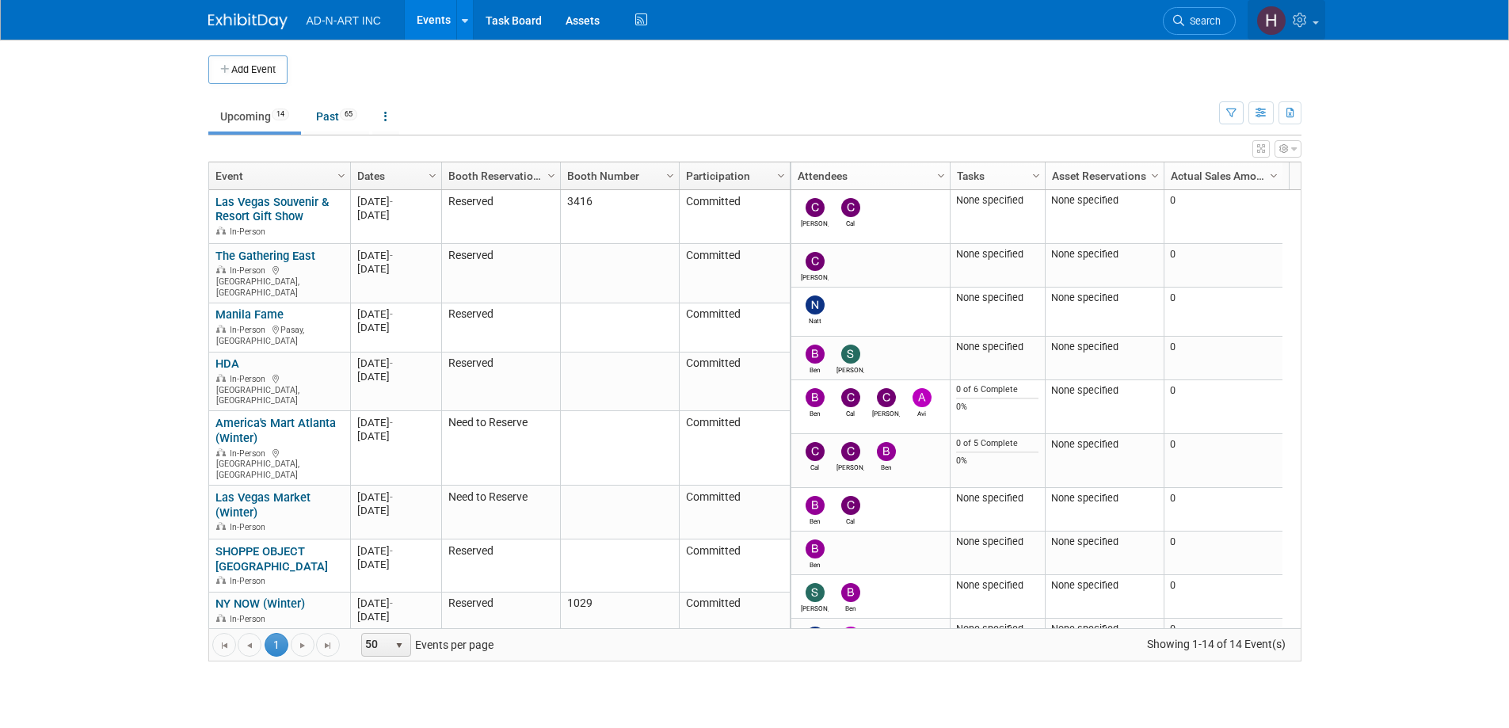
click at [1305, 15] on icon at bounding box center [1301, 20] width 18 height 14
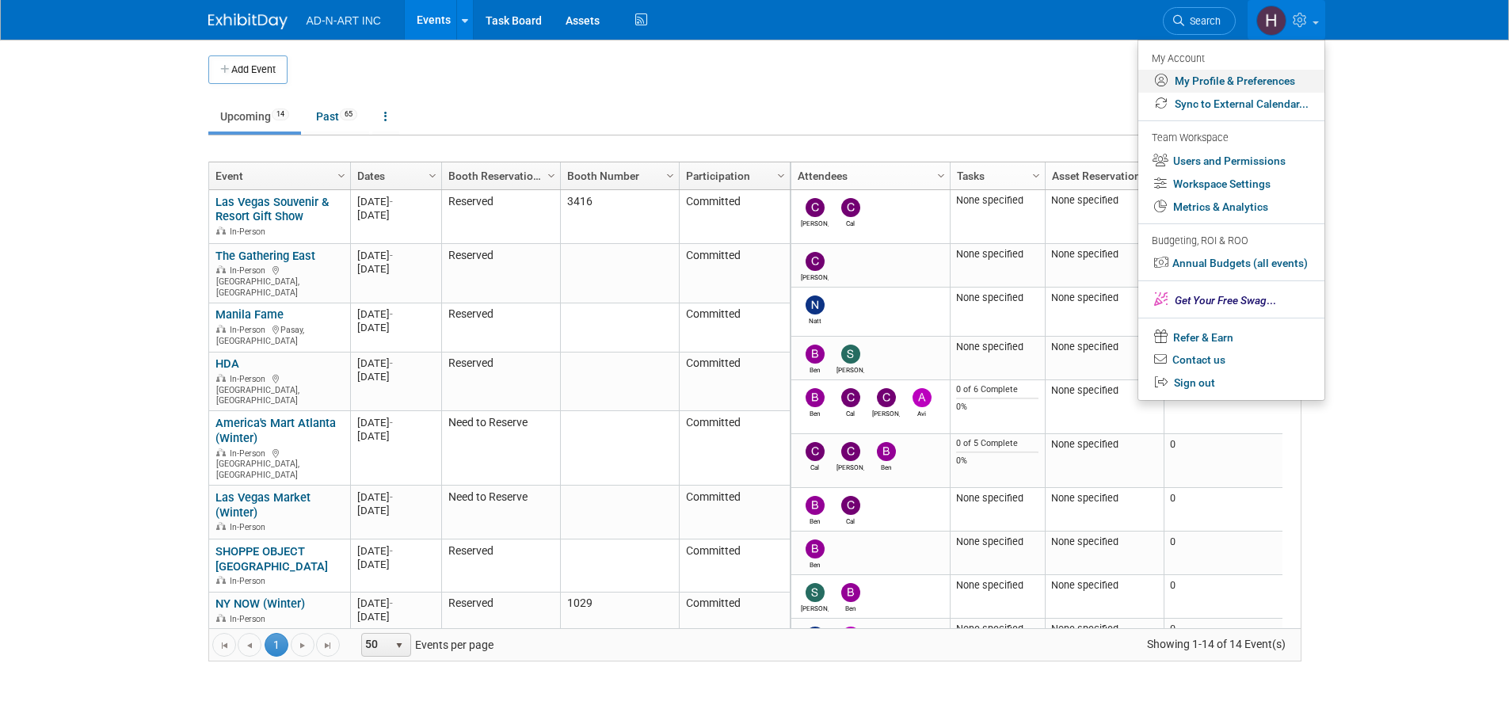
click at [1208, 75] on link "My Profile & Preferences" at bounding box center [1231, 81] width 186 height 23
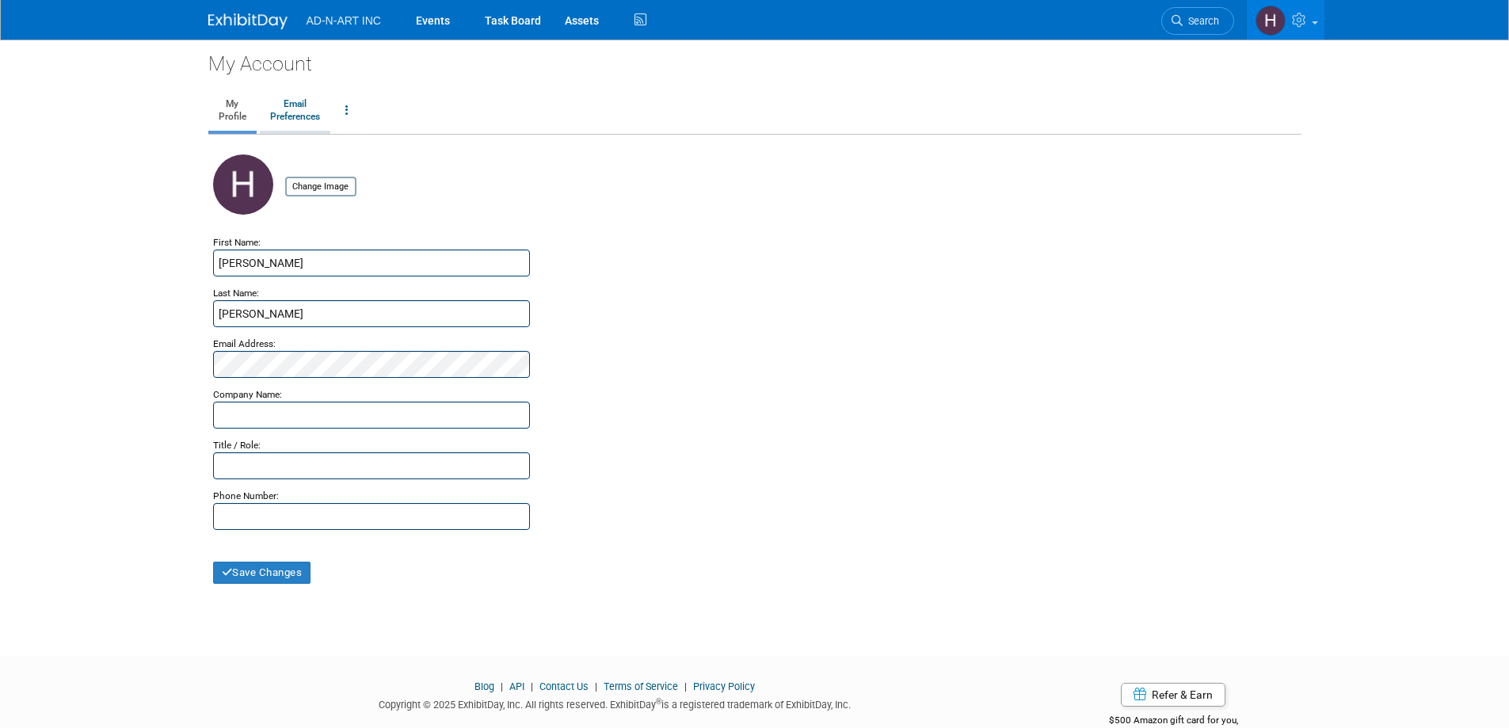
click at [299, 104] on link "Email Preferences" at bounding box center [295, 111] width 70 height 40
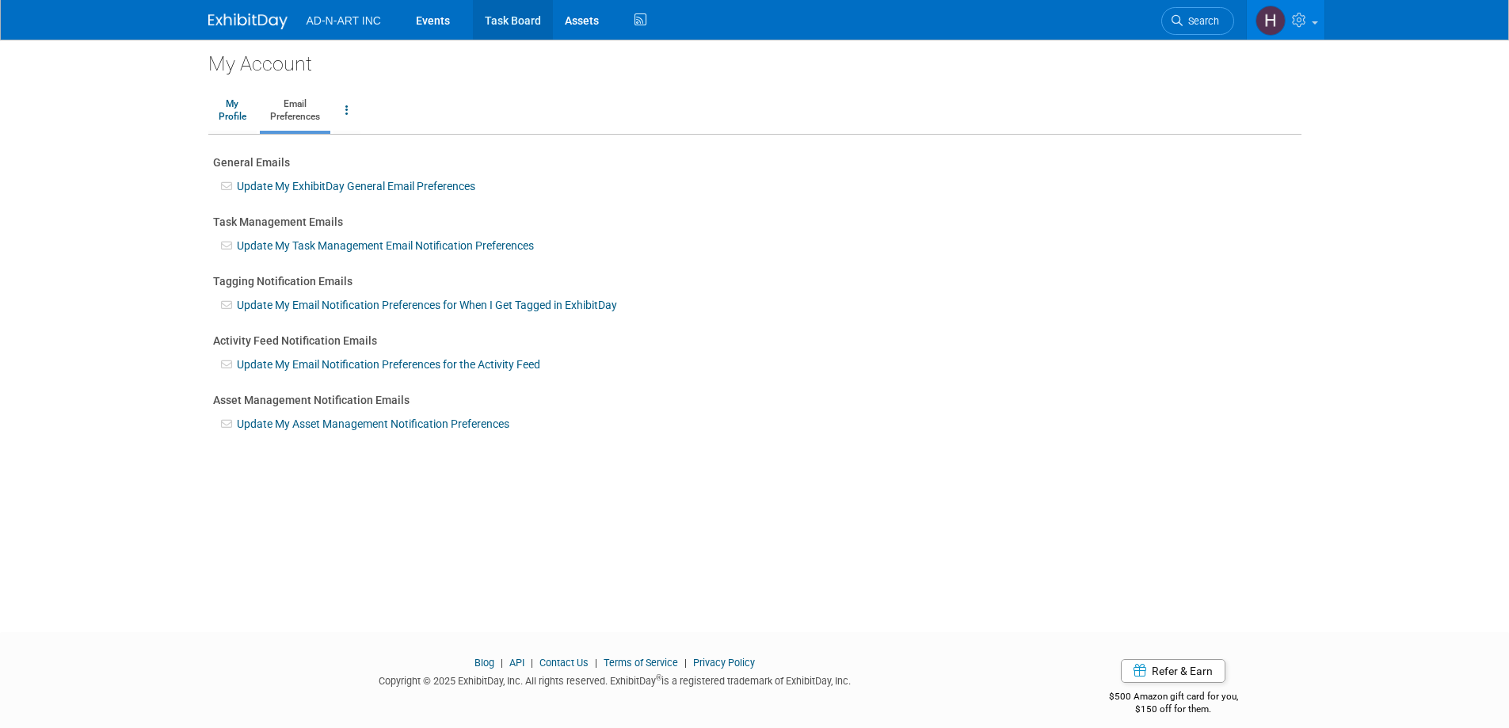
click at [494, 21] on link "Task Board" at bounding box center [513, 20] width 80 height 40
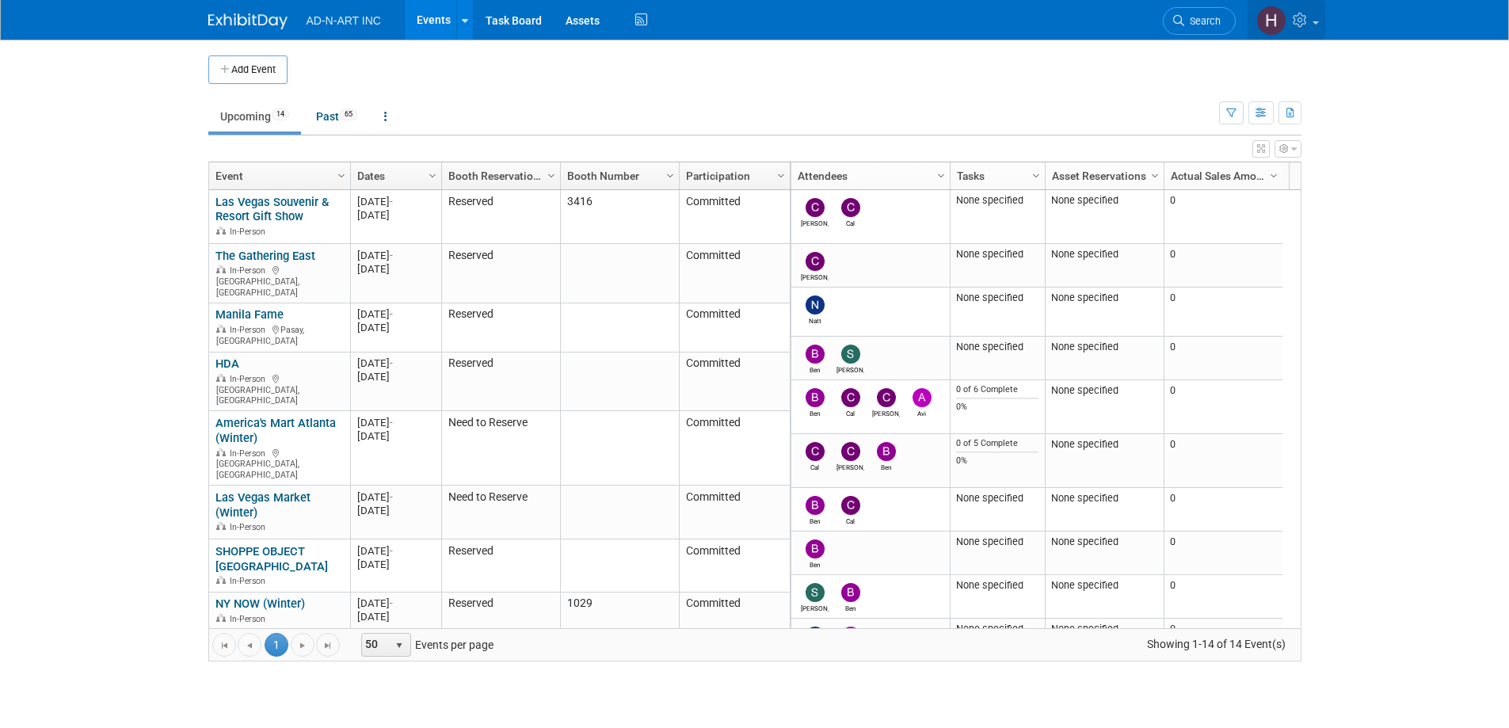
click at [1304, 21] on icon at bounding box center [1301, 20] width 18 height 14
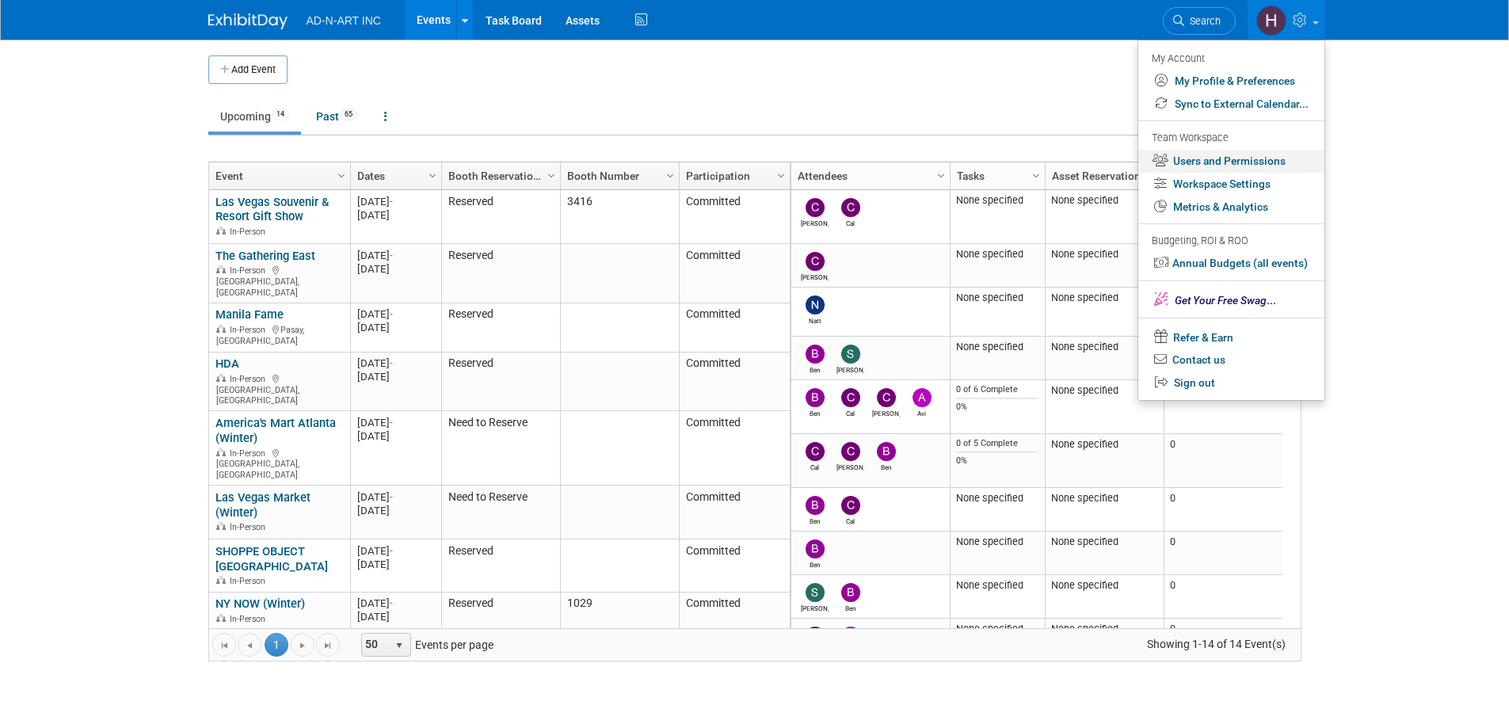
click at [1260, 158] on link "Users and Permissions" at bounding box center [1231, 161] width 186 height 23
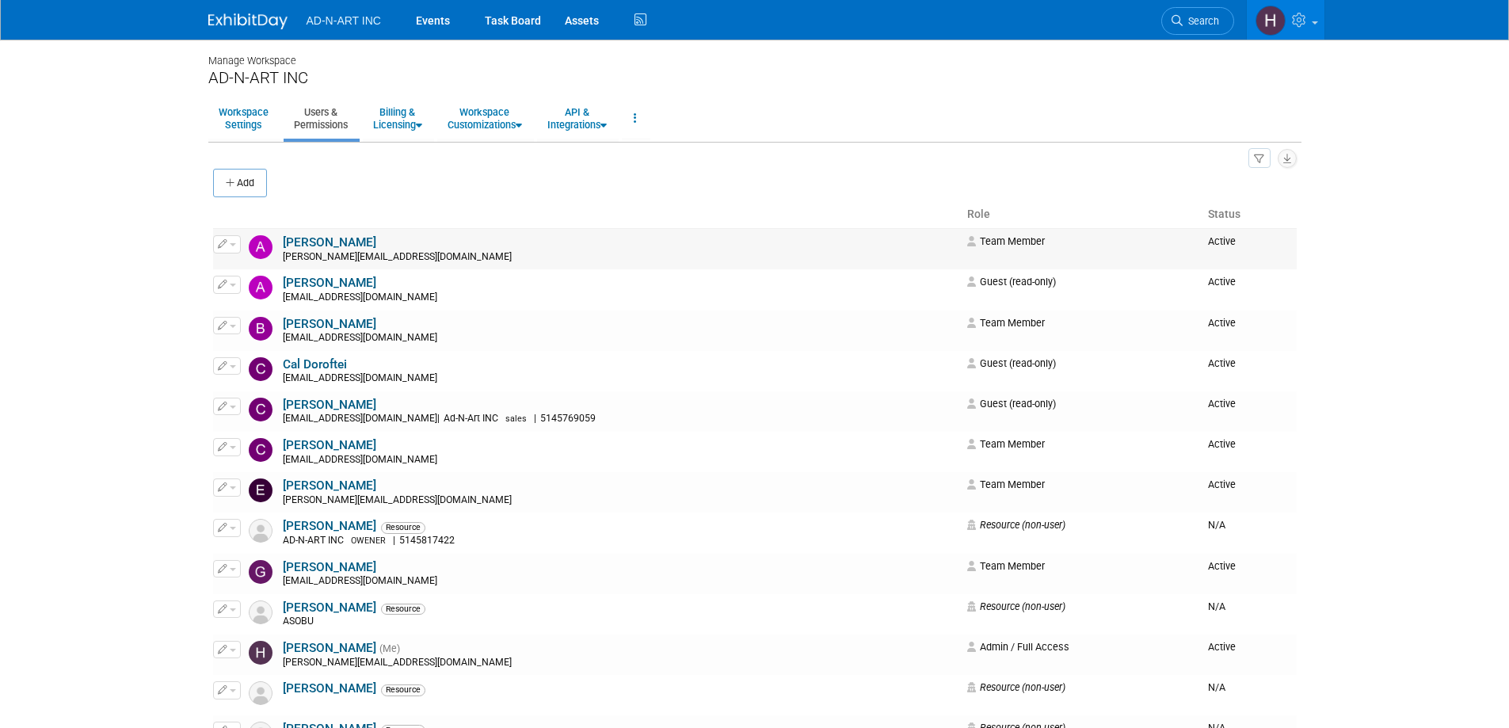
click at [223, 246] on icon "button" at bounding box center [223, 243] width 10 height 9
click at [259, 265] on link "Edit" at bounding box center [276, 270] width 125 height 22
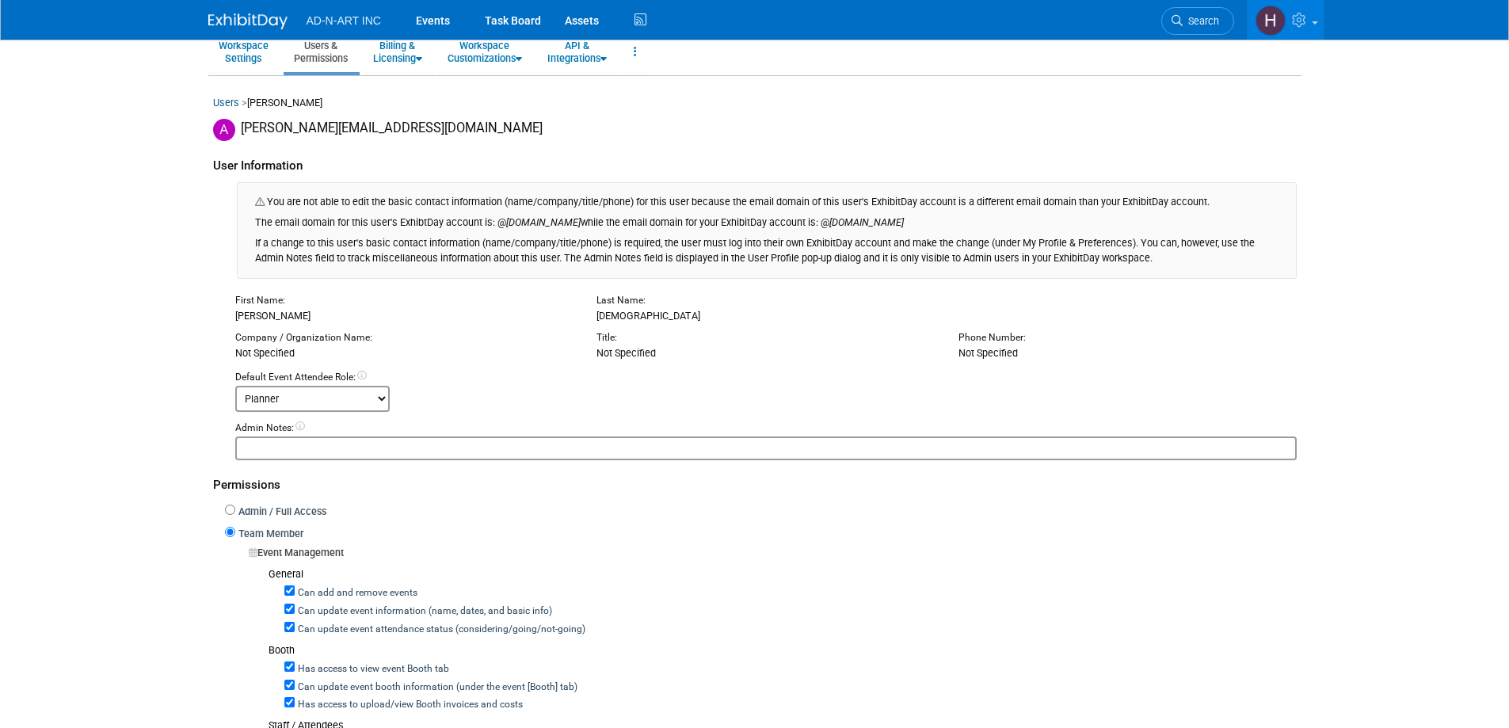
scroll to position [158, 0]
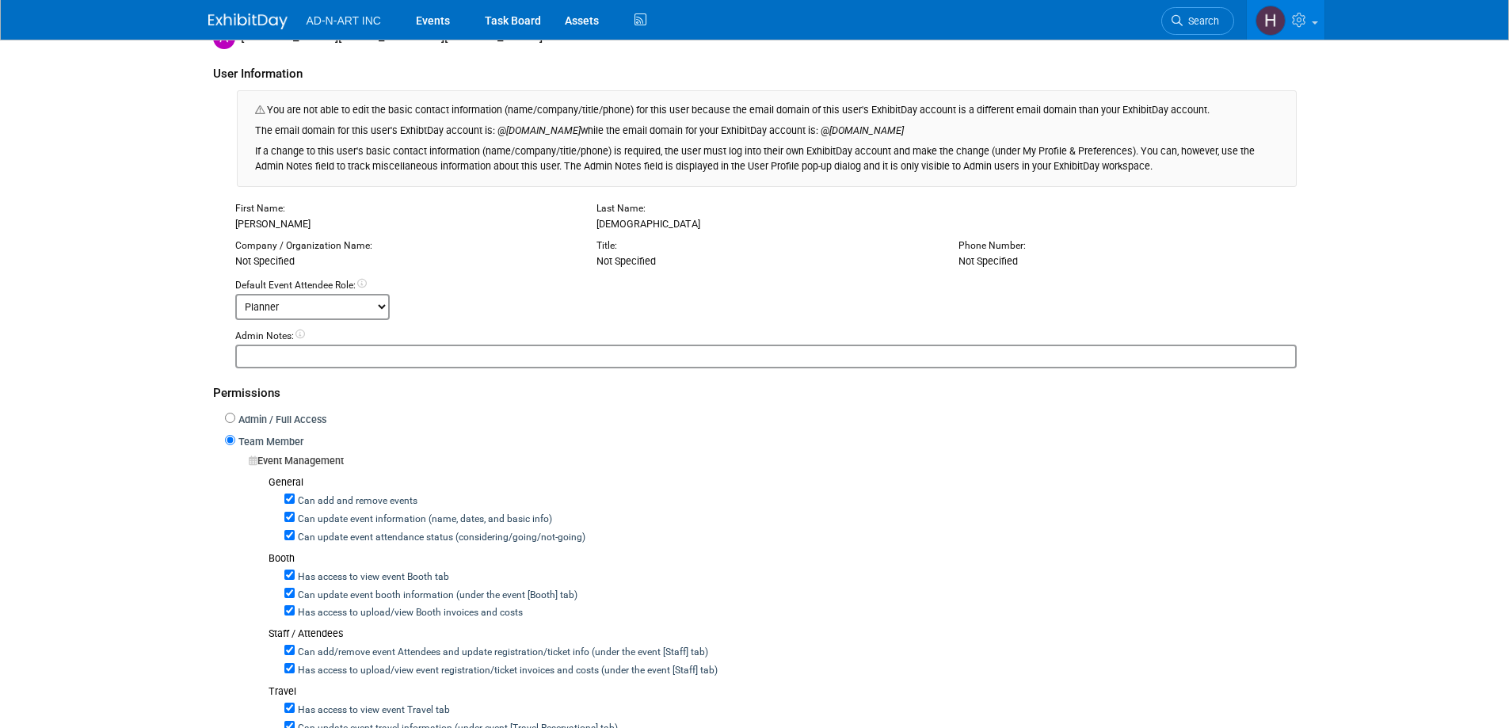
click at [310, 306] on select "-- No Default Attendee Role -- Demonstrator Host Planner Presenter Sales Repres…" at bounding box center [312, 307] width 154 height 26
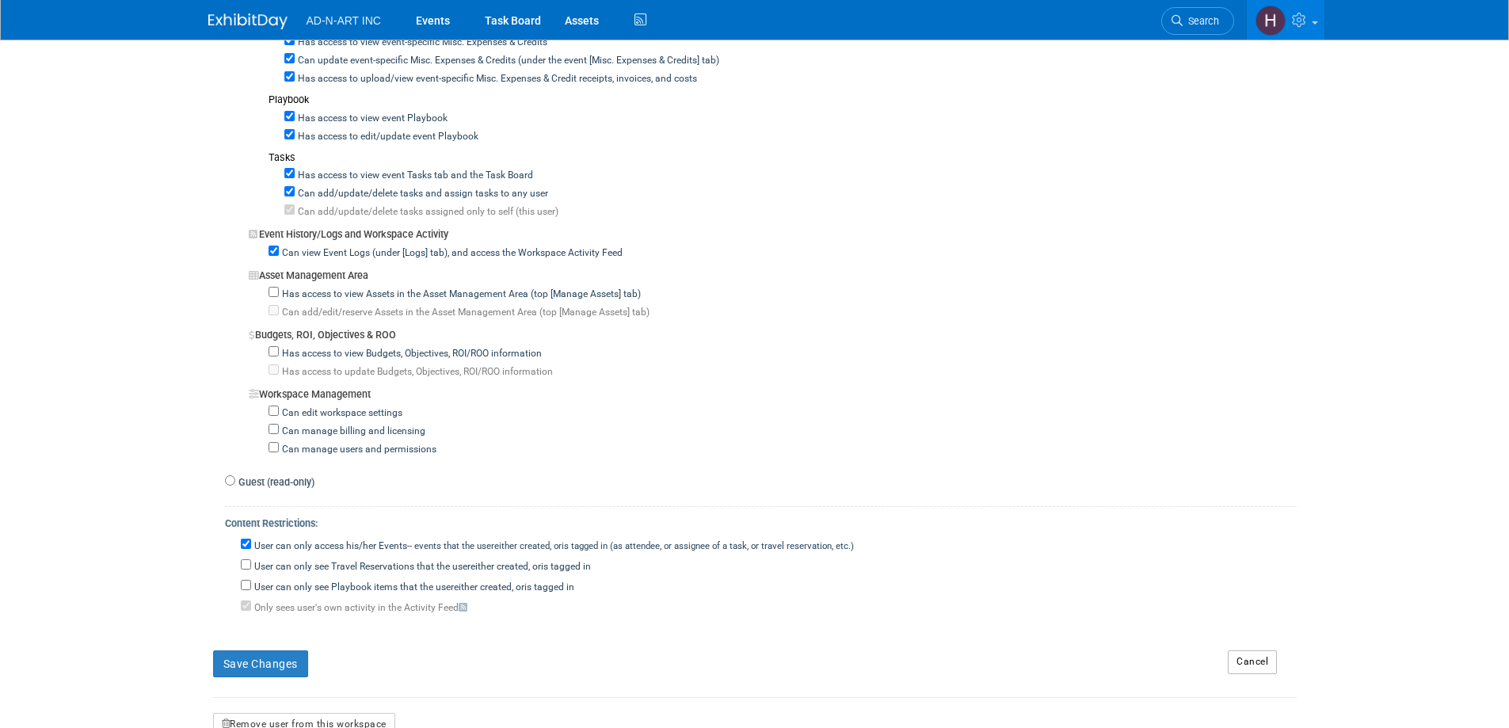
scroll to position [1188, 0]
click at [445, 352] on label "Has access to view Budgets, Objectives, ROI/ROO information" at bounding box center [410, 353] width 263 height 14
click at [279, 352] on input "Has access to view Budgets, Objectives, ROI/ROO information" at bounding box center [273, 350] width 10 height 10
checkbox input "true"
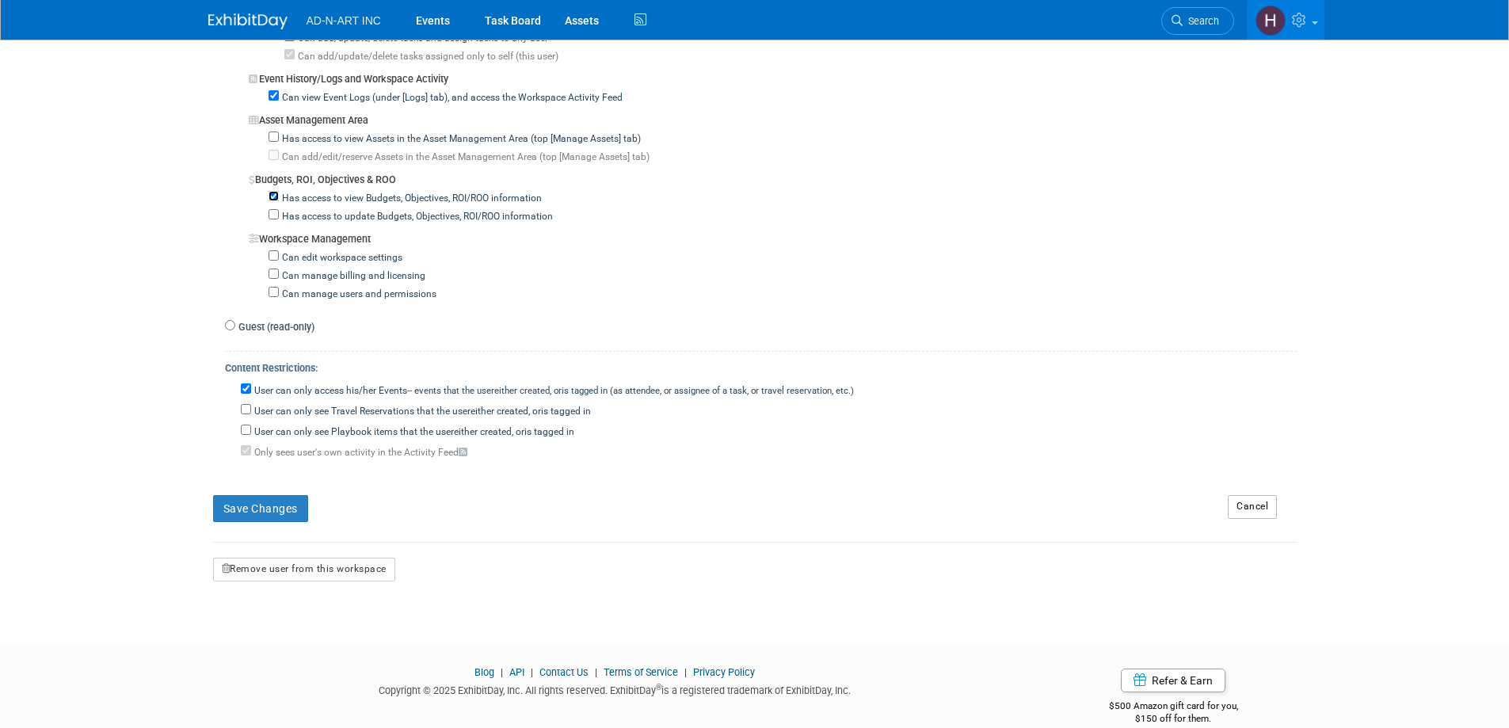
scroll to position [1346, 0]
click at [249, 497] on button "Save Changes" at bounding box center [260, 504] width 95 height 27
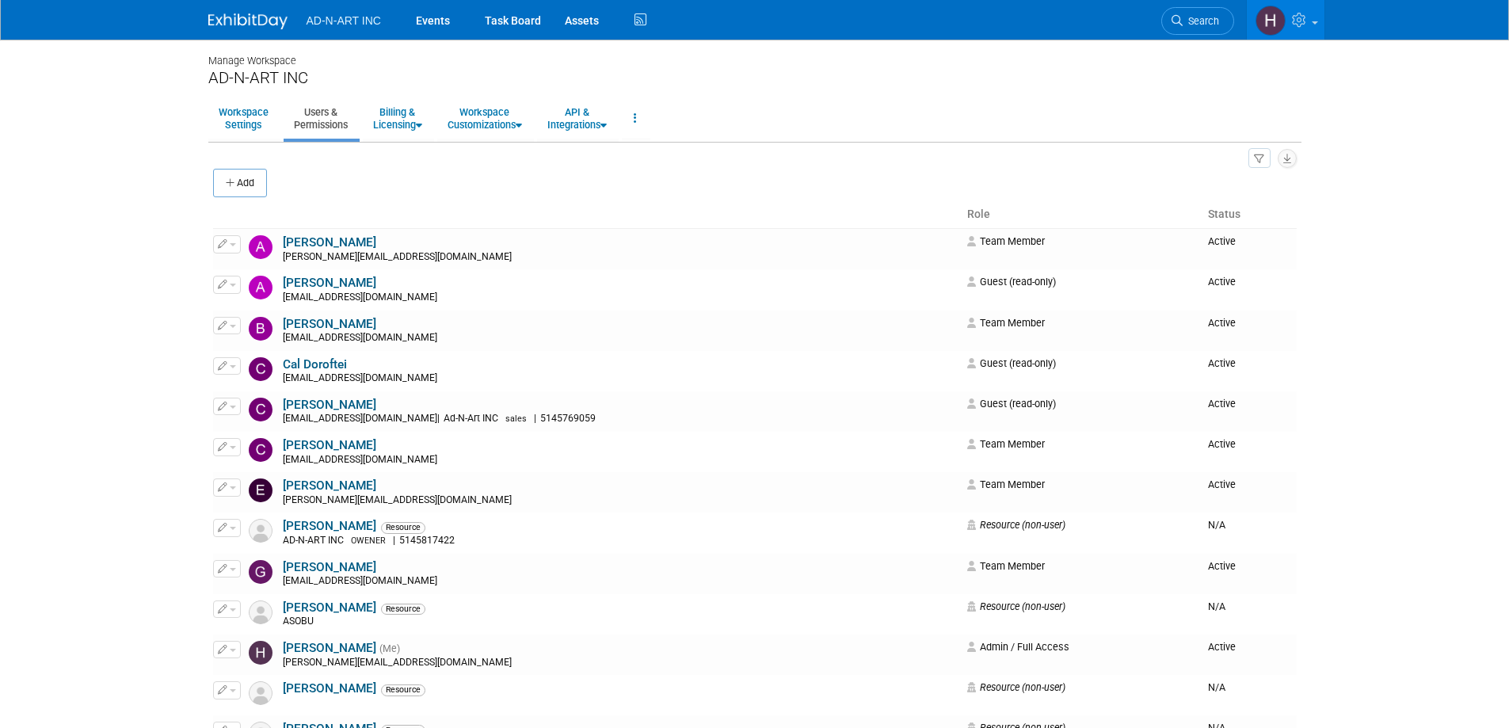
click at [230, 23] on img at bounding box center [247, 21] width 79 height 16
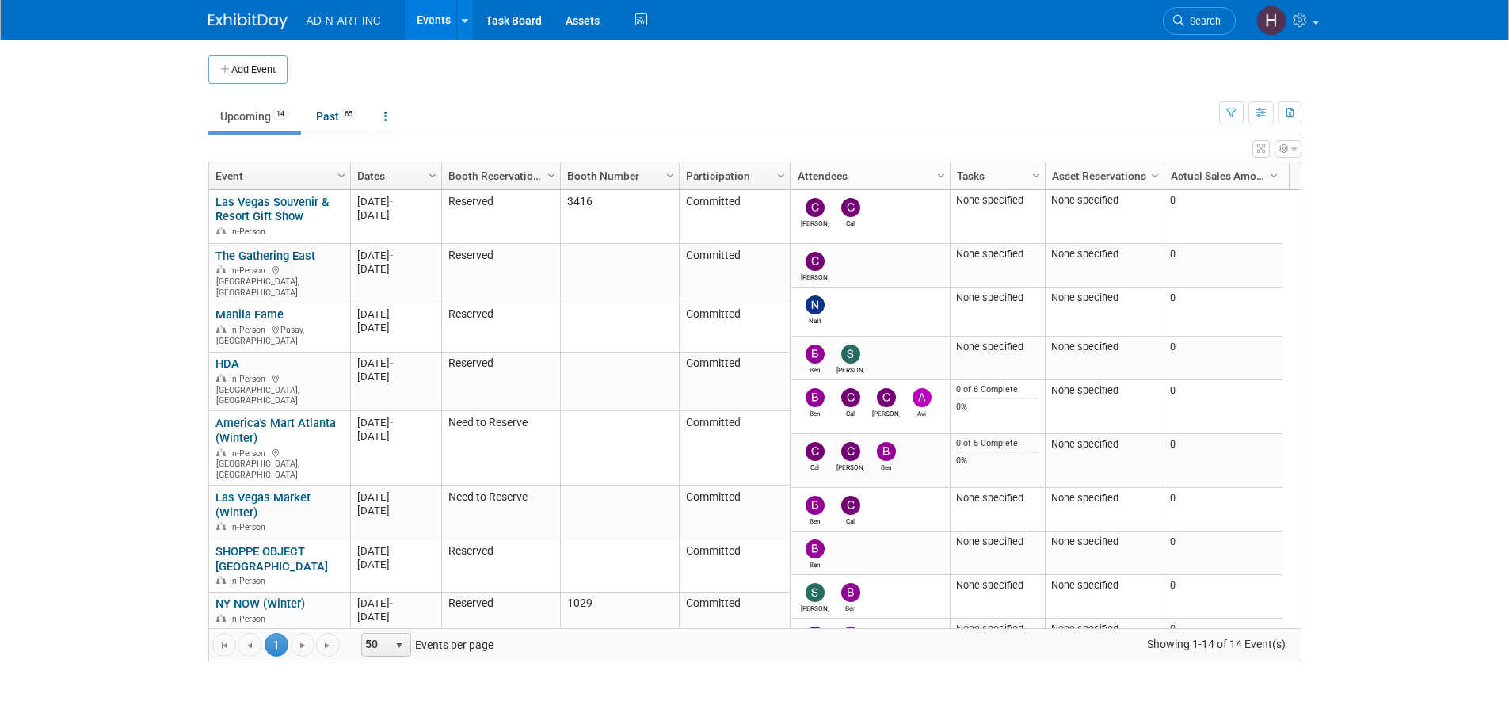
click at [335, 100] on ul "Upcoming 14 Past 65 All Events 79 Past and Upcoming Grouped Annually Events gro…" at bounding box center [713, 118] width 1011 height 36
click at [332, 112] on link "Past 65" at bounding box center [336, 116] width 65 height 30
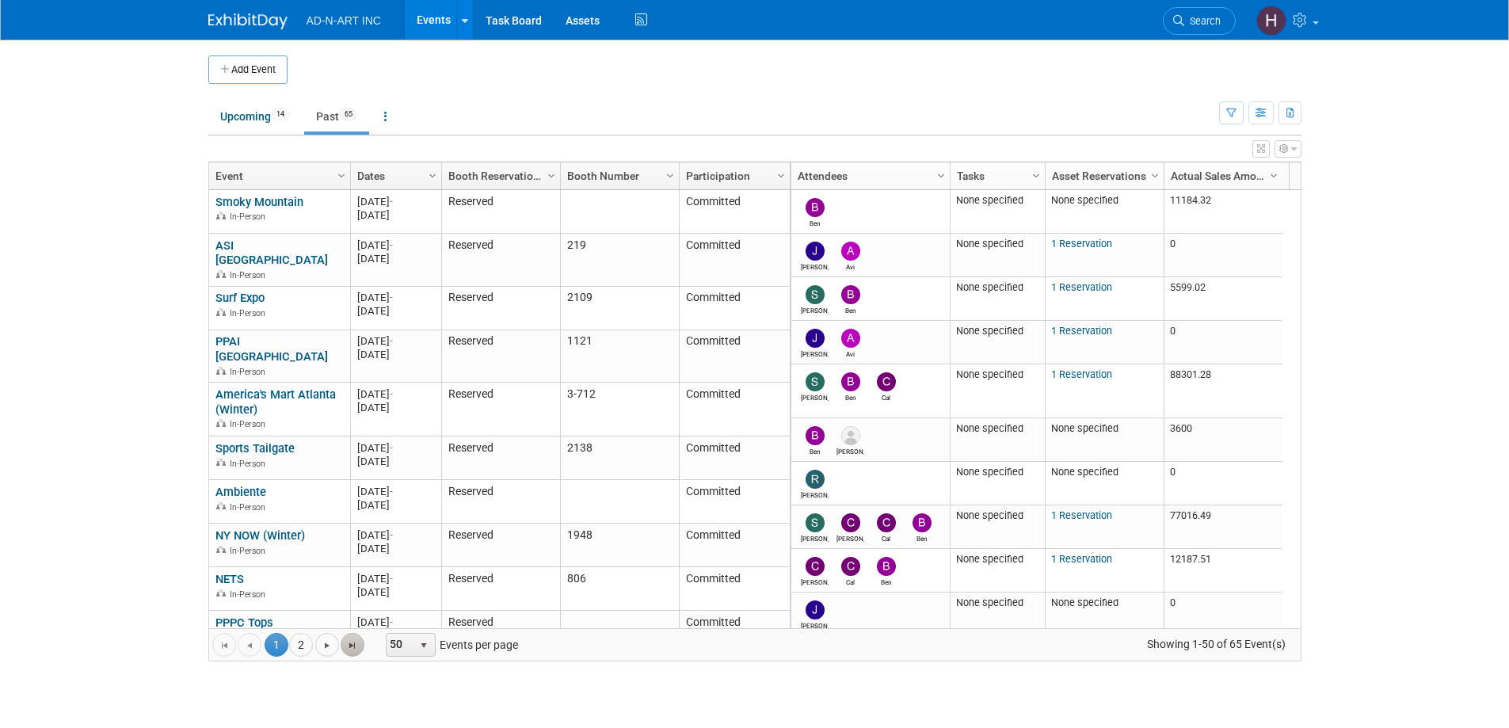
click at [352, 639] on span "Go to the last page" at bounding box center [352, 645] width 13 height 13
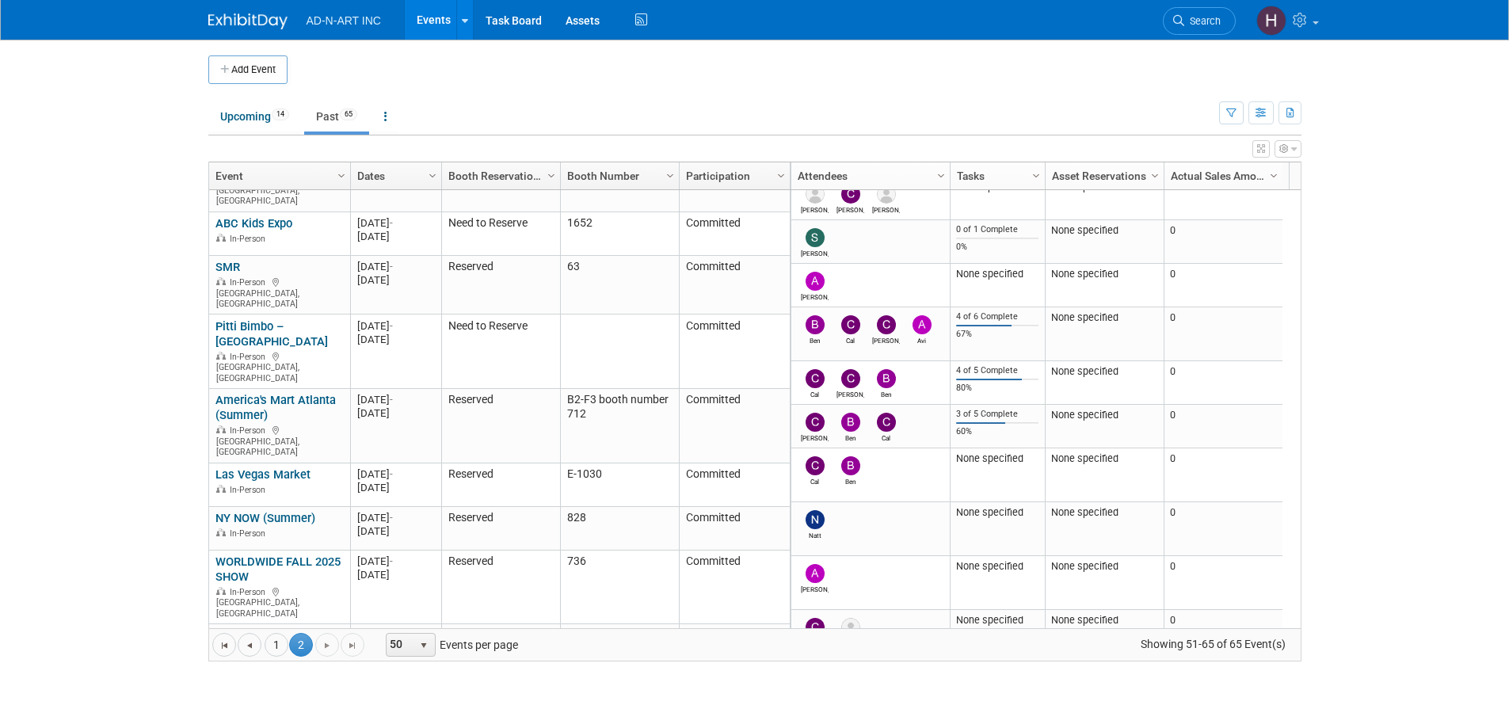
scroll to position [364, 0]
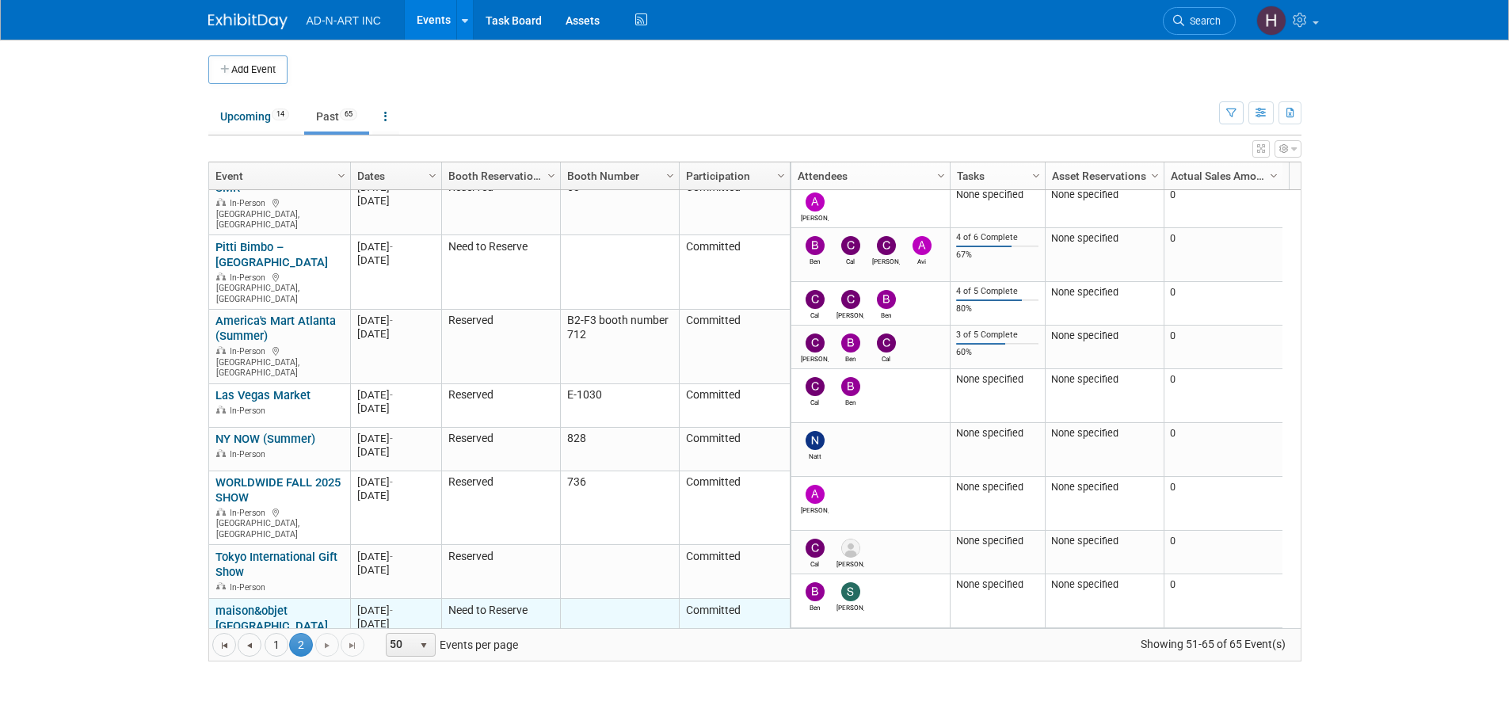
click at [253, 603] on link "maison&objet [GEOGRAPHIC_DATA] (Summer) 2025" at bounding box center [271, 625] width 112 height 44
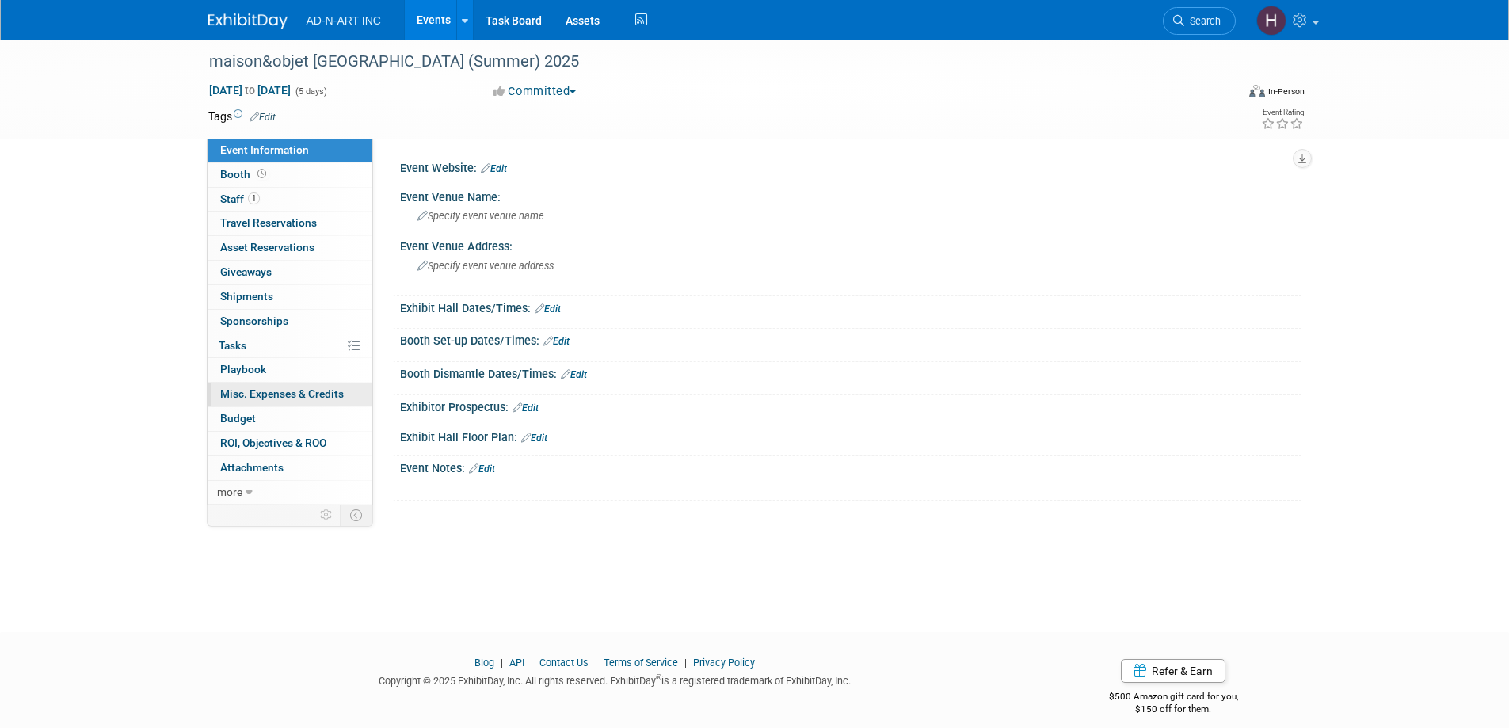
click at [255, 395] on span "Misc. Expenses & Credits 0" at bounding box center [282, 393] width 124 height 13
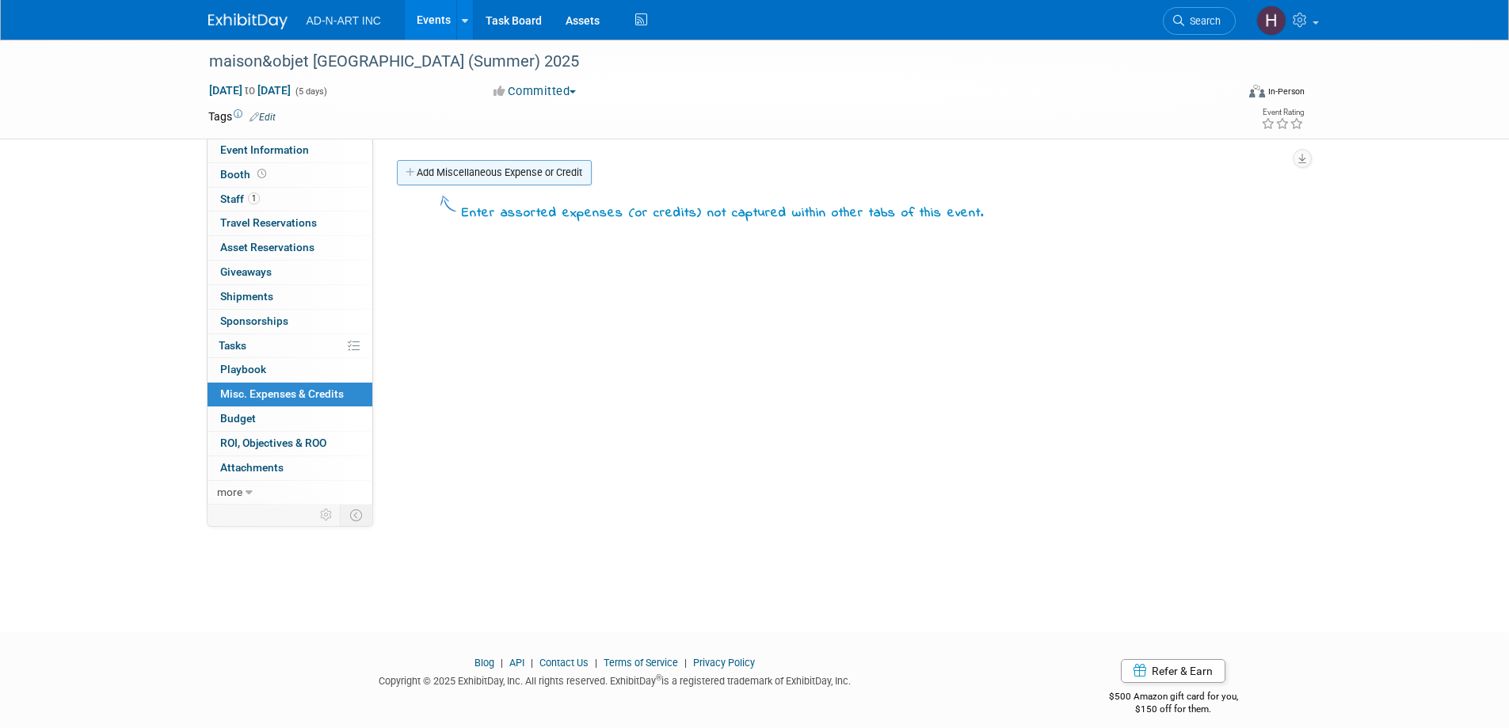
click at [444, 169] on link "Add Miscellaneous Expense or Credit" at bounding box center [494, 172] width 195 height 25
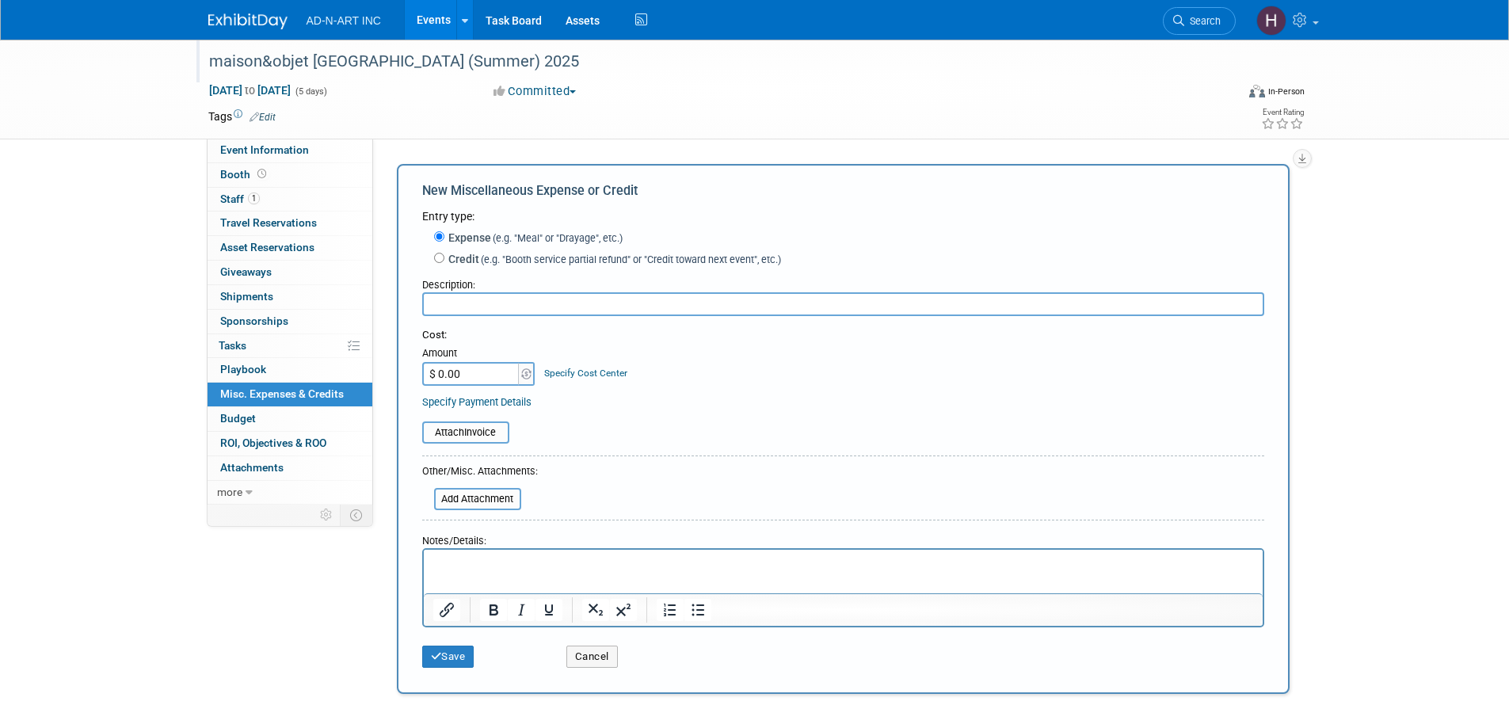
click at [287, 65] on div "maison&objet [GEOGRAPHIC_DATA] (Summer) 2025" at bounding box center [708, 62] width 1008 height 29
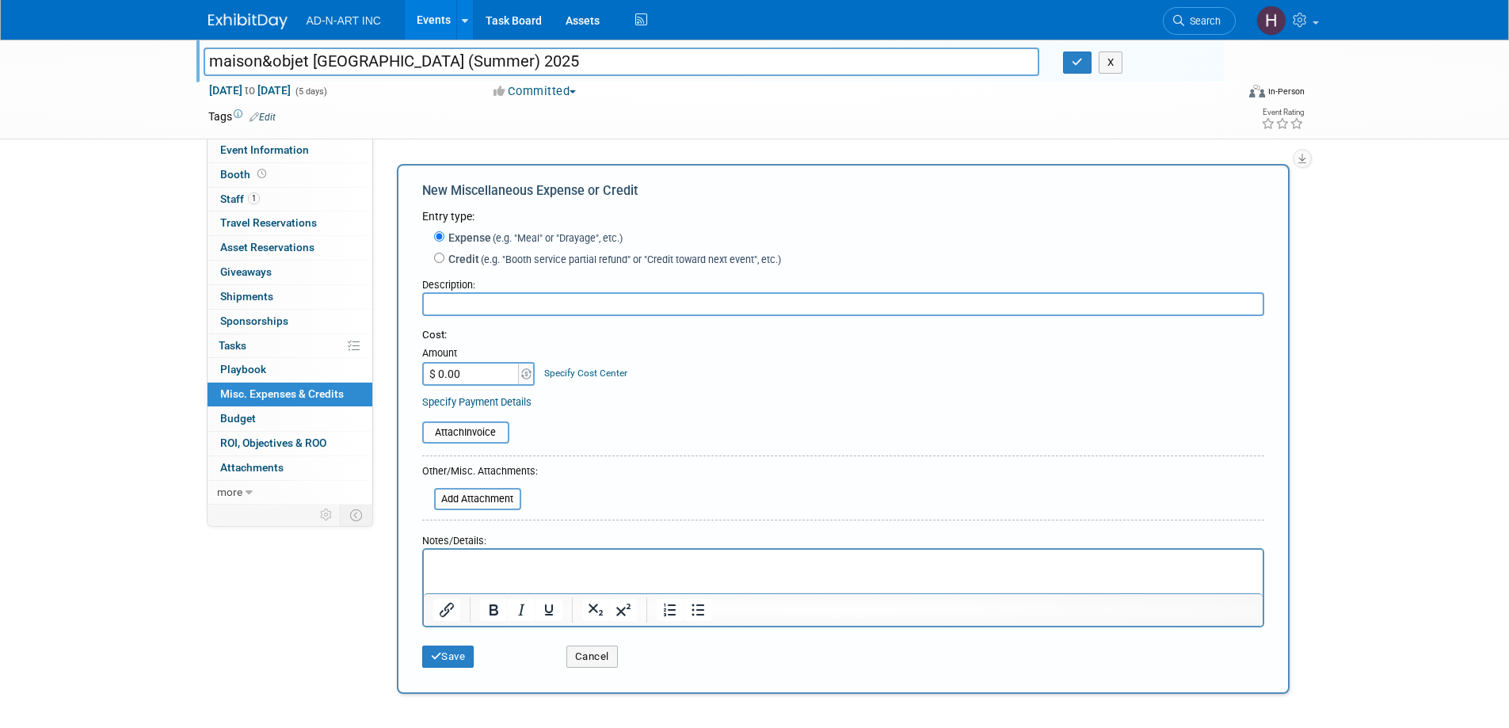
click at [1410, 234] on div "maison&objet [GEOGRAPHIC_DATA] (Summer) 2025 maison&objet [GEOGRAPHIC_DATA] (Su…" at bounding box center [754, 385] width 1509 height 691
click at [254, 17] on img at bounding box center [247, 21] width 79 height 16
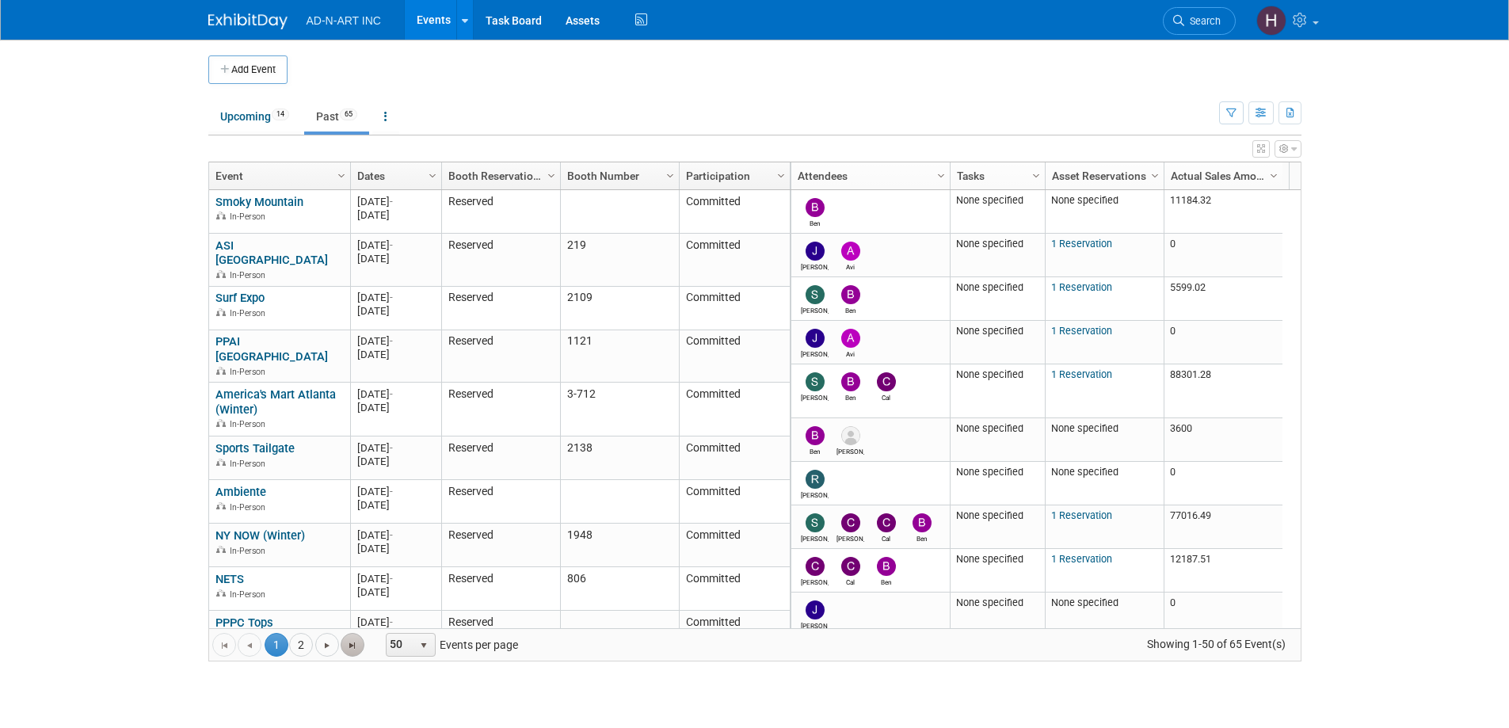
click at [350, 650] on span "Go to the last page" at bounding box center [352, 645] width 13 height 13
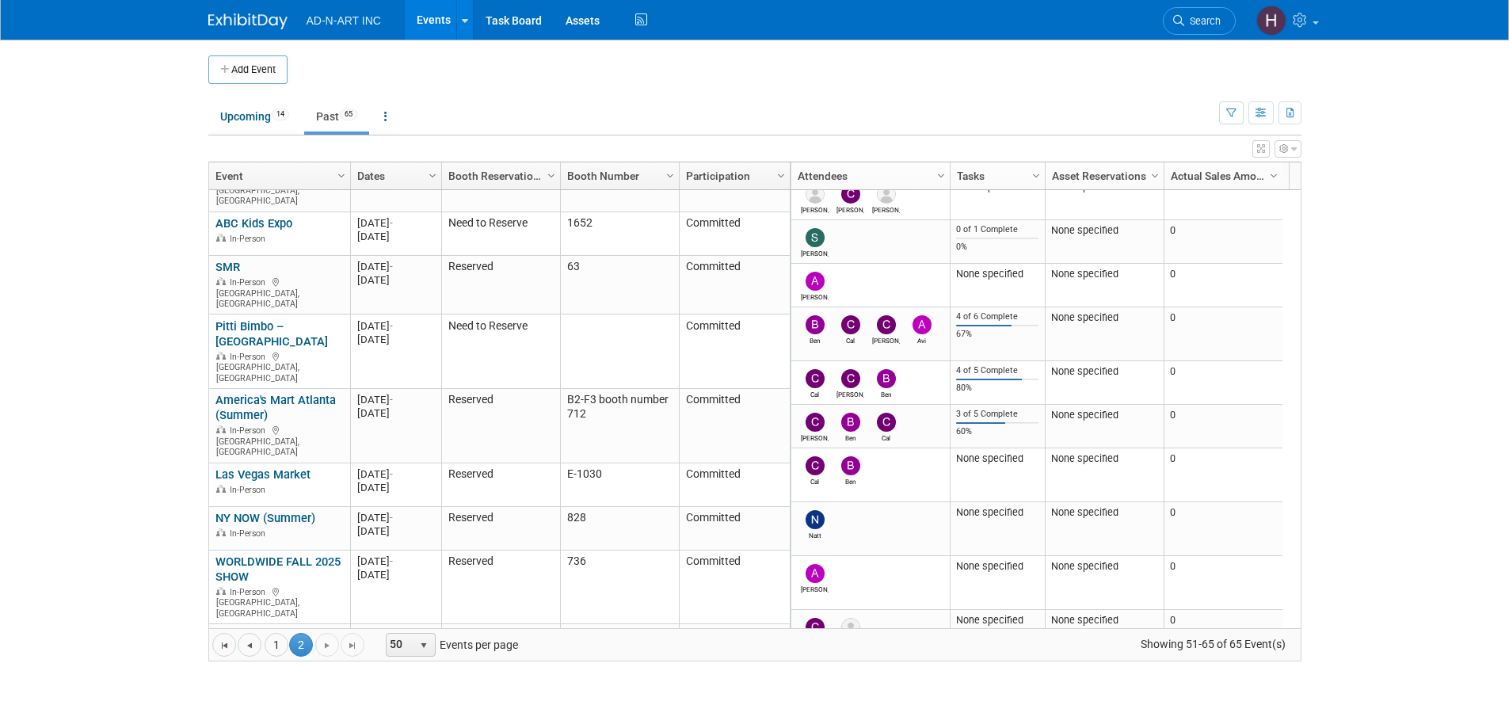
scroll to position [364, 0]
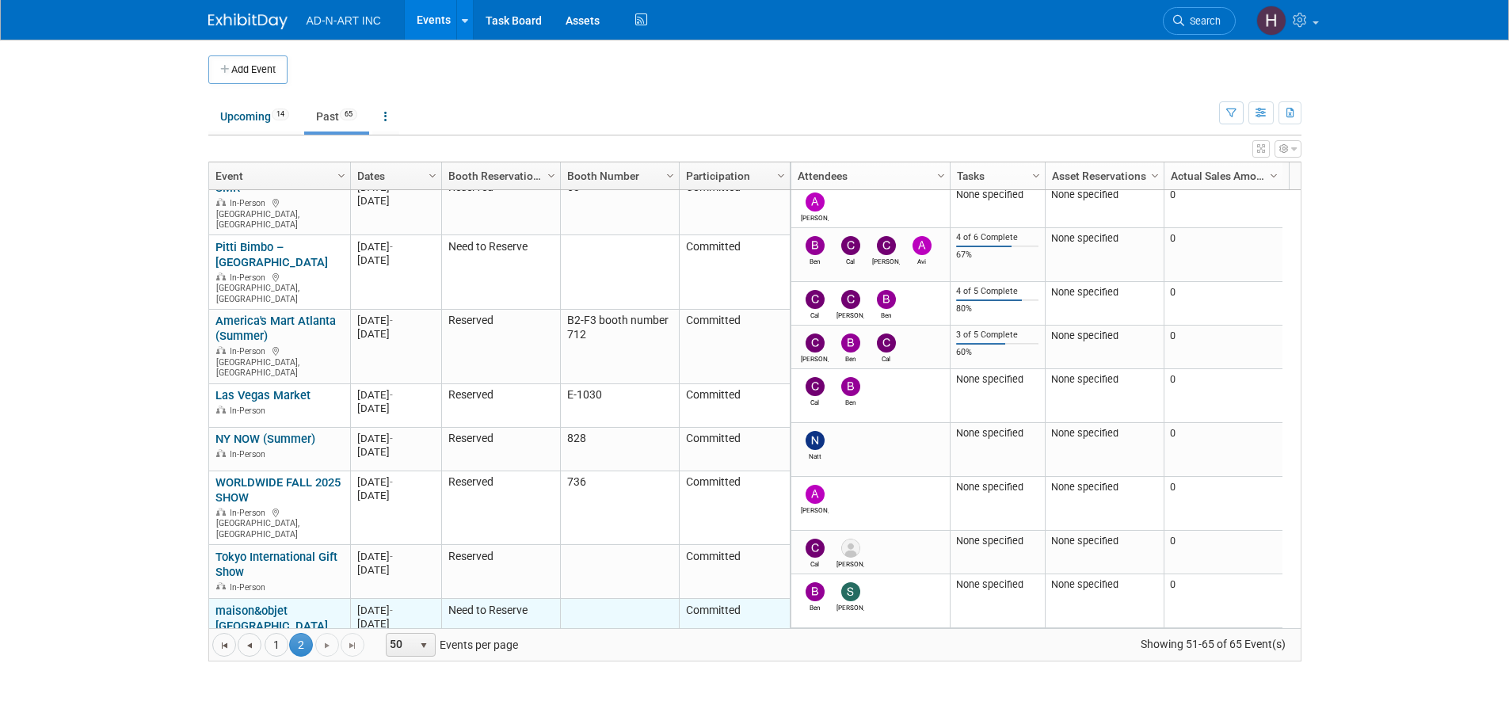
click at [257, 603] on link "maison&objet [GEOGRAPHIC_DATA] (Summer) 2025" at bounding box center [271, 625] width 112 height 44
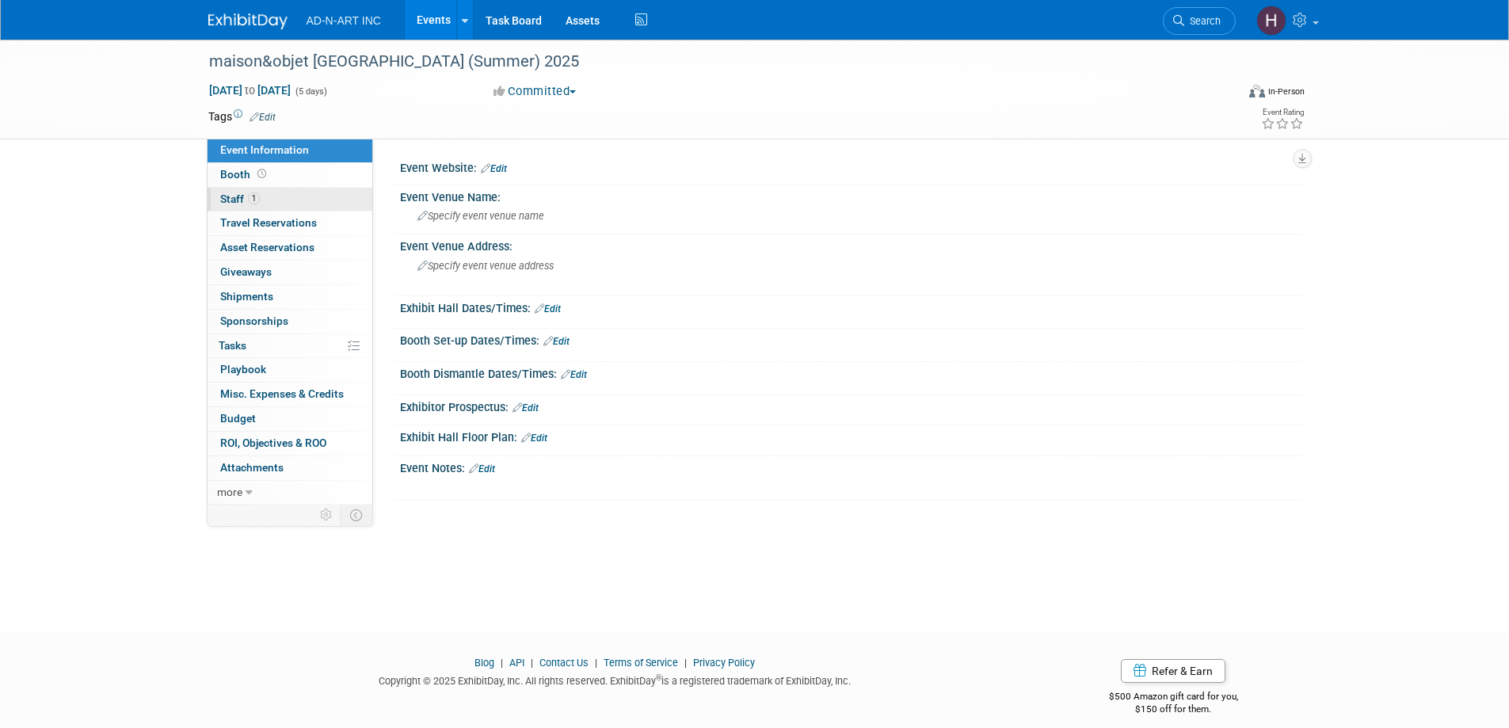
click at [229, 204] on span "Staff 1" at bounding box center [240, 198] width 40 height 13
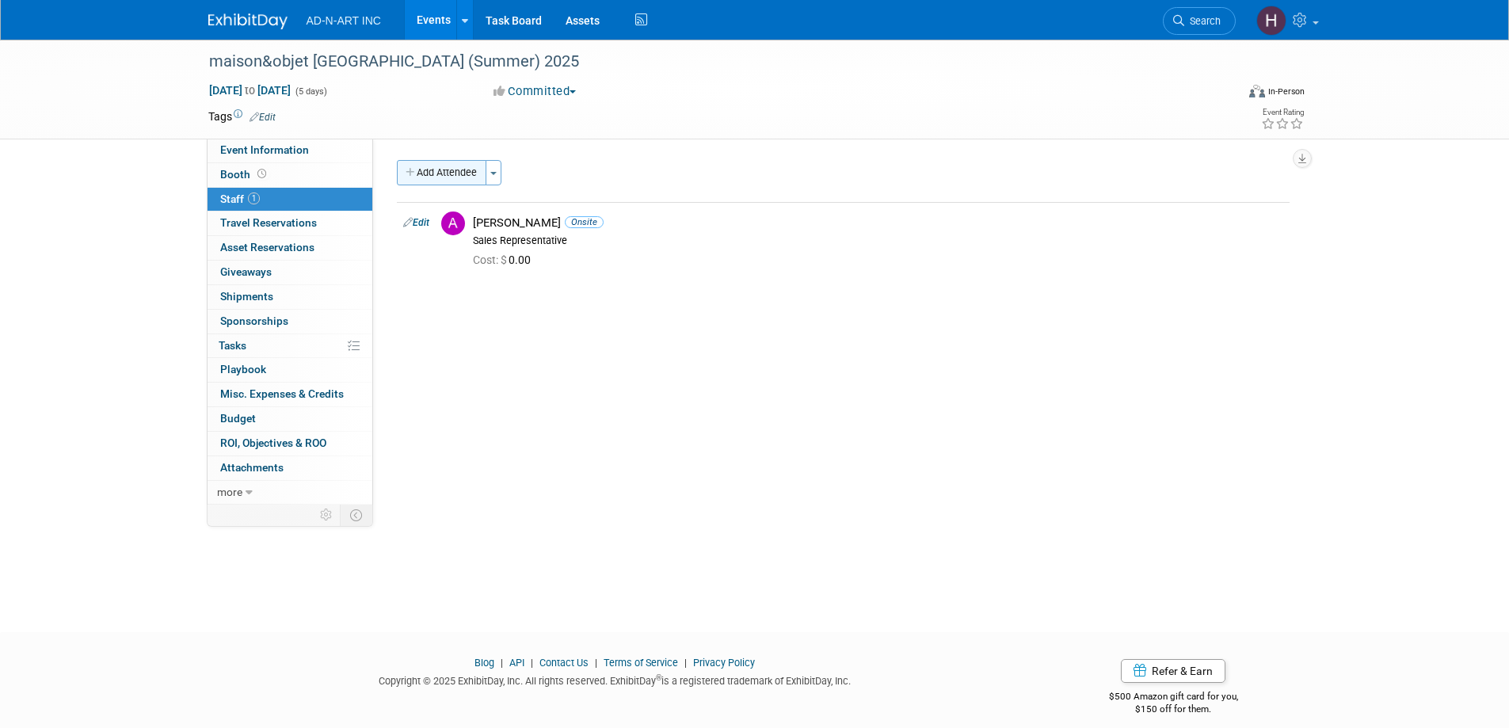
click at [451, 171] on button "Add Attendee" at bounding box center [441, 172] width 89 height 25
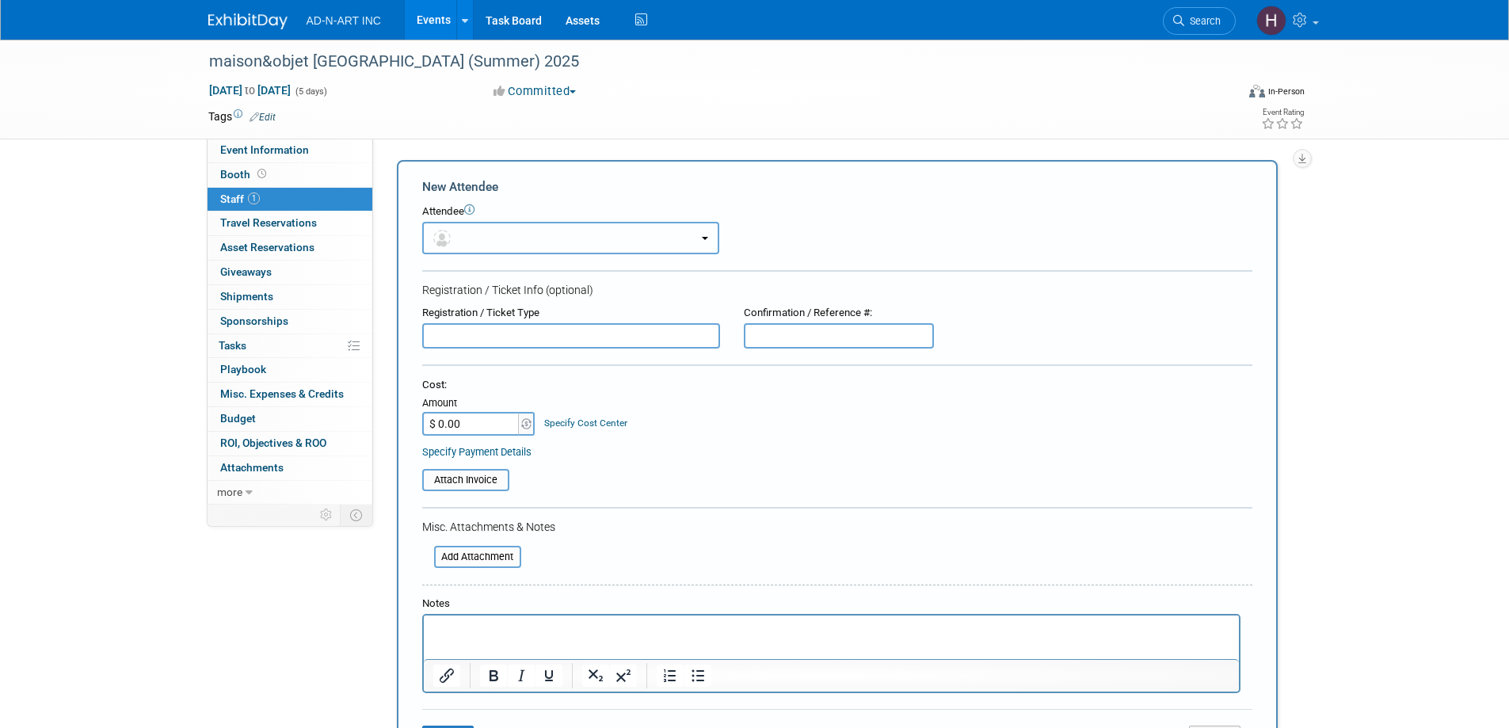
click at [486, 238] on button "button" at bounding box center [570, 238] width 297 height 32
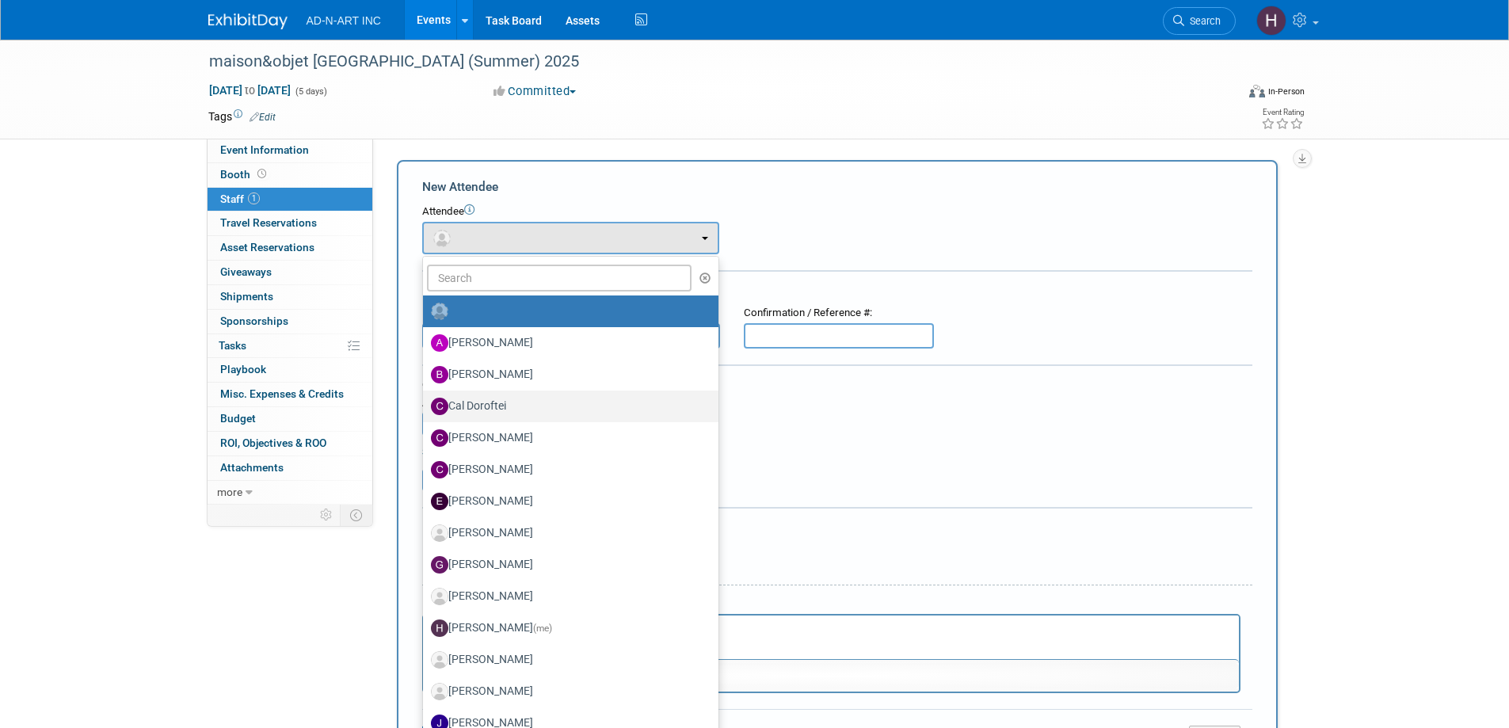
click at [503, 409] on label "Cal Doroftei" at bounding box center [567, 406] width 272 height 25
click at [425, 409] on input "Cal Doroftei" at bounding box center [420, 404] width 10 height 10
select select "55d5603a-d131-4261-ac8c-7c648fbca29a"
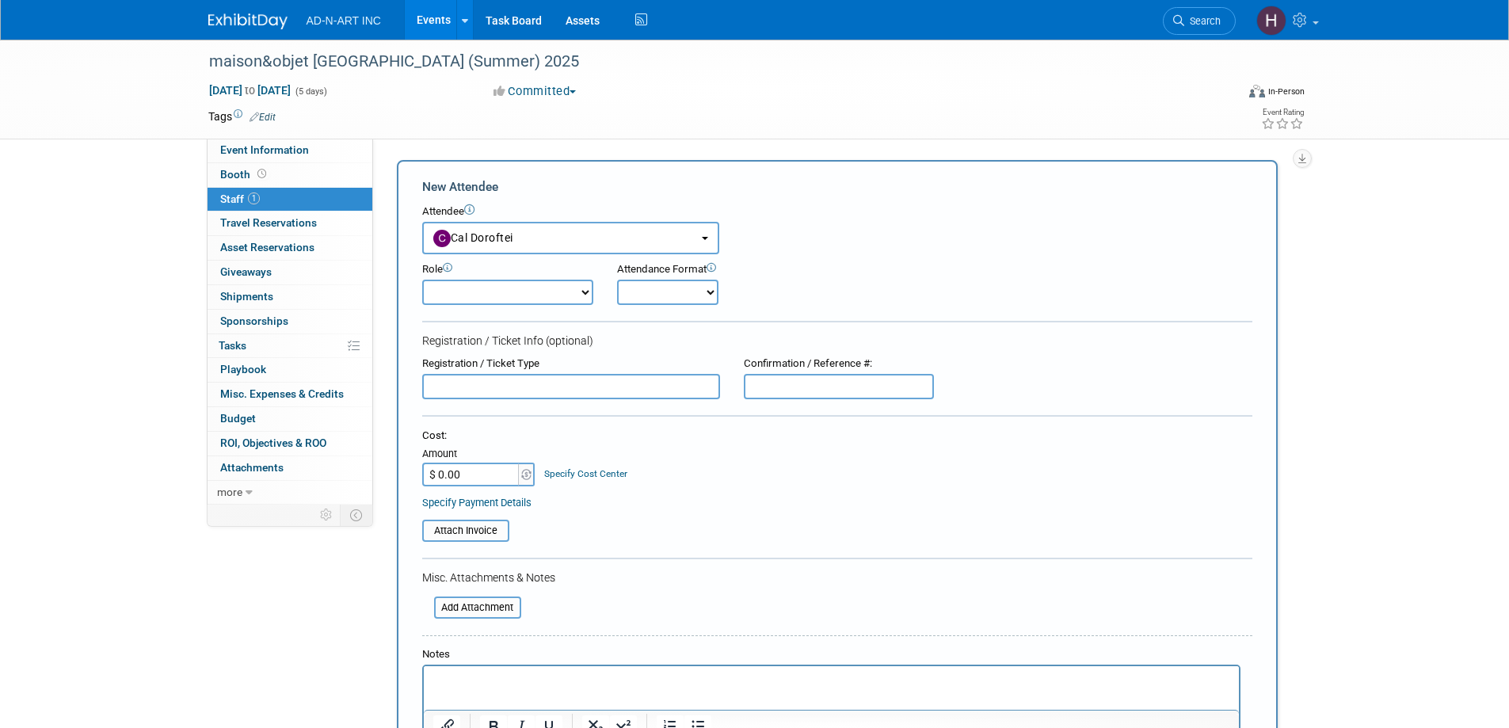
click at [493, 295] on select "Demonstrator Host Planner Presenter Sales Representative Set-up/Dismantle Crew …" at bounding box center [507, 292] width 171 height 25
select select "4"
click at [422, 280] on select "Demonstrator Host Planner Presenter Sales Representative Set-up/Dismantle Crew …" at bounding box center [507, 292] width 171 height 25
click at [638, 289] on select "Onsite Remote" at bounding box center [667, 292] width 101 height 25
select select "1"
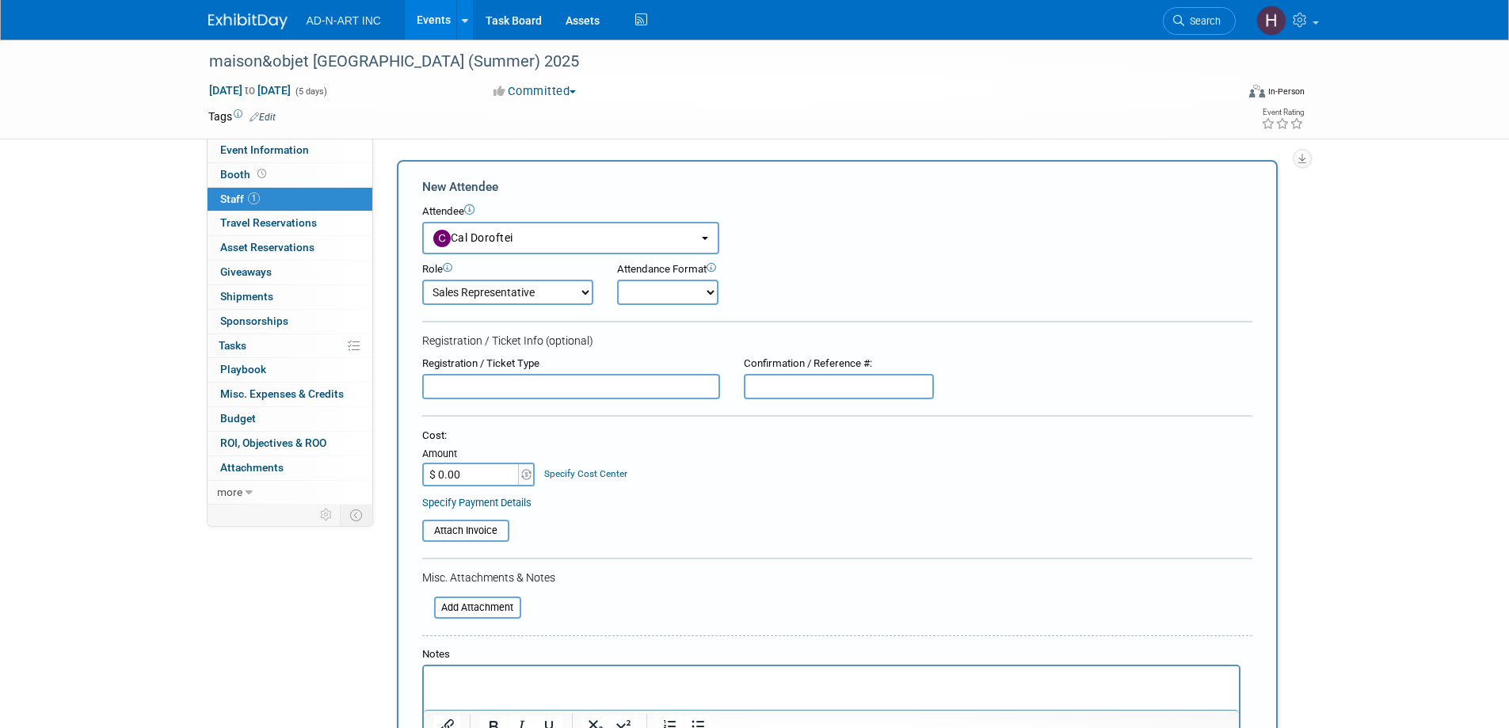
click at [617, 280] on select "Onsite Remote" at bounding box center [667, 292] width 101 height 25
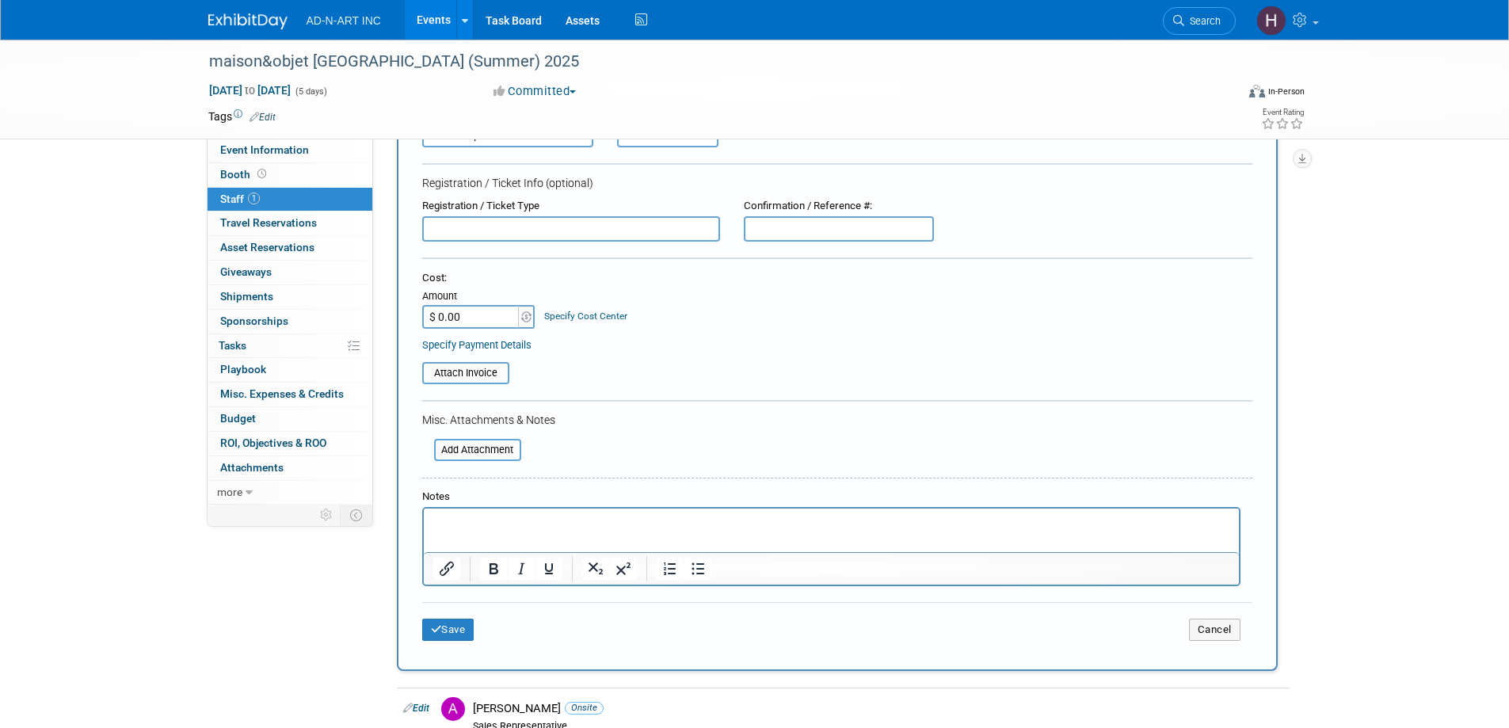
scroll to position [382, 0]
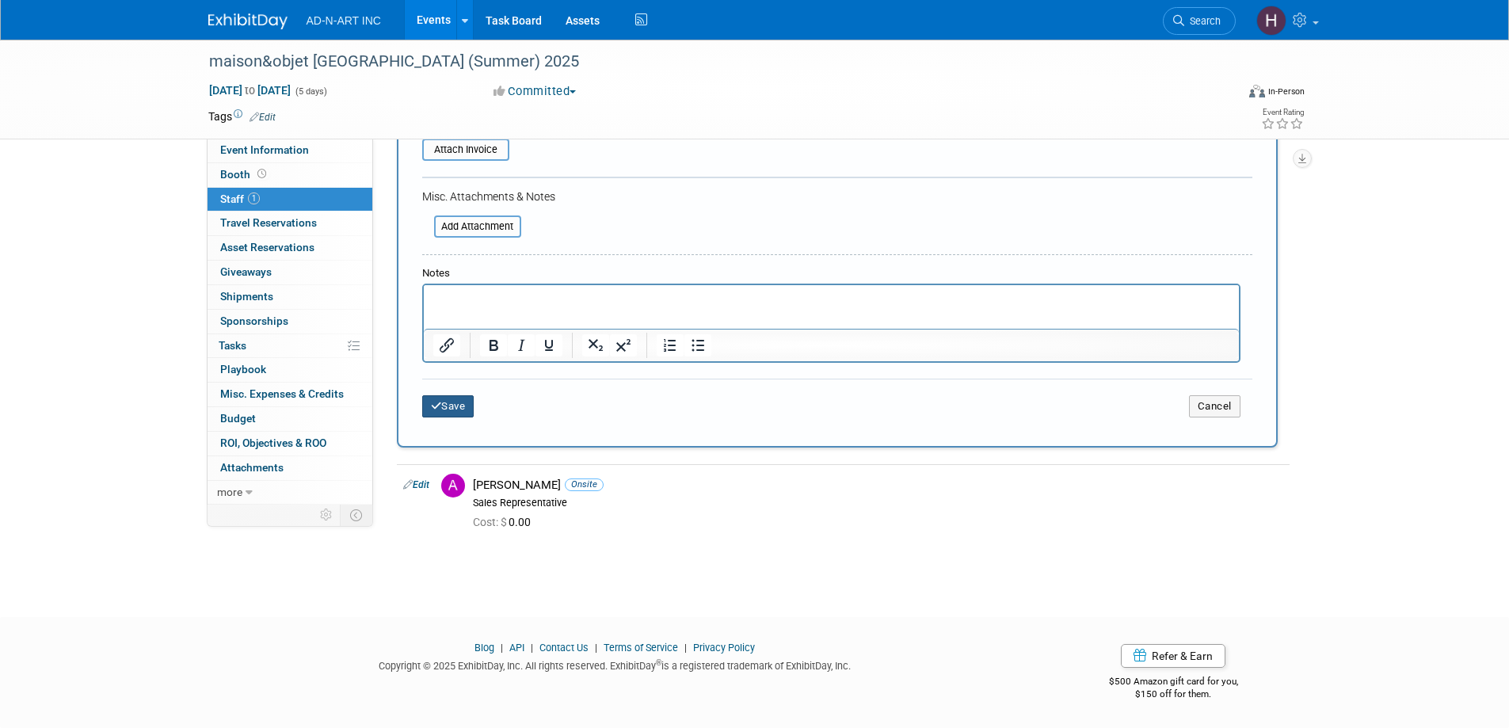
click at [453, 399] on button "Save" at bounding box center [448, 406] width 52 height 22
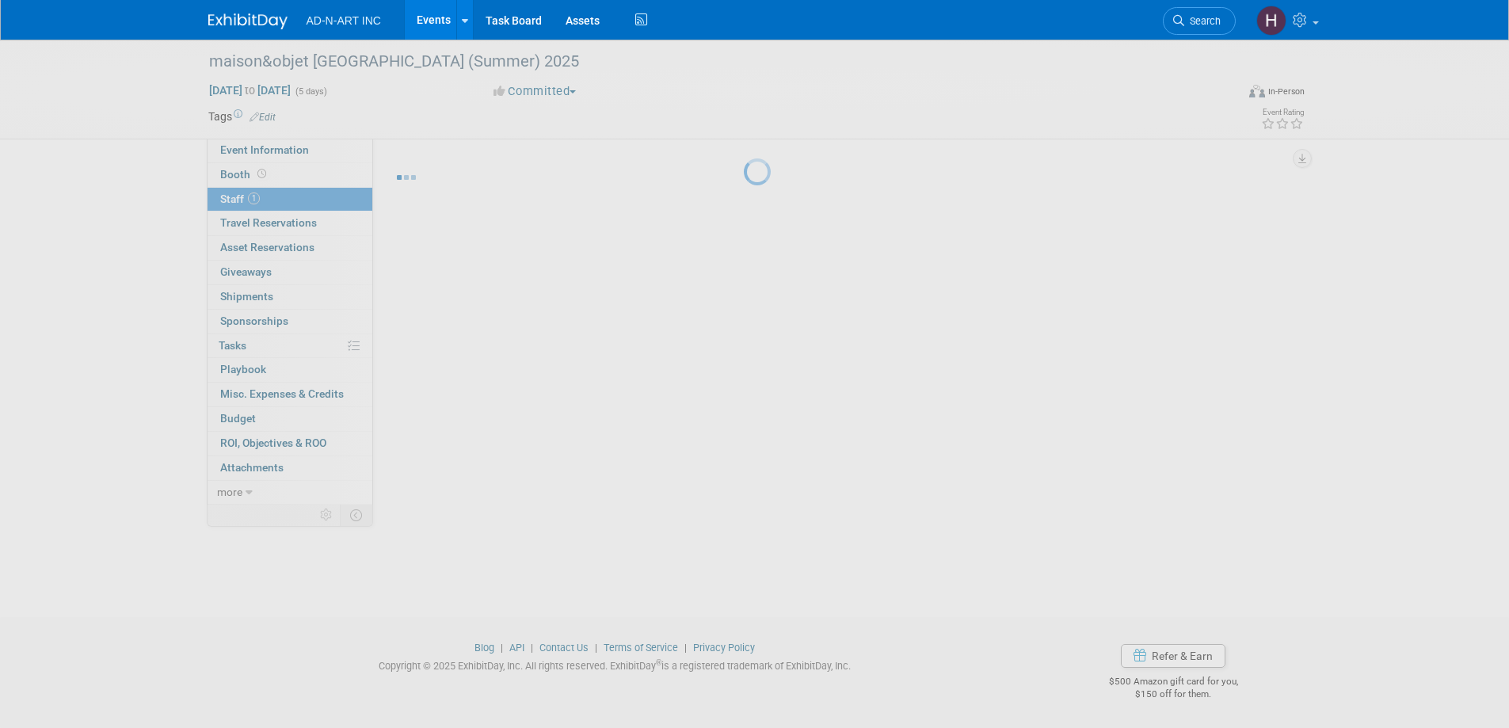
scroll to position [15, 0]
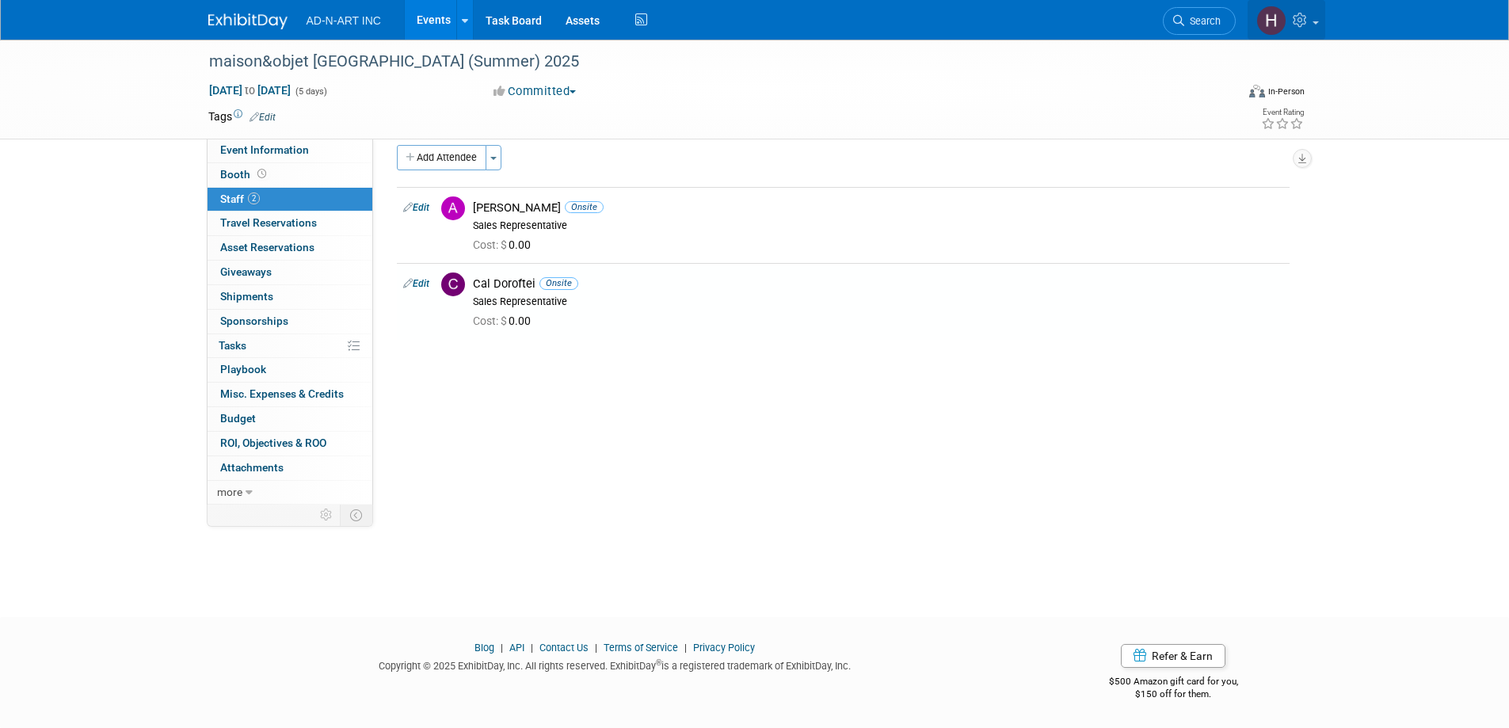
click at [1307, 17] on icon at bounding box center [1301, 20] width 18 height 14
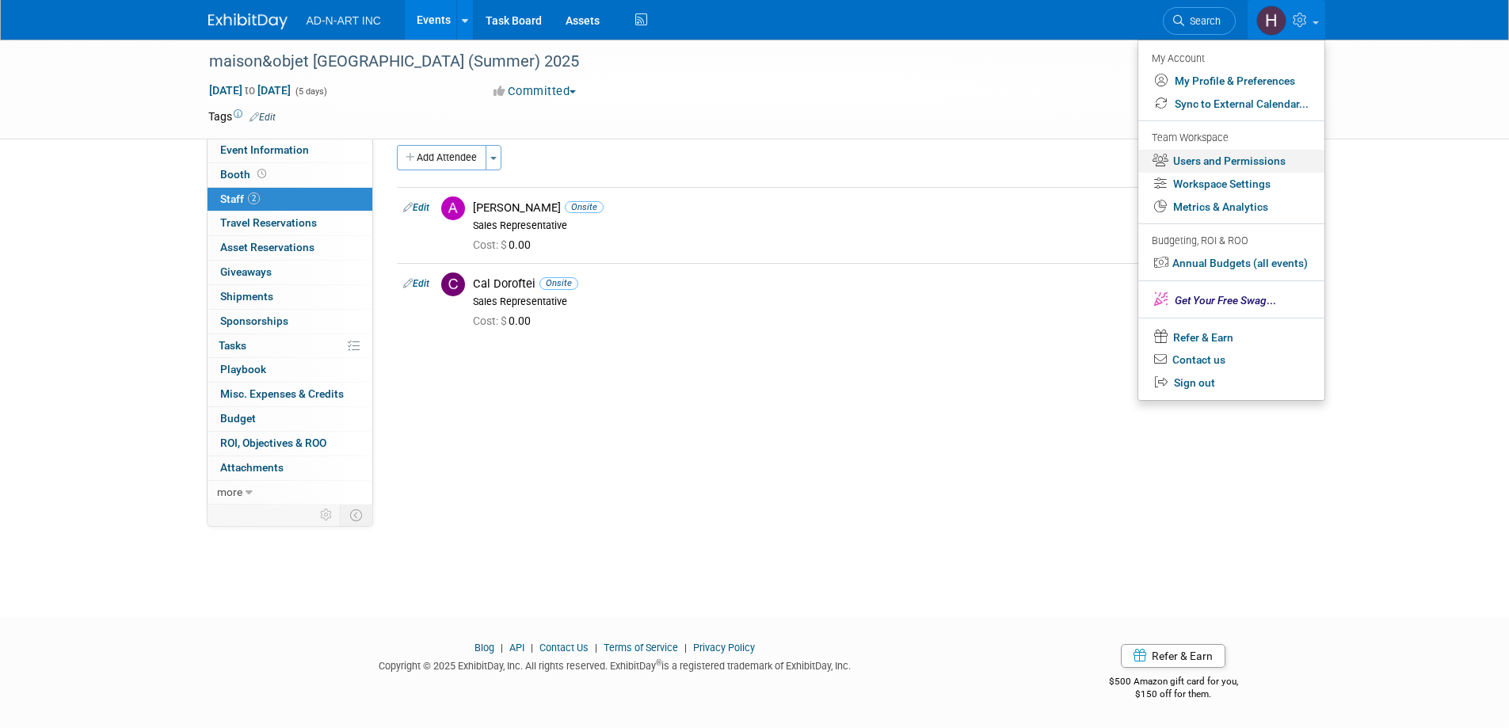
click at [1207, 159] on link "Users and Permissions" at bounding box center [1231, 161] width 186 height 23
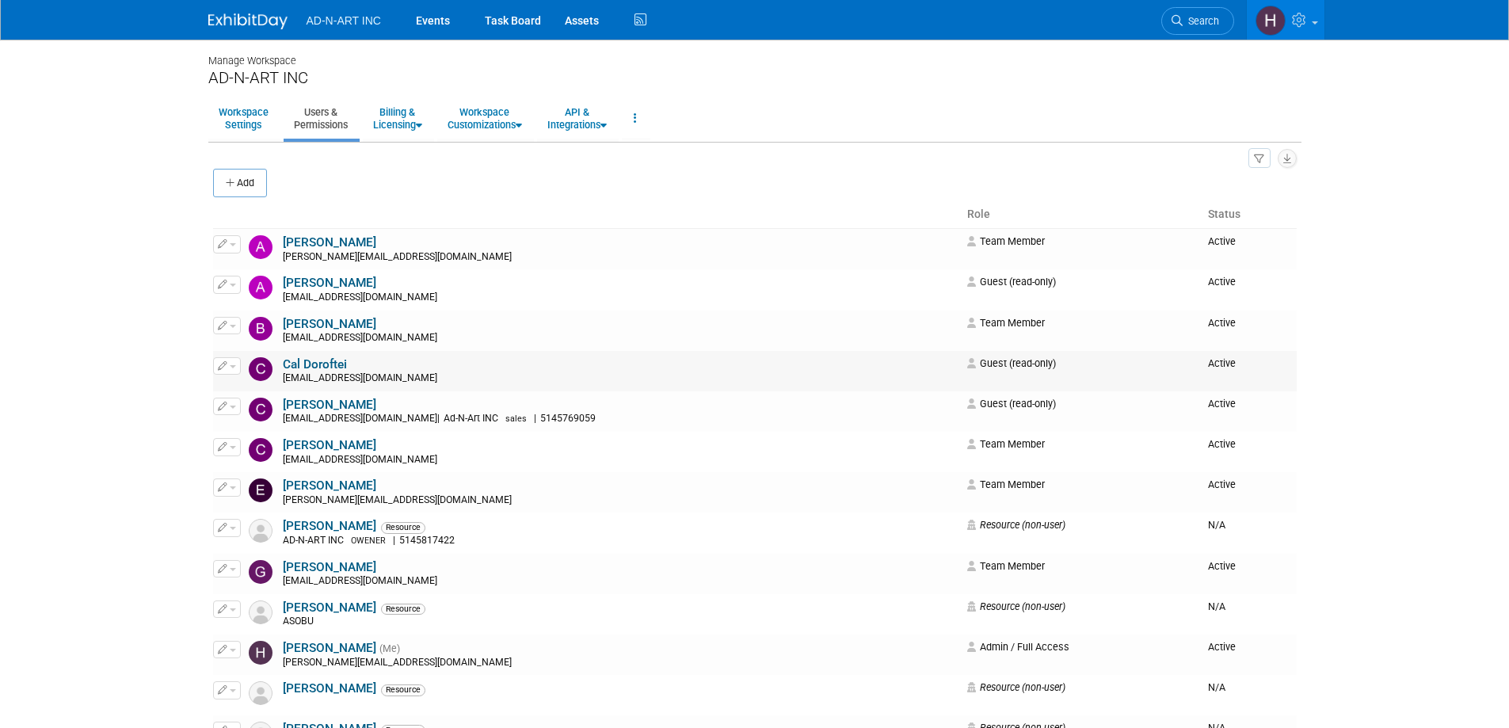
click at [226, 360] on button "button" at bounding box center [227, 365] width 28 height 17
click at [263, 389] on link "Edit" at bounding box center [276, 391] width 125 height 22
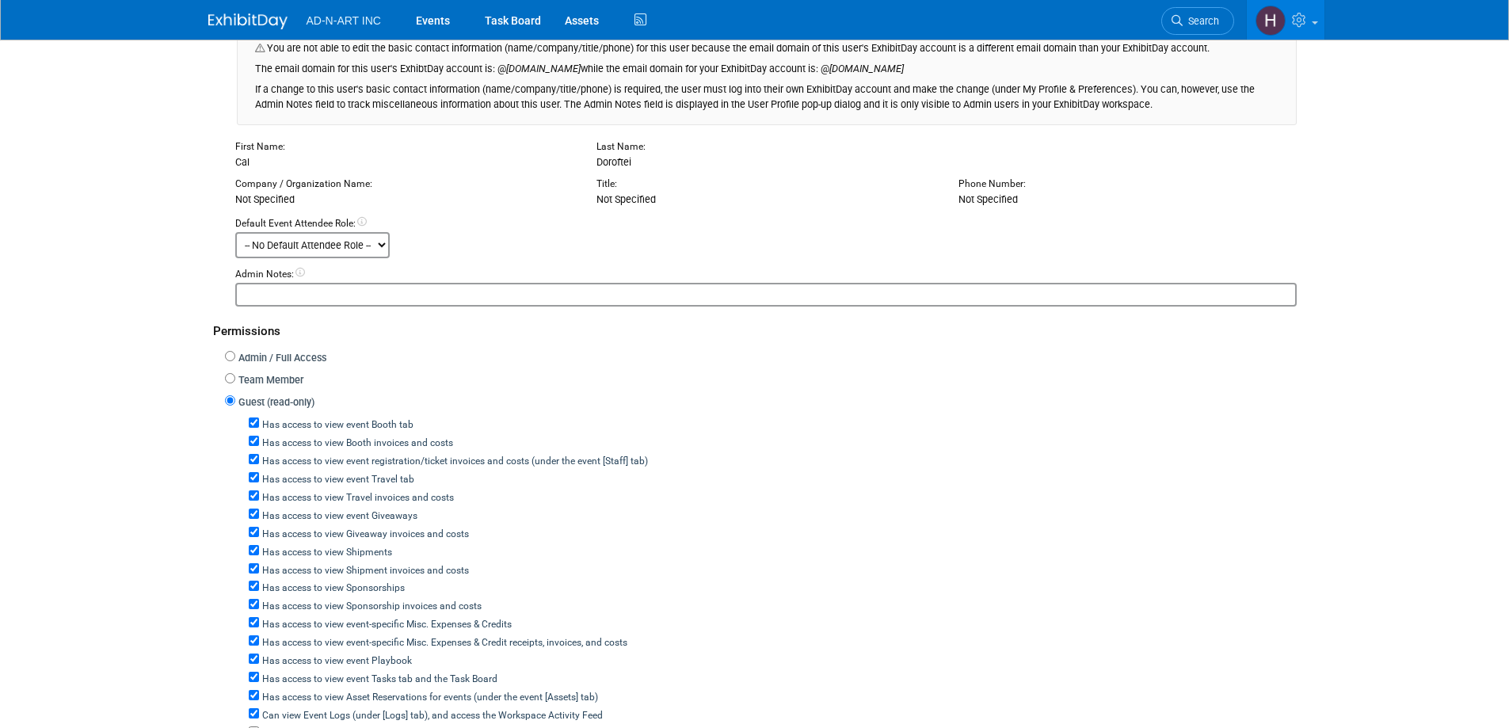
scroll to position [238, 0]
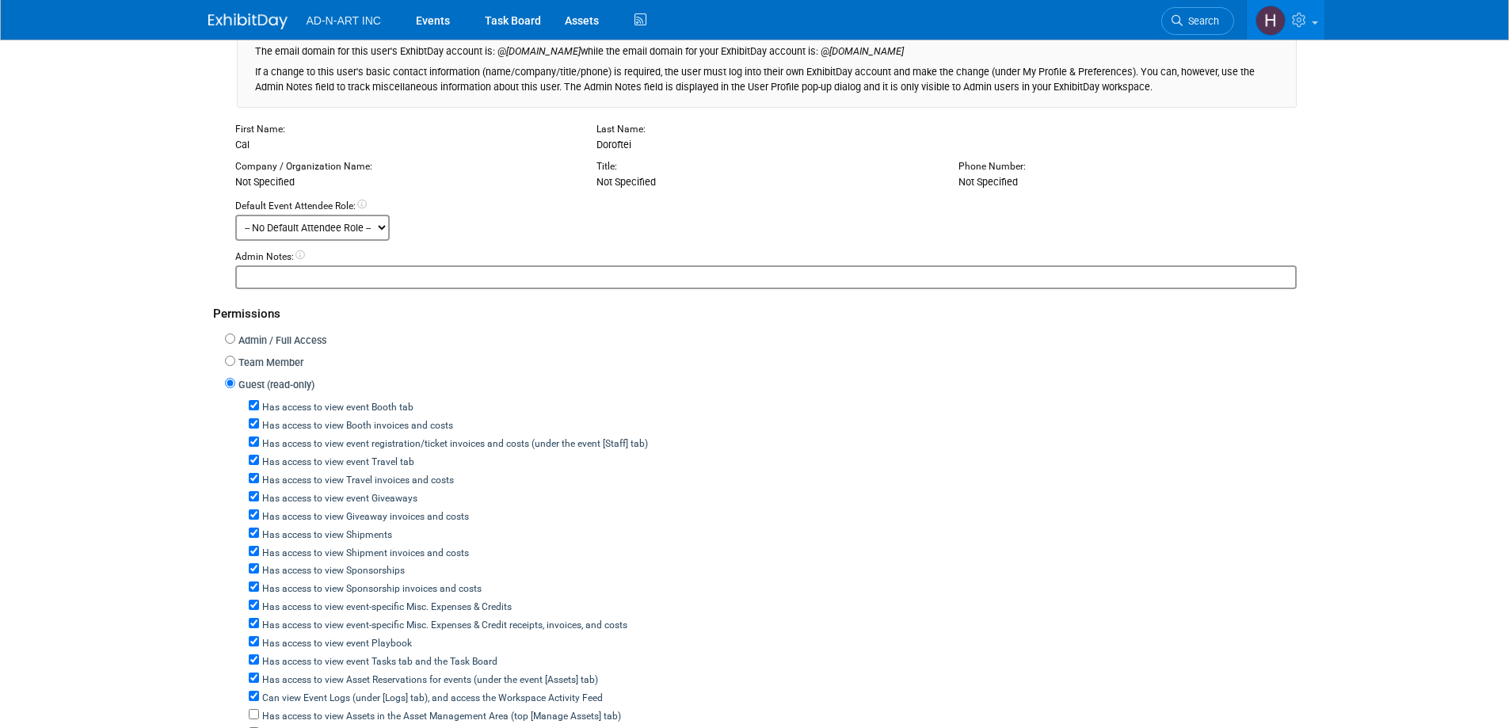
click at [271, 361] on label "Team Member" at bounding box center [269, 363] width 68 height 15
click at [235, 361] on input "Team Member" at bounding box center [230, 361] width 10 height 10
radio input "true"
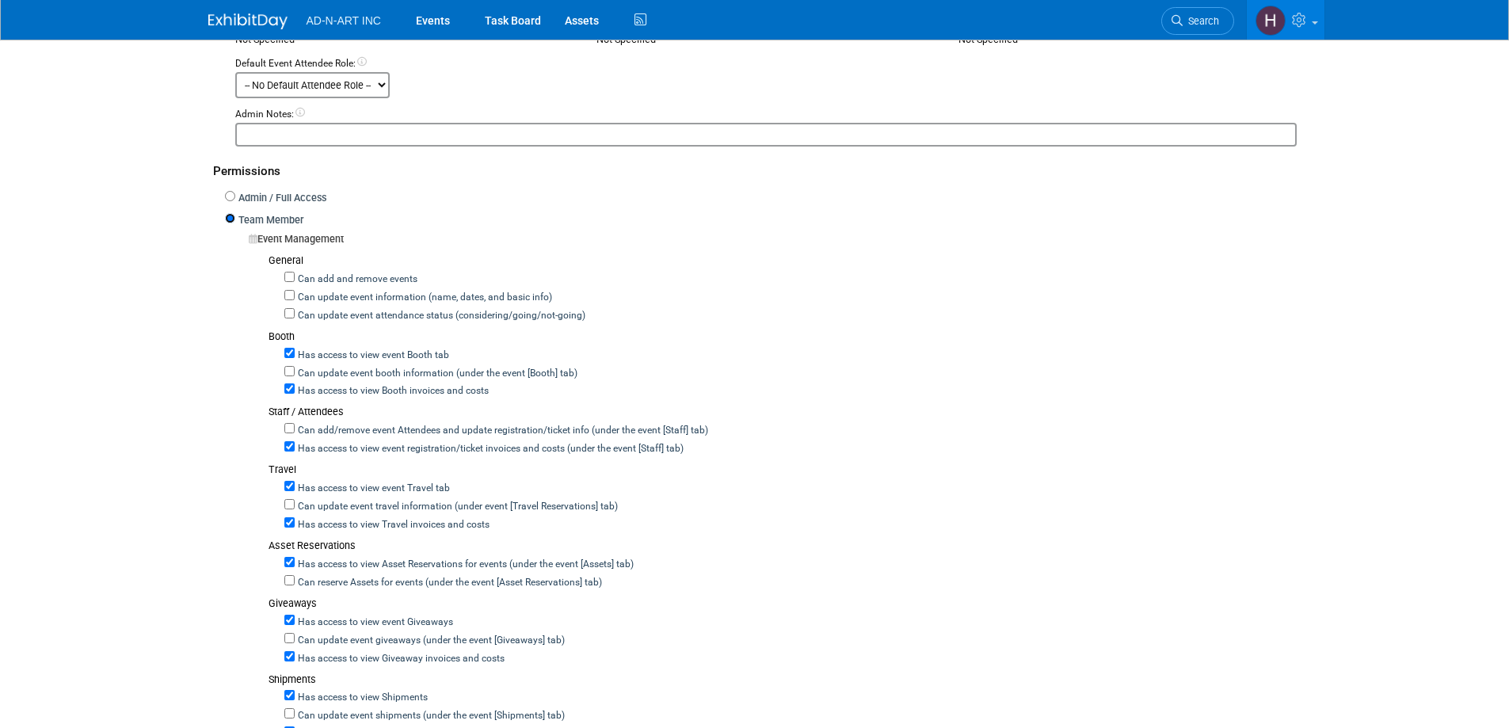
scroll to position [396, 0]
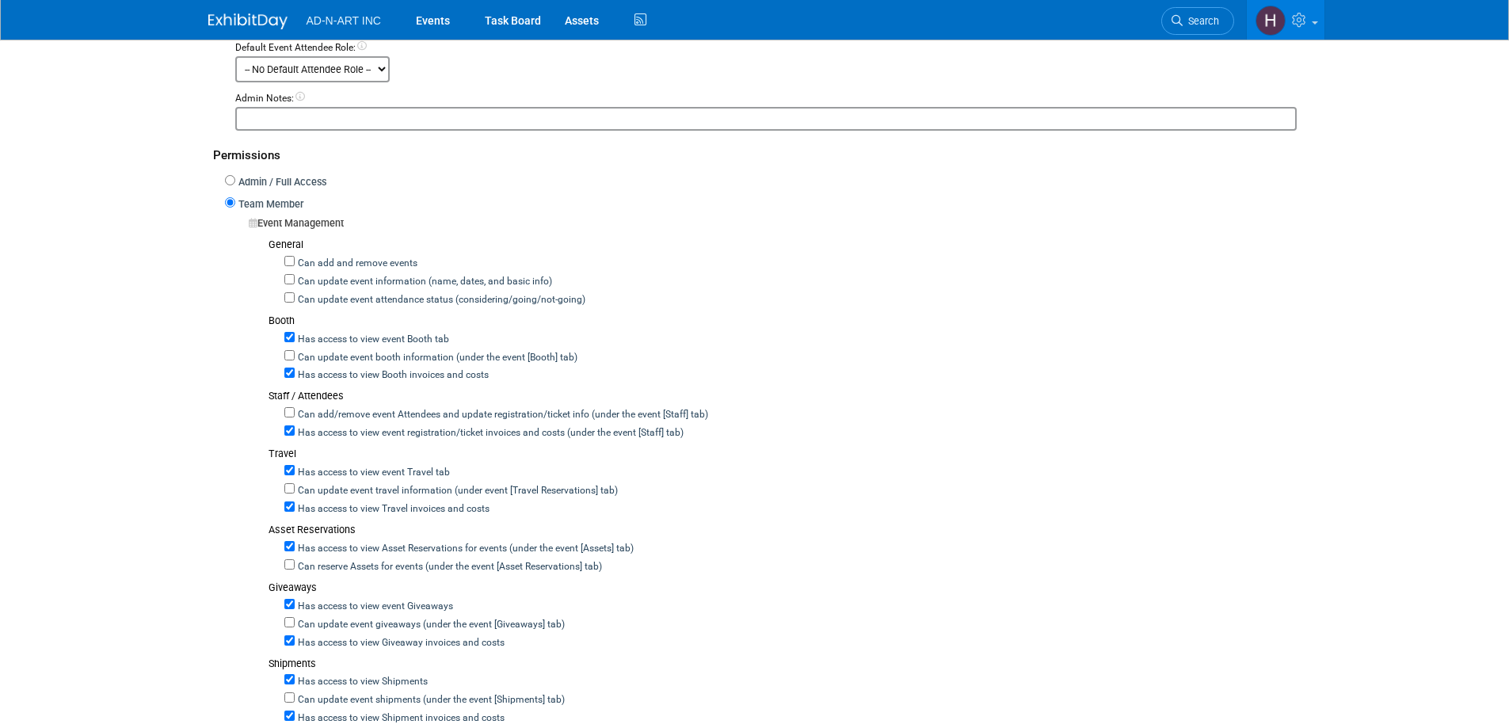
click at [325, 263] on label "Can add and remove events" at bounding box center [356, 264] width 123 height 14
click at [295, 263] on input "Can add and remove events" at bounding box center [289, 261] width 10 height 10
checkbox input "true"
click at [316, 283] on label "Can update event information (name, dates, and basic info)" at bounding box center [423, 282] width 257 height 14
click at [295, 283] on input "Can update event information (name, dates, and basic info)" at bounding box center [289, 279] width 10 height 10
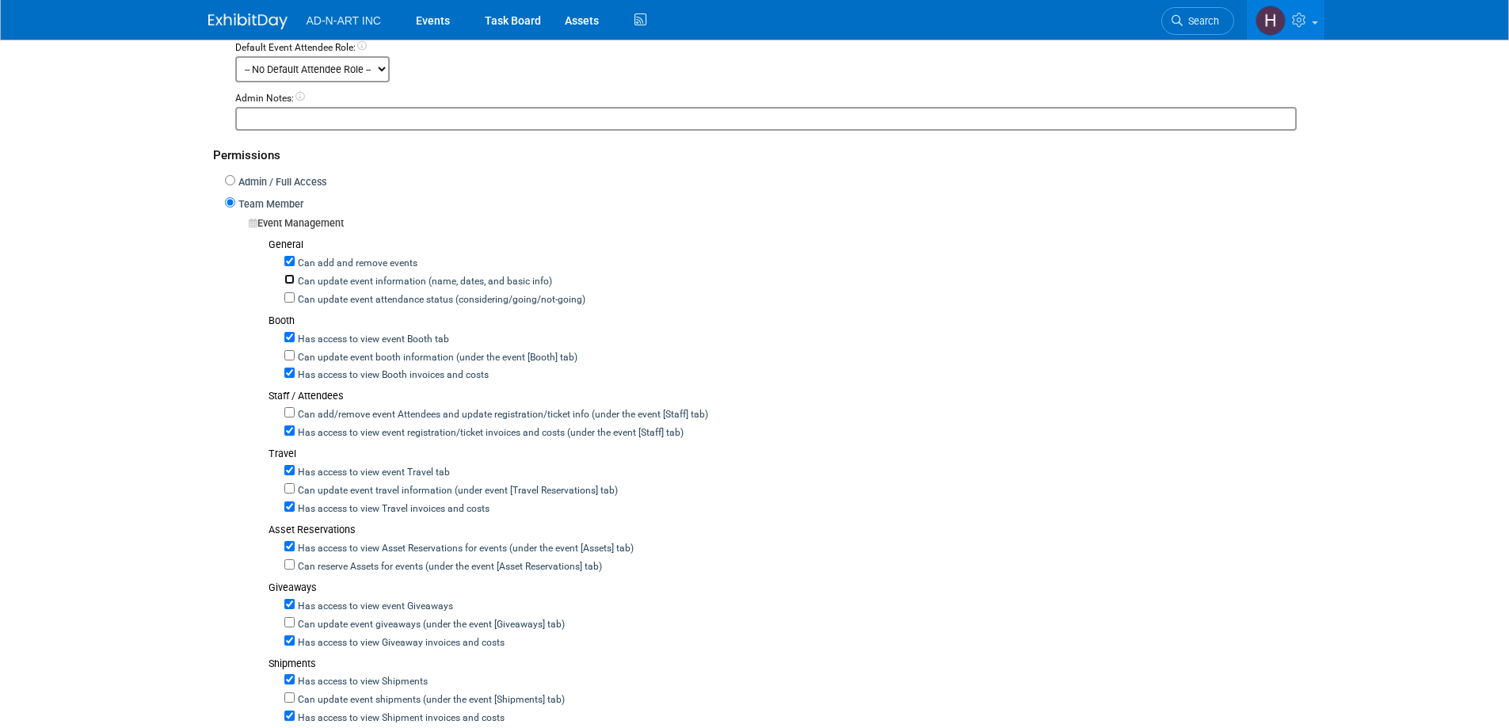
checkbox input "true"
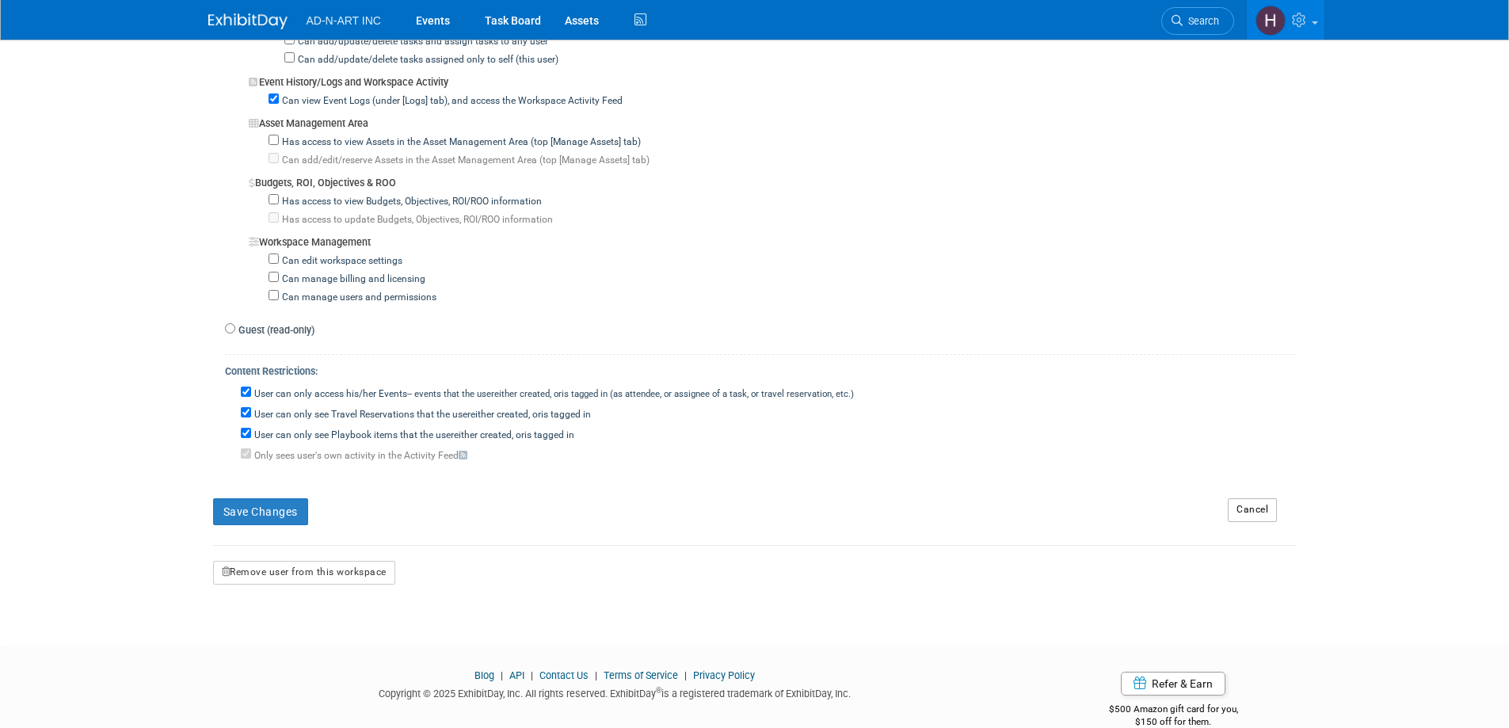
scroll to position [1367, 0]
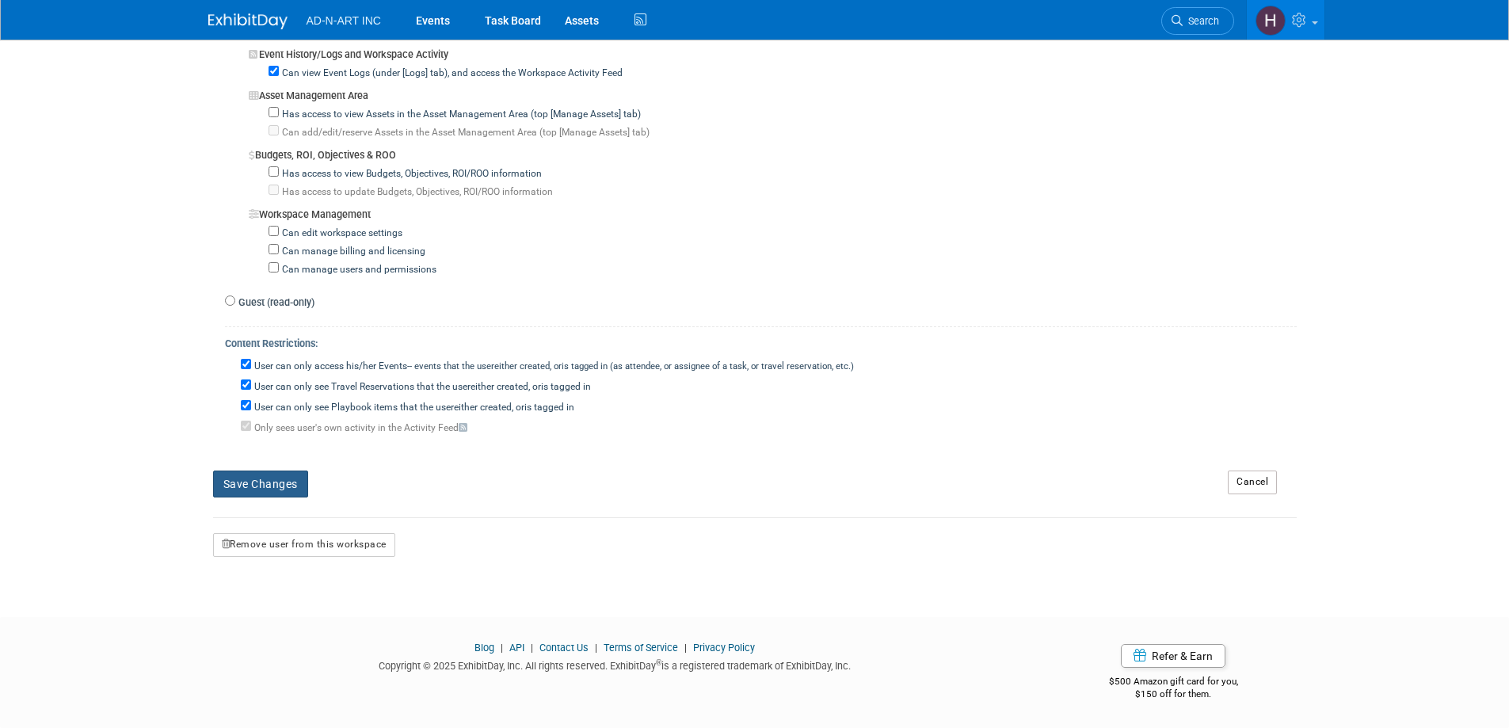
click at [268, 485] on button "Save Changes" at bounding box center [260, 483] width 95 height 27
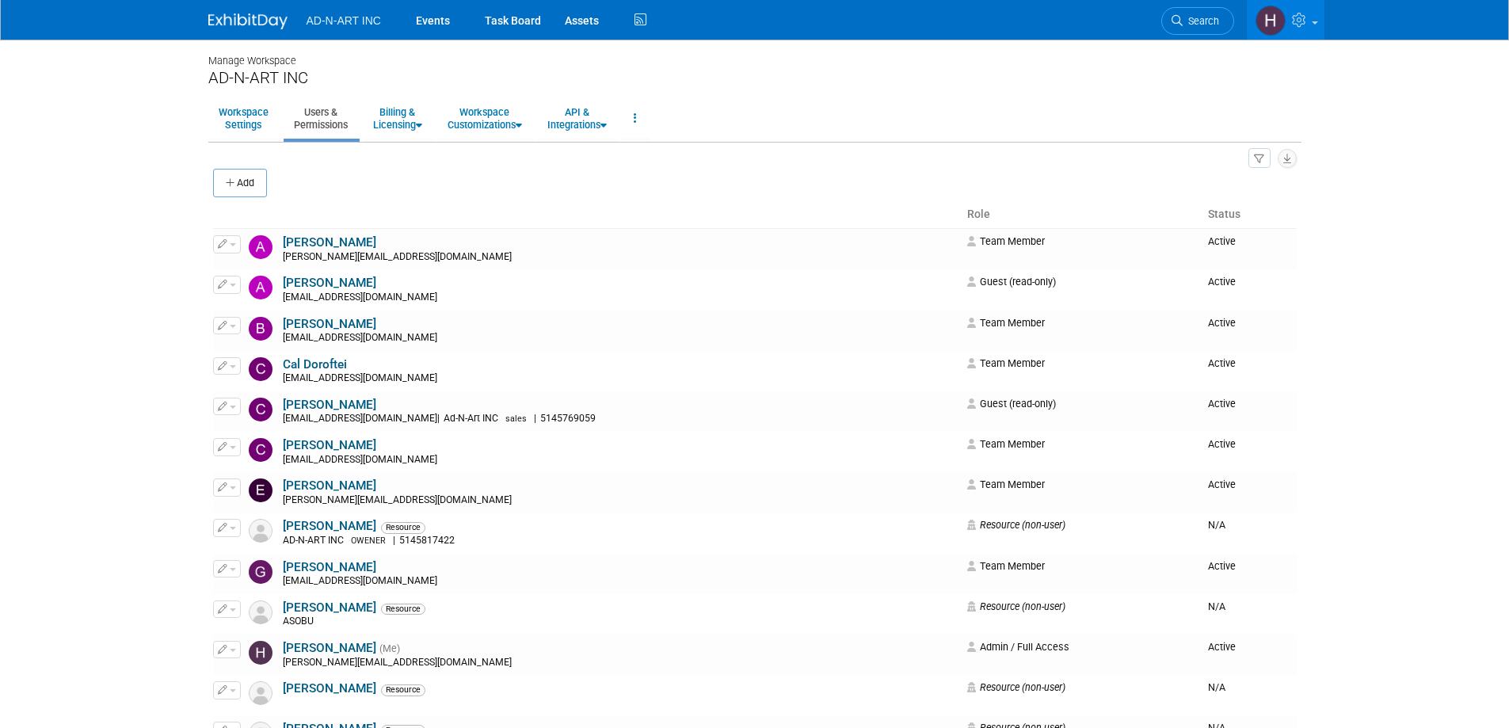
click at [242, 17] on img at bounding box center [247, 21] width 79 height 16
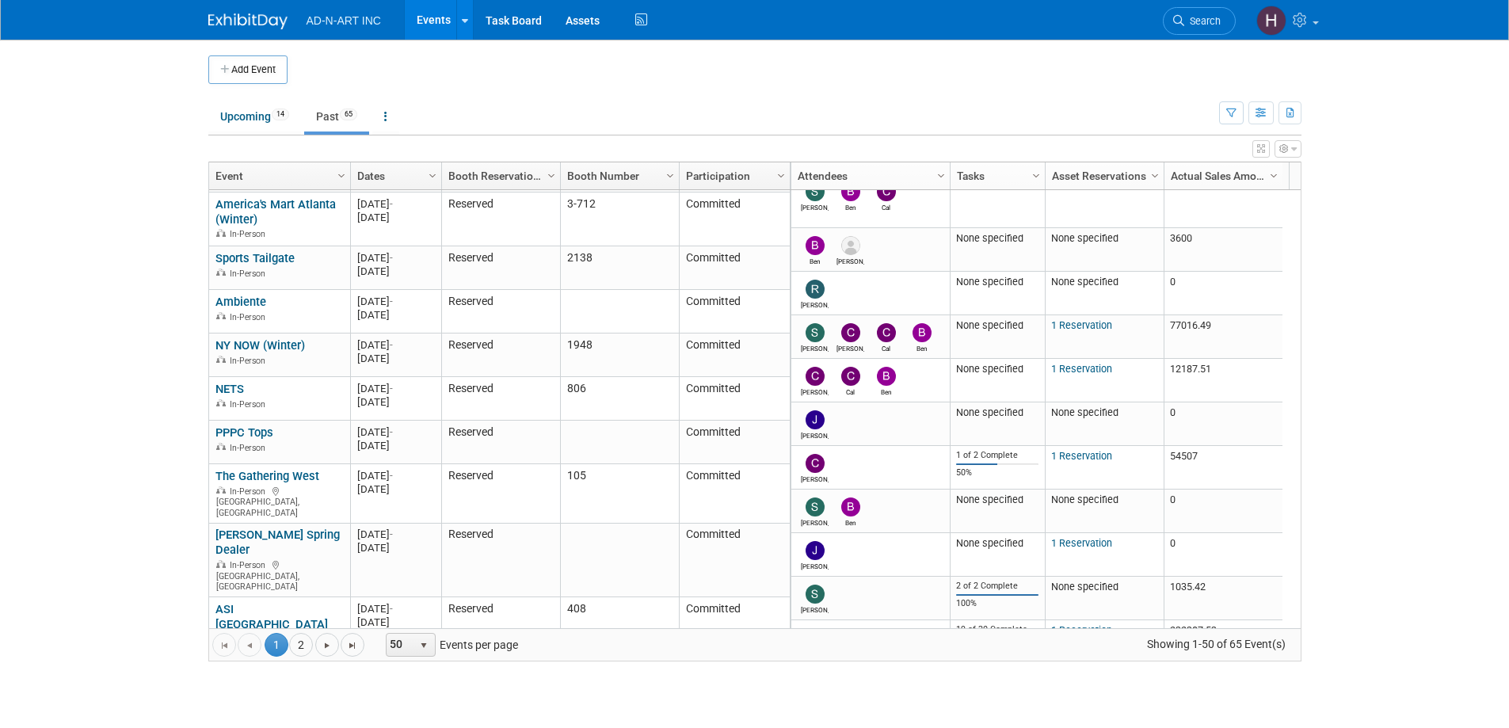
scroll to position [285, 0]
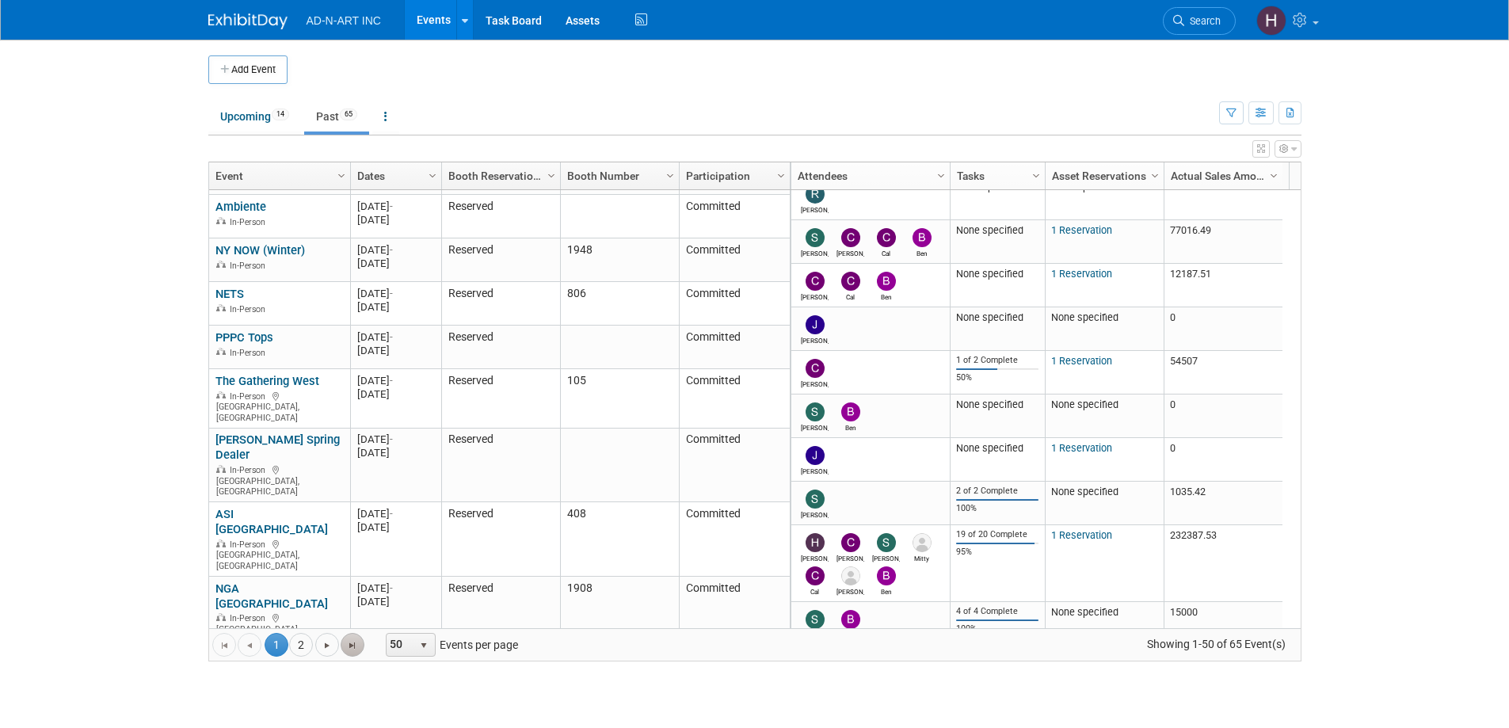
click at [350, 652] on link "Go to the last page" at bounding box center [353, 645] width 24 height 24
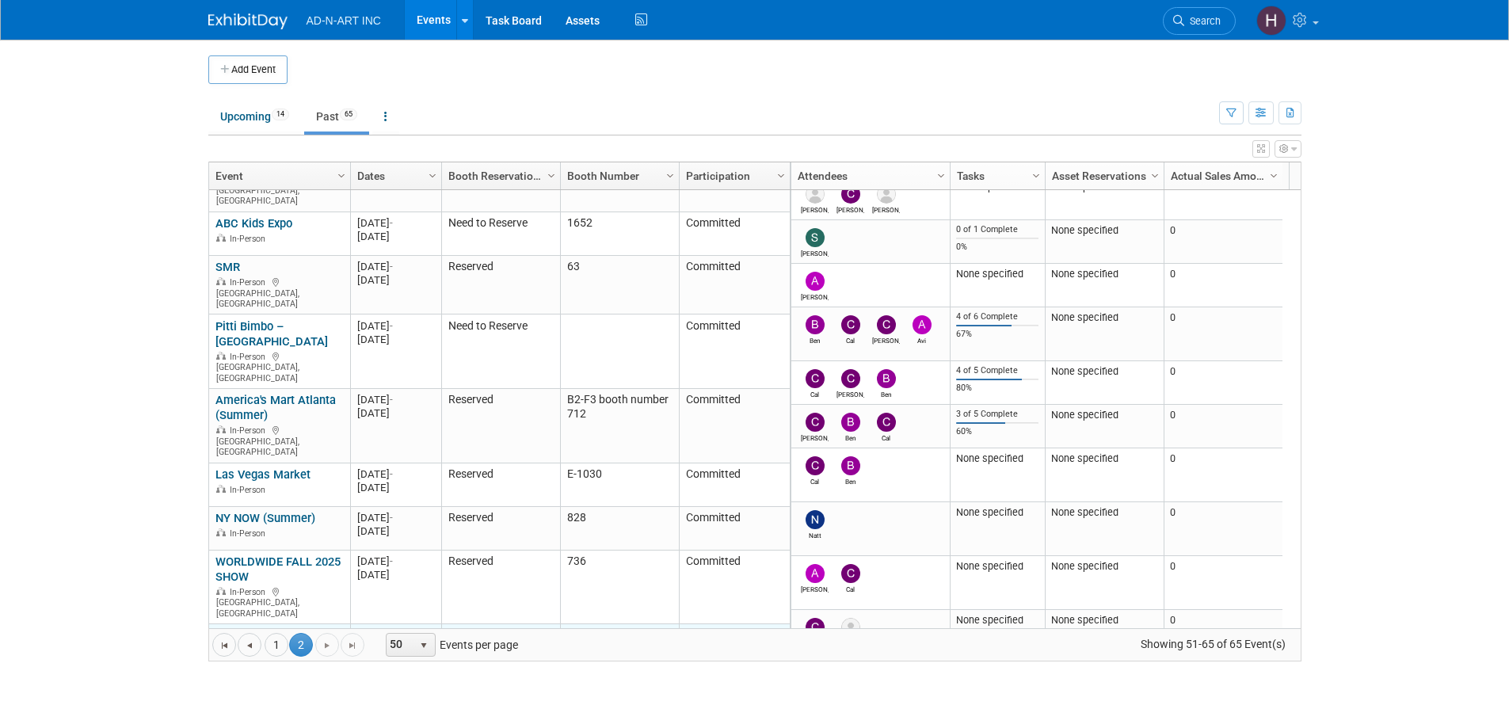
scroll to position [364, 0]
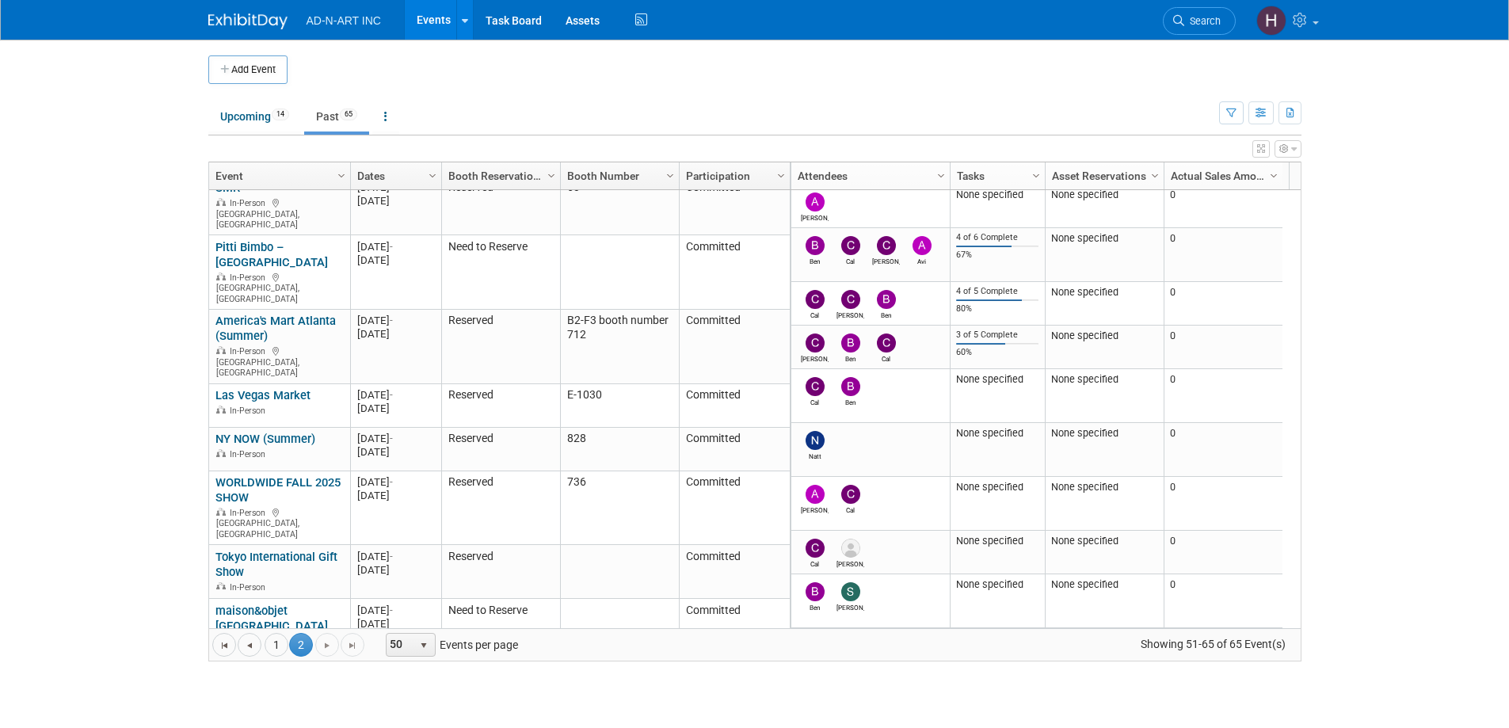
click at [283, 714] on link "ECRM - Home & Kitchen Essentials" at bounding box center [278, 728] width 126 height 29
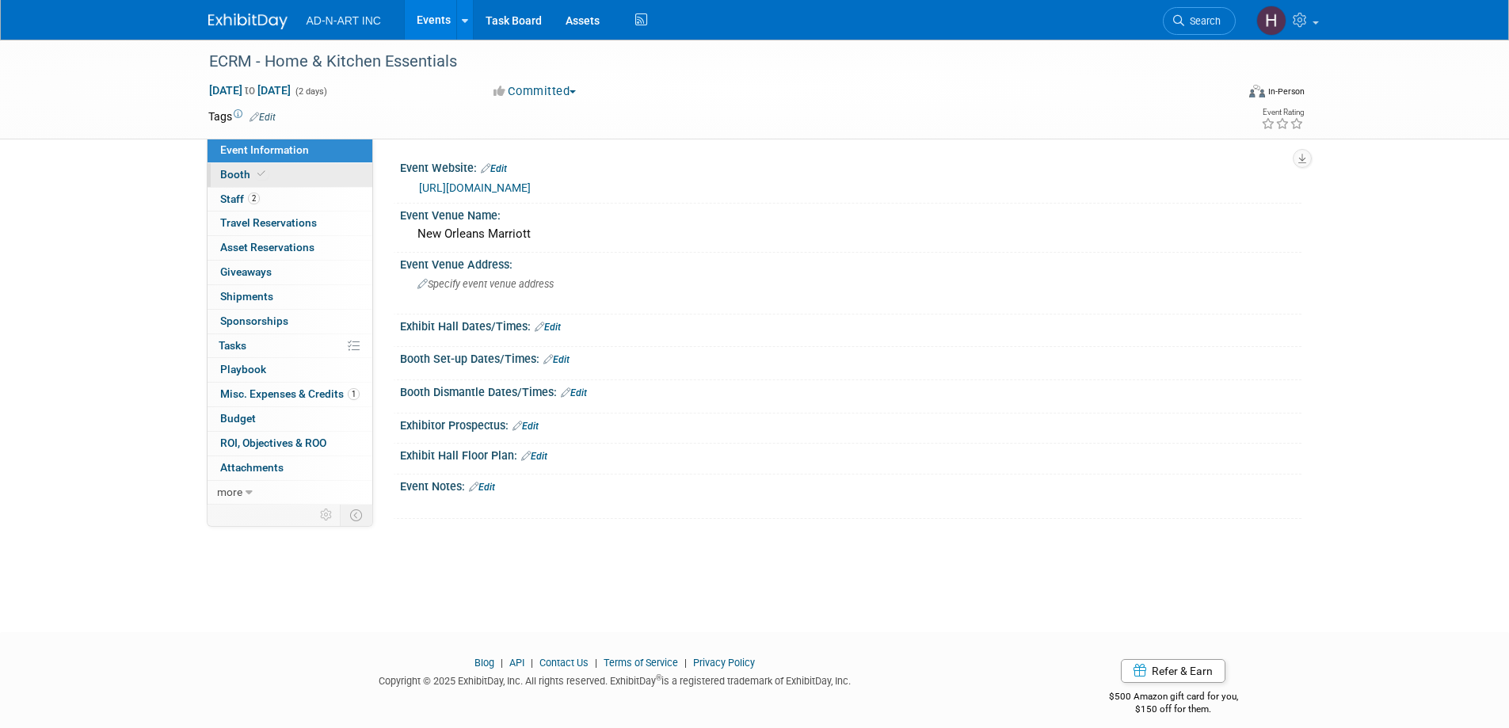
click at [230, 173] on span "Booth" at bounding box center [244, 174] width 48 height 13
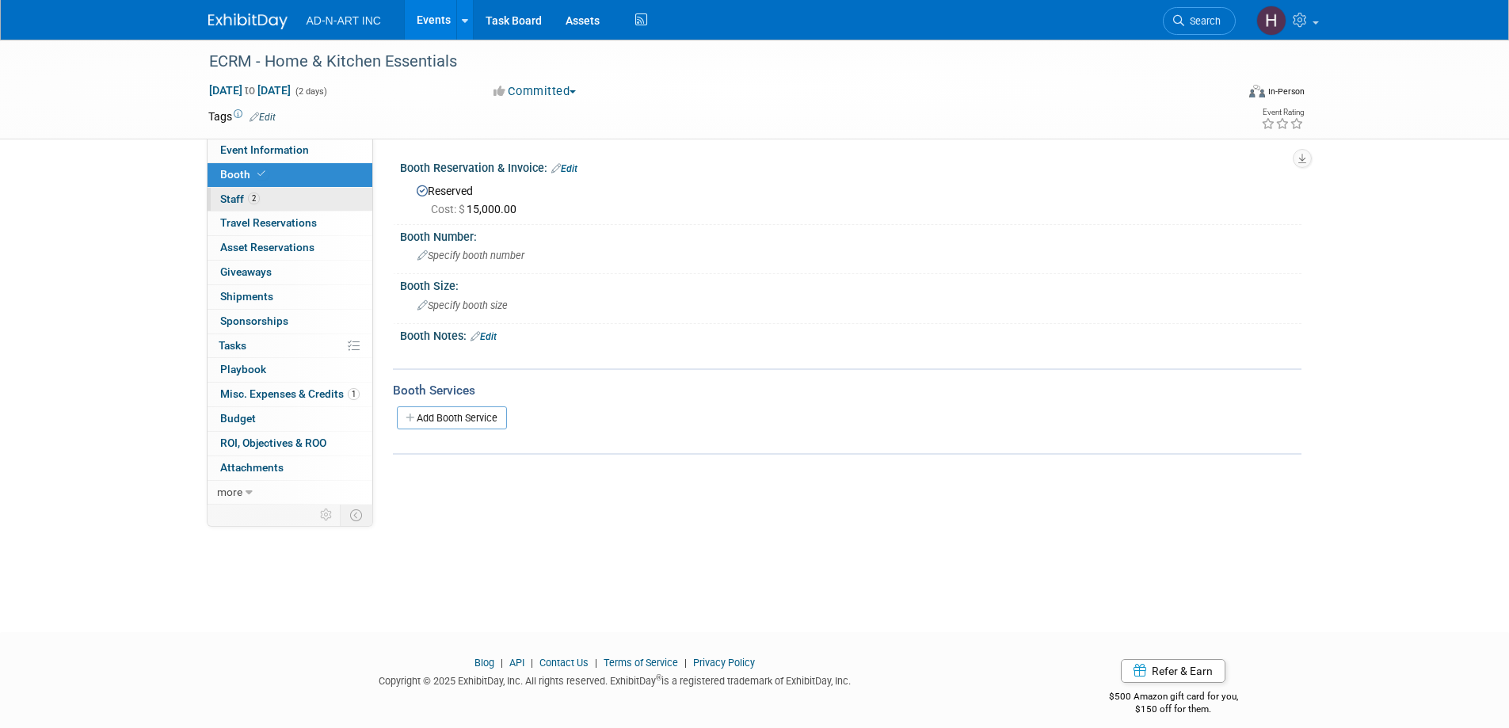
click at [228, 189] on link "2 Staff 2" at bounding box center [289, 200] width 165 height 24
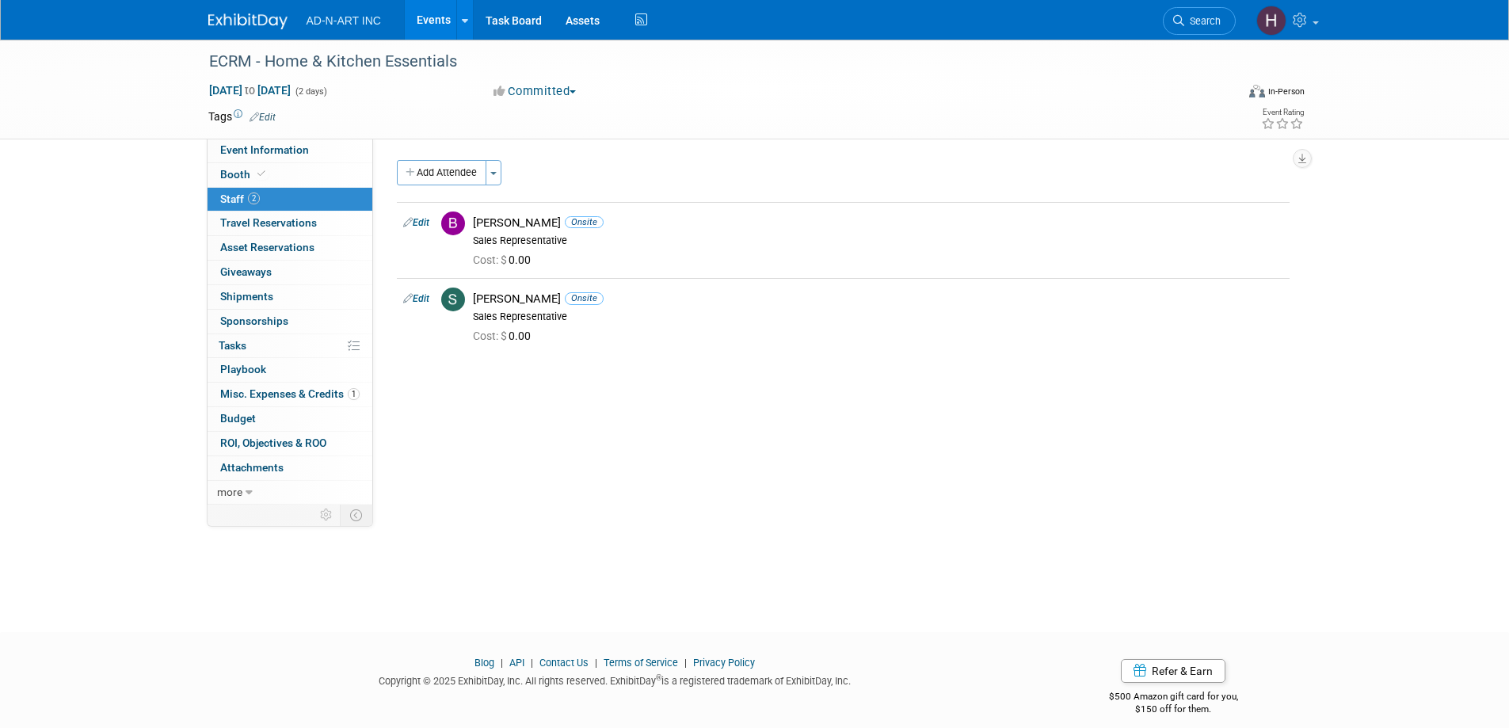
click at [251, 17] on img at bounding box center [247, 21] width 79 height 16
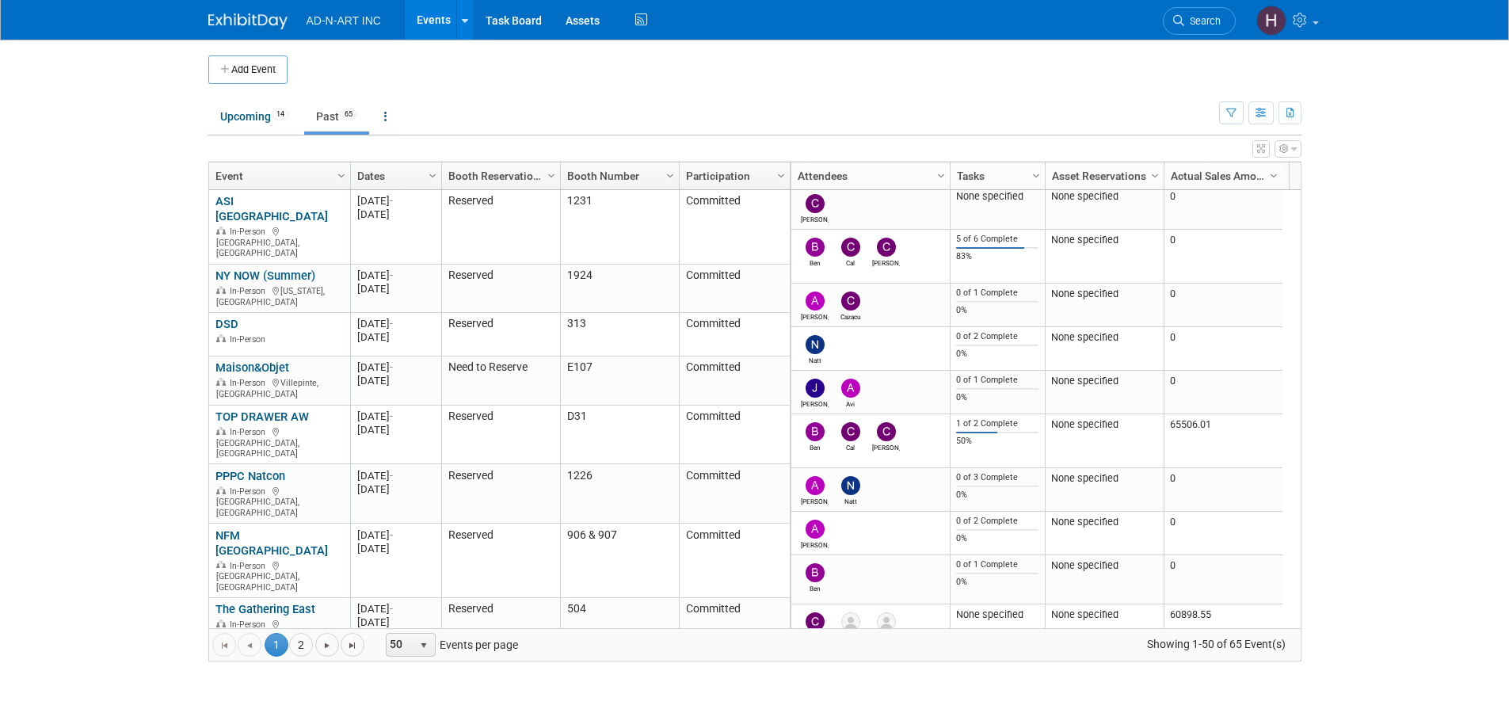
scroll to position [1887, 0]
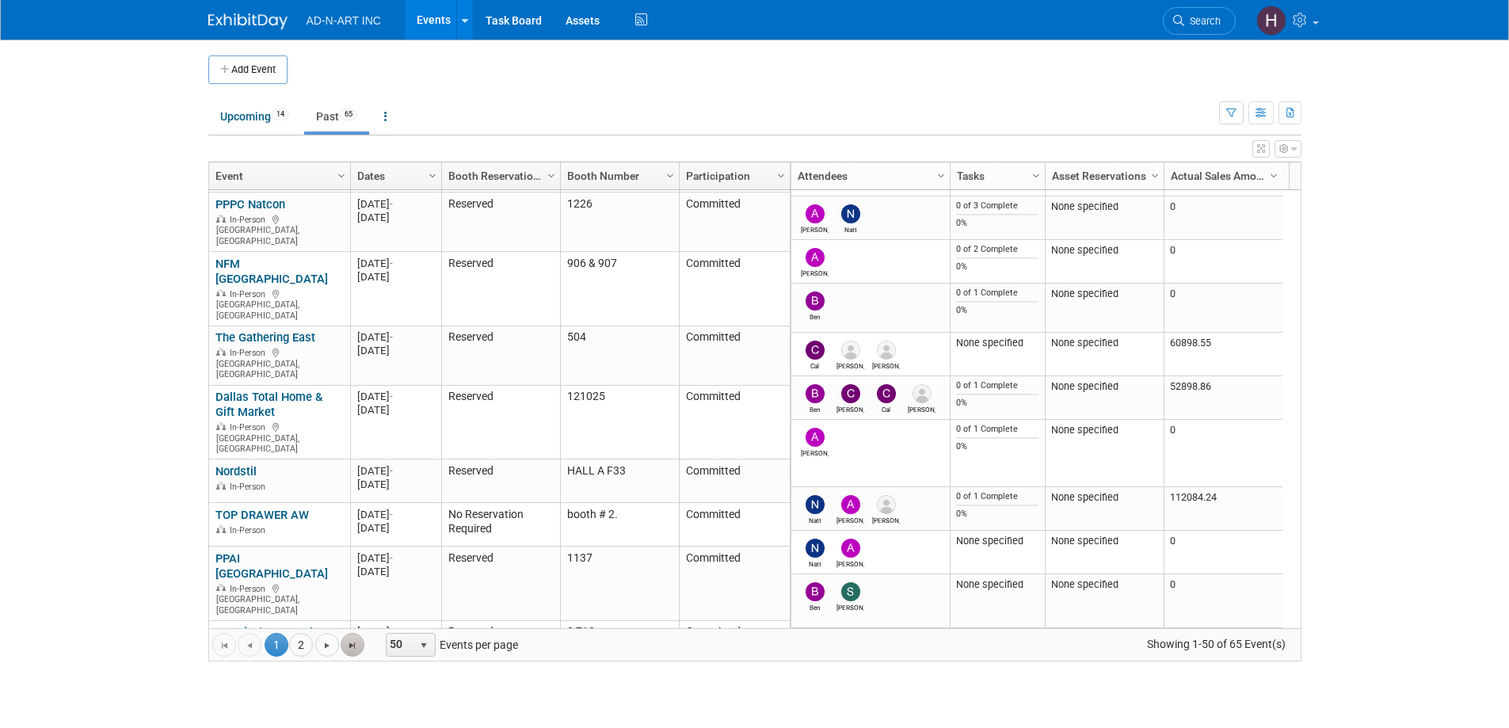
click at [354, 649] on span "Go to the last page" at bounding box center [352, 645] width 13 height 13
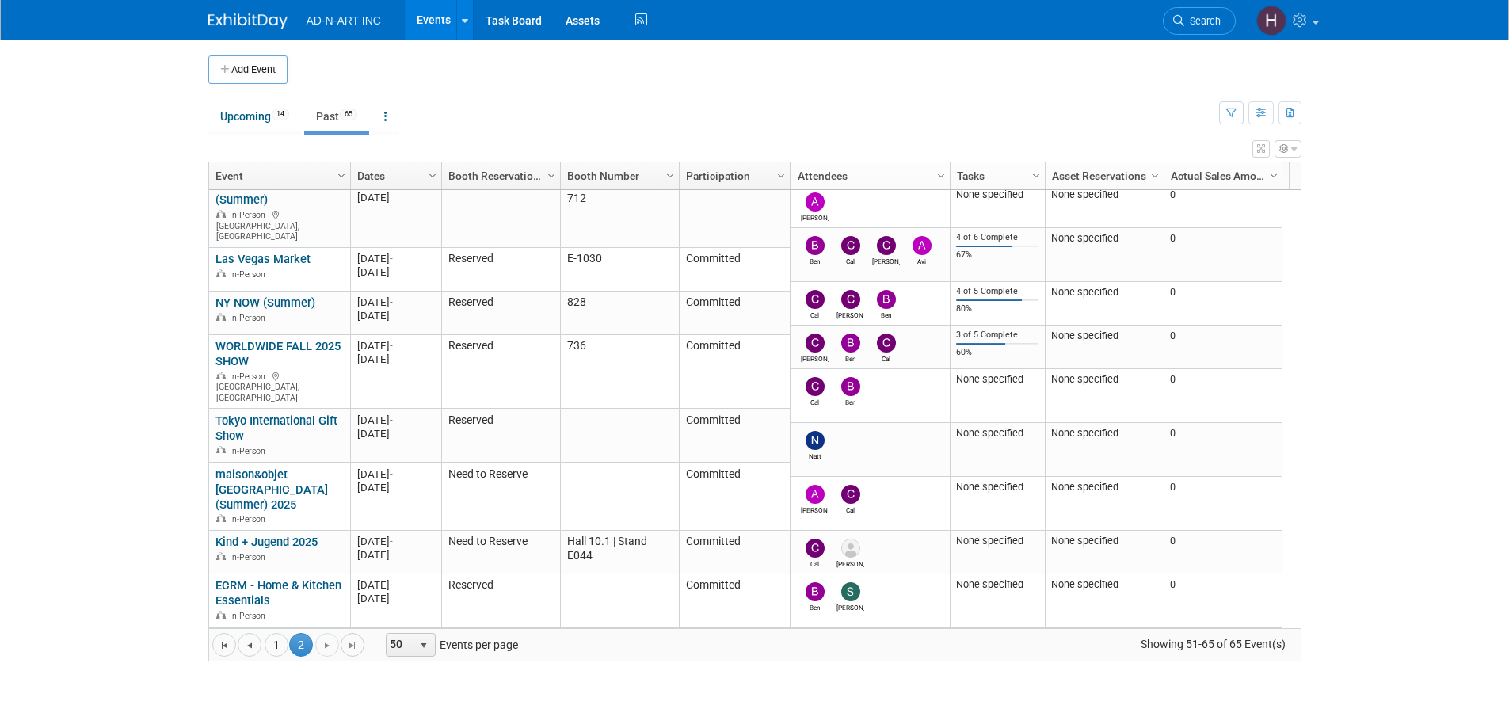
scroll to position [364, 0]
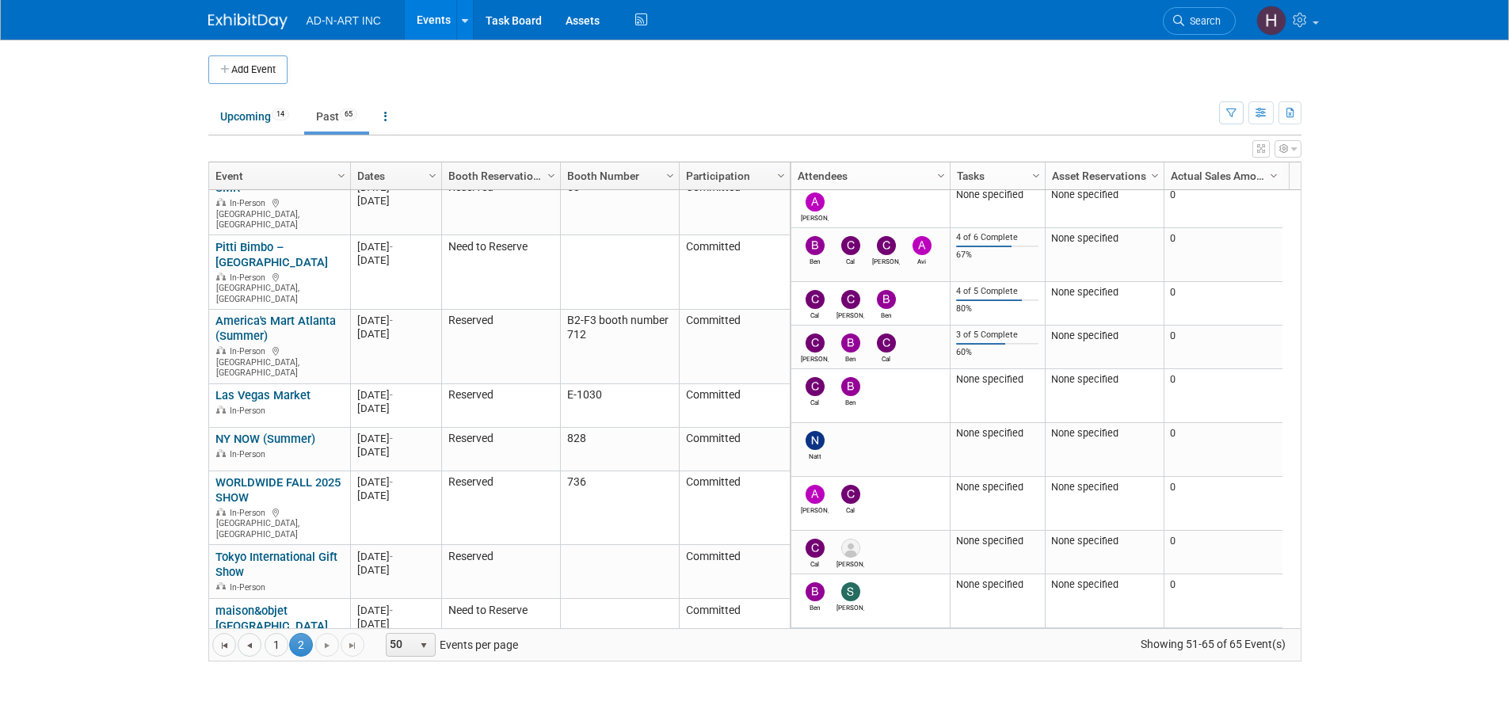
click at [255, 671] on link "Kind + Jugend 2025" at bounding box center [266, 678] width 102 height 14
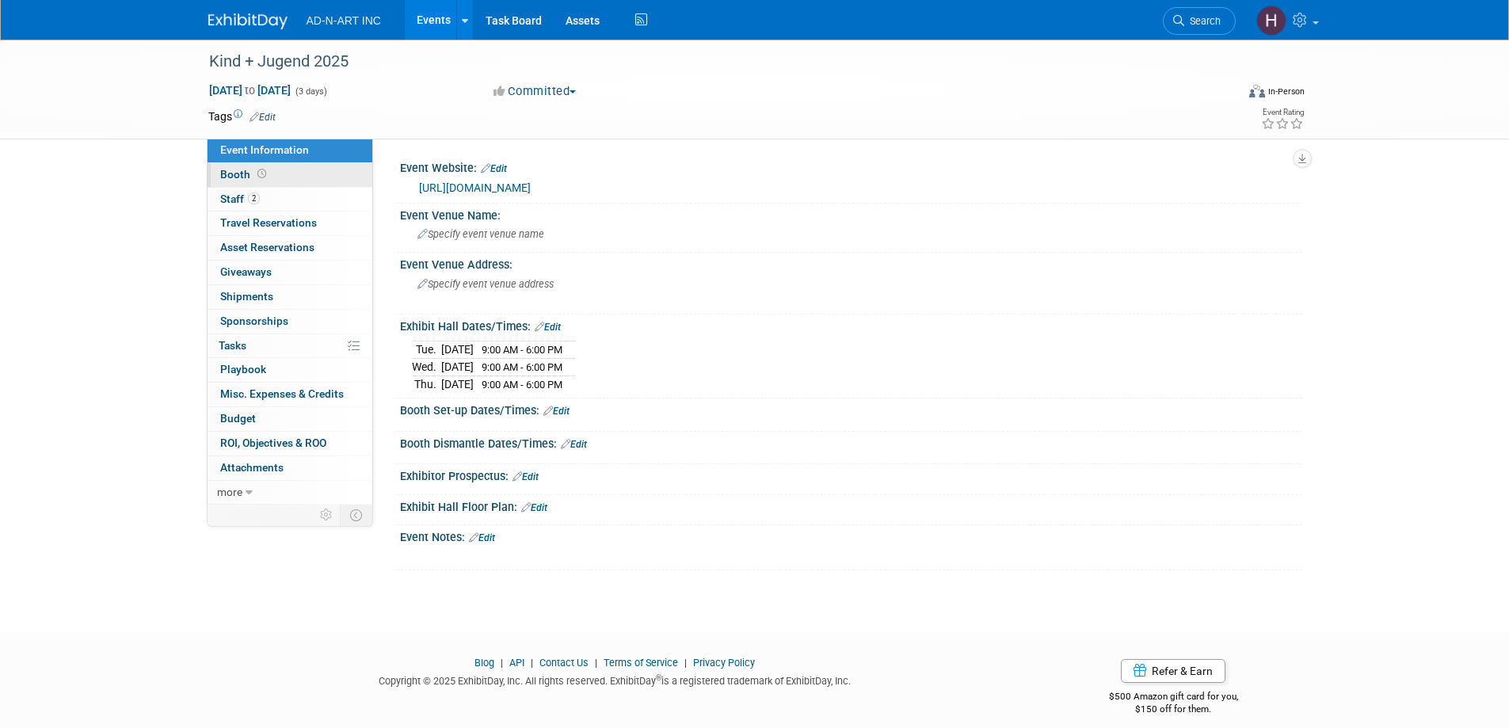
click at [254, 169] on span at bounding box center [261, 174] width 15 height 12
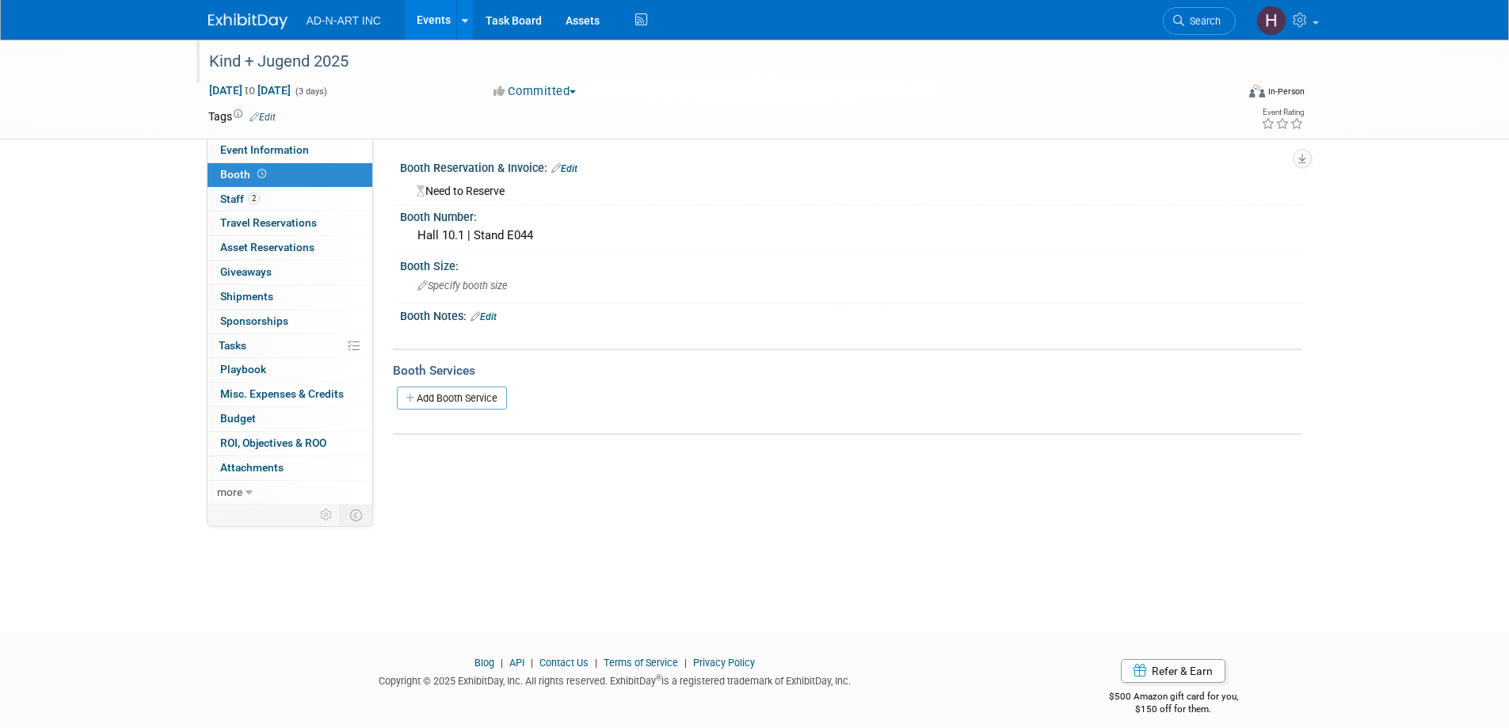
drag, startPoint x: 332, startPoint y: 61, endPoint x: 204, endPoint y: 63, distance: 128.3
click at [204, 63] on div "Kind + Jugend 2025" at bounding box center [708, 62] width 1008 height 29
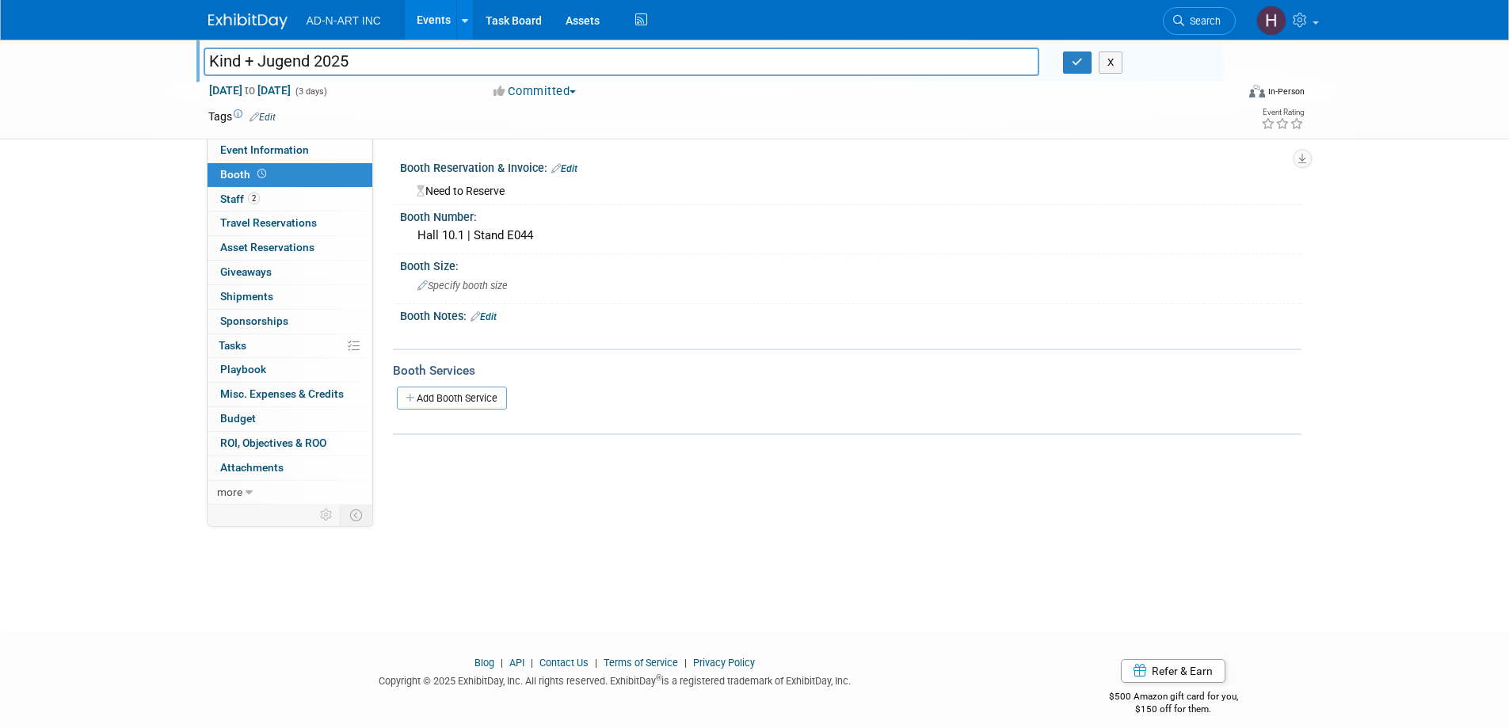
click at [238, 169] on span "Booth" at bounding box center [244, 174] width 49 height 13
click at [231, 198] on span "Staff 2" at bounding box center [240, 198] width 40 height 13
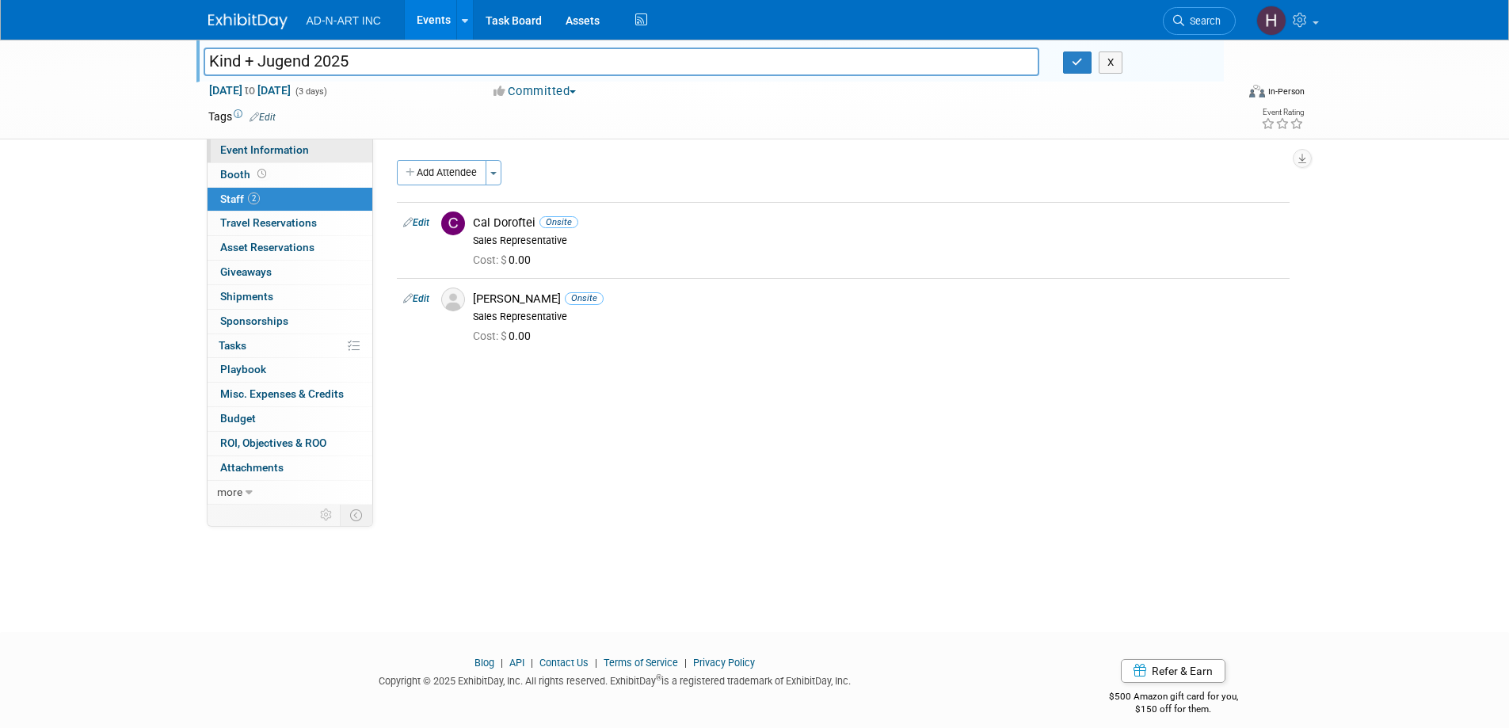
click at [251, 145] on span "Event Information" at bounding box center [264, 149] width 89 height 13
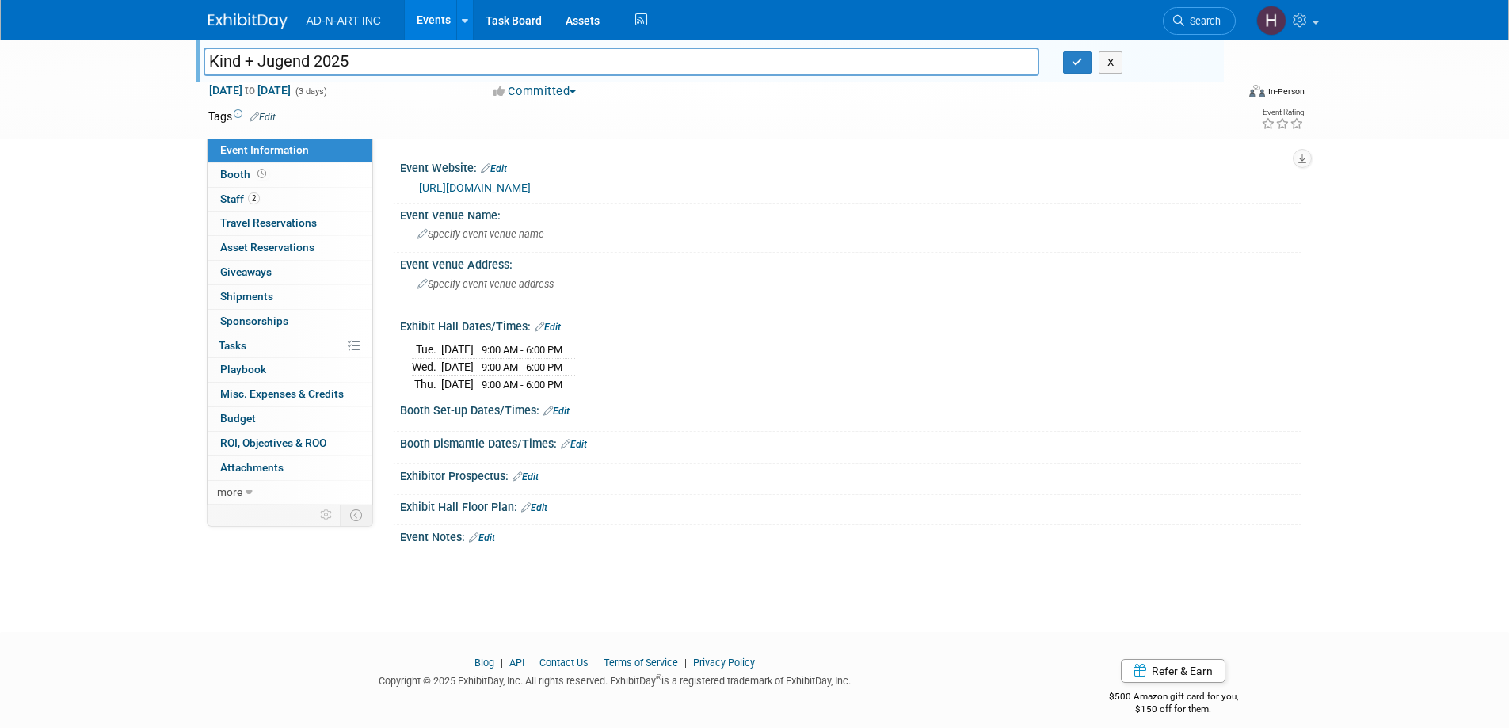
click at [531, 182] on link "https://www.kindundjugend.com/trade-fair/kind-jugend/dates-opening-hours/" at bounding box center [475, 187] width 112 height 13
click at [1080, 67] on icon "button" at bounding box center [1076, 62] width 11 height 10
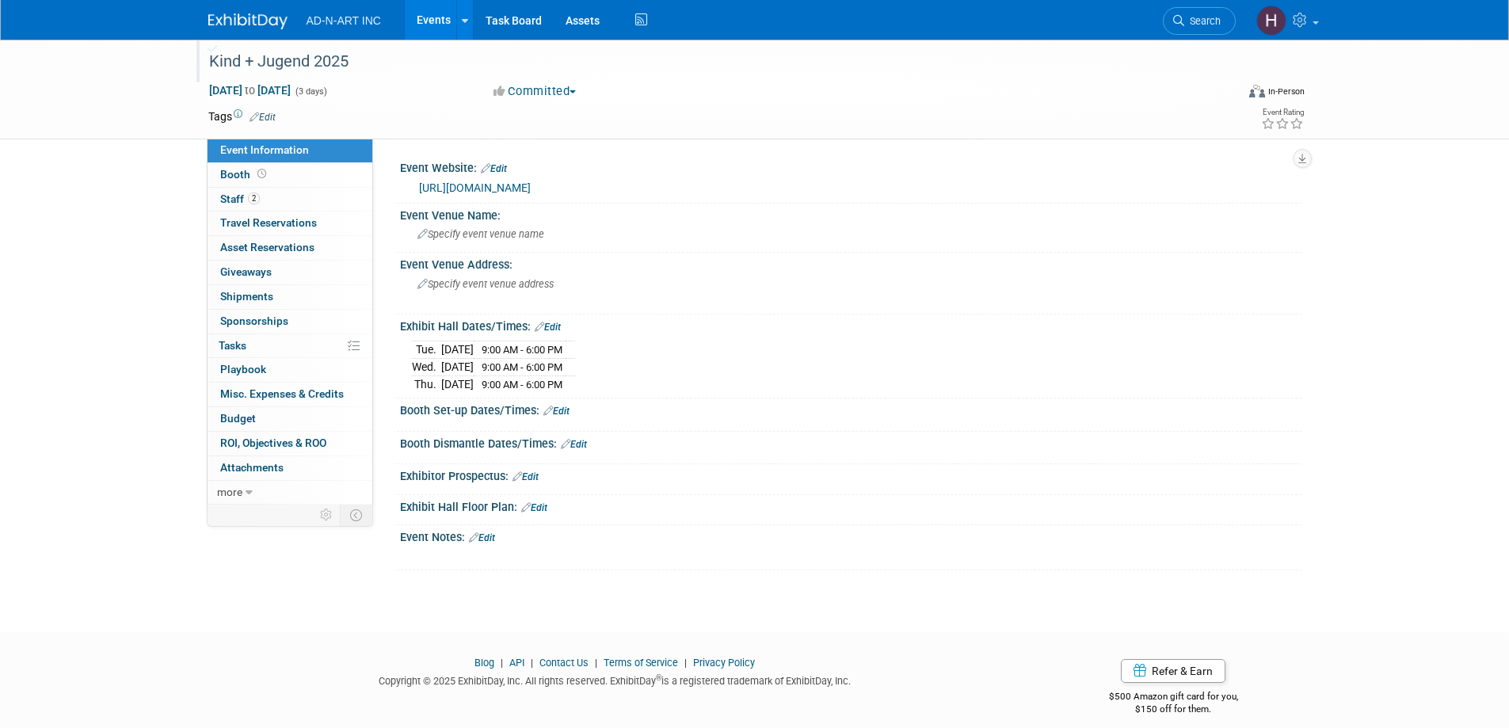
click at [238, 22] on img at bounding box center [247, 21] width 79 height 16
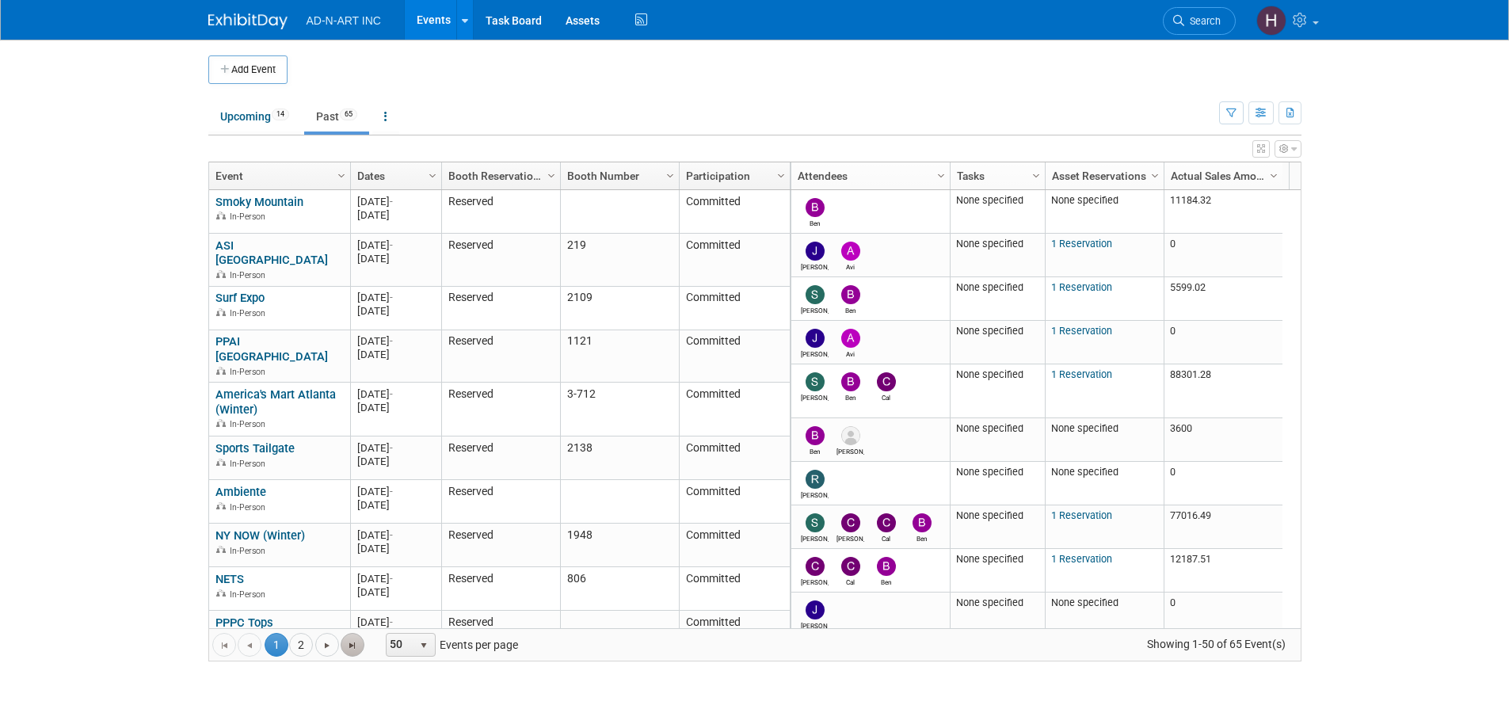
click at [347, 641] on span "Go to the last page" at bounding box center [352, 645] width 13 height 13
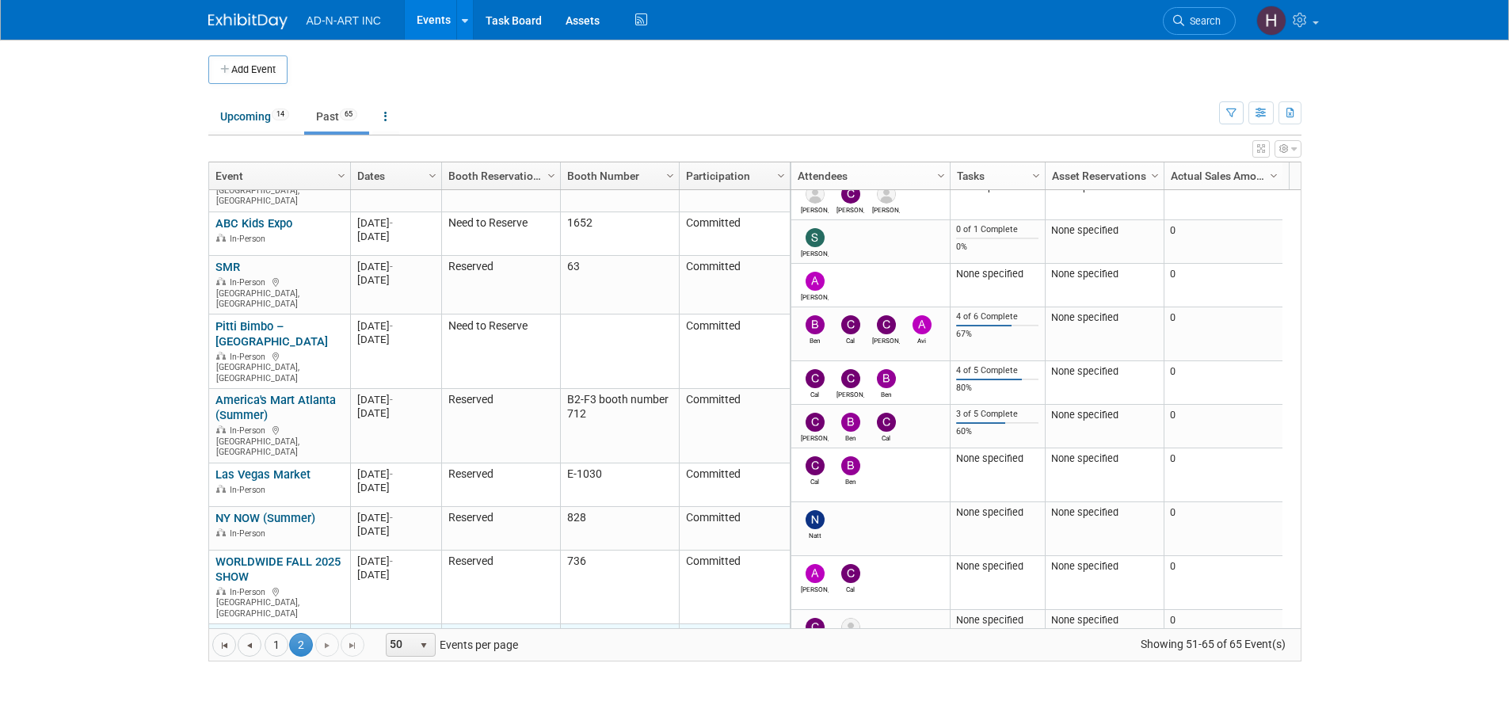
scroll to position [364, 0]
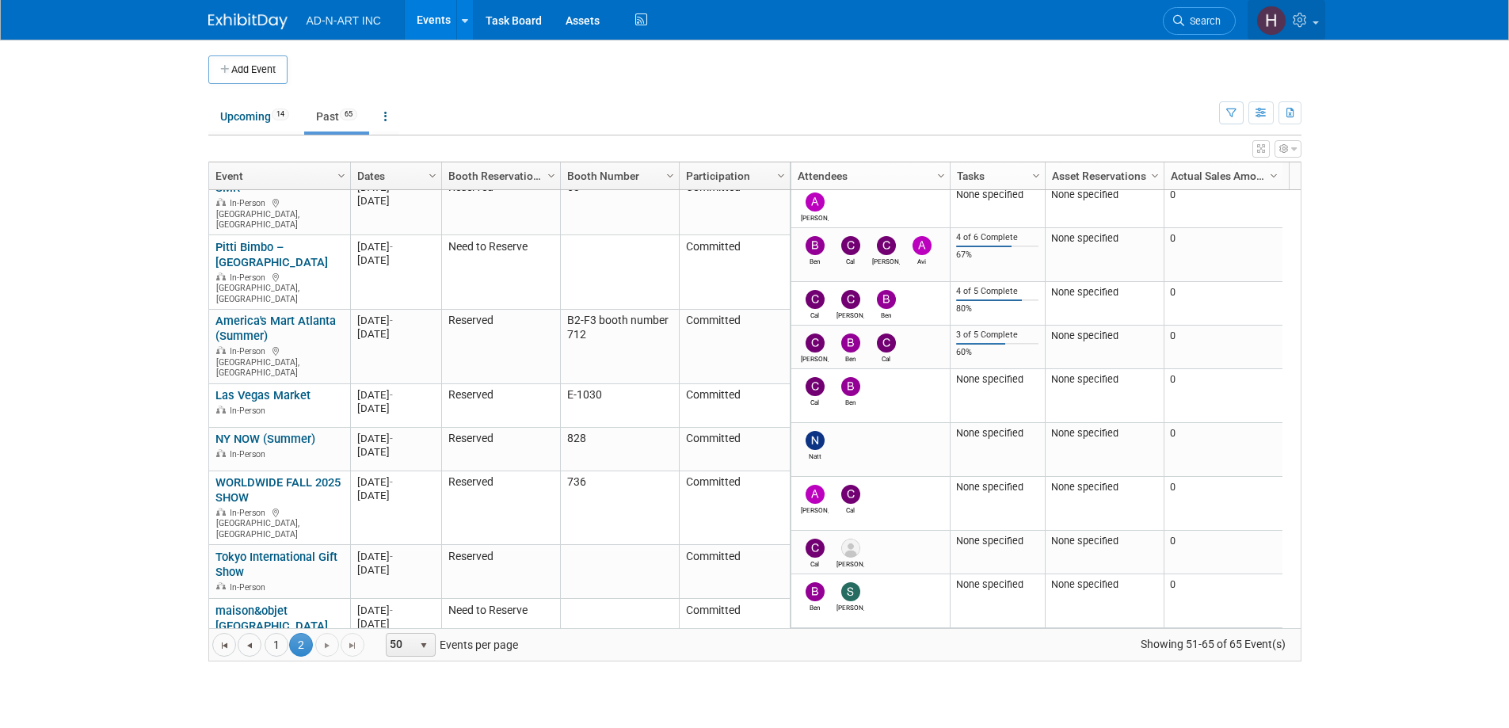
click at [1304, 17] on icon at bounding box center [1301, 20] width 18 height 14
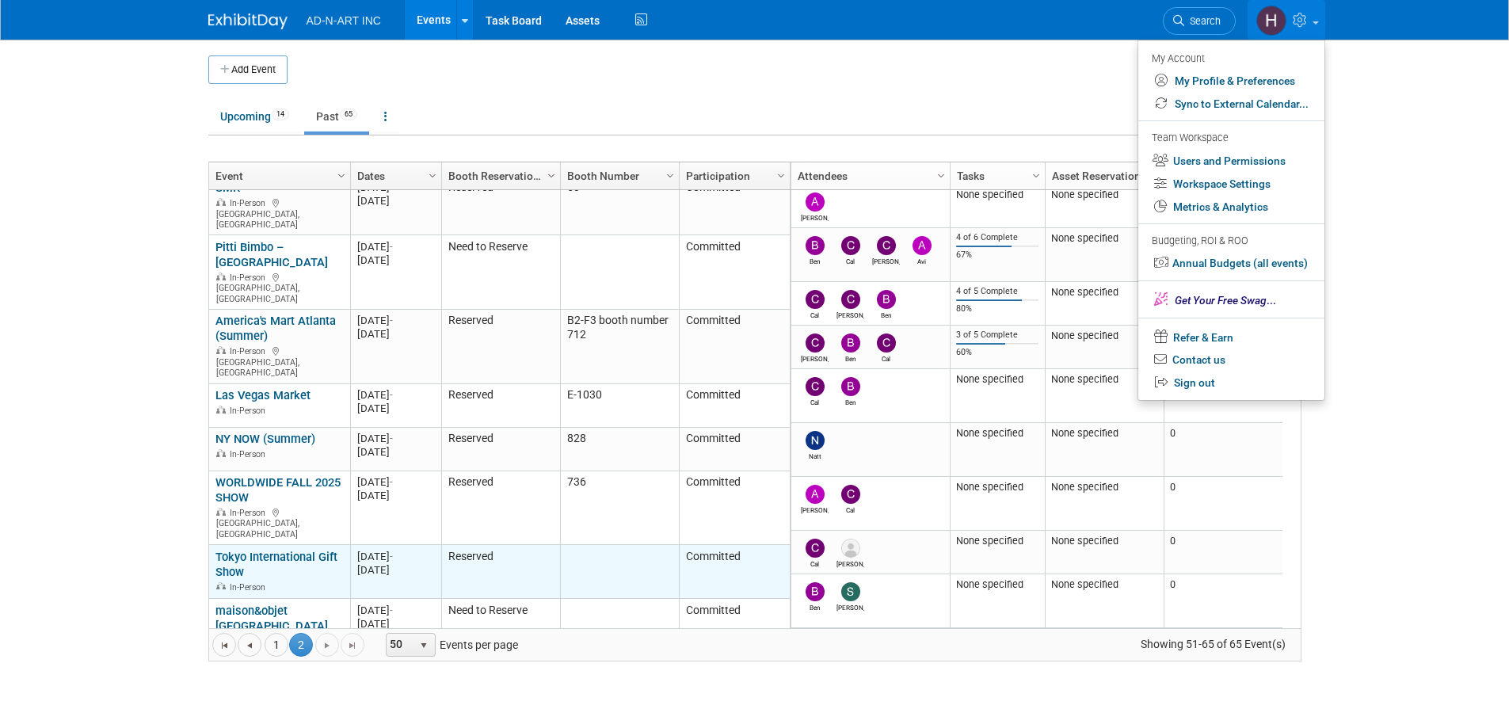
click at [261, 550] on link "Tokyo International Gift Show" at bounding box center [276, 564] width 122 height 29
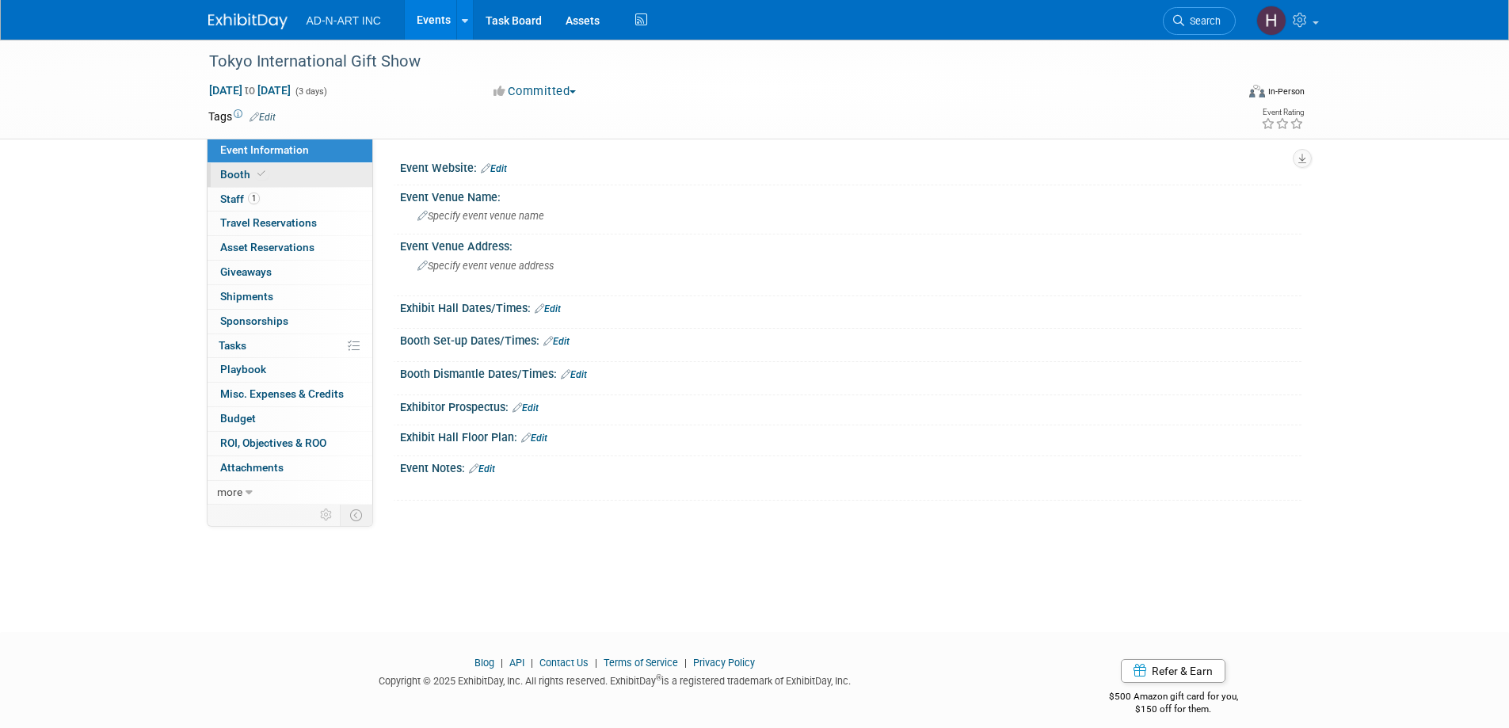
click at [244, 176] on span "Booth" at bounding box center [244, 174] width 48 height 13
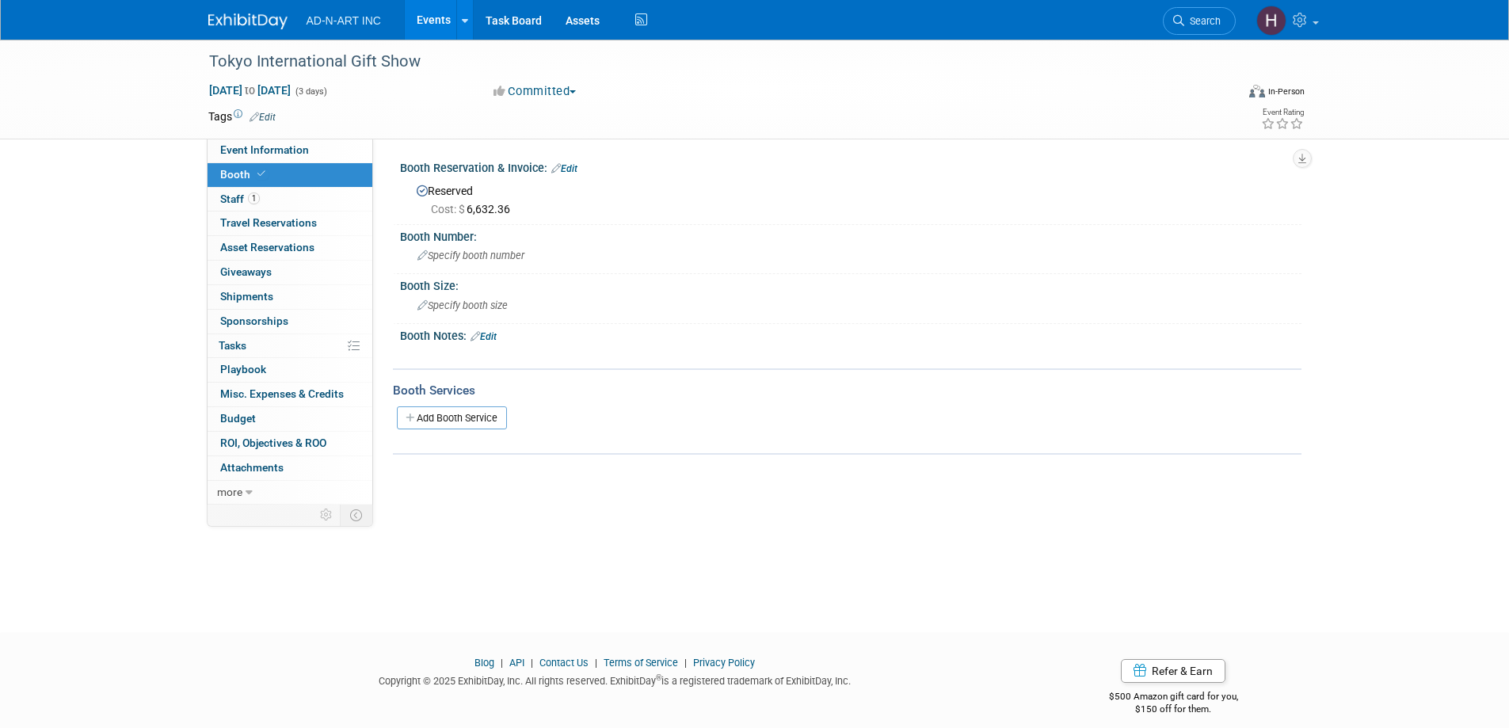
click at [226, 21] on img at bounding box center [247, 21] width 79 height 16
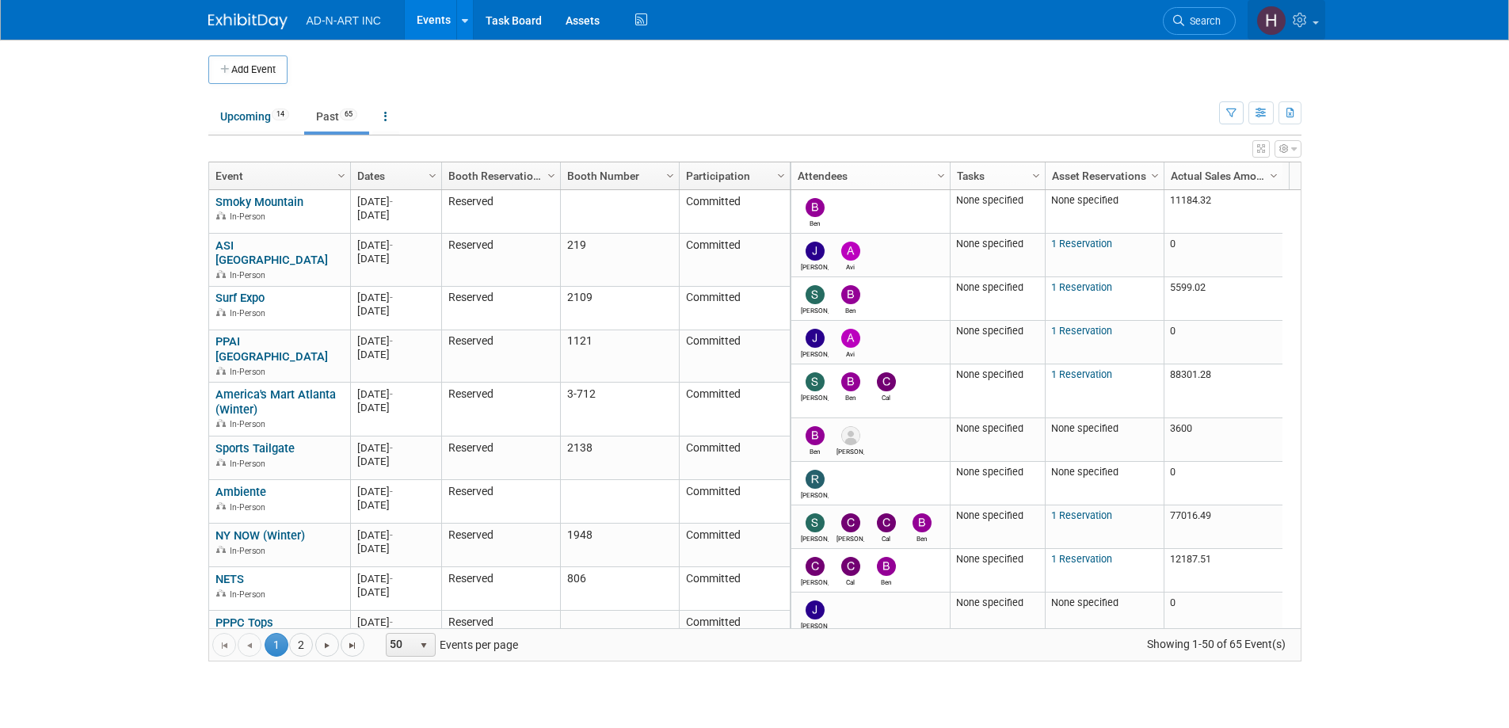
click at [1308, 21] on icon at bounding box center [1301, 20] width 18 height 14
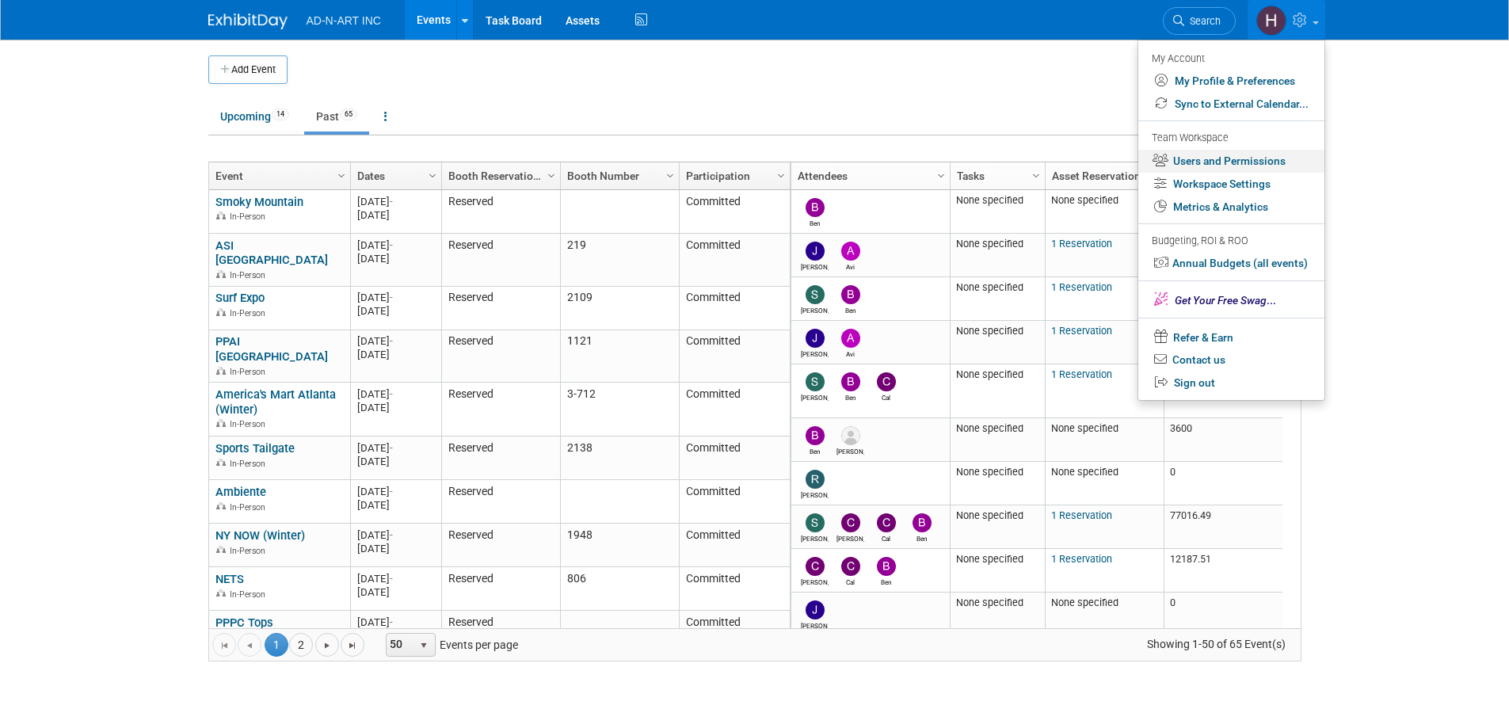
click at [1230, 156] on link "Users and Permissions" at bounding box center [1231, 161] width 186 height 23
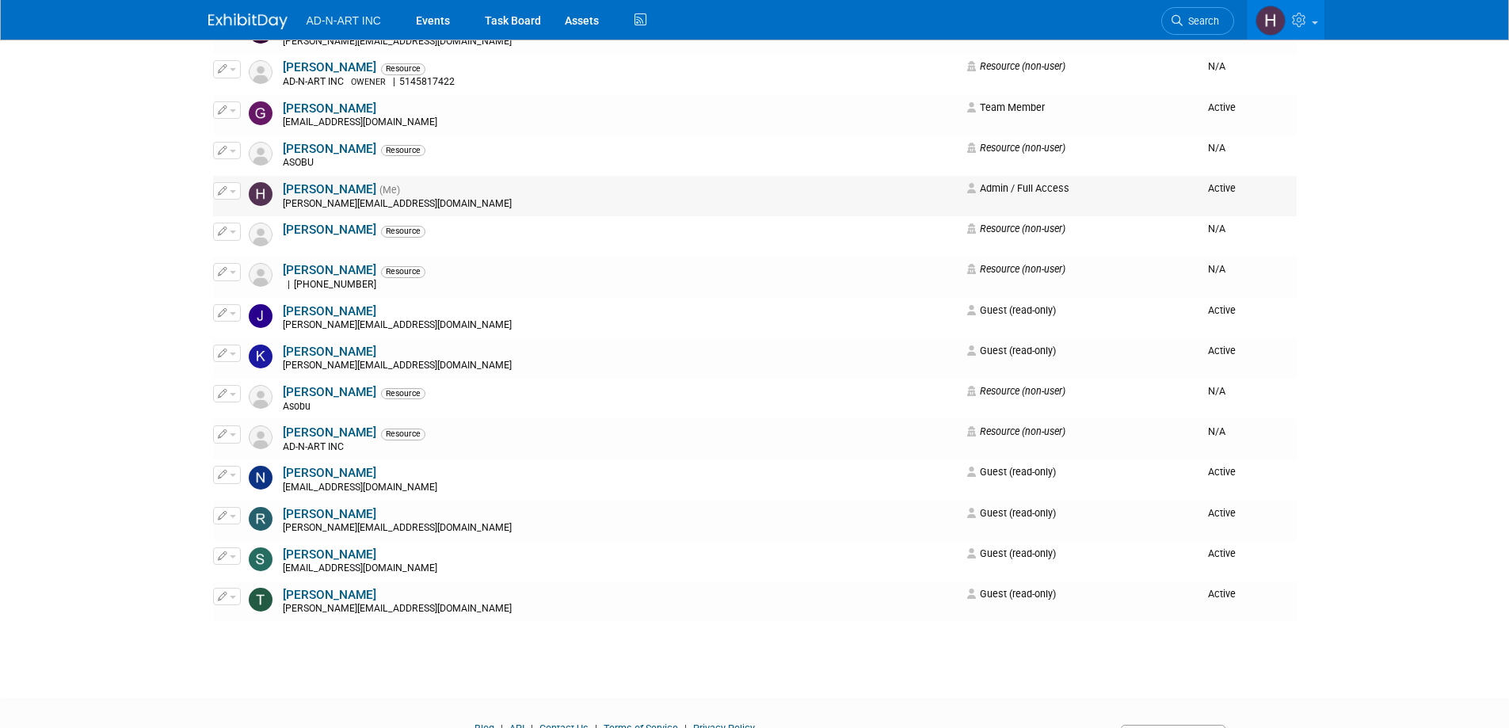
scroll to position [475, 0]
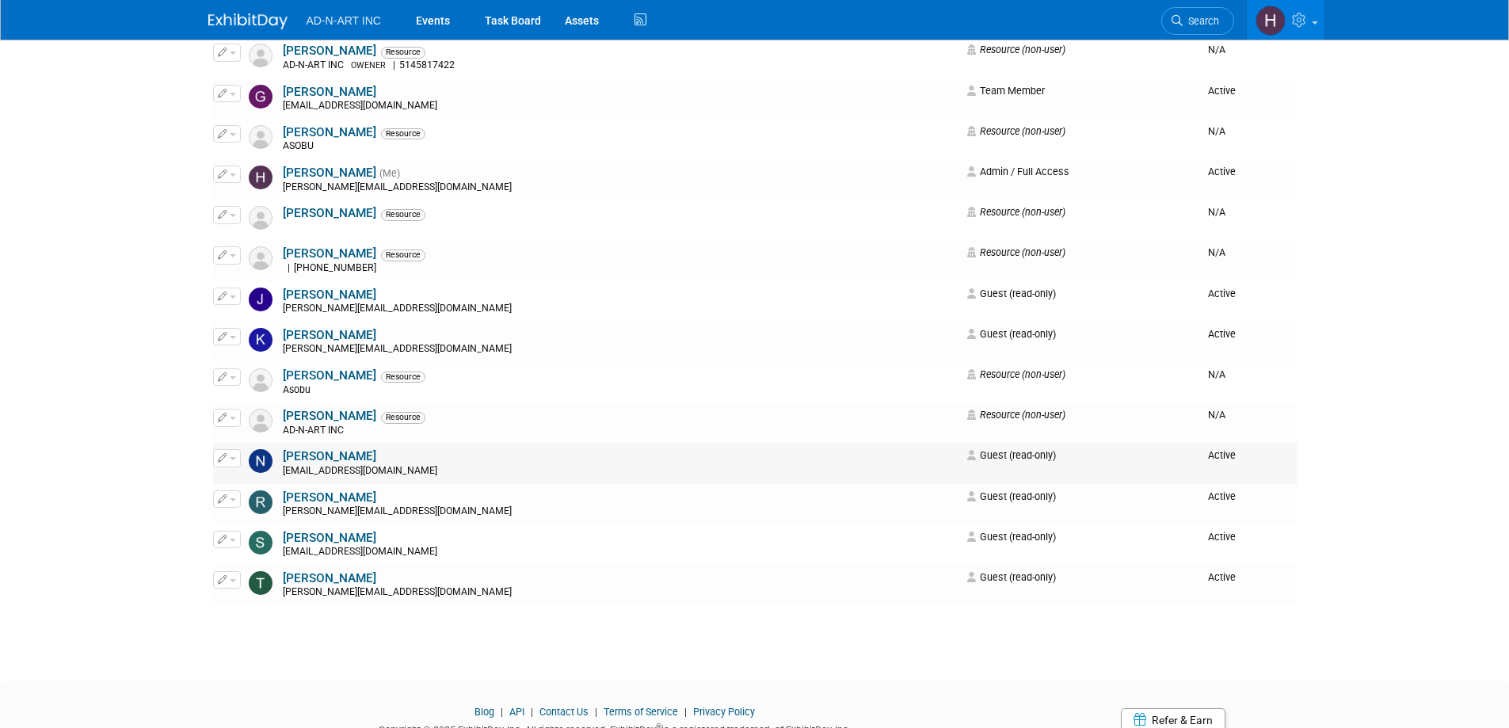
click at [237, 452] on button "button" at bounding box center [227, 457] width 28 height 17
click at [249, 480] on link "Edit" at bounding box center [276, 484] width 125 height 22
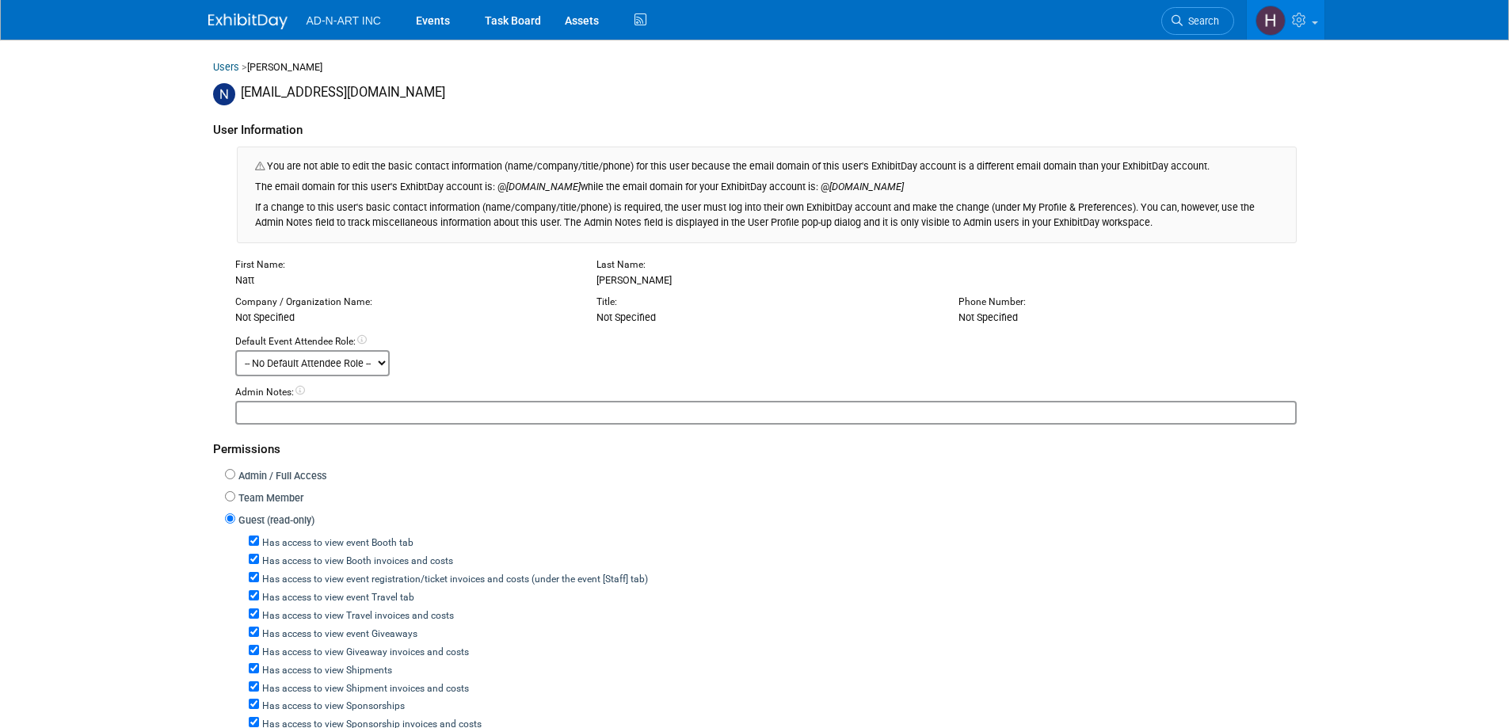
scroll to position [238, 0]
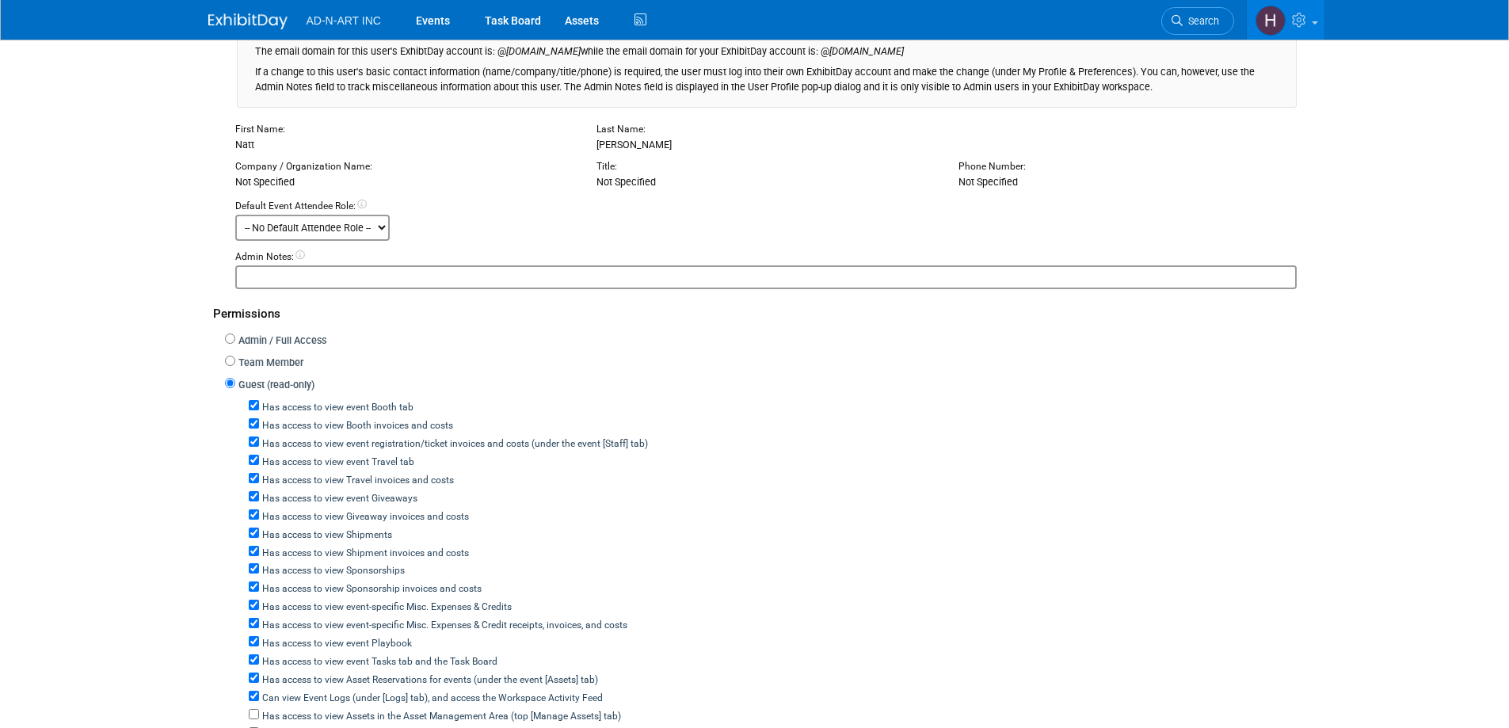
click at [291, 369] on label "Team Member" at bounding box center [269, 363] width 68 height 15
click at [235, 366] on input "Team Member" at bounding box center [230, 361] width 10 height 10
radio input "true"
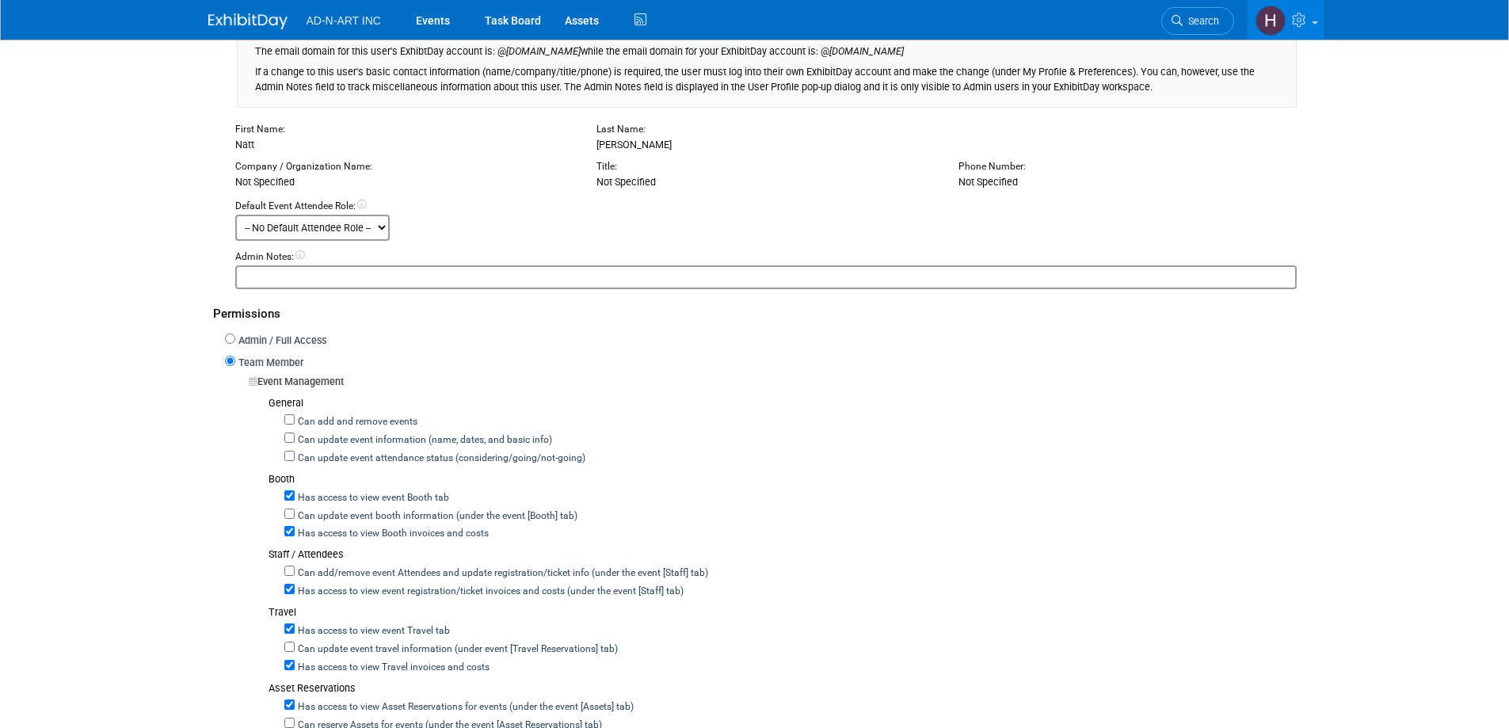
click at [354, 421] on label "Can add and remove events" at bounding box center [356, 422] width 123 height 14
click at [295, 421] on input "Can add and remove events" at bounding box center [289, 419] width 10 height 10
checkbox input "true"
click at [354, 436] on label "Can update event information (name, dates, and basic info)" at bounding box center [423, 440] width 257 height 14
click at [295, 436] on input "Can update event information (name, dates, and basic info)" at bounding box center [289, 437] width 10 height 10
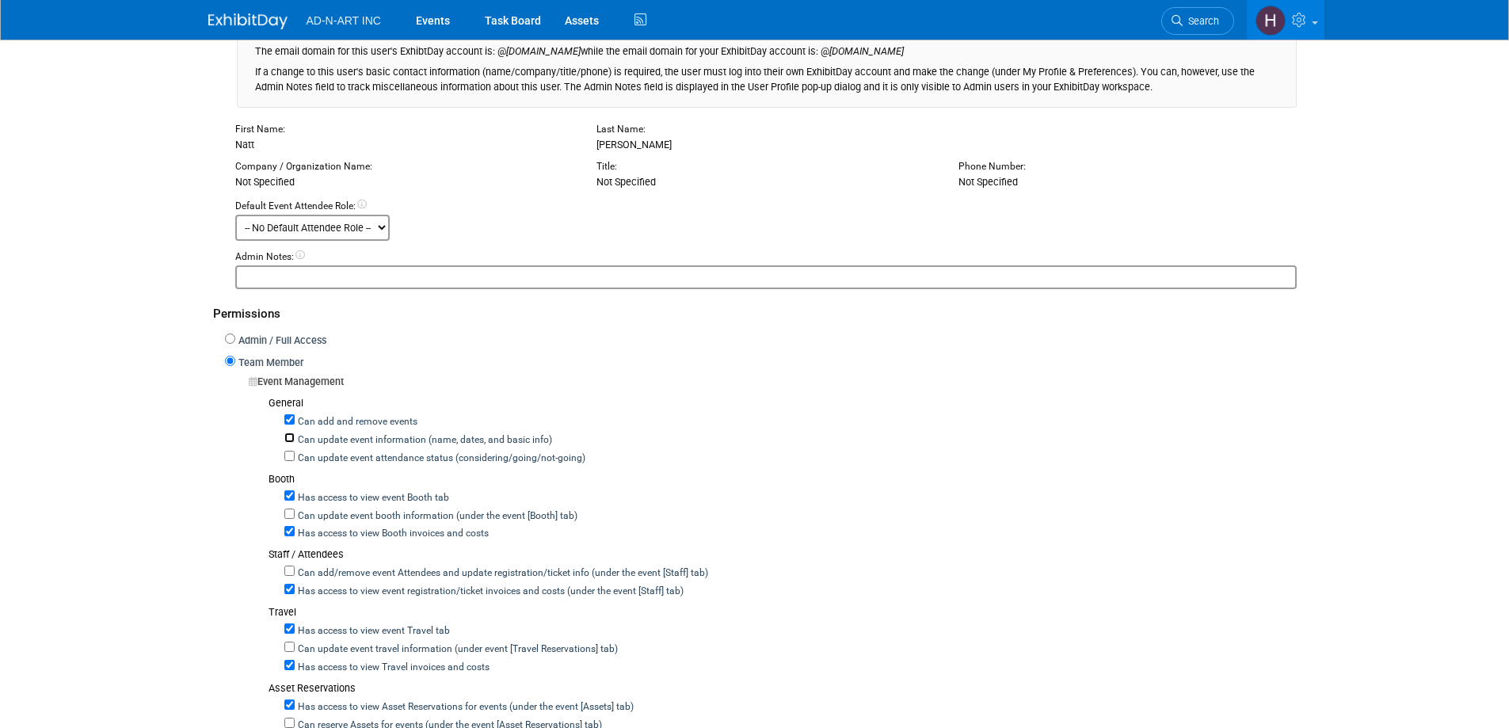
checkbox input "true"
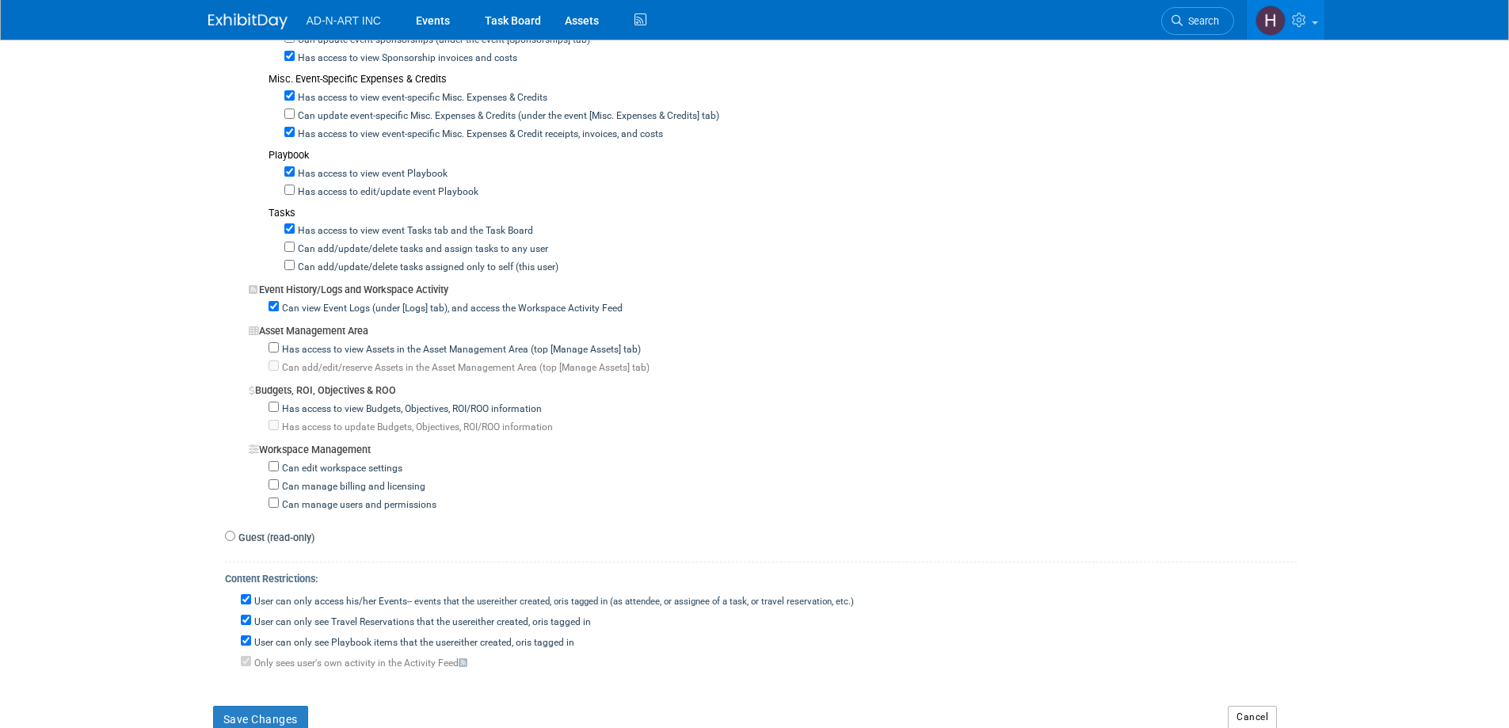
scroll to position [1367, 0]
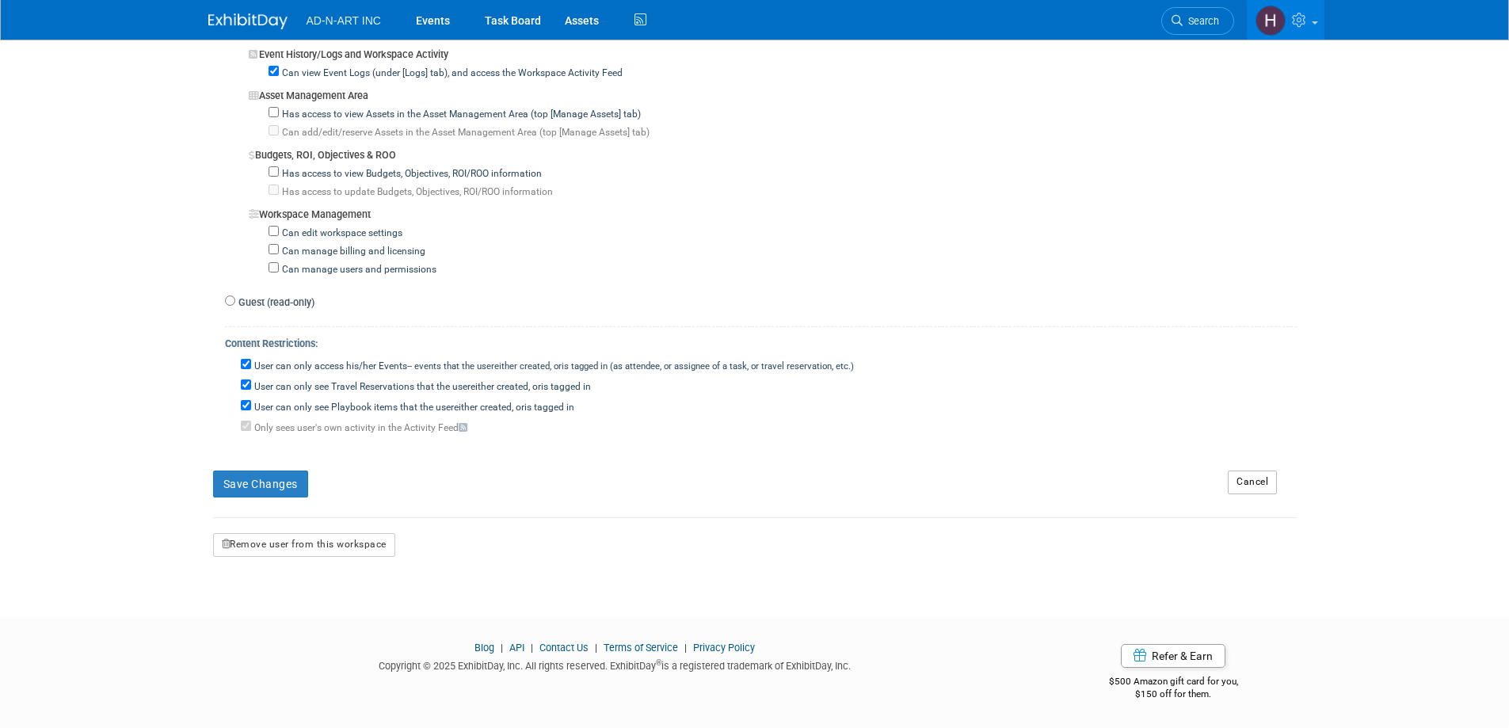
click at [335, 170] on label "Has access to view Budgets, Objectives, ROI/ROO information" at bounding box center [410, 174] width 263 height 14
click at [279, 170] on input "Has access to view Budgets, Objectives, ROI/ROO information" at bounding box center [273, 171] width 10 height 10
checkbox input "true"
click at [262, 478] on button "Save Changes" at bounding box center [260, 483] width 95 height 27
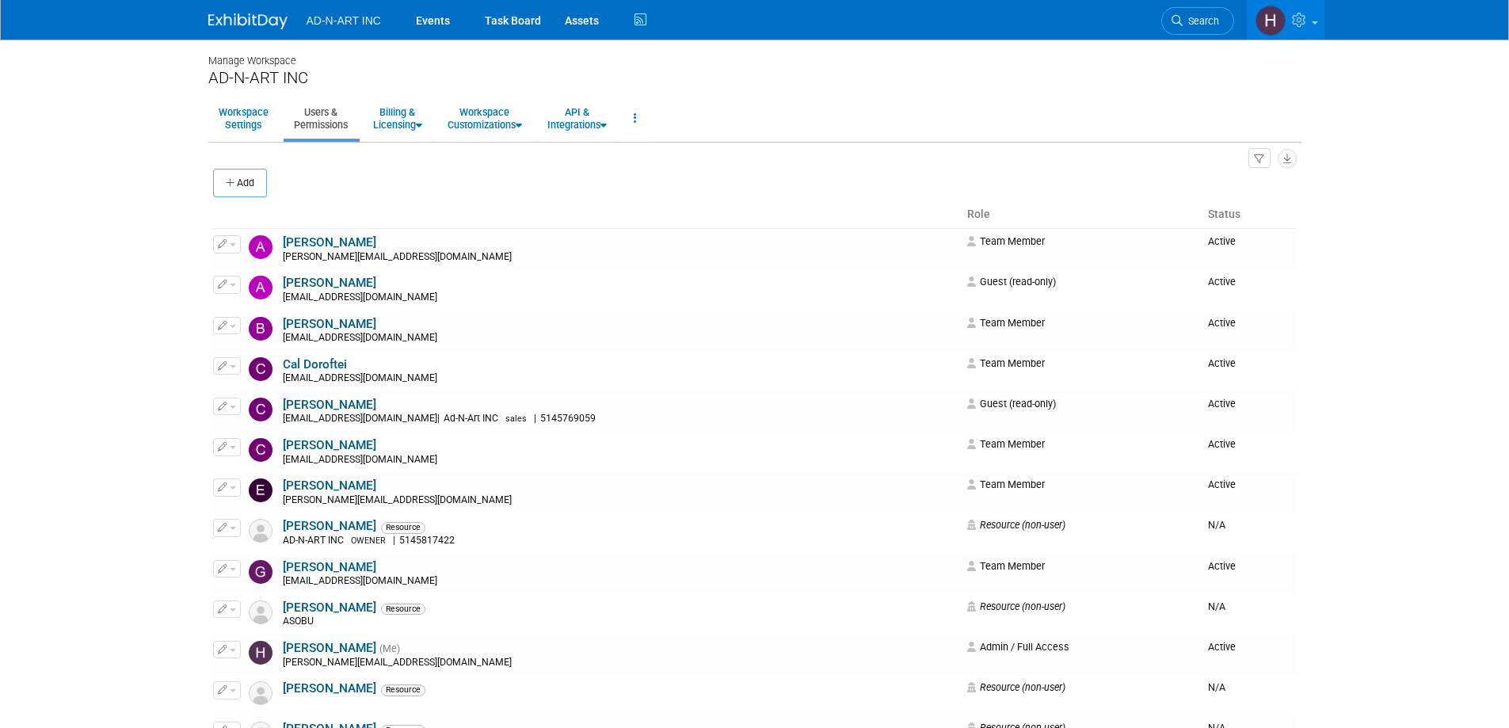
click at [252, 21] on img at bounding box center [247, 21] width 79 height 16
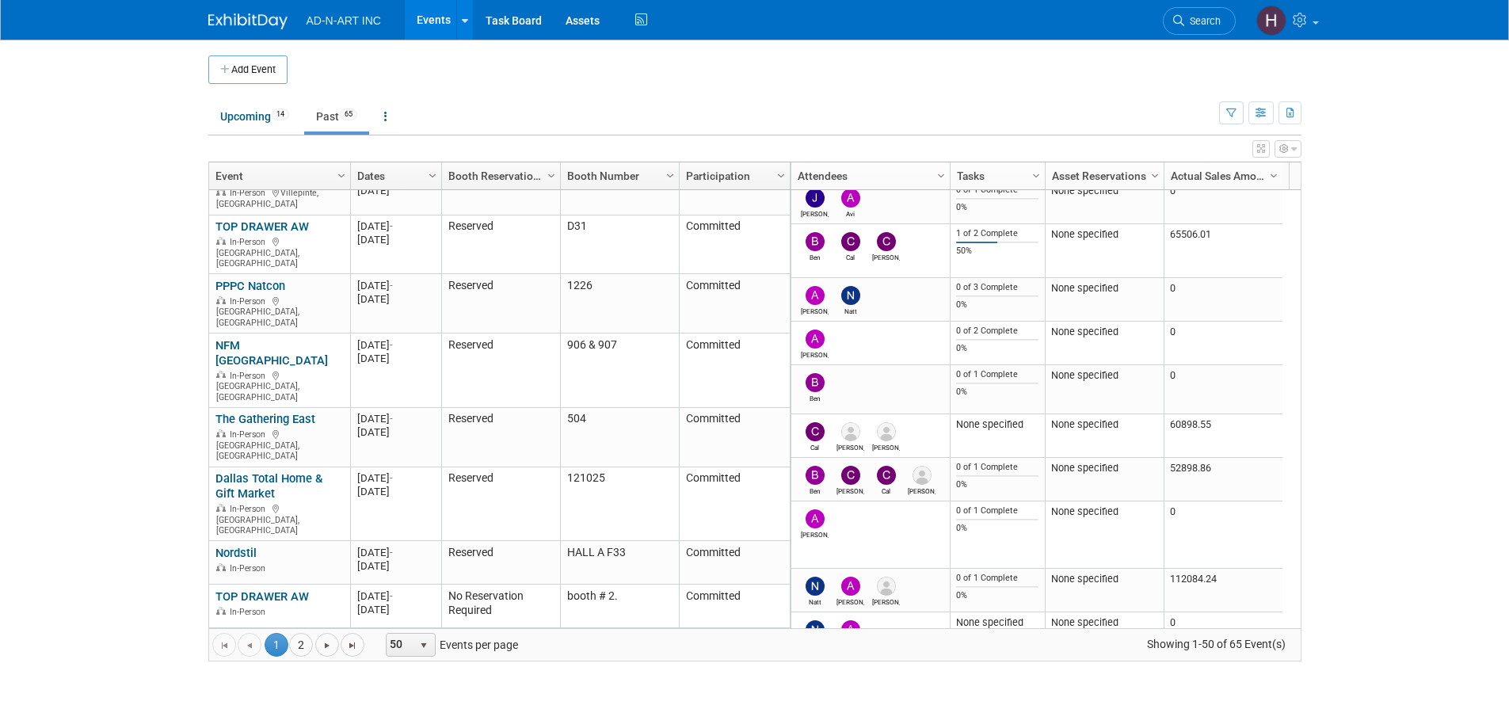
scroll to position [1887, 0]
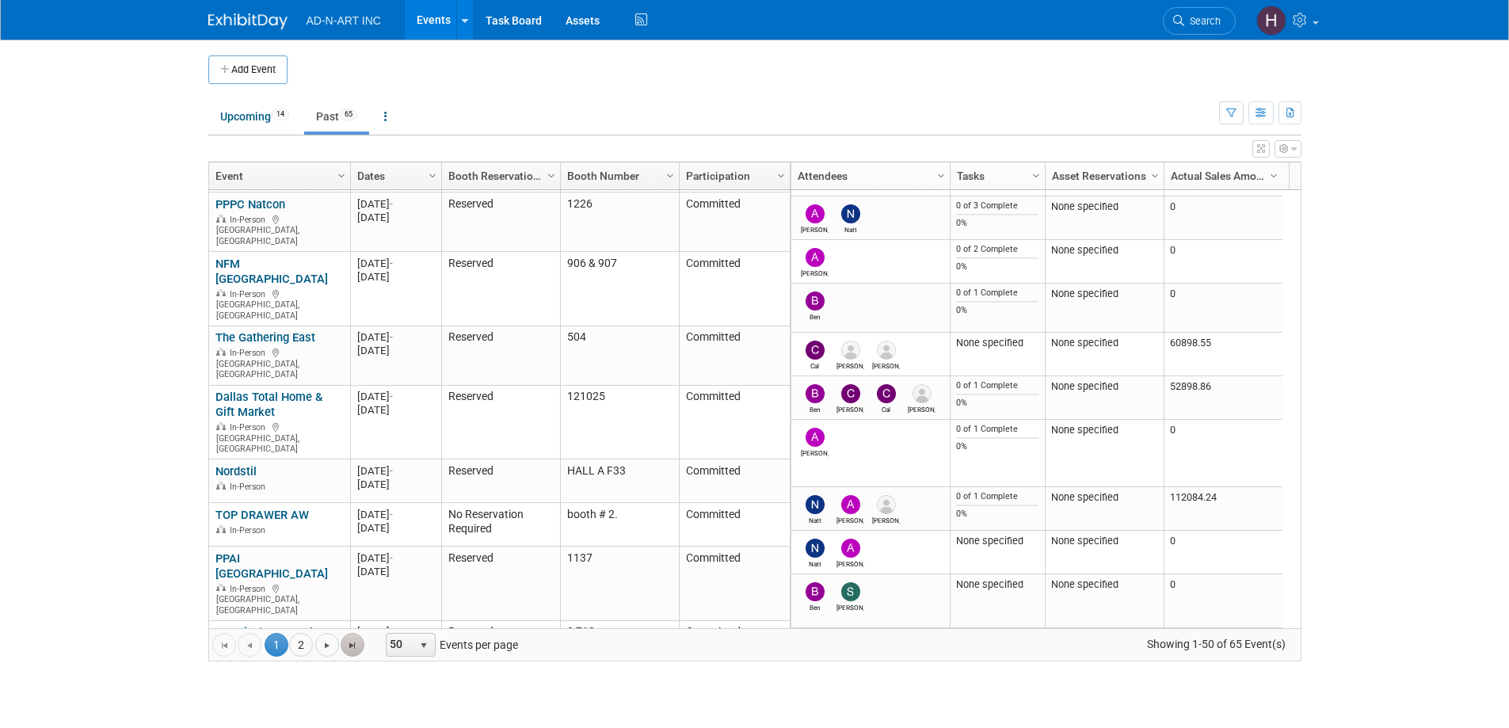
click at [359, 646] on span "Go to the last page" at bounding box center [352, 645] width 13 height 13
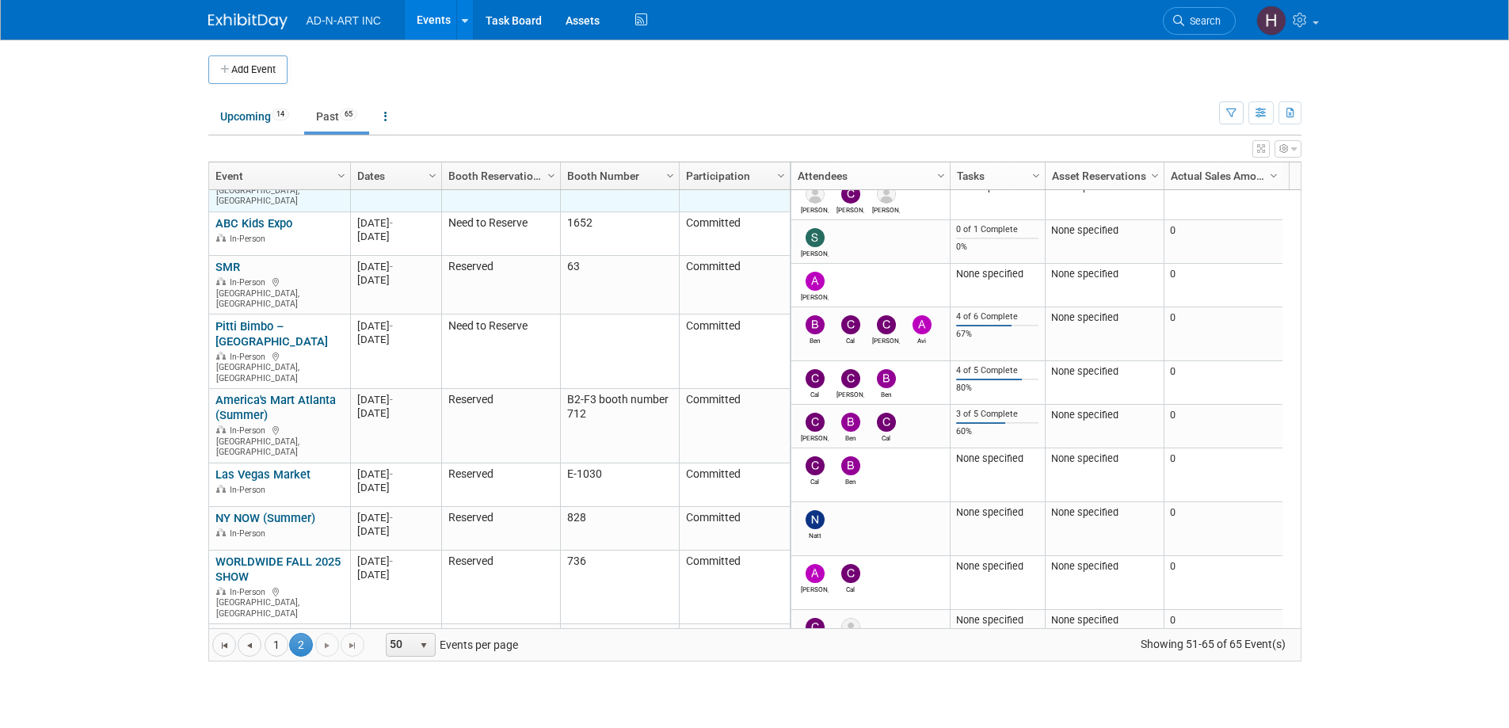
scroll to position [0, 0]
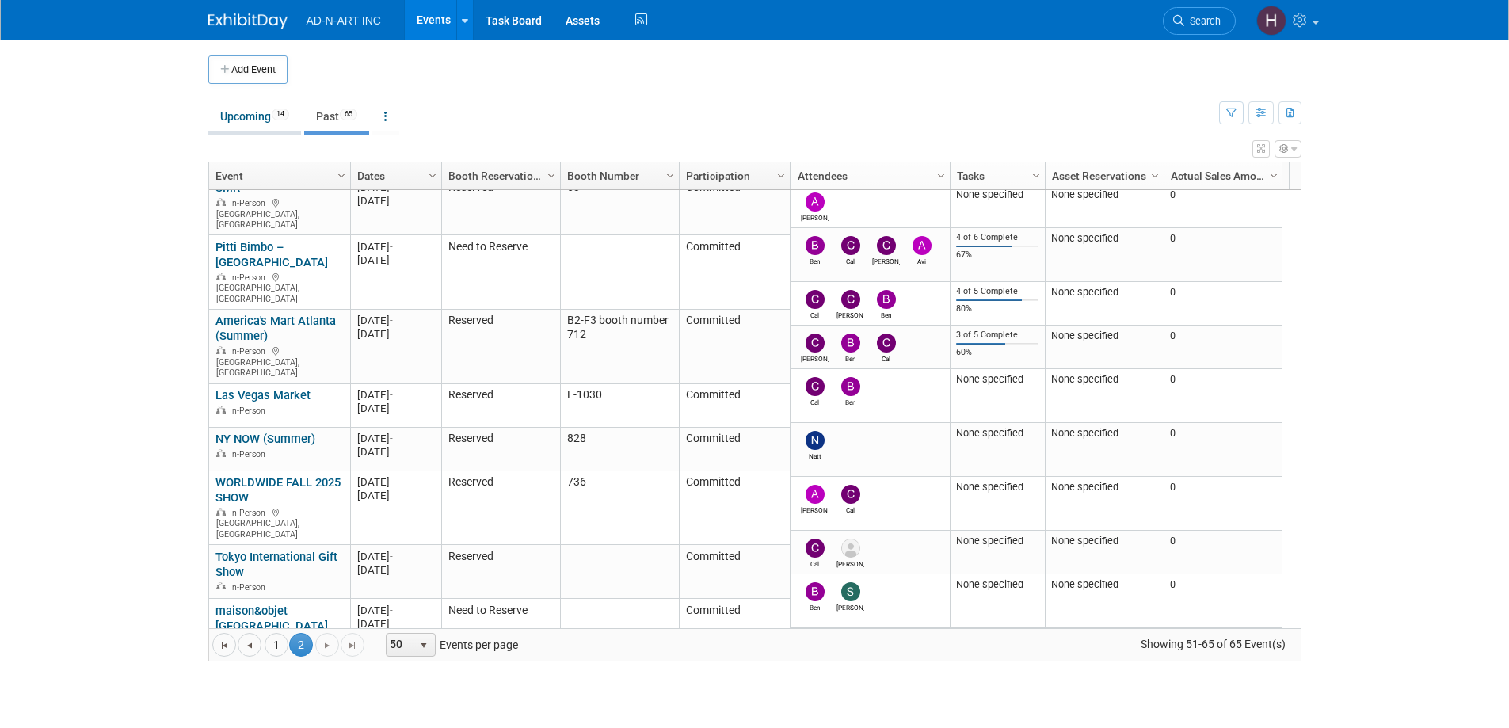
click at [251, 104] on link "Upcoming 14" at bounding box center [254, 116] width 93 height 30
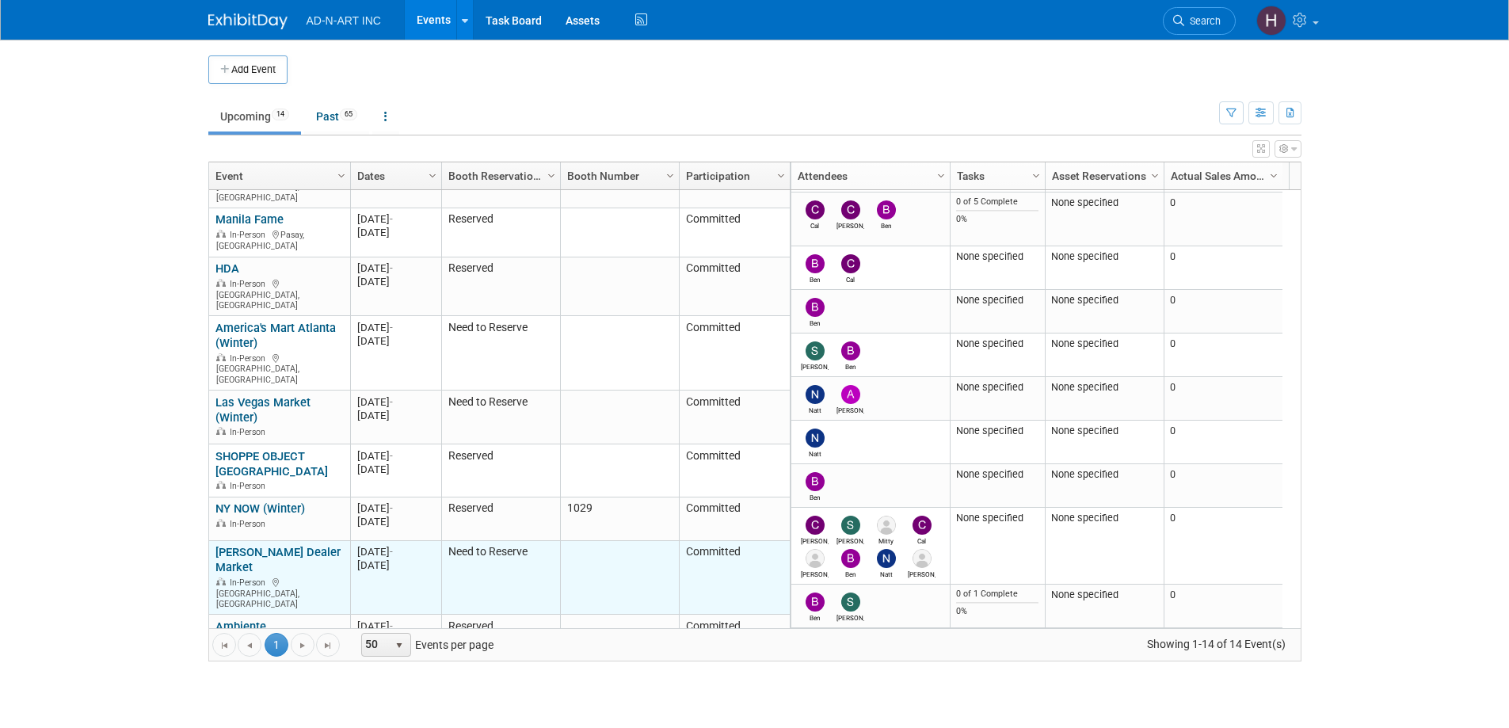
scroll to position [242, 0]
